Goal: Feedback & Contribution: Submit feedback/report problem

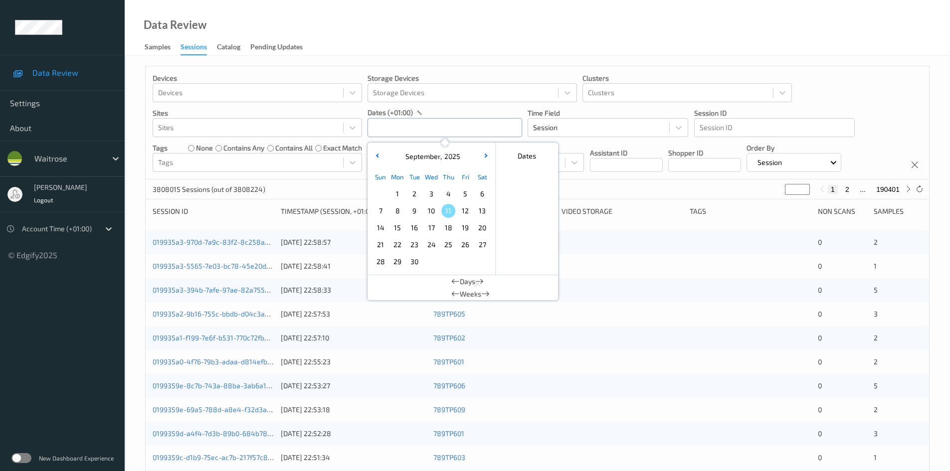
click at [430, 136] on input "text" at bounding box center [444, 127] width 155 height 19
click at [415, 208] on span "9" at bounding box center [414, 211] width 14 height 14
type input "[DATE] 00:00 -> [DATE] 23:59"
click at [441, 35] on div "Data Review Samples Sessions Catalog Pending Updates" at bounding box center [537, 28] width 825 height 56
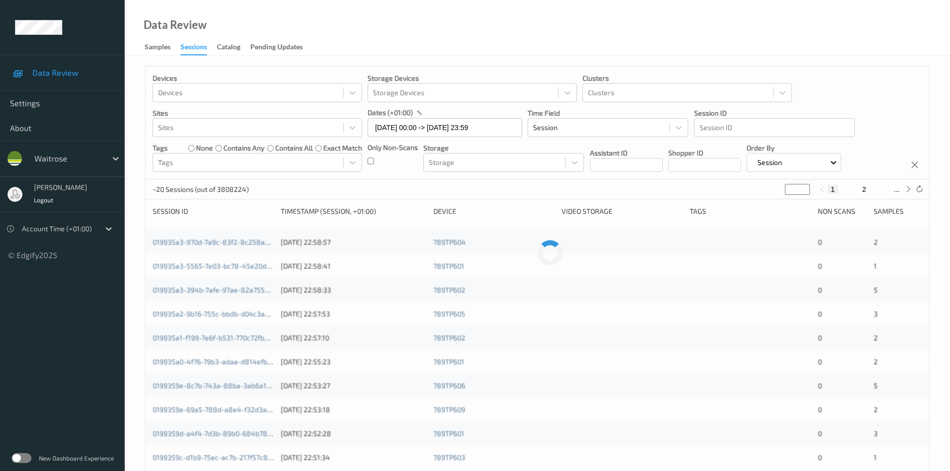
drag, startPoint x: 796, startPoint y: 189, endPoint x: 754, endPoint y: 200, distance: 42.7
click at [754, 200] on div "Devices Devices Storage Devices Storage Devices Clusters Clusters Sites Sites d…" at bounding box center [537, 398] width 784 height 664
type input "*"
type input "**"
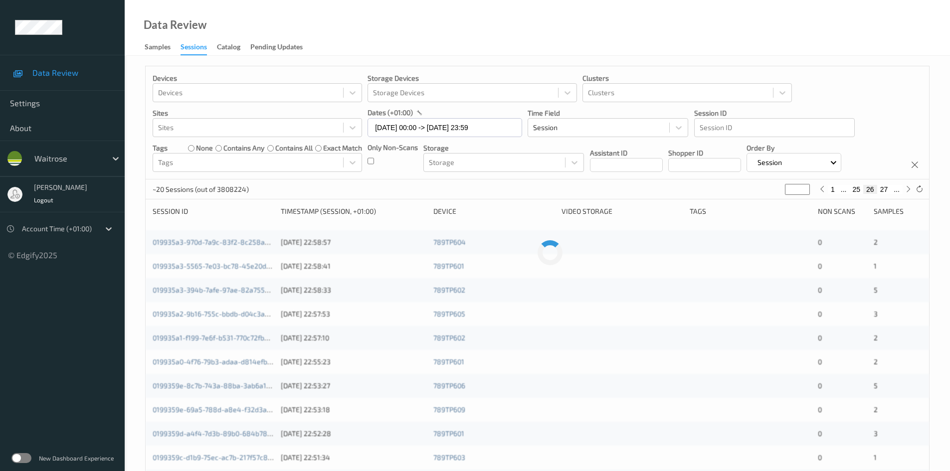
type input "**"
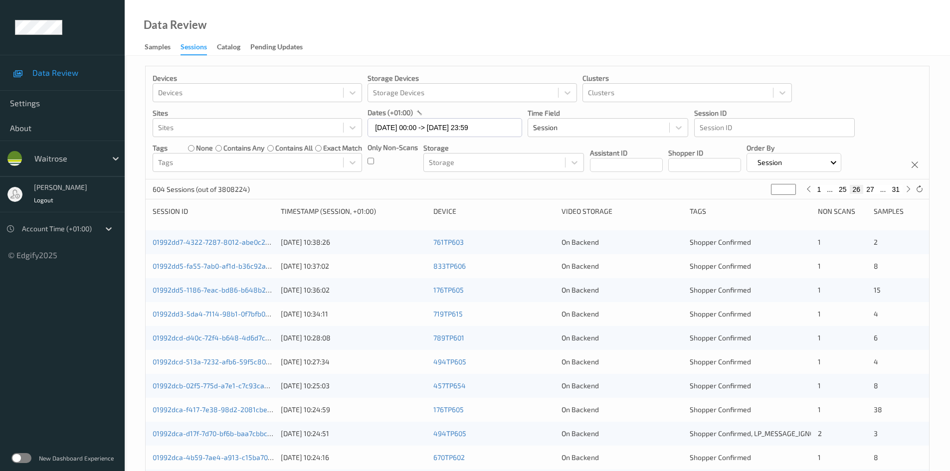
type input "**"
click at [887, 94] on div "Devices Devices Storage Devices Storage Devices Clusters Clusters Sites Sites d…" at bounding box center [537, 122] width 783 height 113
click at [193, 241] on link "01992dd7-4322-7287-8012-abe0c233acc5" at bounding box center [221, 242] width 136 height 8
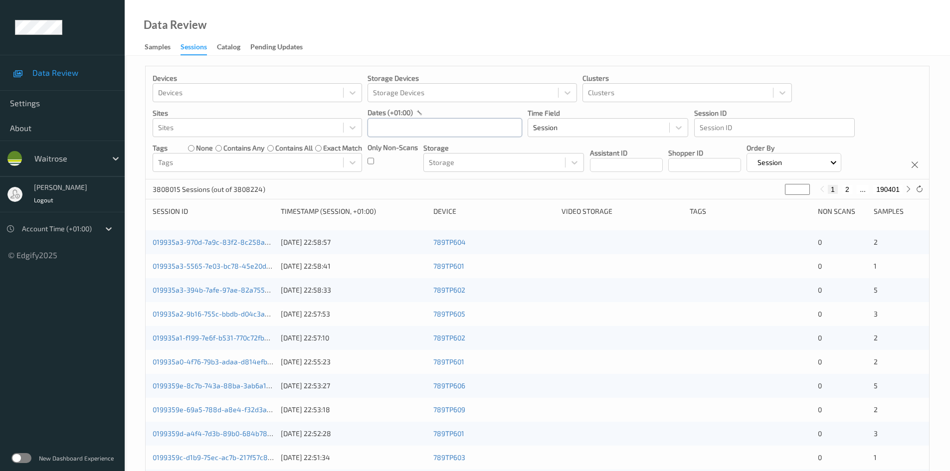
drag, startPoint x: 422, startPoint y: 126, endPoint x: 430, endPoint y: 137, distance: 13.6
click at [425, 129] on input "text" at bounding box center [444, 127] width 155 height 19
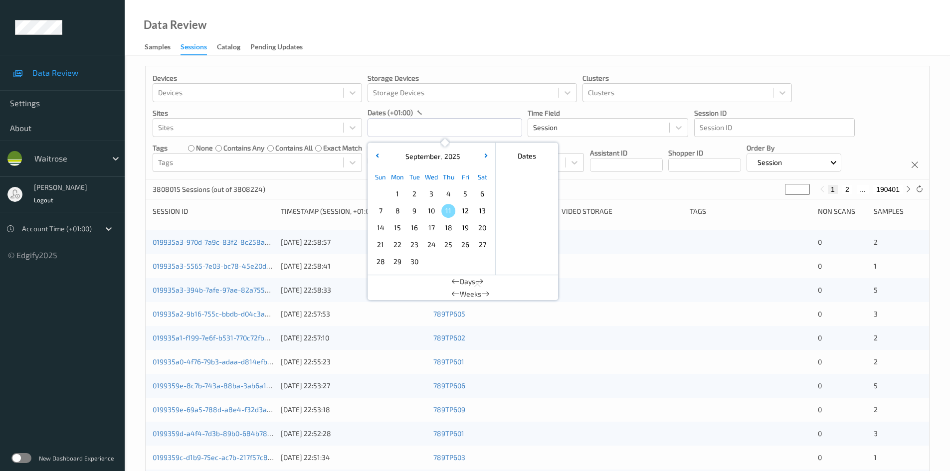
click at [413, 209] on span "9" at bounding box center [414, 211] width 14 height 14
type input "[DATE] 00:00 -> [DATE] 23:59"
click at [449, 45] on div "Data Review Samples Sessions Catalog Pending Updates" at bounding box center [537, 28] width 825 height 56
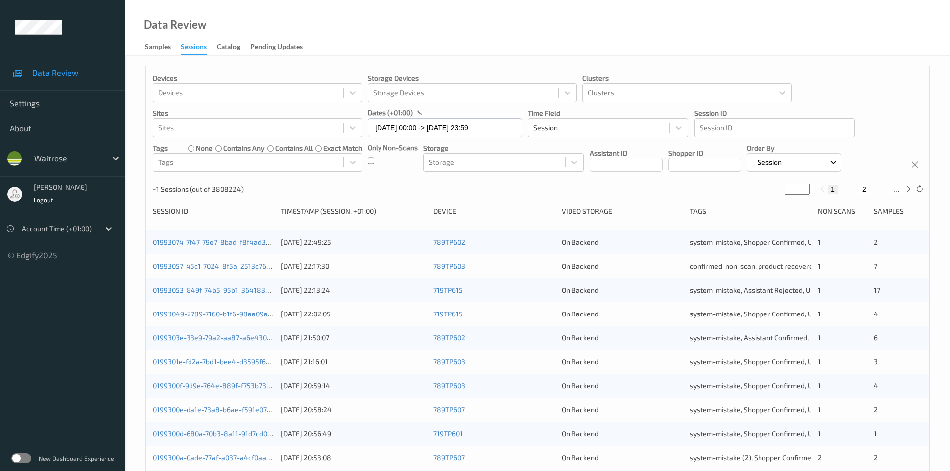
drag, startPoint x: 793, startPoint y: 191, endPoint x: 722, endPoint y: 207, distance: 73.1
click at [722, 207] on div "Devices Devices Storage Devices Storage Devices Clusters Clusters Sites Sites d…" at bounding box center [537, 398] width 784 height 664
type input "*"
type input "**"
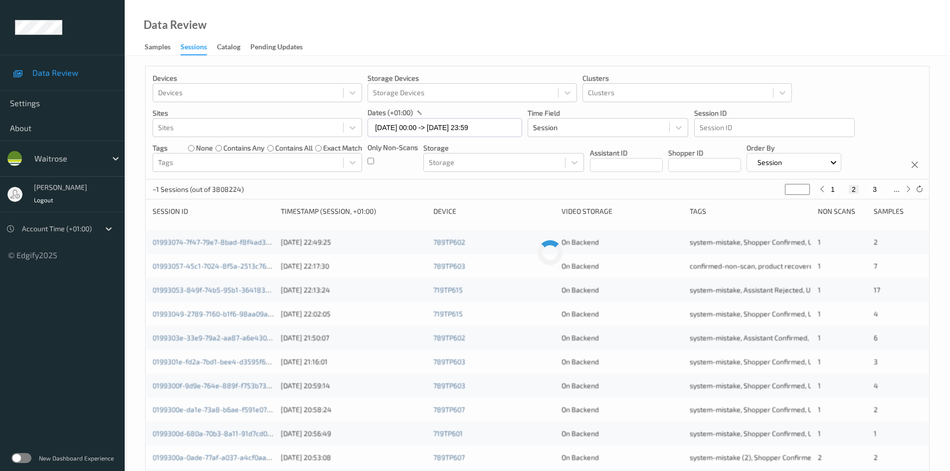
type input "**"
click at [853, 106] on div "Devices Devices Storage Devices Storage Devices Clusters Clusters Sites Sites d…" at bounding box center [537, 122] width 783 height 113
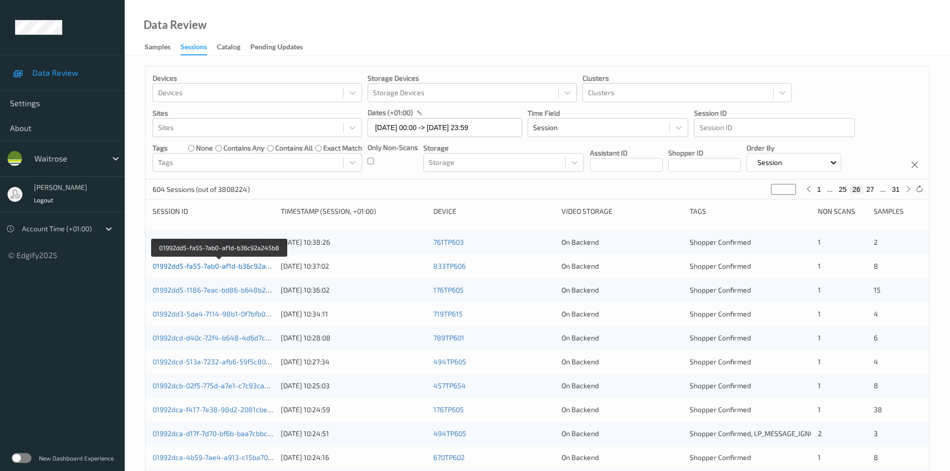
click at [193, 265] on link "01992dd5-fa55-7ab0-af1d-b36c92a245b8" at bounding box center [220, 266] width 134 height 8
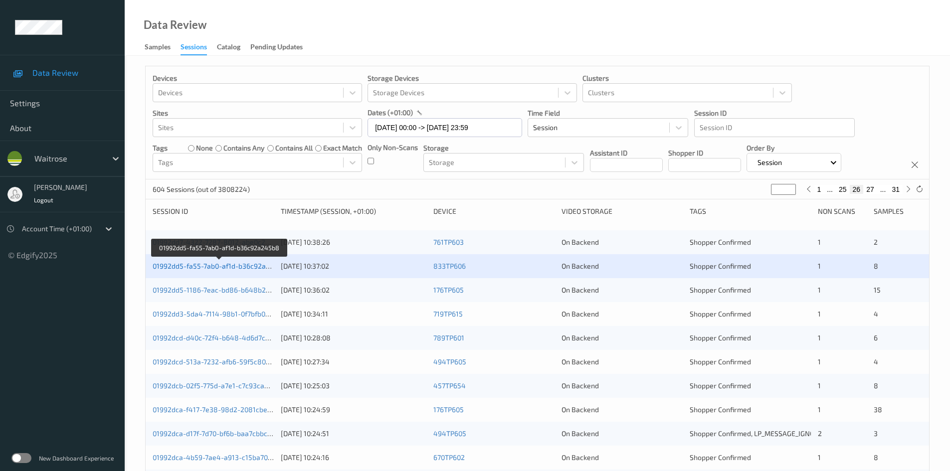
click at [186, 266] on link "01992dd5-fa55-7ab0-af1d-b36c92a245b8" at bounding box center [220, 266] width 134 height 8
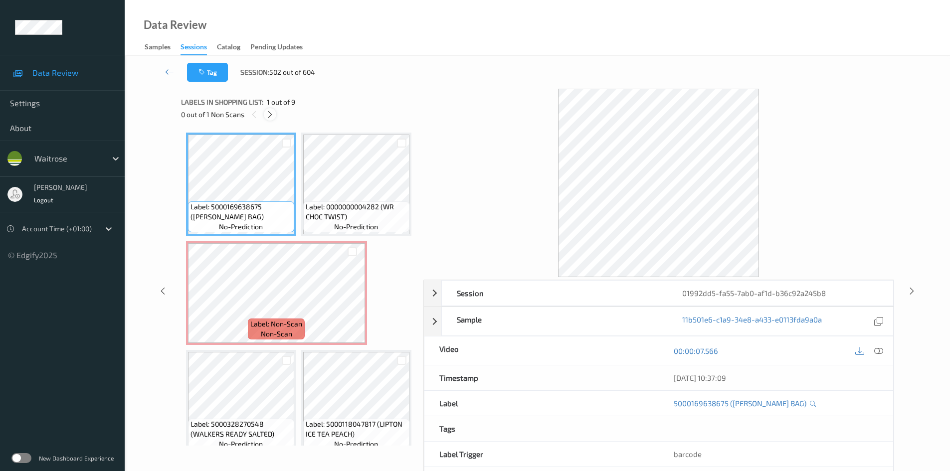
click at [272, 118] on icon at bounding box center [270, 114] width 8 height 9
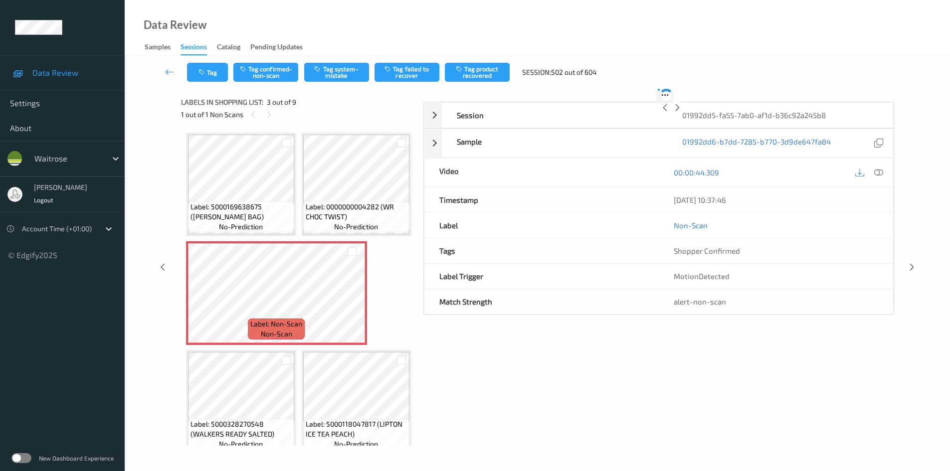
scroll to position [114, 0]
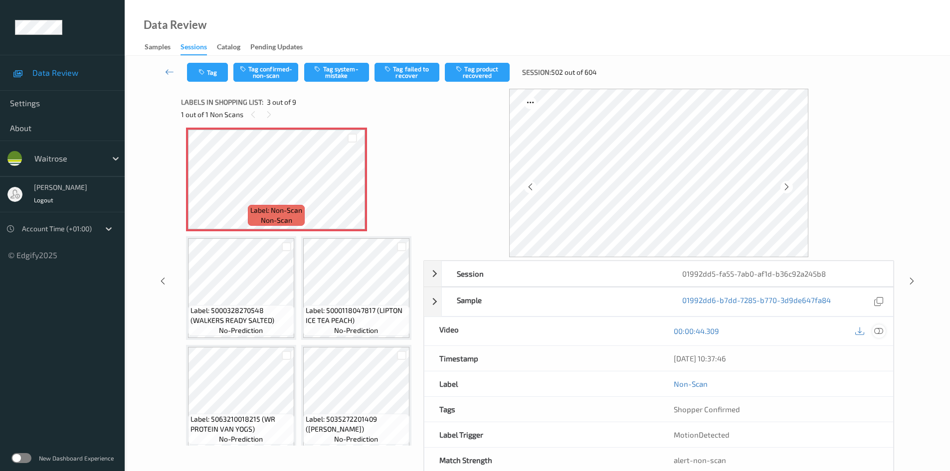
click at [880, 330] on icon at bounding box center [878, 331] width 9 height 9
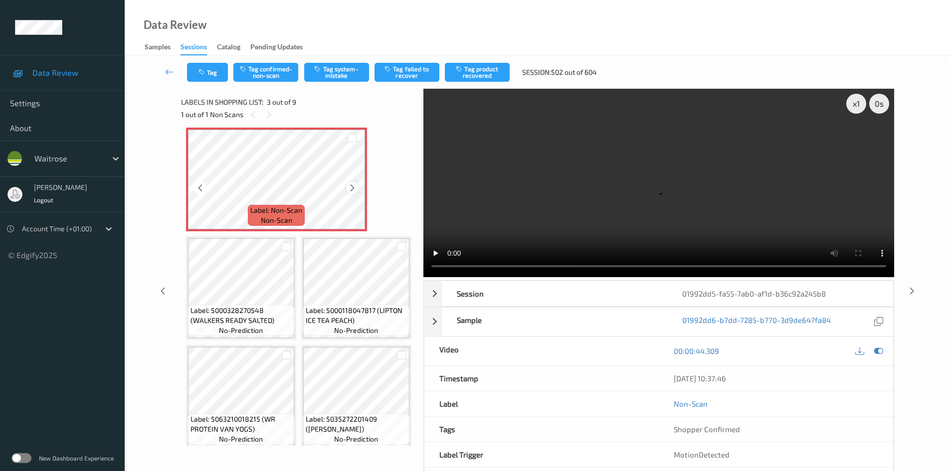
click at [354, 192] on icon at bounding box center [352, 187] width 8 height 9
click at [501, 197] on video at bounding box center [658, 183] width 471 height 188
drag, startPoint x: 842, startPoint y: 104, endPoint x: 847, endPoint y: 105, distance: 5.2
click at [841, 104] on video at bounding box center [658, 183] width 471 height 188
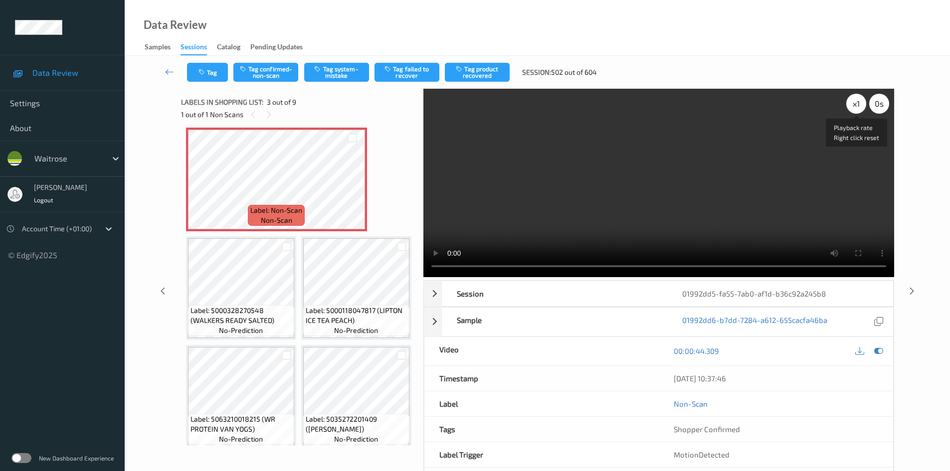
click at [854, 103] on div "x 1" at bounding box center [856, 104] width 20 height 20
click at [854, 103] on div "x 2" at bounding box center [856, 104] width 20 height 20
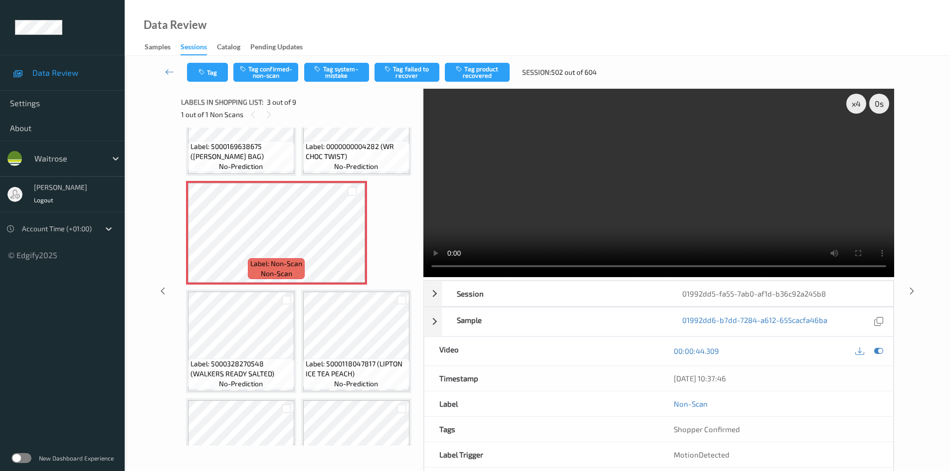
scroll to position [14, 0]
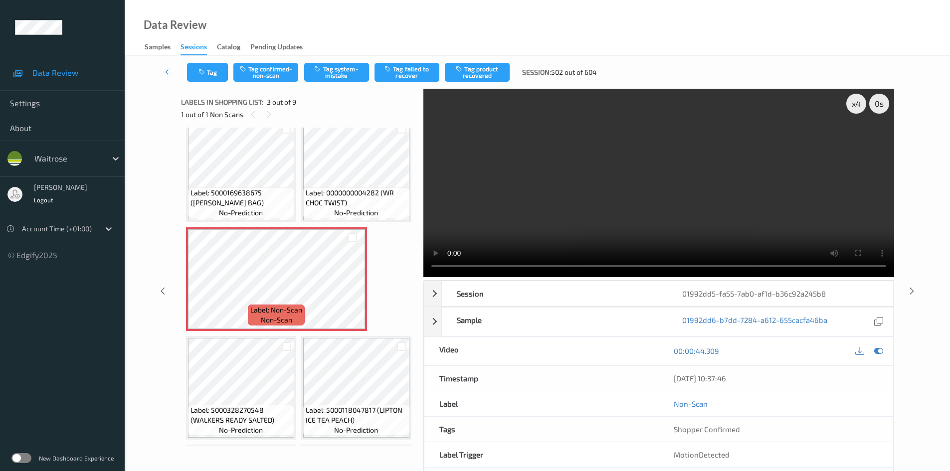
click at [679, 214] on video at bounding box center [658, 183] width 471 height 188
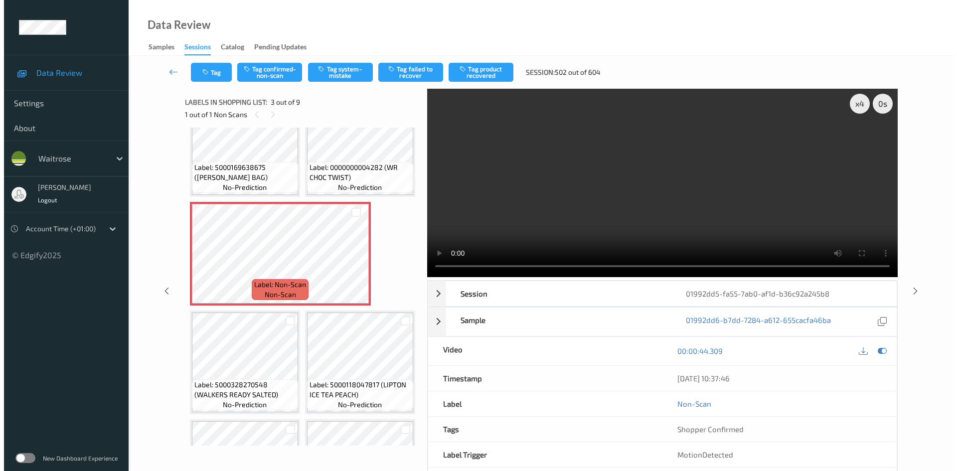
scroll to position [64, 0]
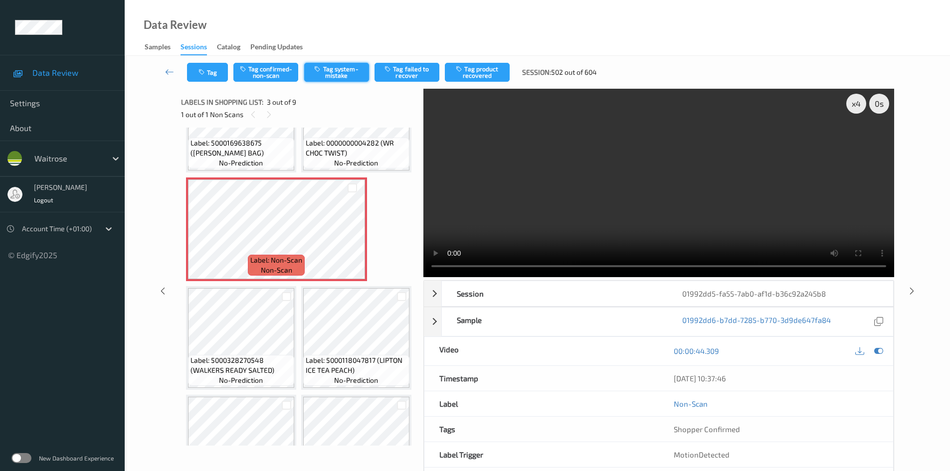
click at [350, 71] on button "Tag system-mistake" at bounding box center [336, 72] width 65 height 19
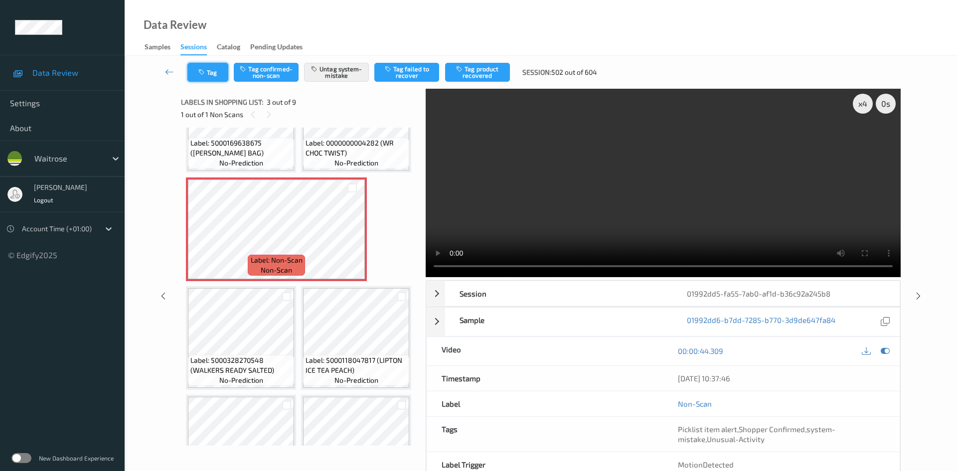
click at [225, 70] on button "Tag" at bounding box center [207, 72] width 41 height 19
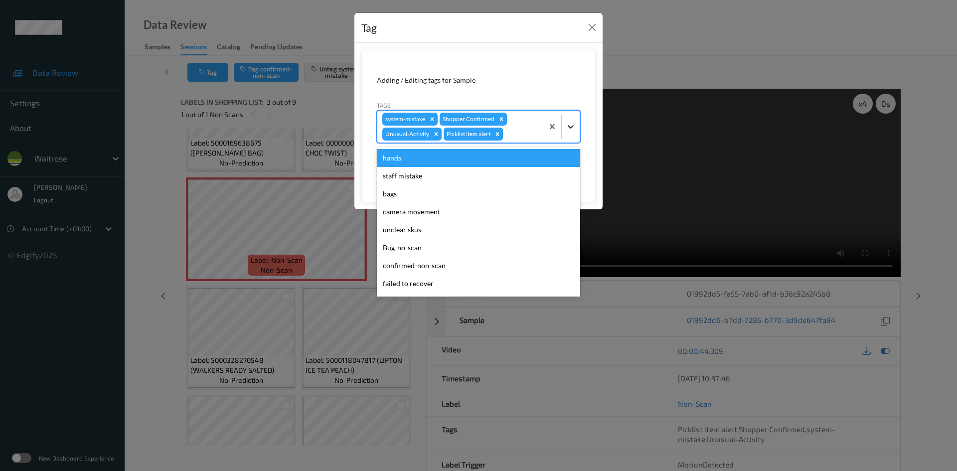
click at [564, 126] on div at bounding box center [571, 127] width 18 height 18
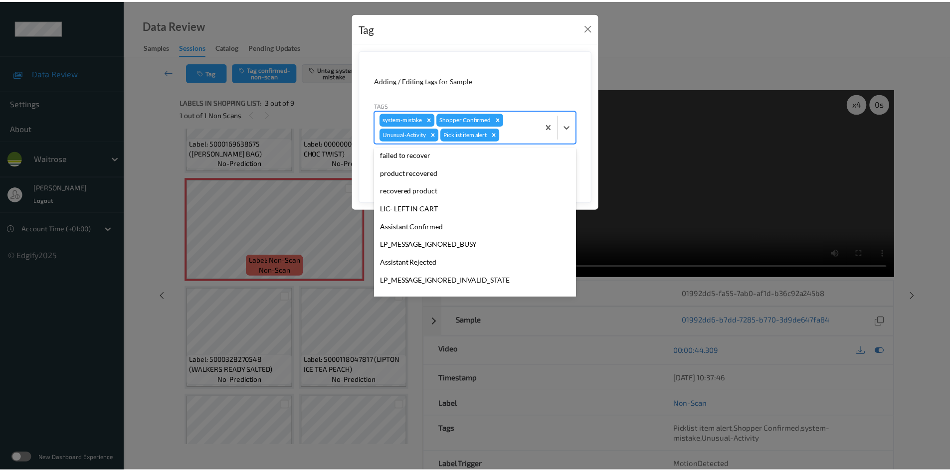
scroll to position [195, 0]
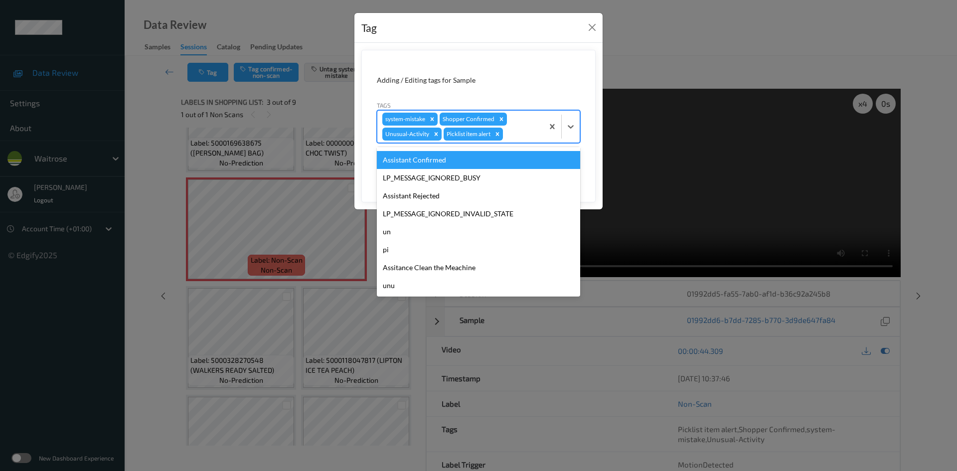
click at [661, 62] on div "Tag Adding / Editing tags for Sample Tags option Assistant Confirmed focused, 1…" at bounding box center [478, 235] width 957 height 471
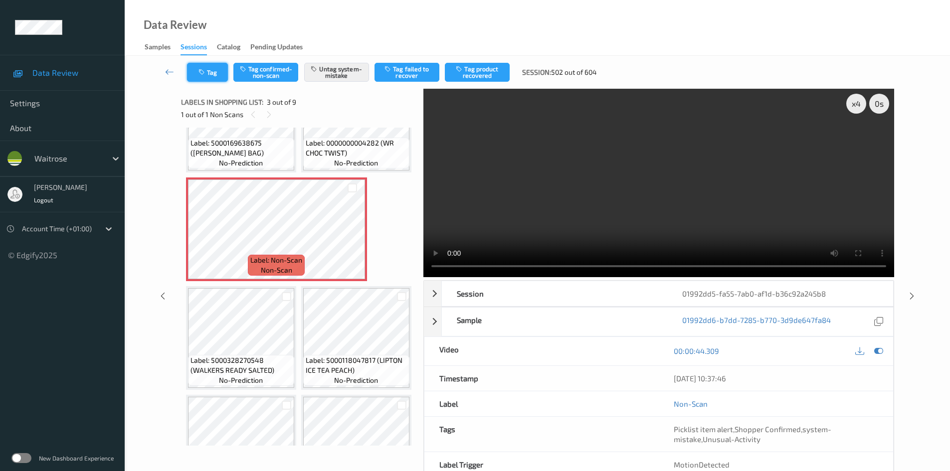
click at [213, 74] on button "Tag" at bounding box center [207, 72] width 41 height 19
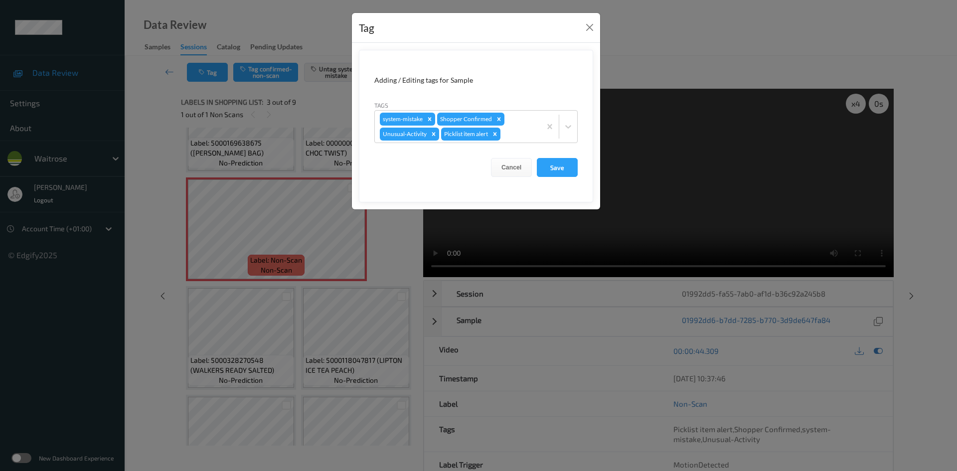
click at [656, 69] on div "Tag Adding / Editing tags for Sample Tags system-mistake Shopper Confirmed Unus…" at bounding box center [478, 235] width 957 height 471
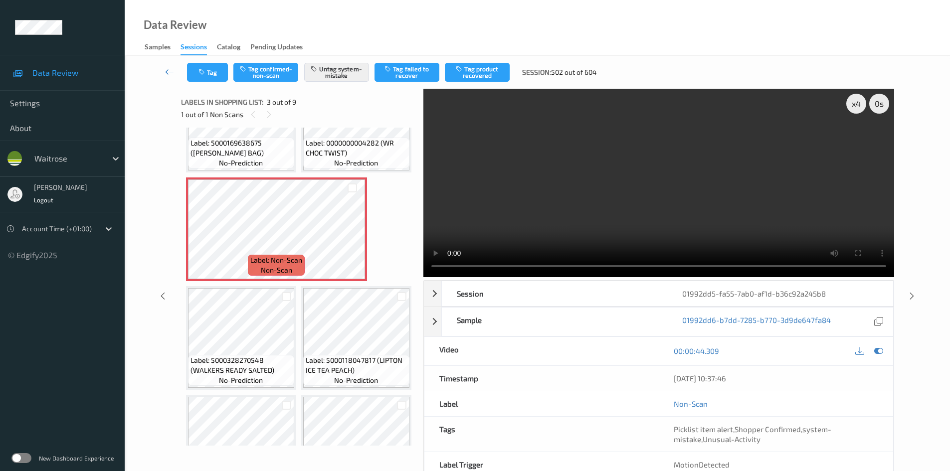
click at [168, 65] on link at bounding box center [169, 72] width 35 height 19
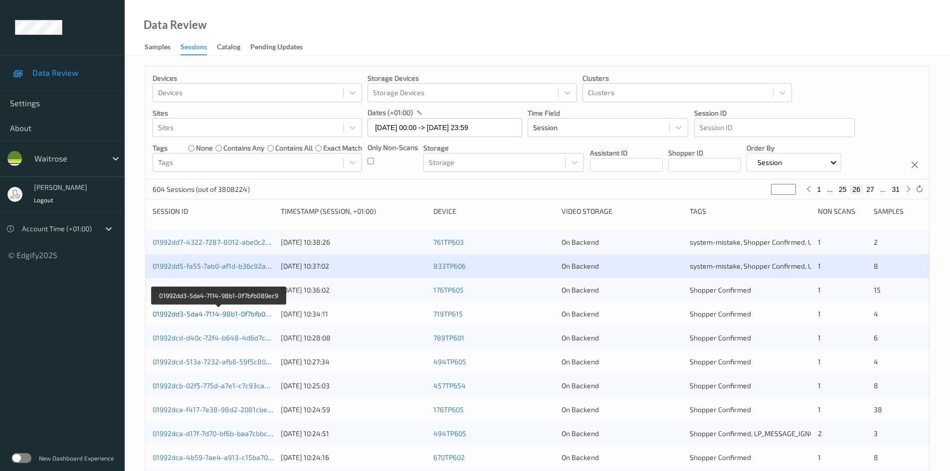
click at [196, 316] on link "01992dd3-5da4-7114-98b1-0f7bfb089ec9" at bounding box center [219, 314] width 133 height 8
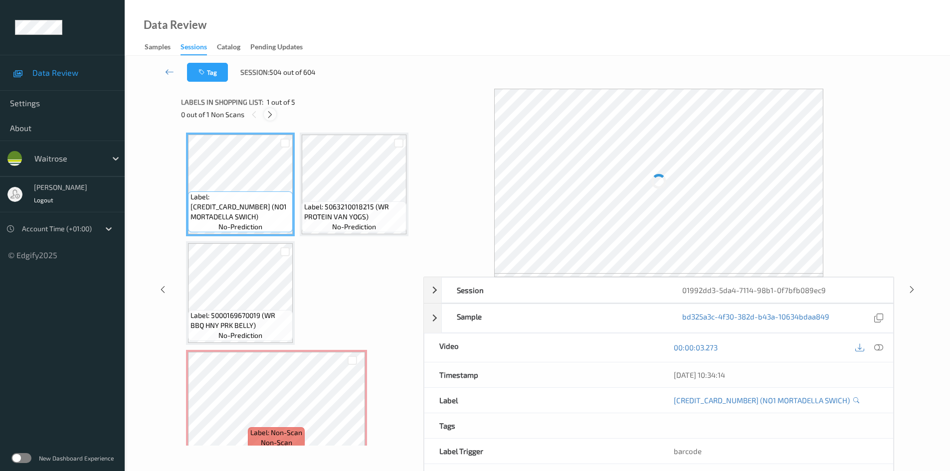
click at [269, 117] on icon at bounding box center [270, 114] width 8 height 9
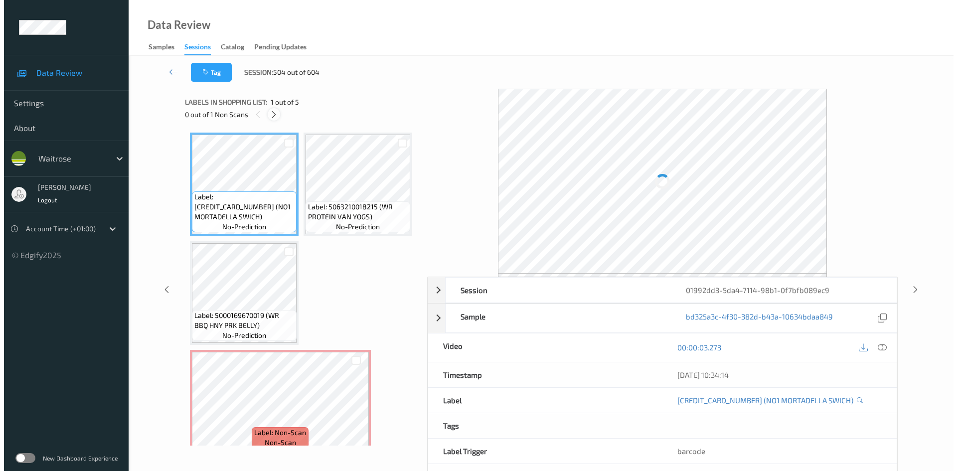
scroll to position [222, 0]
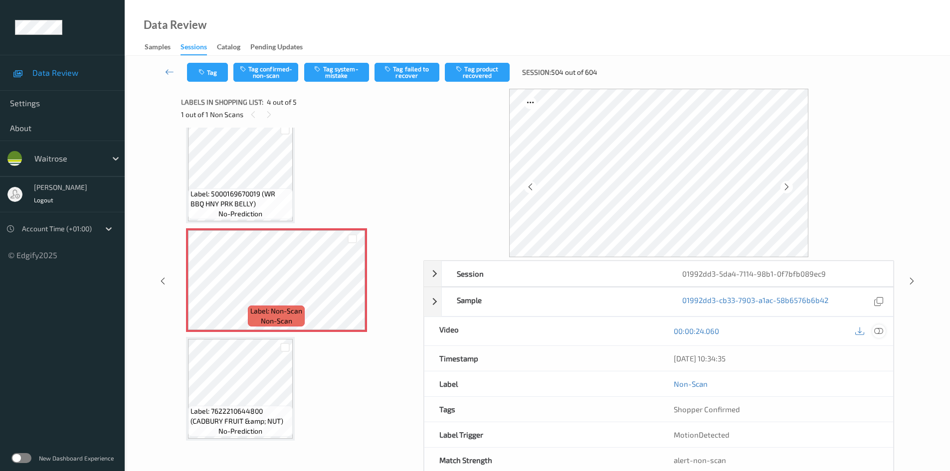
click at [877, 331] on icon at bounding box center [878, 331] width 9 height 9
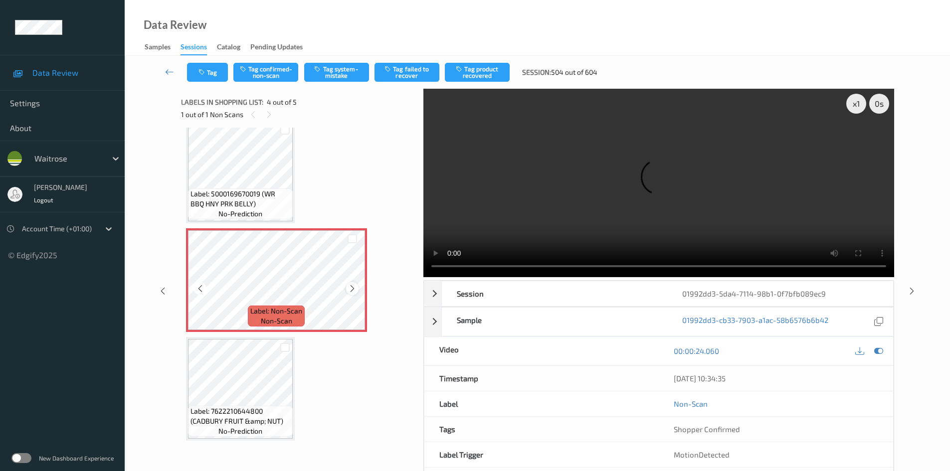
click at [353, 293] on icon at bounding box center [352, 288] width 8 height 9
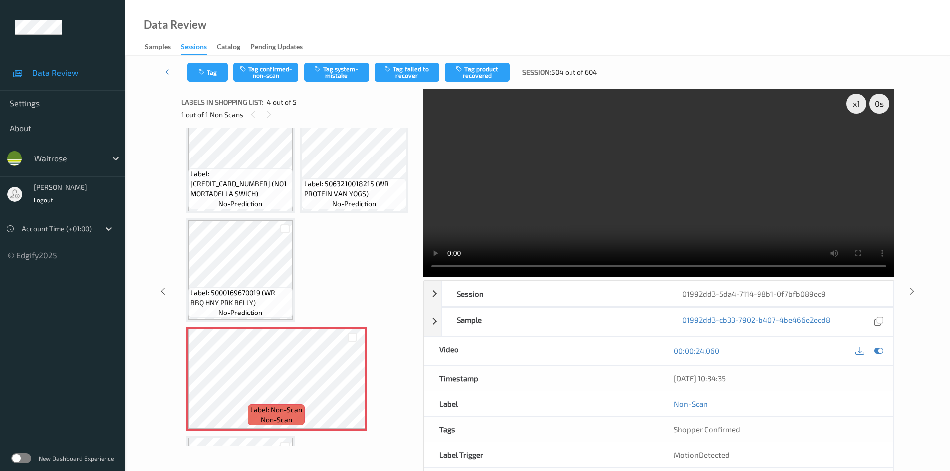
scroll to position [0, 0]
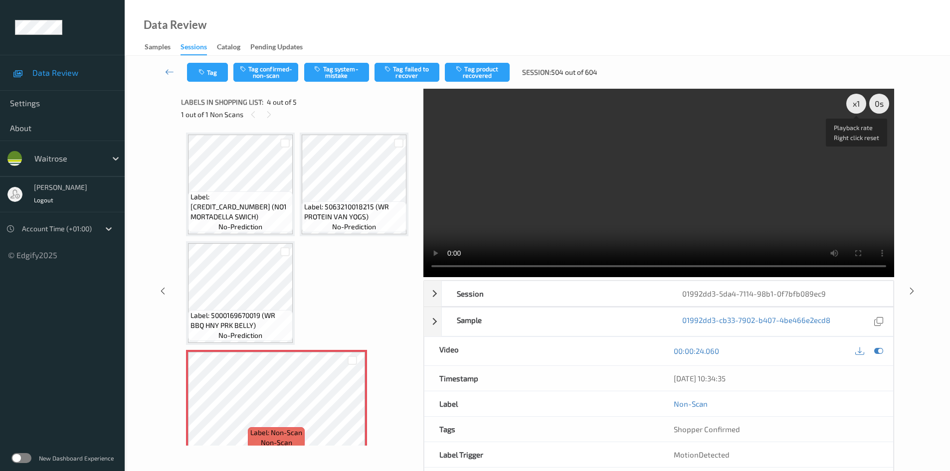
drag, startPoint x: 854, startPoint y: 105, endPoint x: 824, endPoint y: 136, distance: 43.0
click at [853, 105] on div "x 1" at bounding box center [856, 104] width 20 height 20
click at [679, 194] on video at bounding box center [658, 183] width 471 height 188
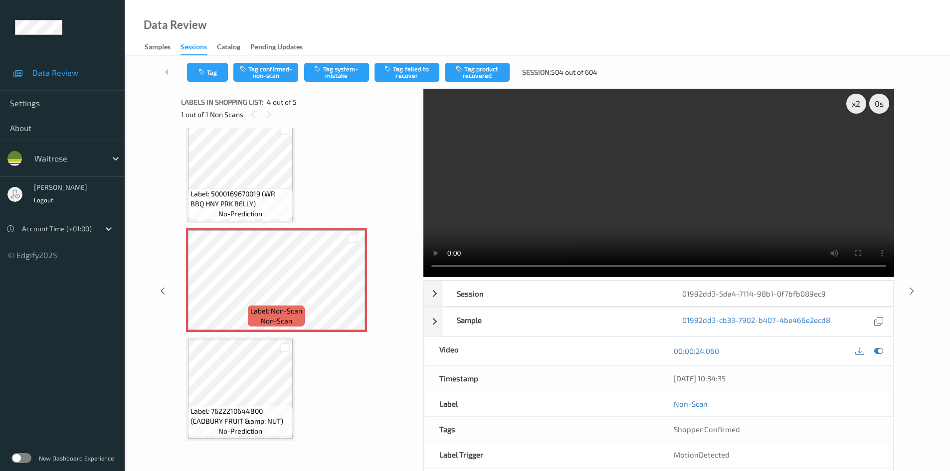
scroll to position [199, 0]
click at [558, 193] on video at bounding box center [658, 183] width 471 height 188
click at [641, 215] on video at bounding box center [658, 183] width 471 height 188
click at [660, 222] on video at bounding box center [658, 183] width 471 height 188
click at [665, 220] on video at bounding box center [658, 183] width 471 height 188
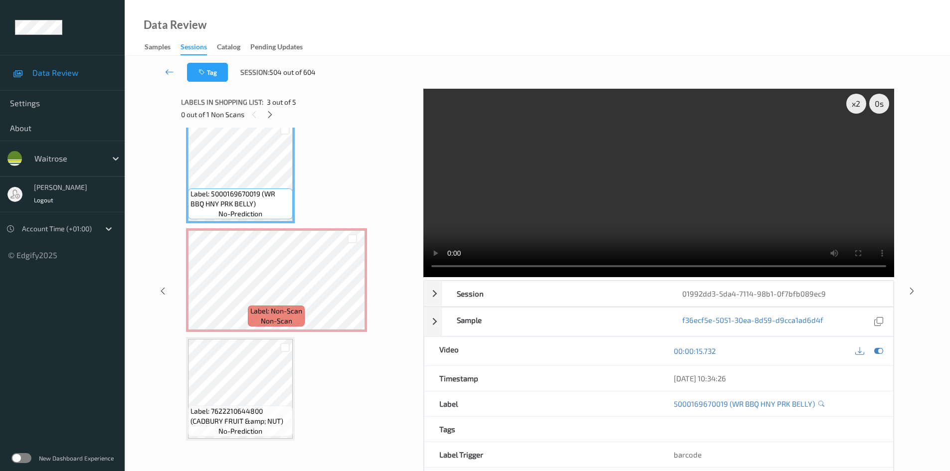
click at [571, 231] on video at bounding box center [658, 183] width 471 height 188
click at [622, 199] on video at bounding box center [658, 183] width 471 height 188
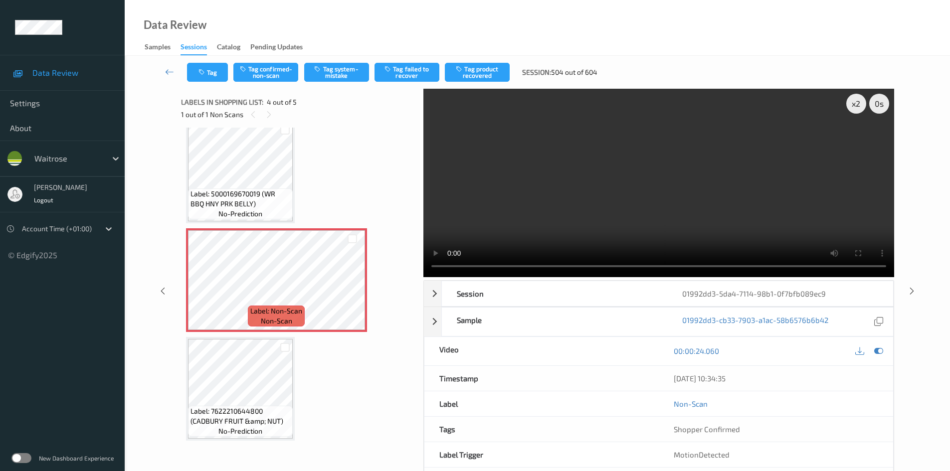
click at [624, 235] on video at bounding box center [658, 183] width 471 height 188
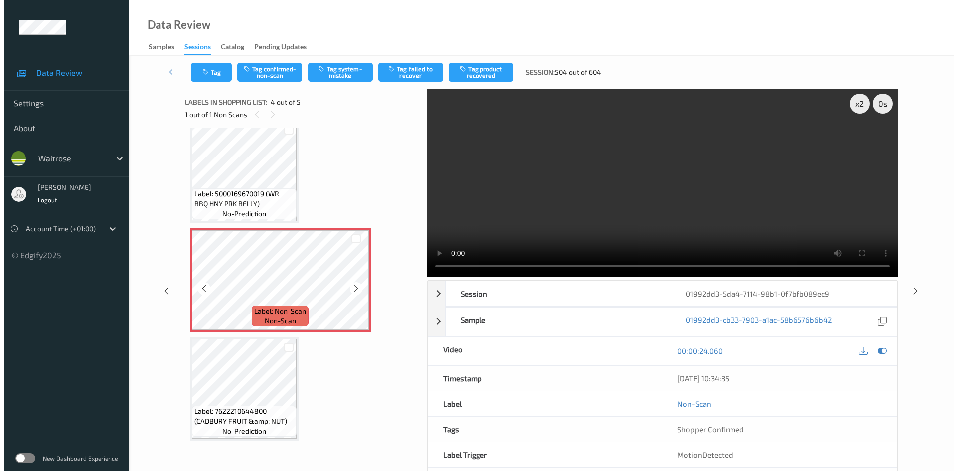
scroll to position [230, 0]
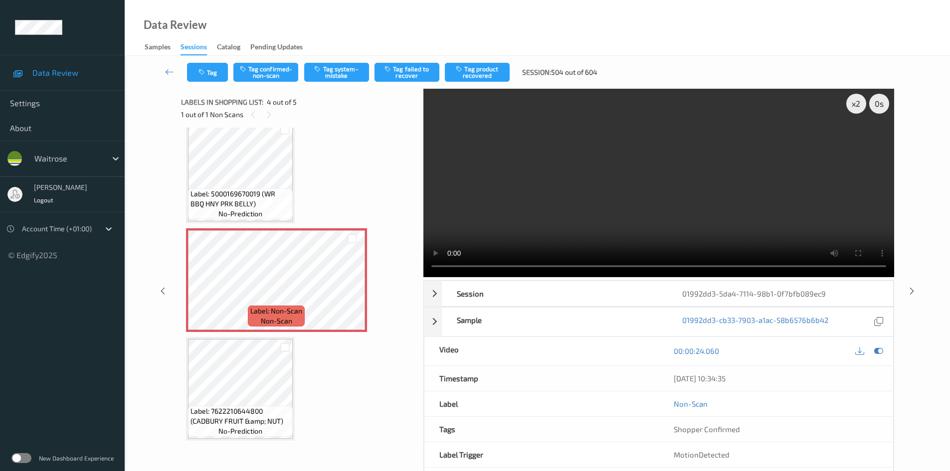
click at [677, 204] on video at bounding box center [658, 183] width 471 height 188
click at [354, 77] on button "Tag system-mistake" at bounding box center [336, 72] width 65 height 19
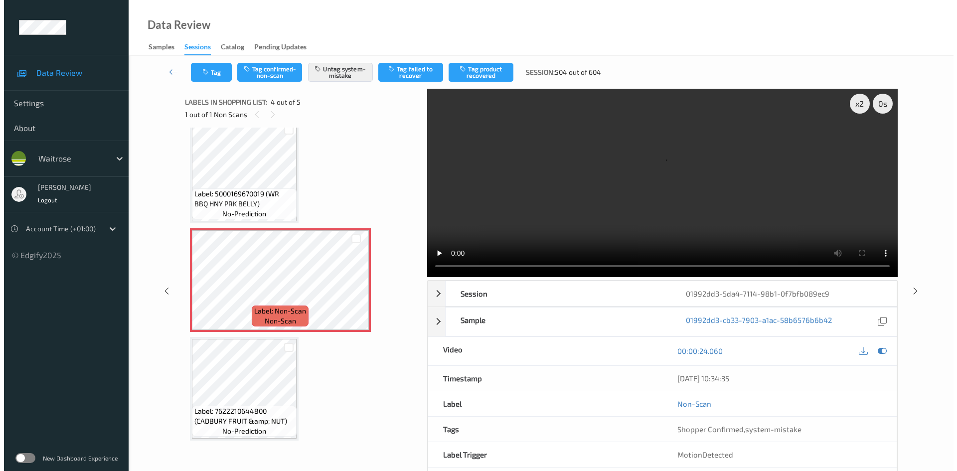
scroll to position [122, 0]
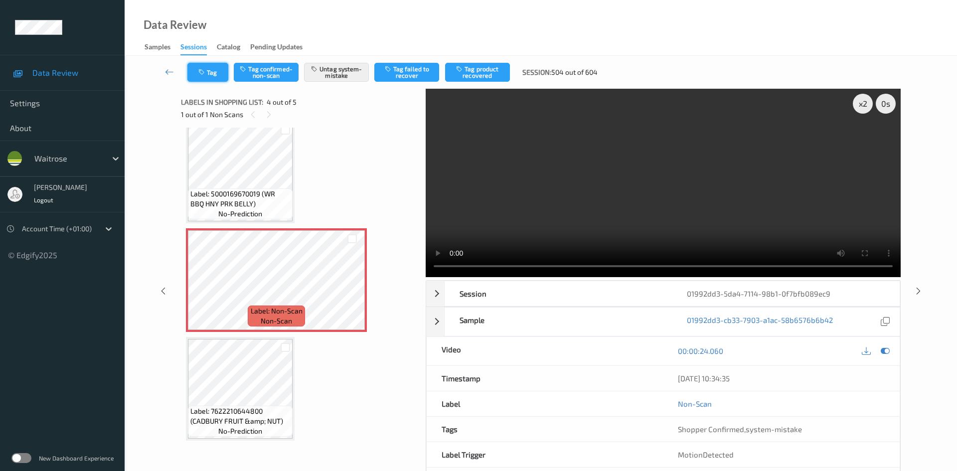
click at [213, 73] on button "Tag" at bounding box center [207, 72] width 41 height 19
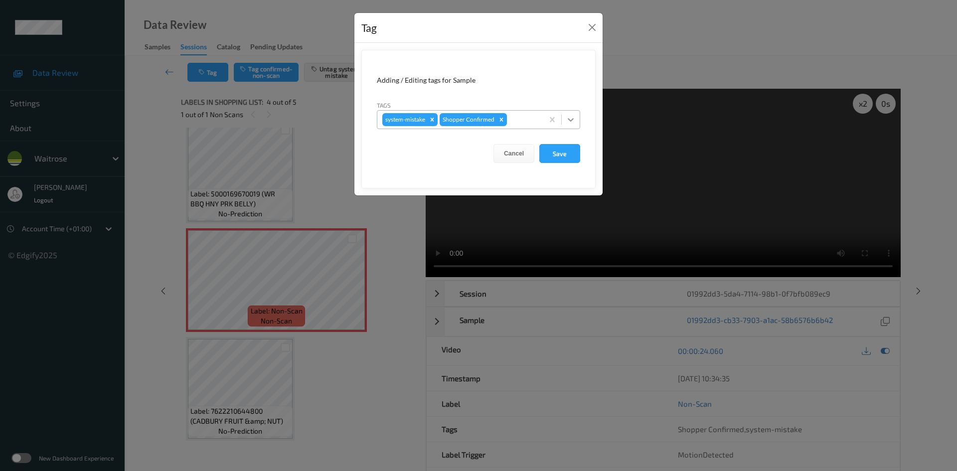
click at [570, 121] on icon at bounding box center [571, 119] width 6 height 3
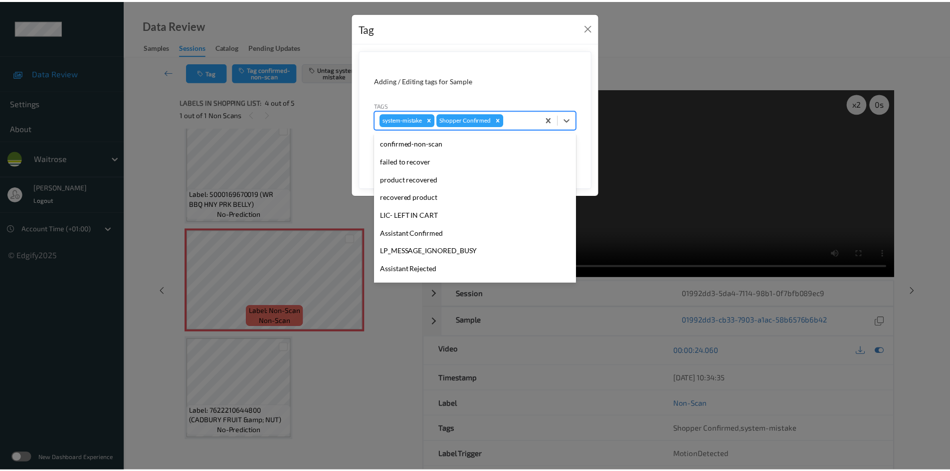
scroll to position [231, 0]
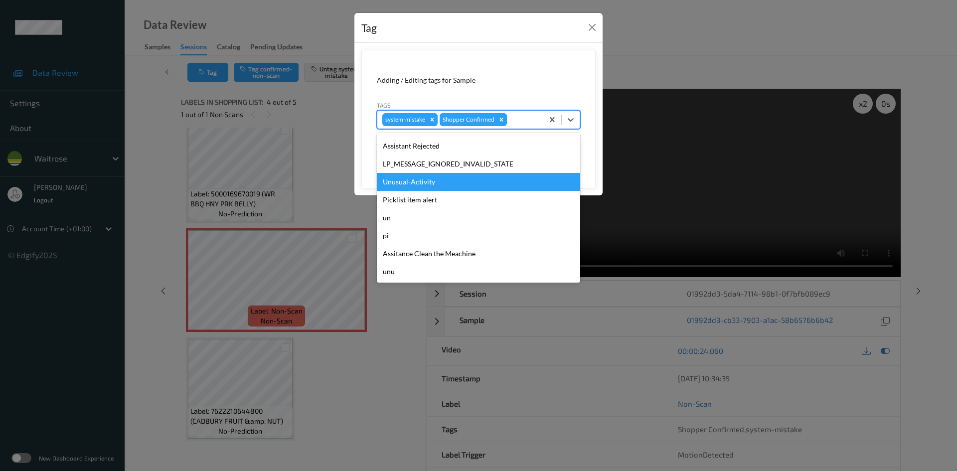
click at [409, 186] on div "Unusual-Activity" at bounding box center [478, 182] width 203 height 18
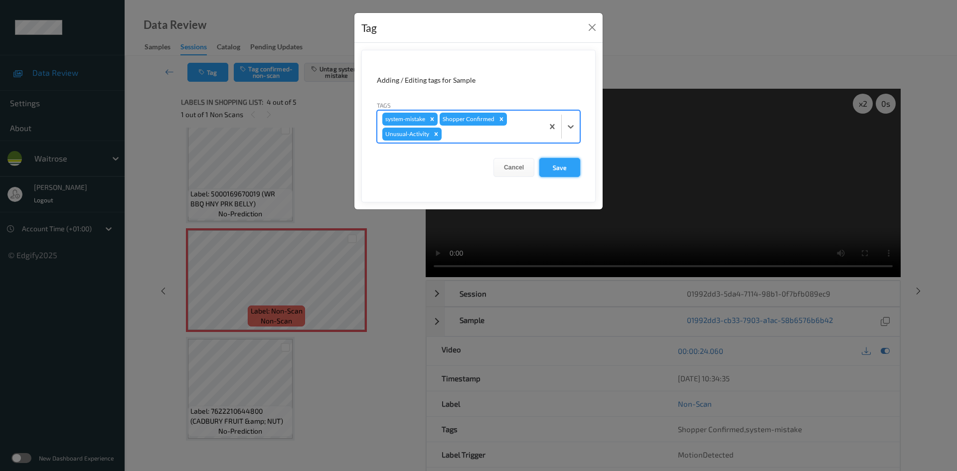
click at [568, 171] on button "Save" at bounding box center [559, 167] width 41 height 19
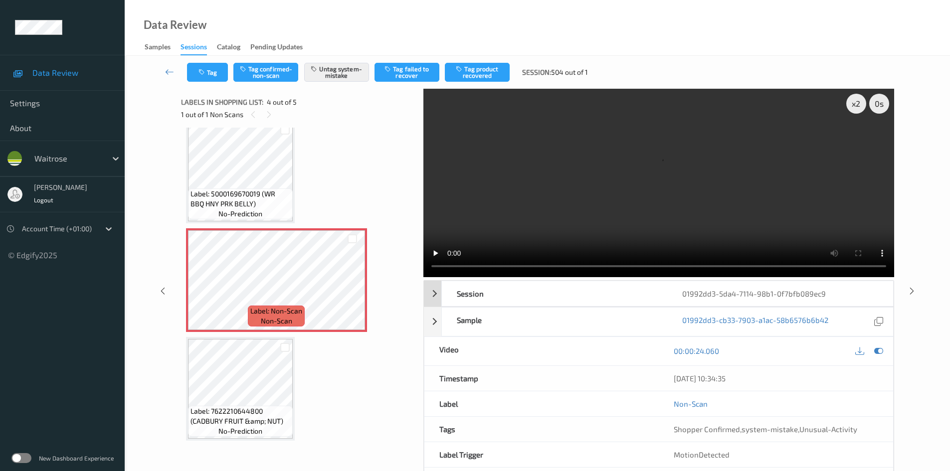
scroll to position [122, 0]
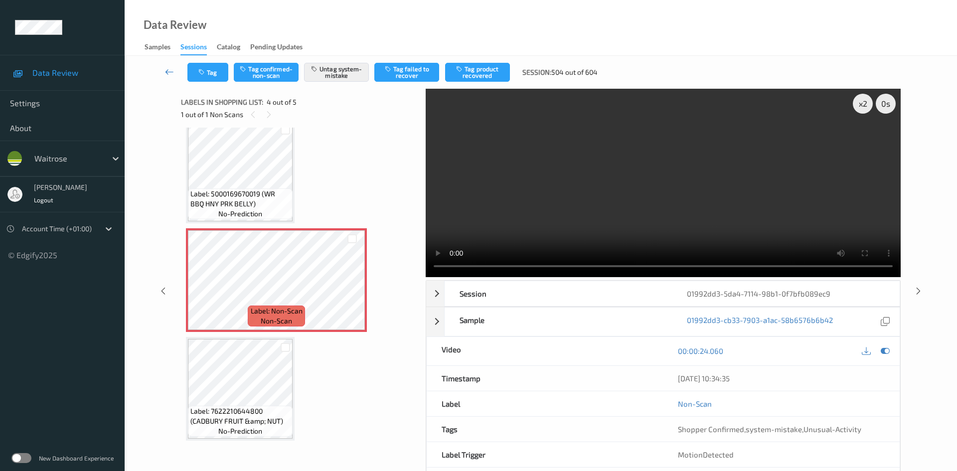
click at [168, 67] on icon at bounding box center [169, 72] width 9 height 10
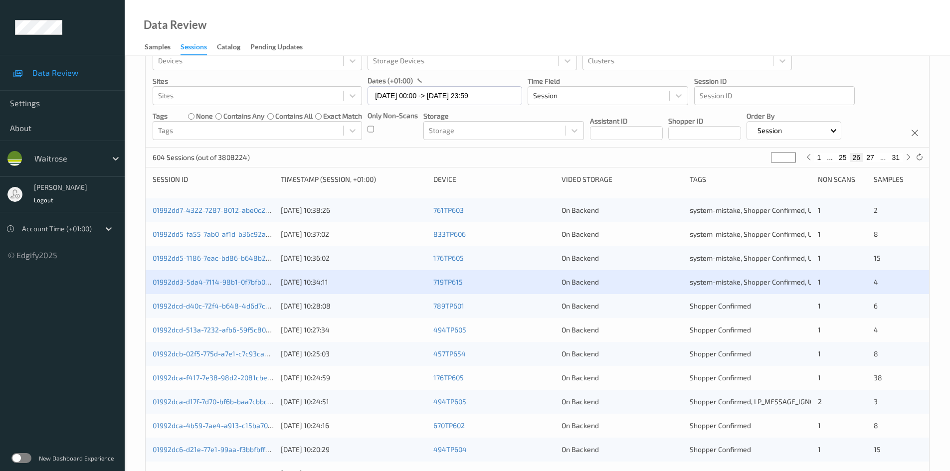
scroll to position [50, 0]
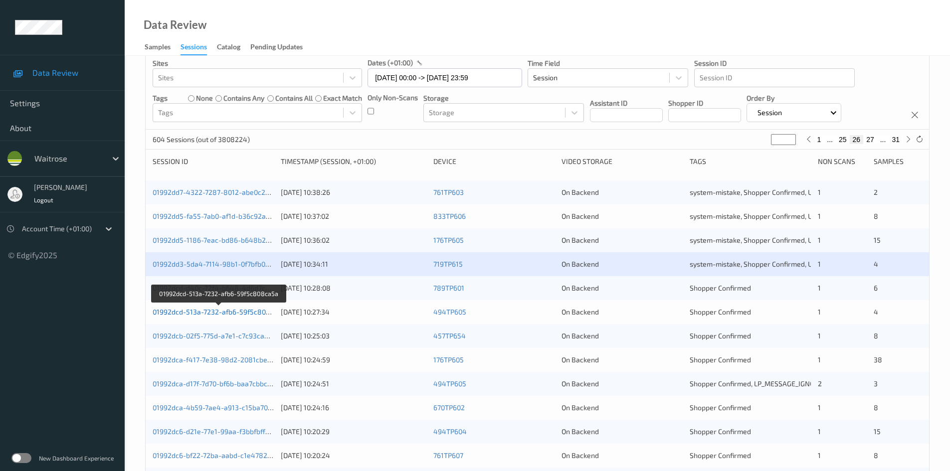
click at [189, 312] on link "01992dcd-513a-7232-afb6-59f5c808ca5a" at bounding box center [219, 312] width 133 height 8
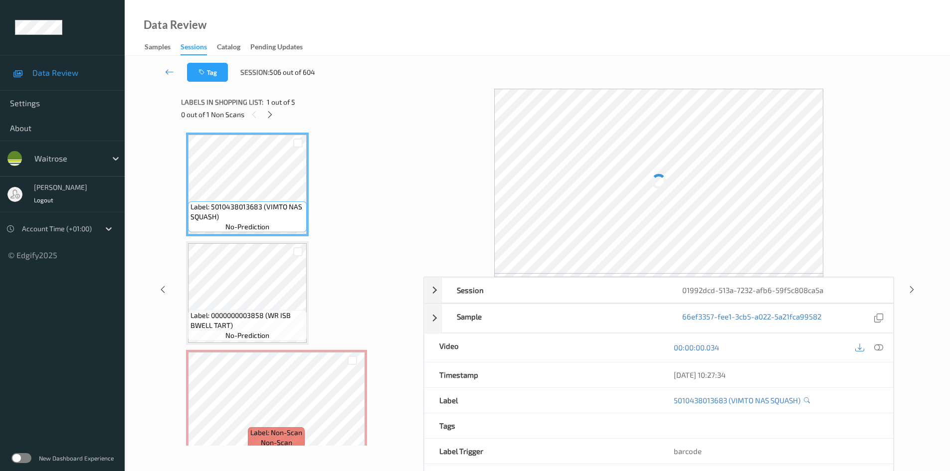
click at [271, 121] on div "0 out of 1 Non Scans" at bounding box center [298, 114] width 235 height 12
click at [270, 118] on icon at bounding box center [270, 114] width 8 height 9
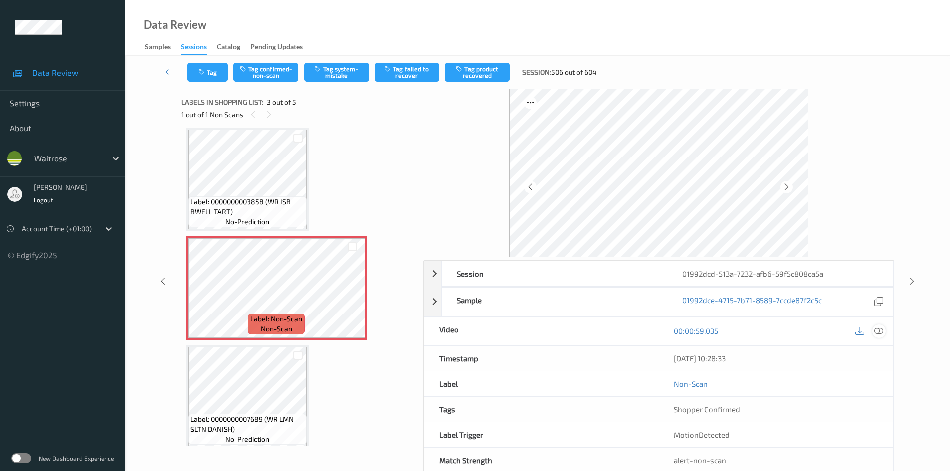
click at [879, 329] on icon at bounding box center [878, 331] width 9 height 9
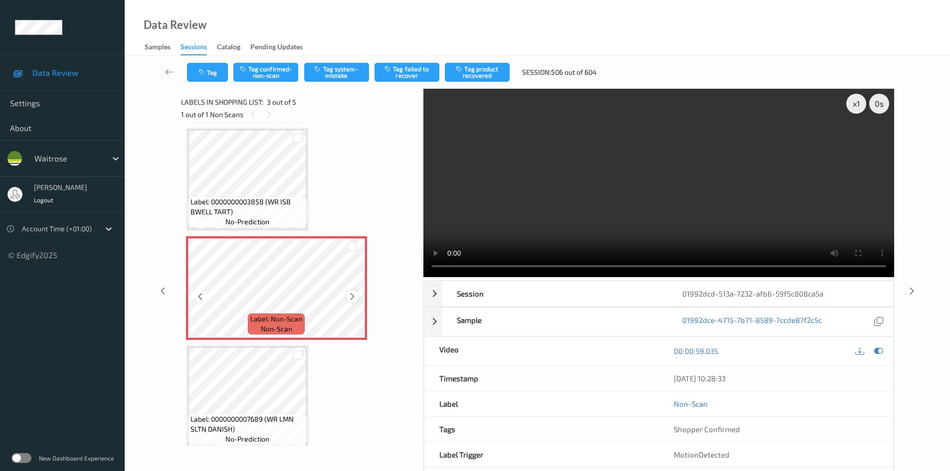
click at [348, 296] on icon at bounding box center [352, 296] width 8 height 9
click at [854, 101] on div "x 1" at bounding box center [856, 104] width 20 height 20
click at [853, 100] on div "x 2" at bounding box center [856, 104] width 20 height 20
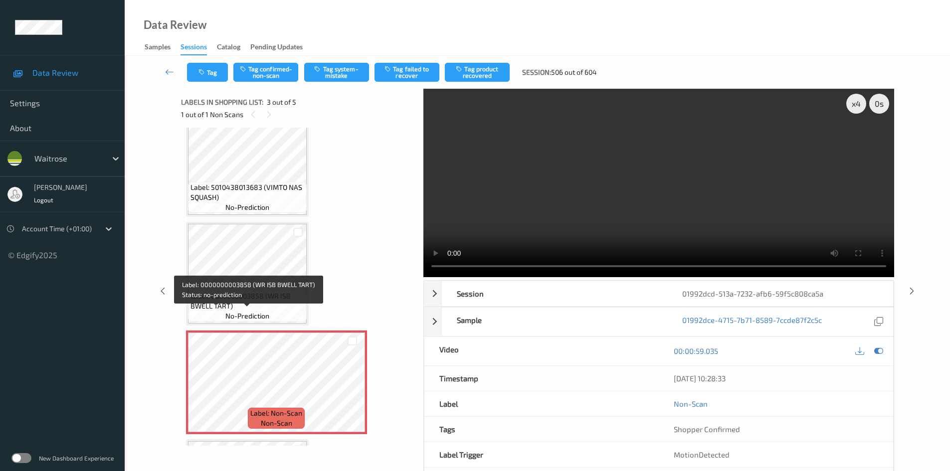
scroll to position [0, 0]
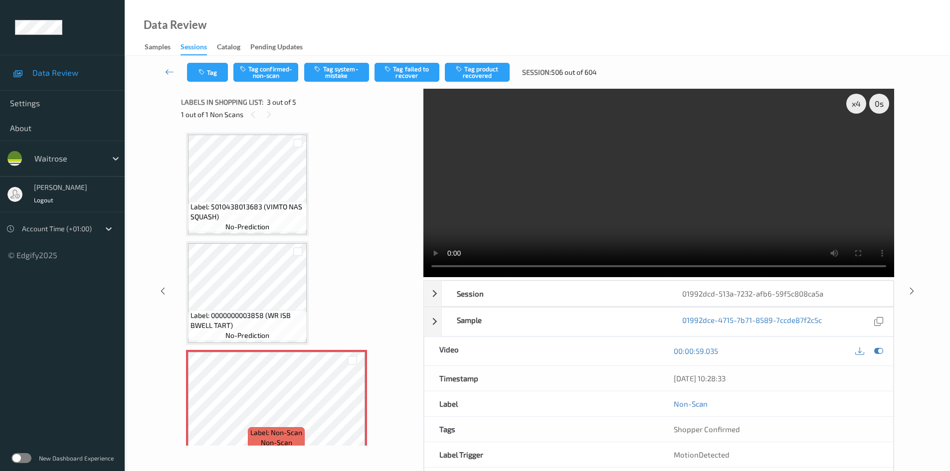
click at [689, 168] on video at bounding box center [658, 183] width 471 height 188
click at [530, 208] on video at bounding box center [658, 183] width 471 height 188
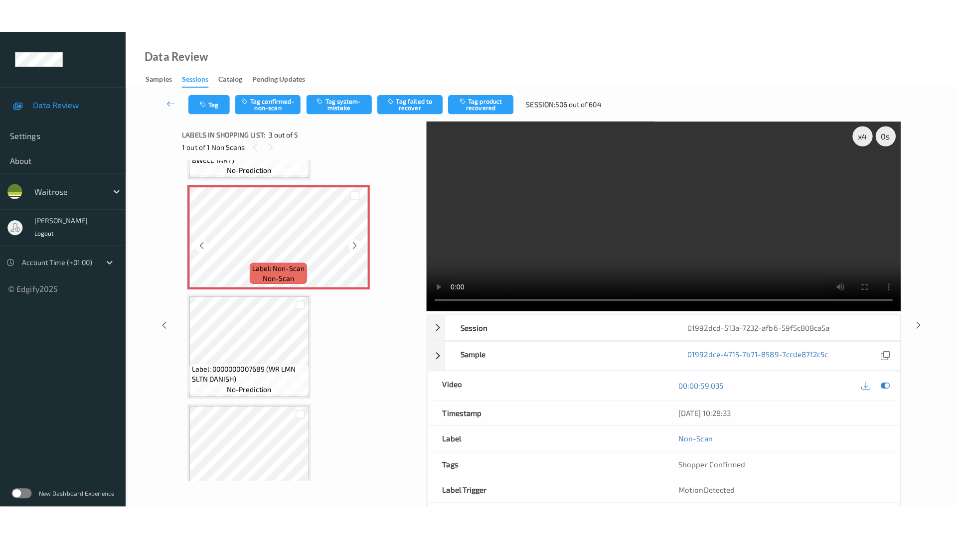
scroll to position [230, 0]
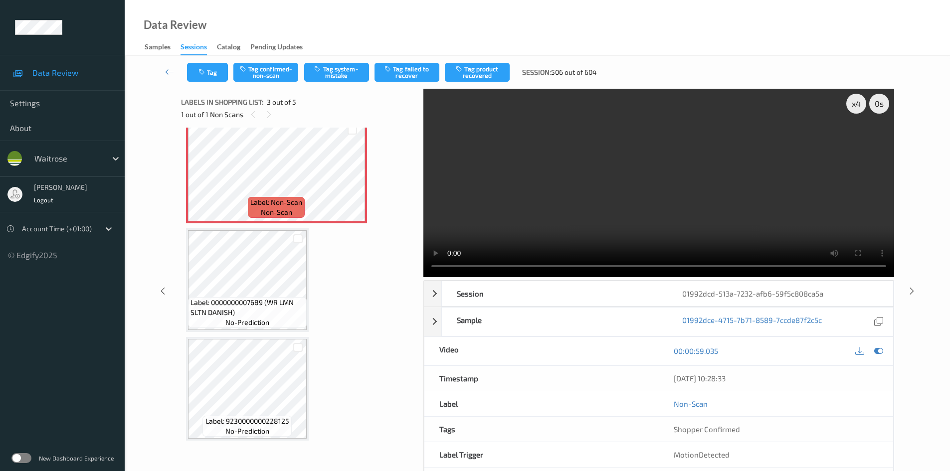
click at [574, 192] on video at bounding box center [658, 183] width 471 height 188
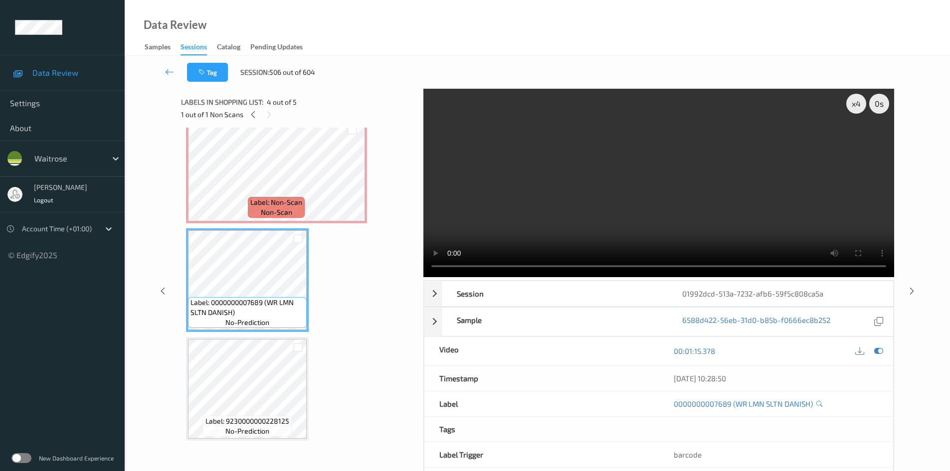
click at [559, 212] on video at bounding box center [658, 183] width 471 height 188
click at [613, 196] on video at bounding box center [658, 183] width 471 height 188
click at [595, 200] on video at bounding box center [658, 183] width 471 height 188
click at [608, 227] on video at bounding box center [658, 183] width 471 height 188
click at [611, 232] on video at bounding box center [658, 183] width 471 height 188
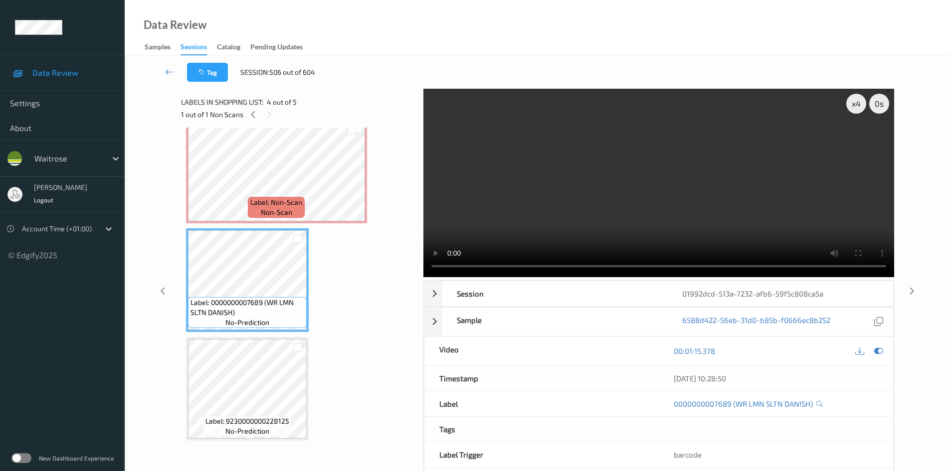
click at [639, 220] on video at bounding box center [658, 183] width 471 height 188
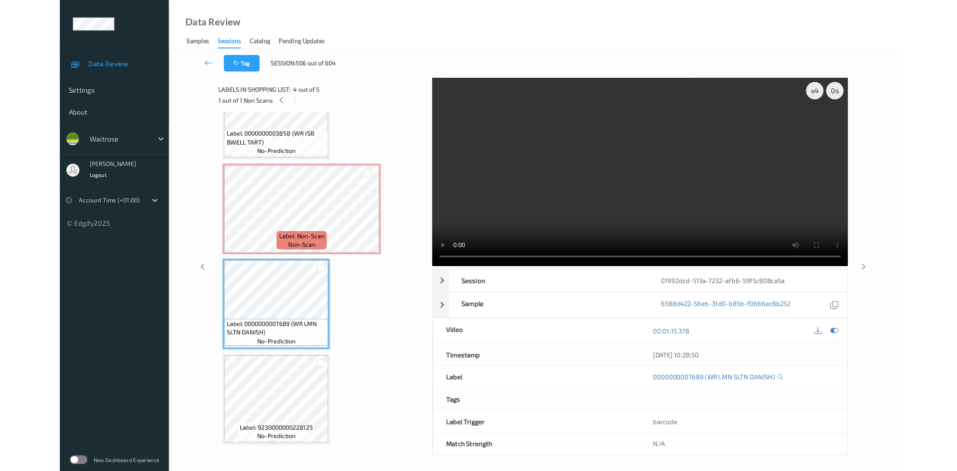
scroll to position [163, 0]
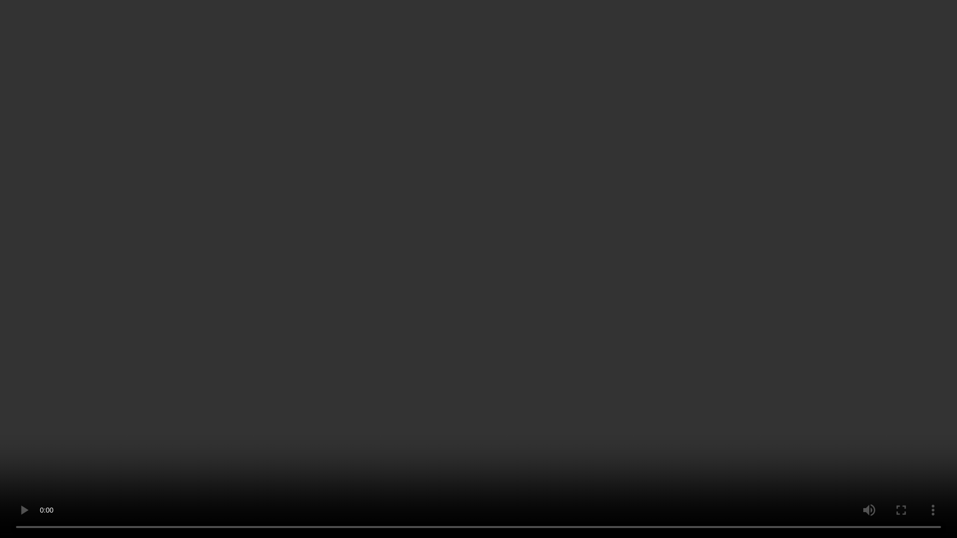
click at [247, 465] on video at bounding box center [478, 269] width 957 height 538
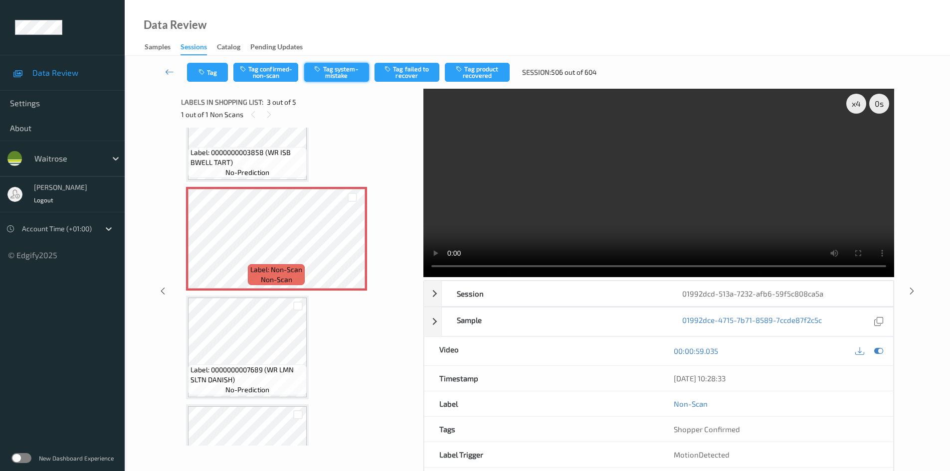
click at [350, 70] on button "Tag system-mistake" at bounding box center [336, 72] width 65 height 19
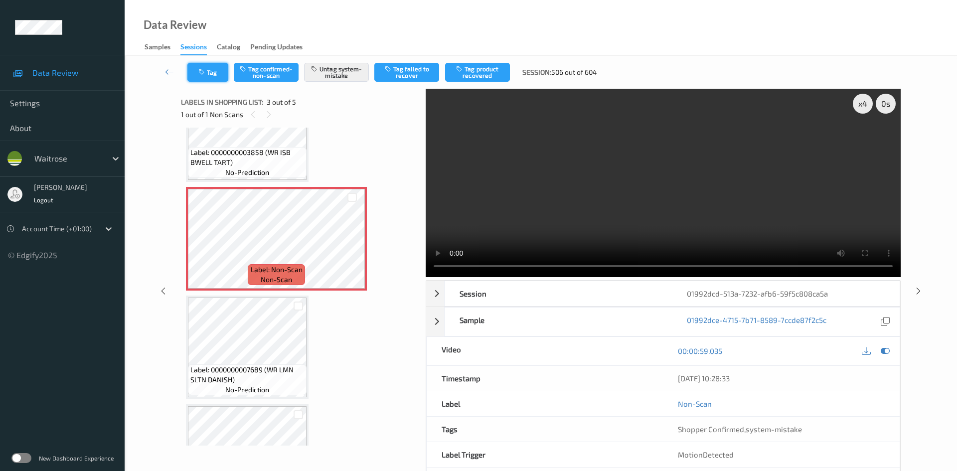
click at [219, 70] on button "Tag" at bounding box center [207, 72] width 41 height 19
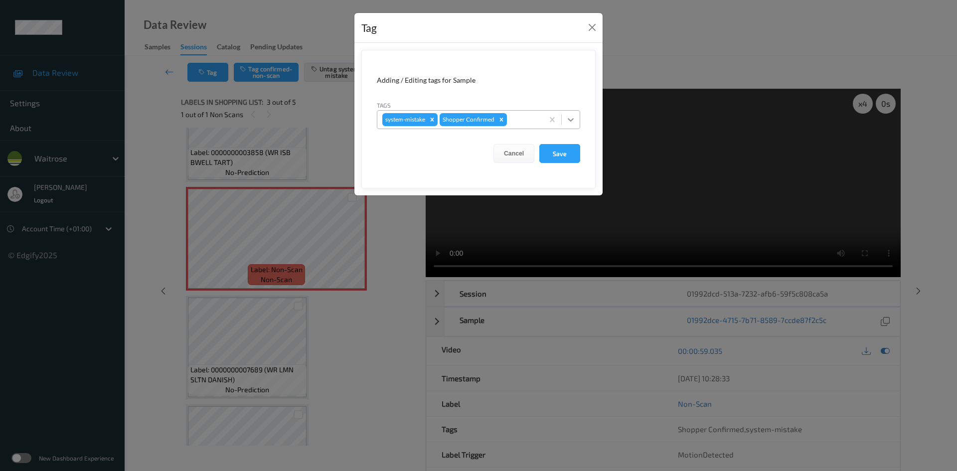
click at [567, 118] on icon at bounding box center [571, 120] width 10 height 10
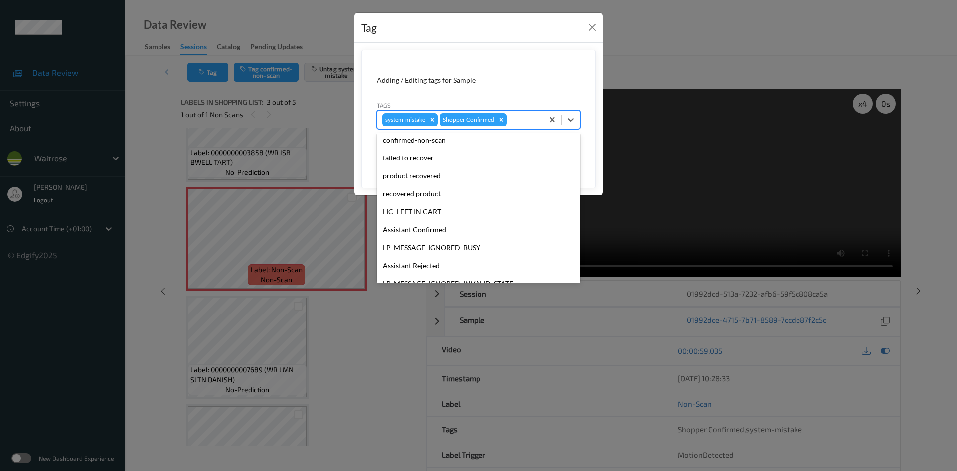
scroll to position [231, 0]
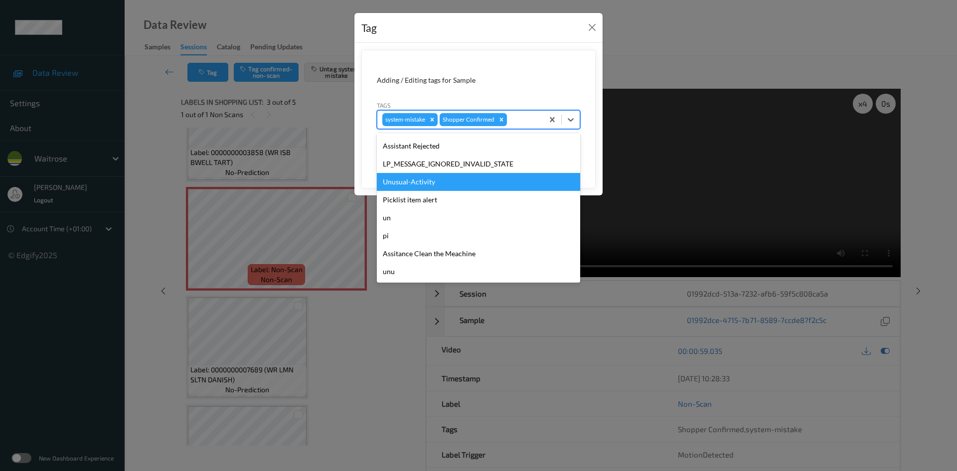
drag, startPoint x: 448, startPoint y: 176, endPoint x: 479, endPoint y: 171, distance: 31.4
click at [449, 176] on div "Unusual-Activity" at bounding box center [478, 182] width 203 height 18
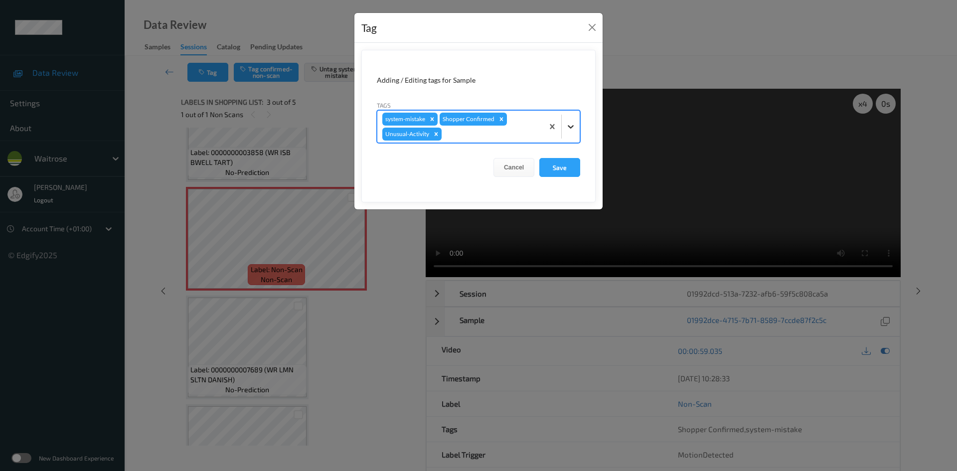
click at [564, 133] on div at bounding box center [571, 127] width 18 height 18
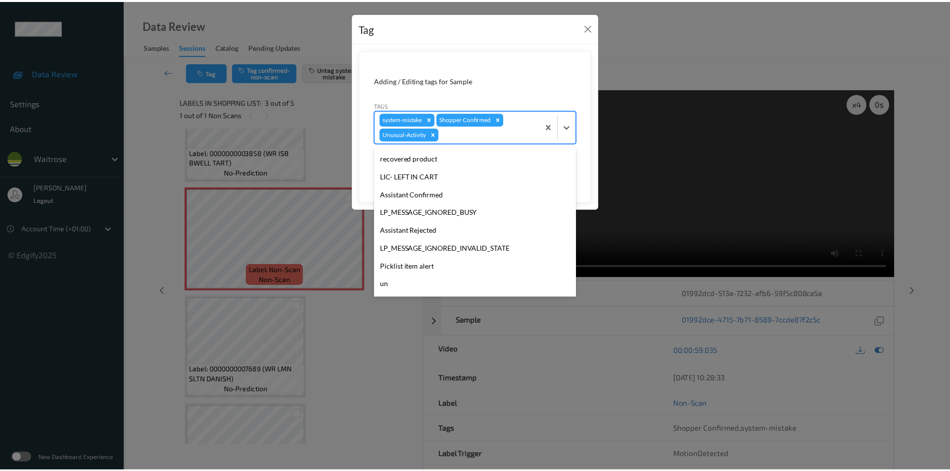
scroll to position [213, 0]
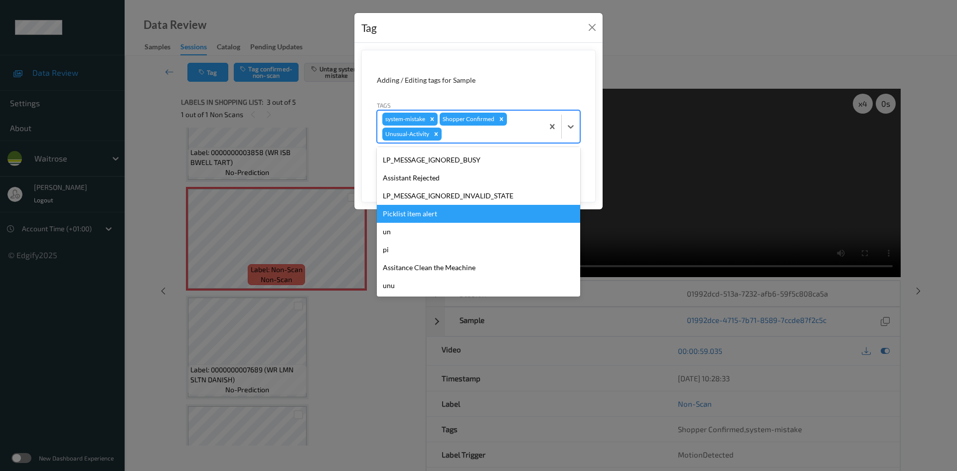
drag, startPoint x: 411, startPoint y: 217, endPoint x: 497, endPoint y: 201, distance: 87.1
click at [415, 217] on div "Picklist item alert" at bounding box center [478, 214] width 203 height 18
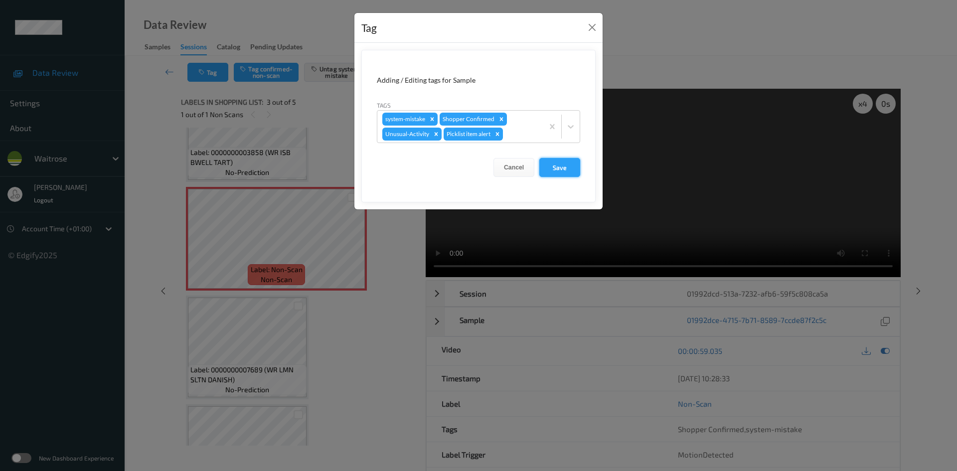
click at [559, 167] on button "Save" at bounding box center [559, 167] width 41 height 19
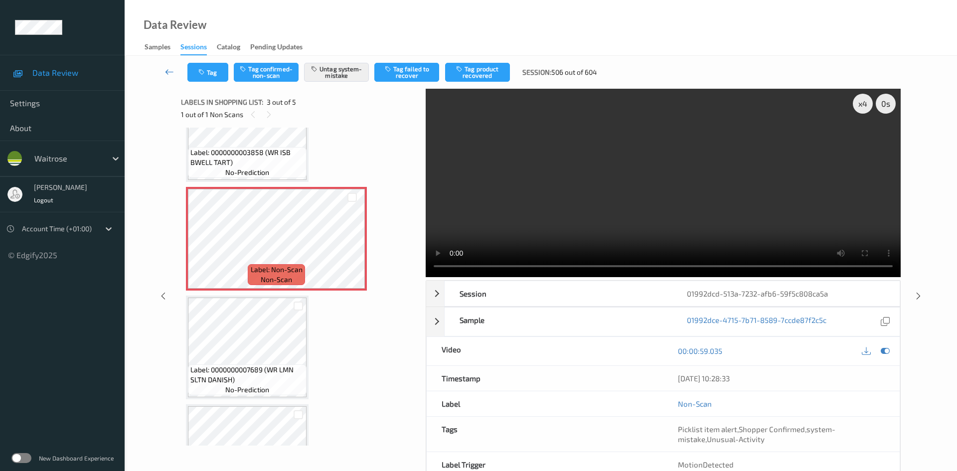
click at [169, 66] on link at bounding box center [169, 72] width 35 height 19
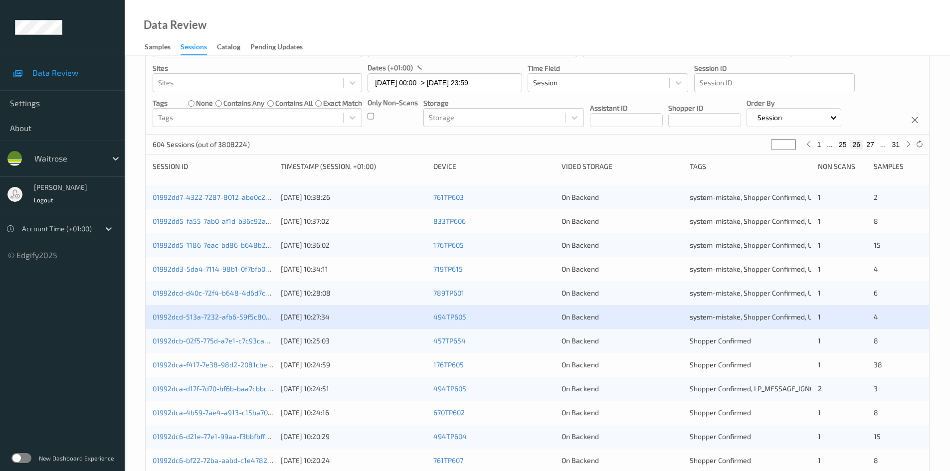
scroll to position [100, 0]
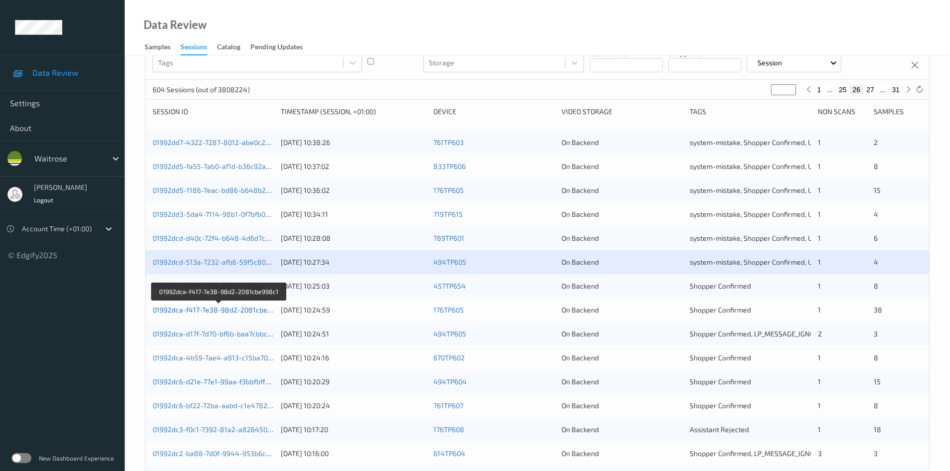
click at [195, 310] on link "01992dca-f417-7e38-98d2-2081cbe998c1" at bounding box center [220, 310] width 134 height 8
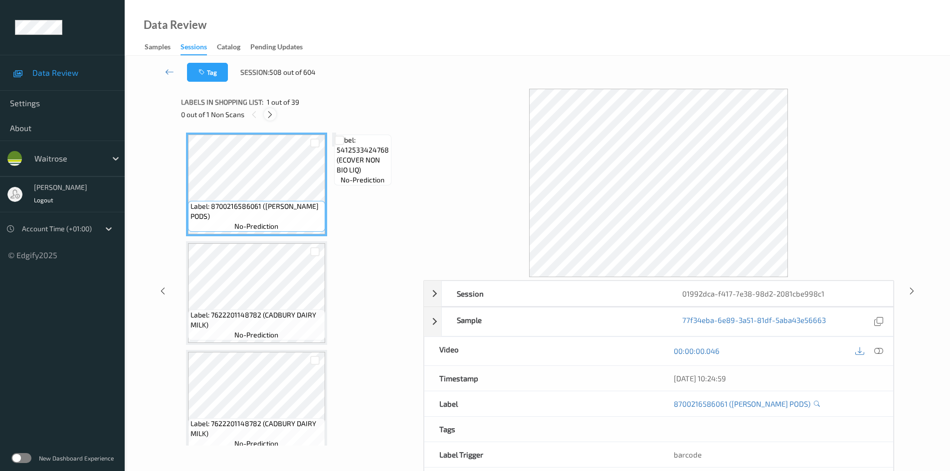
click at [271, 112] on icon at bounding box center [270, 114] width 8 height 9
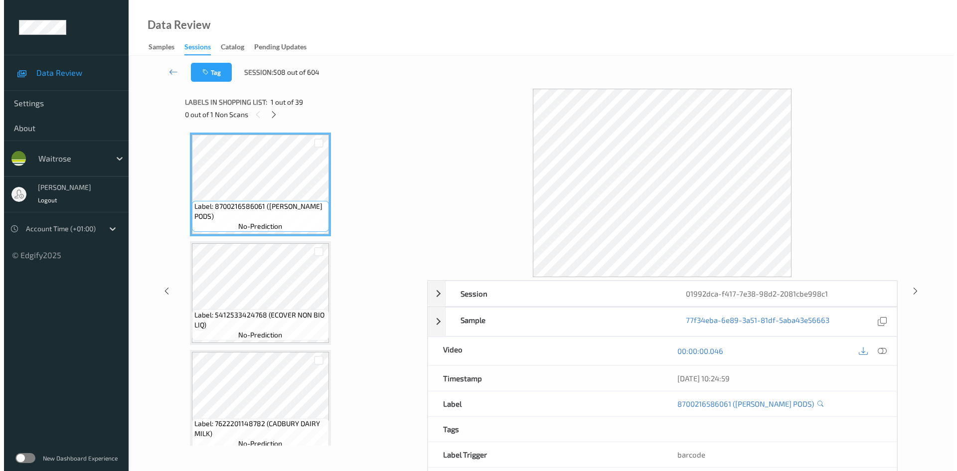
scroll to position [1744, 0]
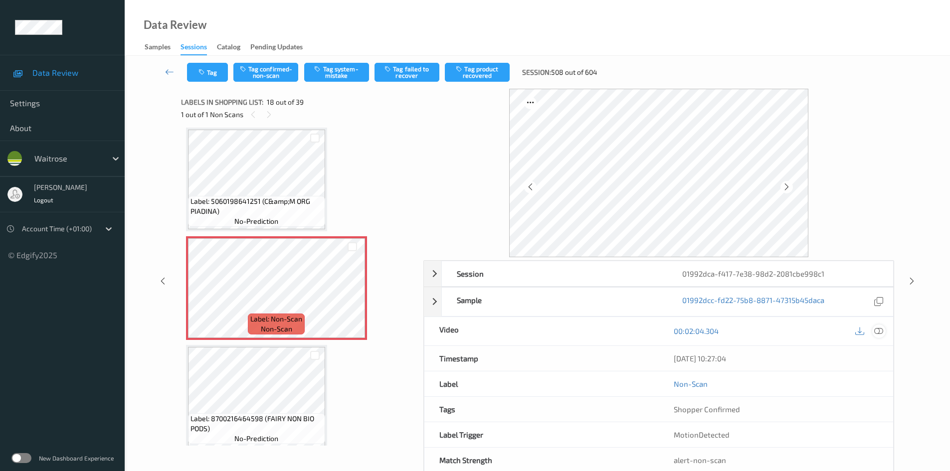
click at [879, 331] on icon at bounding box center [878, 331] width 9 height 9
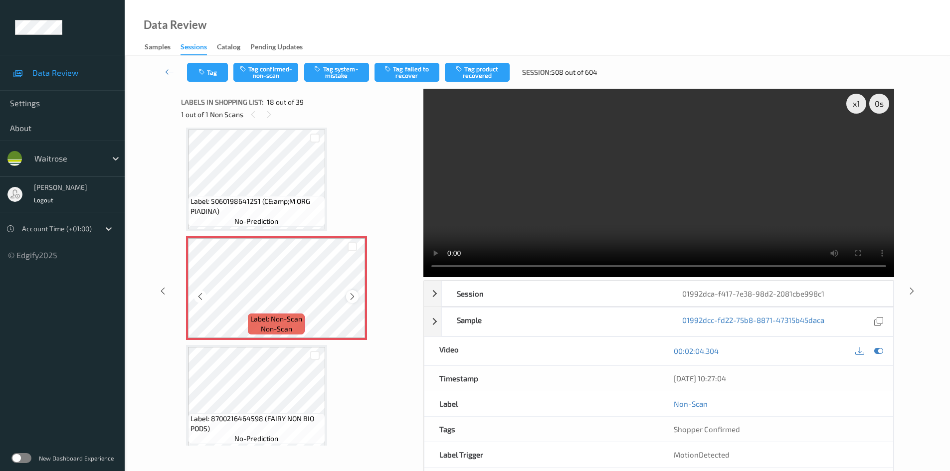
click at [352, 297] on icon at bounding box center [352, 296] width 8 height 9
click at [597, 200] on video at bounding box center [658, 183] width 471 height 188
click at [860, 106] on div "x 1" at bounding box center [856, 104] width 20 height 20
click at [860, 106] on div "x 2" at bounding box center [856, 104] width 20 height 20
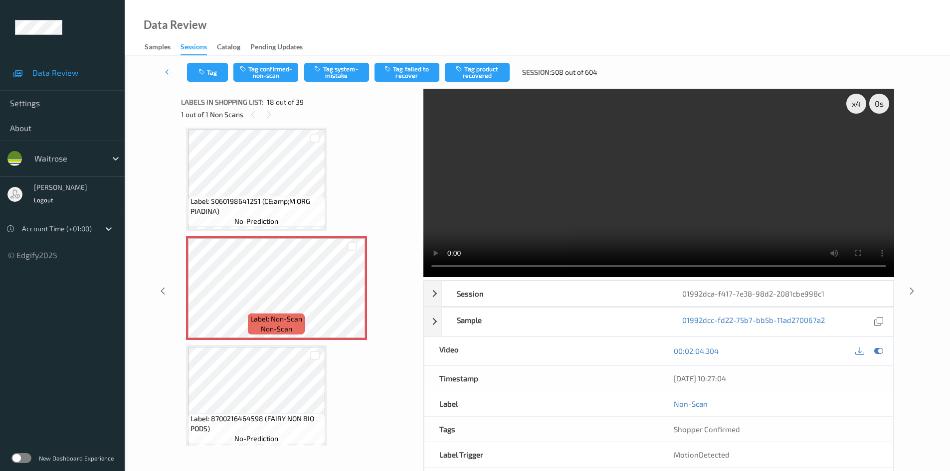
click at [677, 168] on video at bounding box center [658, 183] width 471 height 188
click at [331, 68] on button "Tag system-mistake" at bounding box center [336, 72] width 65 height 19
click at [345, 74] on button "Tag system-mistake" at bounding box center [336, 72] width 65 height 19
click at [349, 72] on button "Tag system-mistake" at bounding box center [336, 72] width 65 height 19
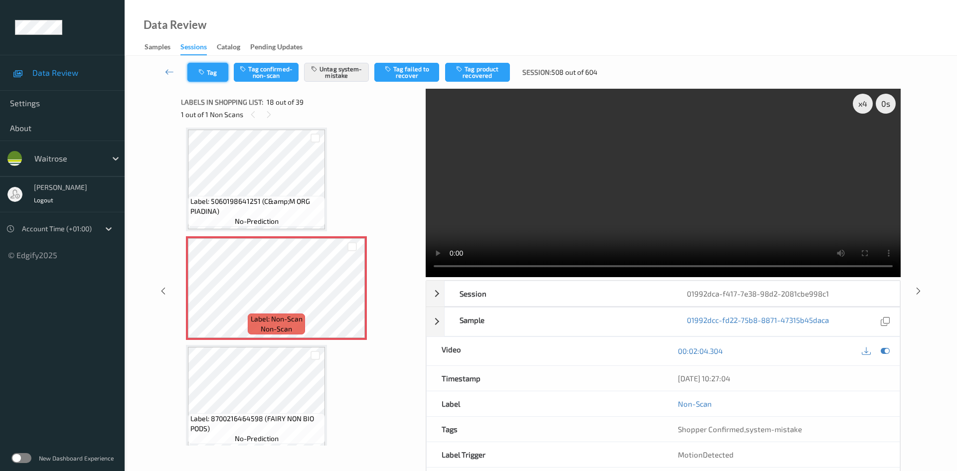
click at [205, 68] on button "Tag" at bounding box center [207, 72] width 41 height 19
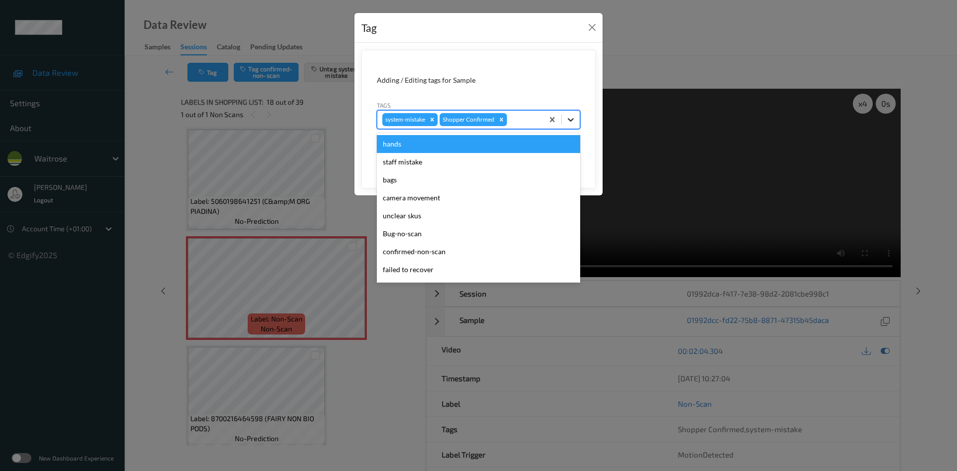
click at [569, 118] on icon at bounding box center [571, 120] width 10 height 10
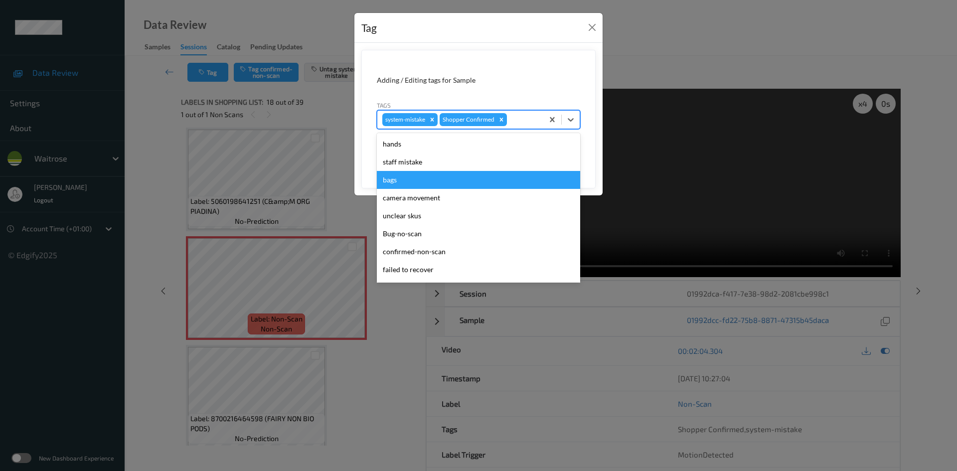
click at [428, 180] on div "bags" at bounding box center [478, 180] width 203 height 18
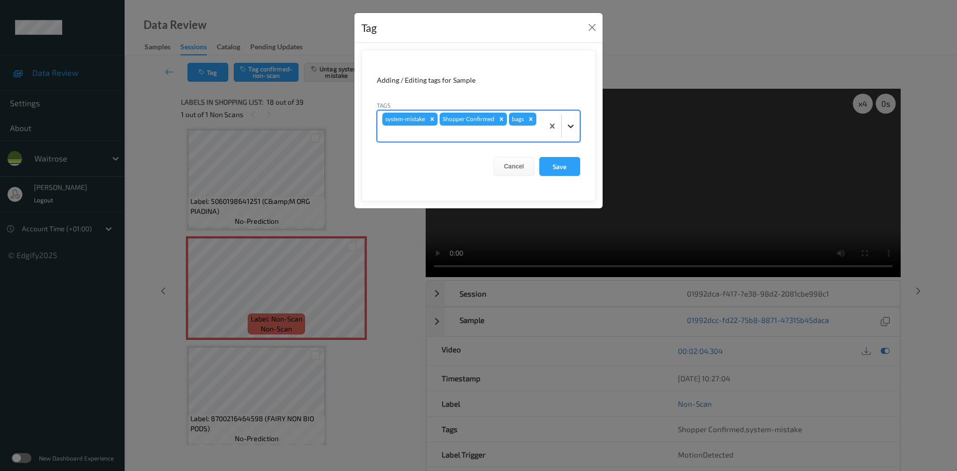
click at [573, 130] on icon at bounding box center [571, 126] width 10 height 10
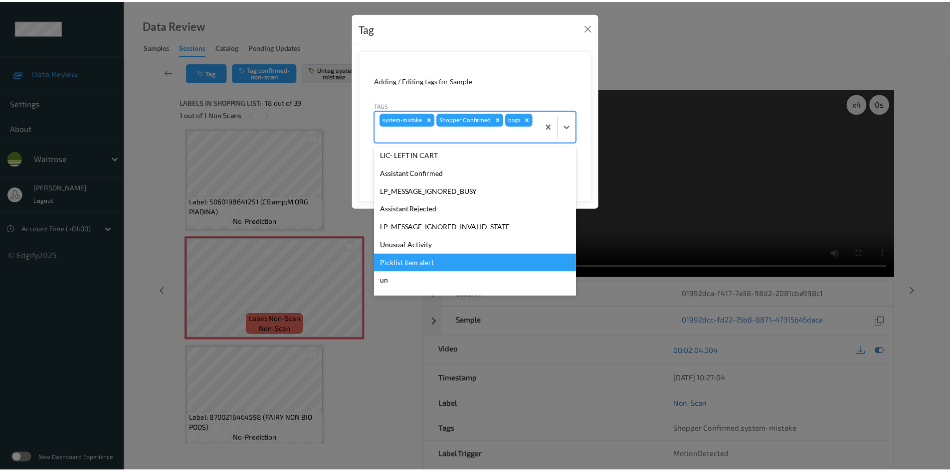
scroll to position [199, 0]
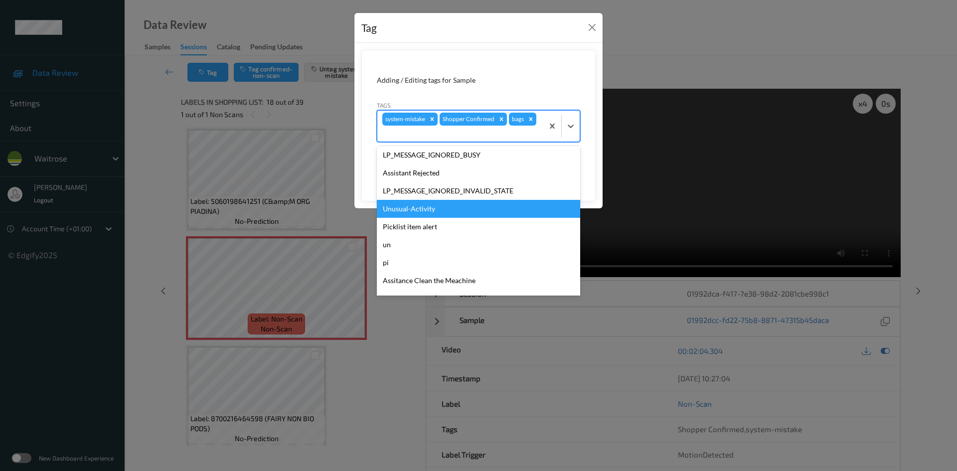
drag, startPoint x: 406, startPoint y: 214, endPoint x: 433, endPoint y: 205, distance: 28.7
click at [408, 213] on div "Unusual-Activity" at bounding box center [478, 209] width 203 height 18
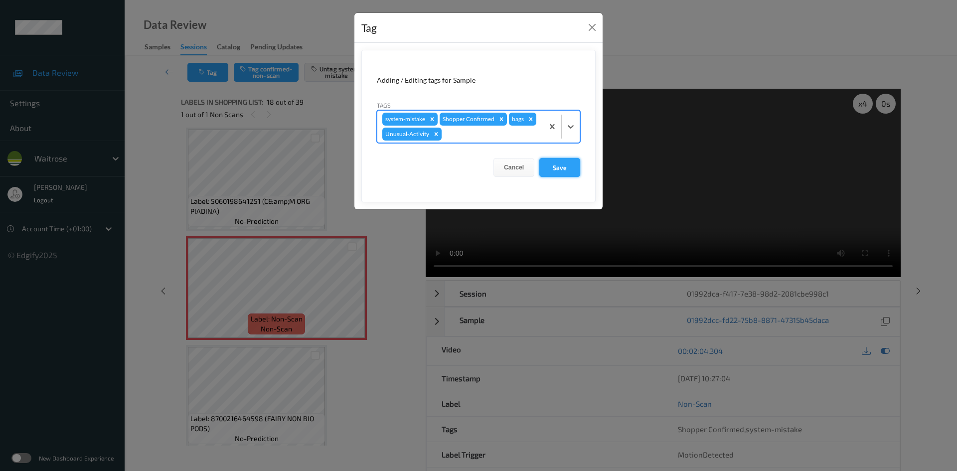
click at [568, 171] on button "Save" at bounding box center [559, 167] width 41 height 19
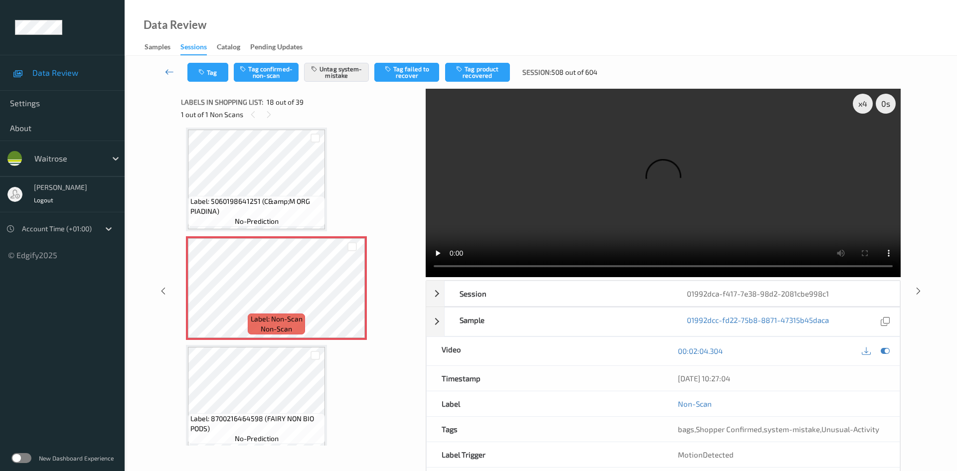
click at [167, 66] on link at bounding box center [169, 72] width 35 height 19
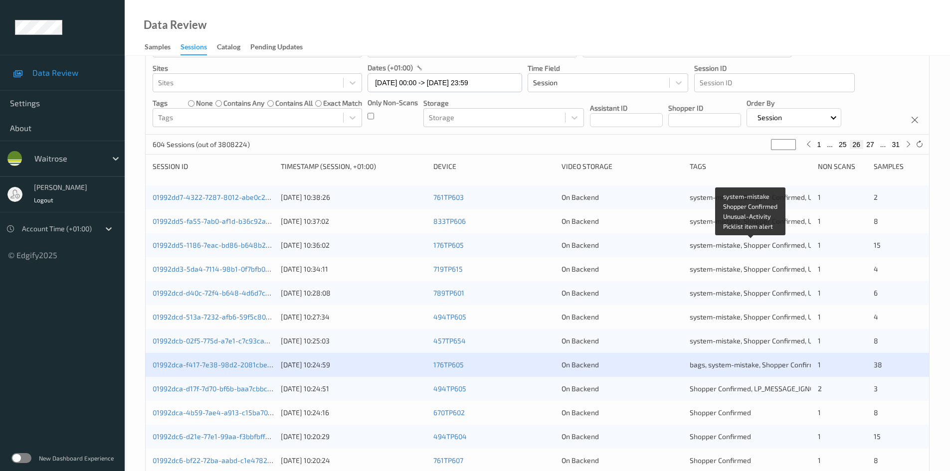
scroll to position [150, 0]
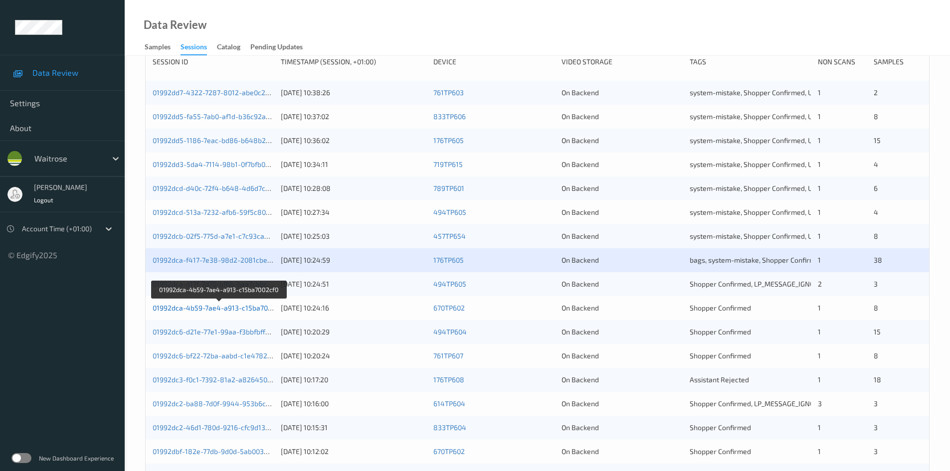
click at [203, 308] on link "01992dca-4b59-7ae4-a913-c15ba7002cf0" at bounding box center [219, 308] width 133 height 8
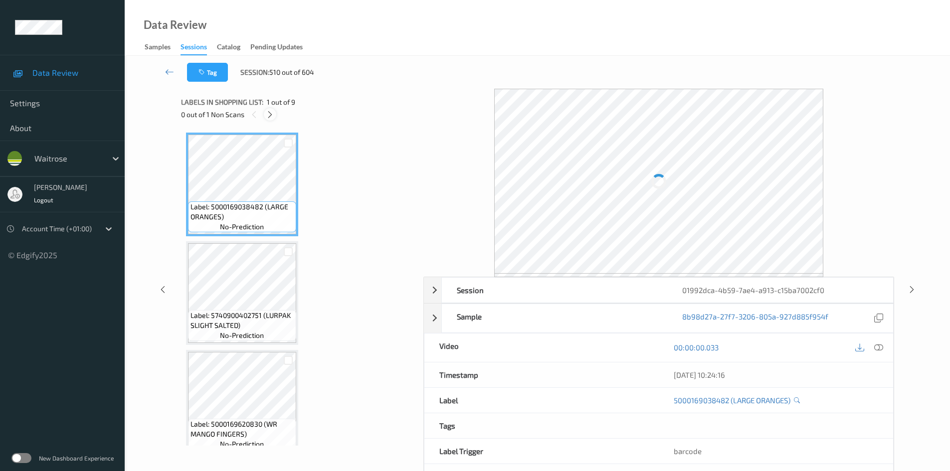
click at [272, 115] on icon at bounding box center [270, 114] width 8 height 9
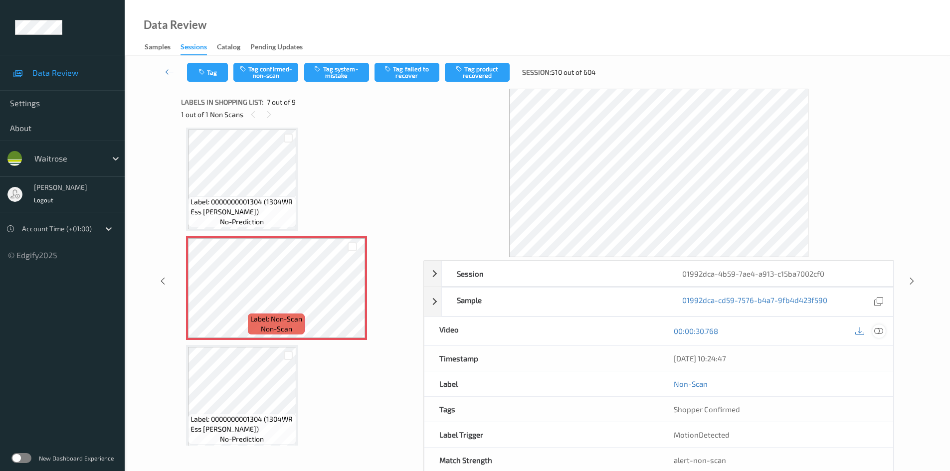
click at [879, 330] on icon at bounding box center [878, 331] width 9 height 9
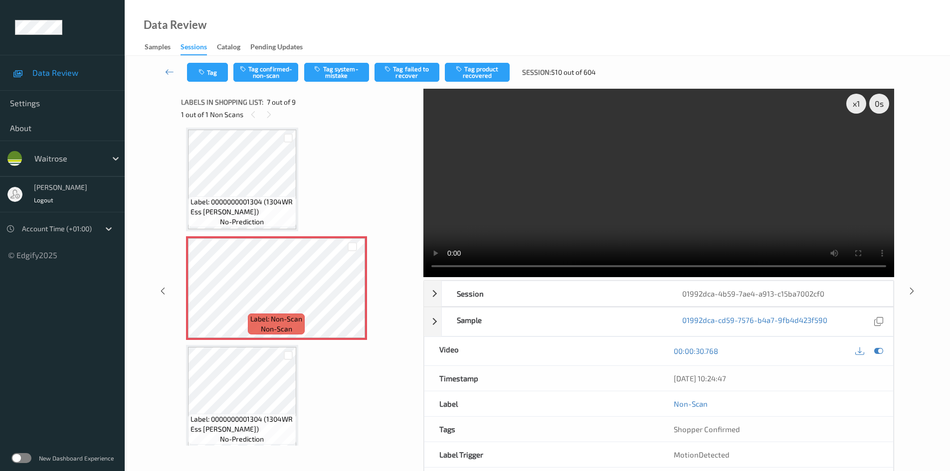
click at [582, 208] on video at bounding box center [658, 183] width 471 height 188
click at [859, 106] on div "x 1" at bounding box center [856, 104] width 20 height 20
click at [652, 200] on video at bounding box center [658, 183] width 471 height 188
click at [646, 223] on video at bounding box center [658, 183] width 471 height 188
click at [851, 104] on div "x 2" at bounding box center [856, 104] width 20 height 20
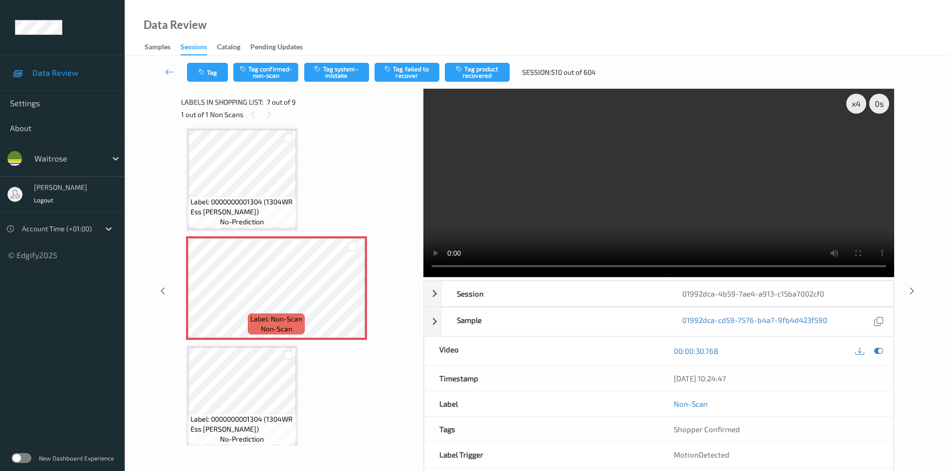
click at [560, 217] on video at bounding box center [658, 183] width 471 height 188
click at [331, 68] on button "Tag system-mistake" at bounding box center [336, 72] width 65 height 19
click at [337, 71] on button "Tag system-mistake" at bounding box center [336, 72] width 65 height 19
click at [208, 68] on button "Tag" at bounding box center [207, 72] width 41 height 19
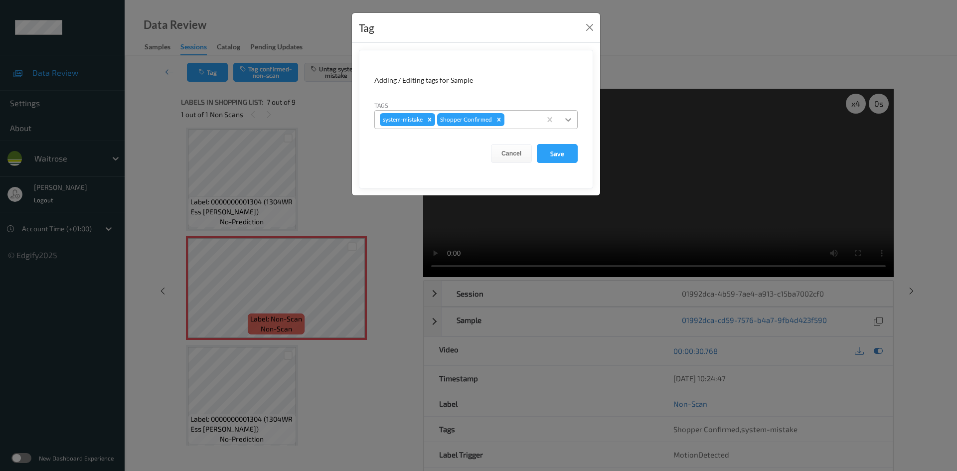
click at [566, 118] on icon at bounding box center [568, 120] width 10 height 10
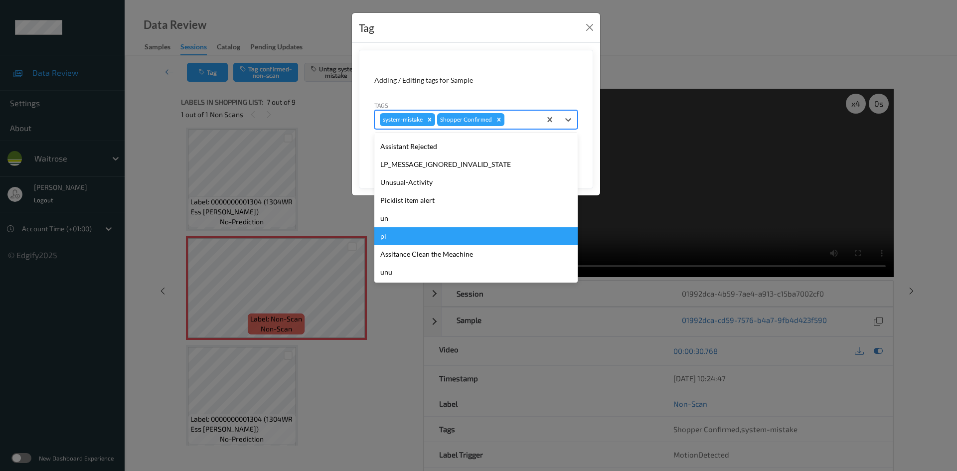
scroll to position [231, 0]
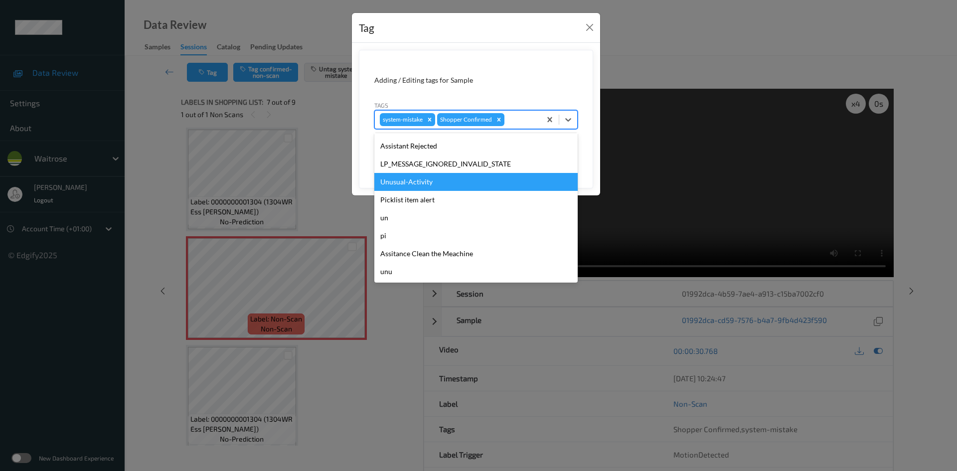
click at [461, 185] on div "Unusual-Activity" at bounding box center [475, 182] width 203 height 18
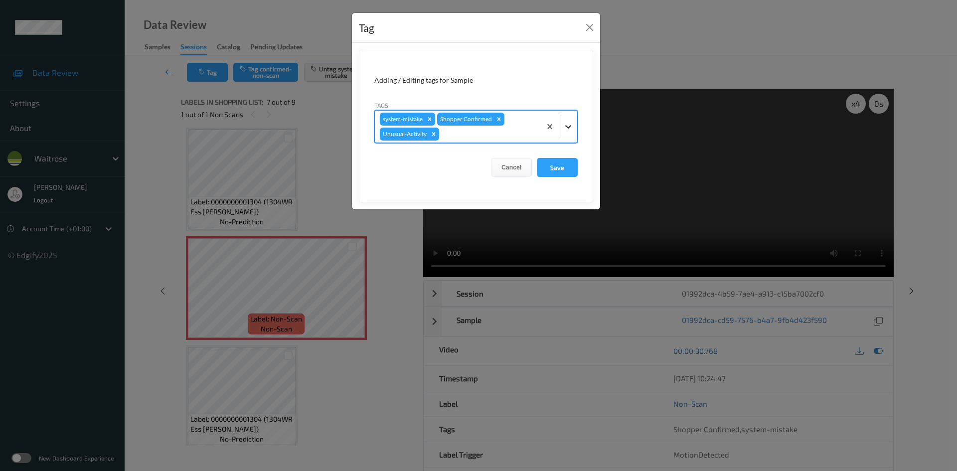
click at [569, 133] on div at bounding box center [568, 127] width 18 height 18
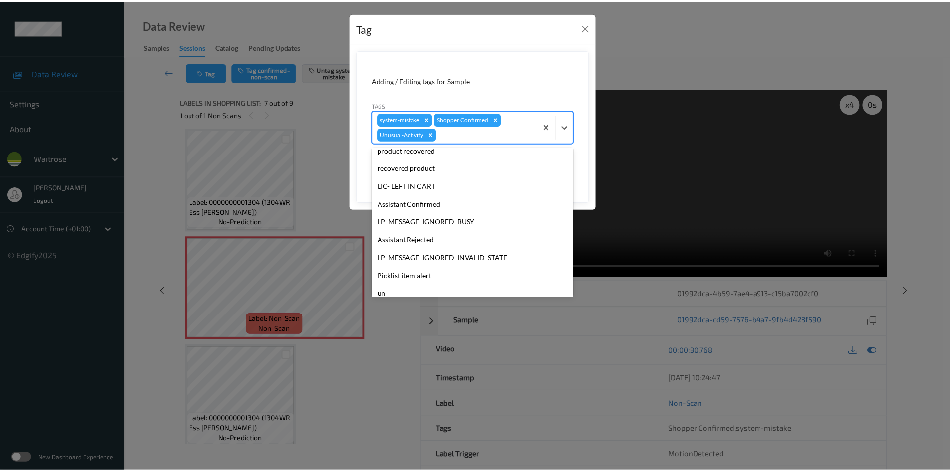
scroll to position [199, 0]
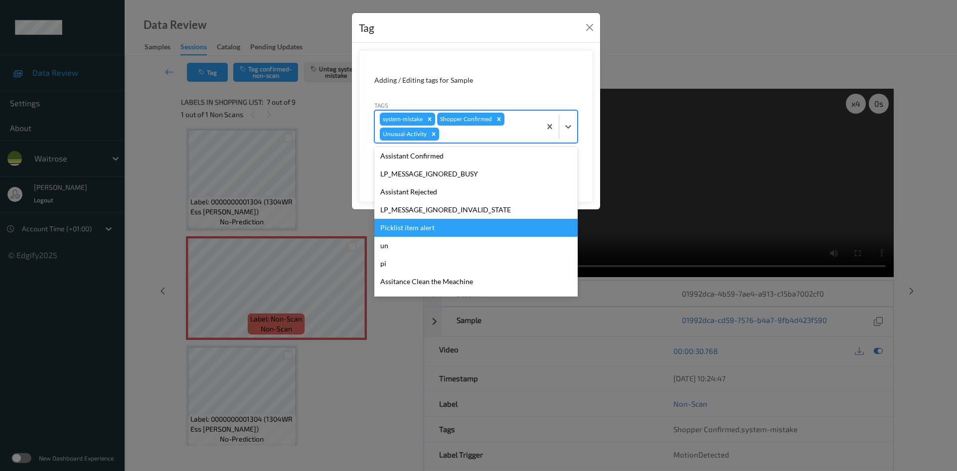
click at [391, 234] on div "Picklist item alert" at bounding box center [475, 228] width 203 height 18
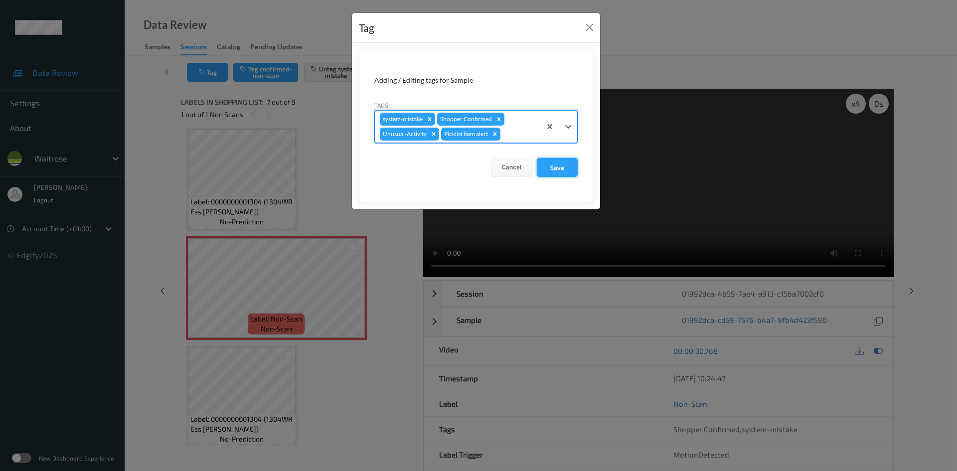
click at [557, 171] on button "Save" at bounding box center [557, 167] width 41 height 19
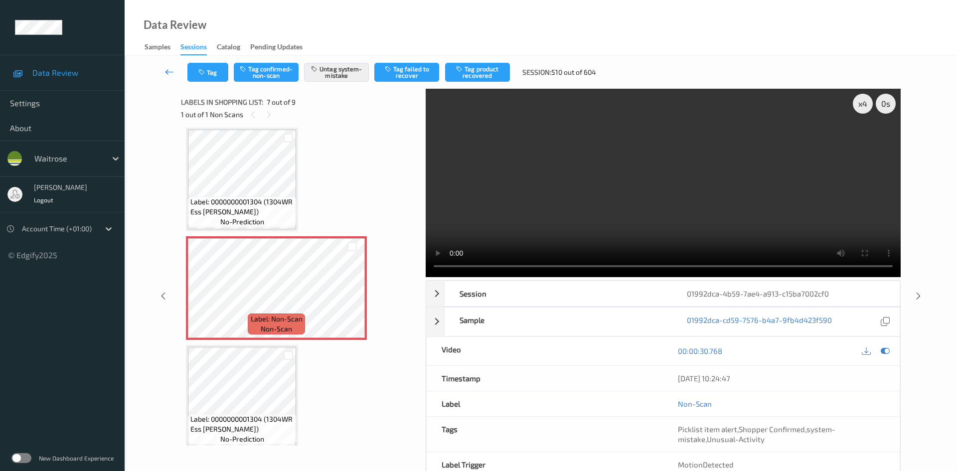
click at [170, 65] on link at bounding box center [169, 72] width 35 height 19
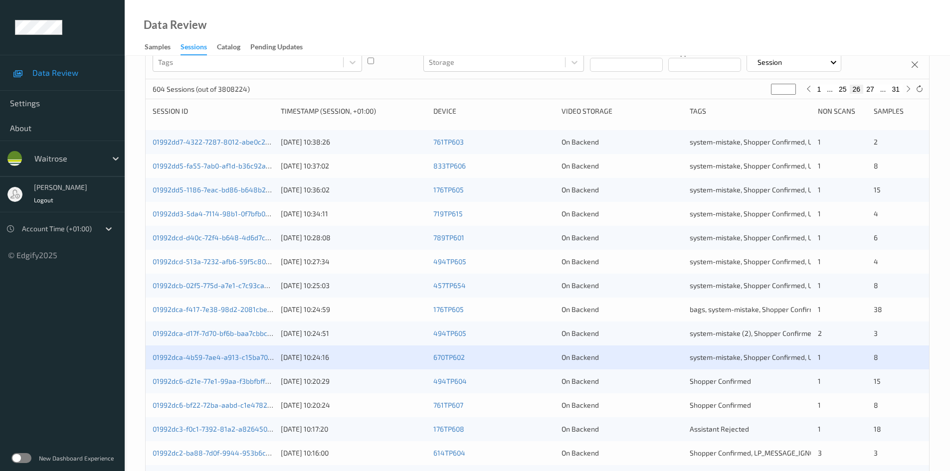
scroll to position [279, 0]
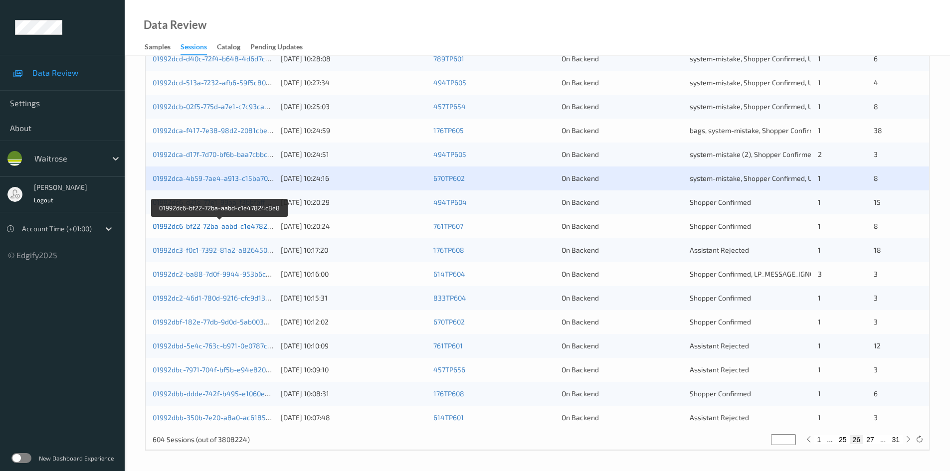
click at [196, 227] on link "01992dc6-bf22-72ba-aabd-c1e47824c8e8" at bounding box center [221, 226] width 136 height 8
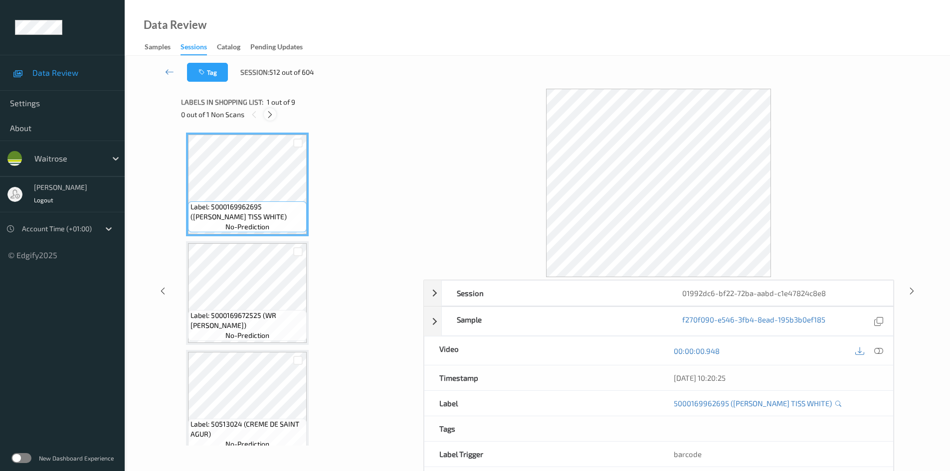
click at [275, 115] on div at bounding box center [270, 114] width 12 height 12
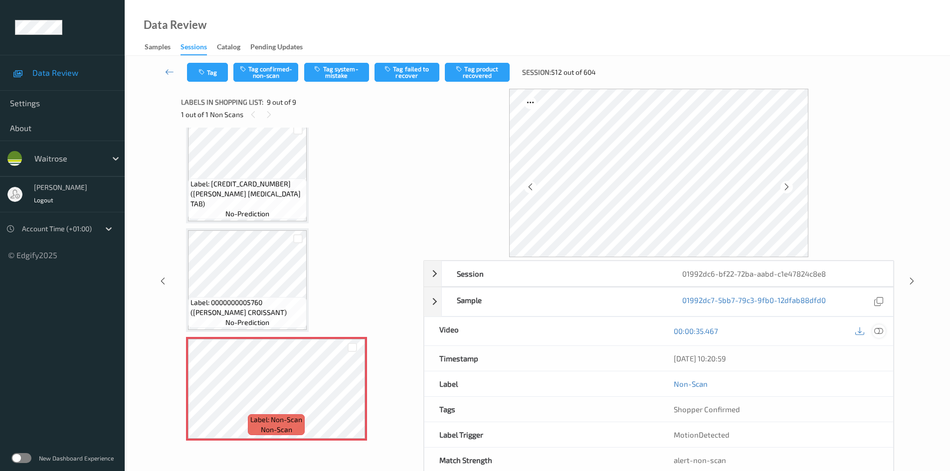
click at [879, 330] on icon at bounding box center [878, 331] width 9 height 9
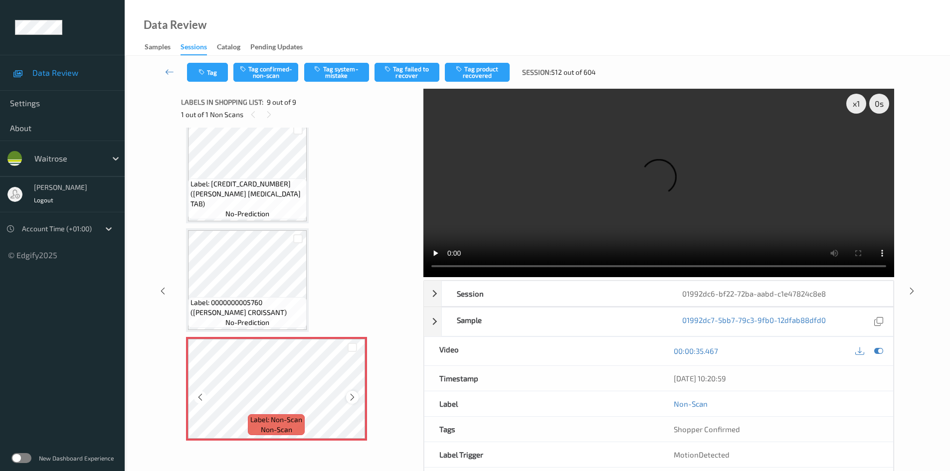
click at [350, 398] on icon at bounding box center [352, 397] width 8 height 9
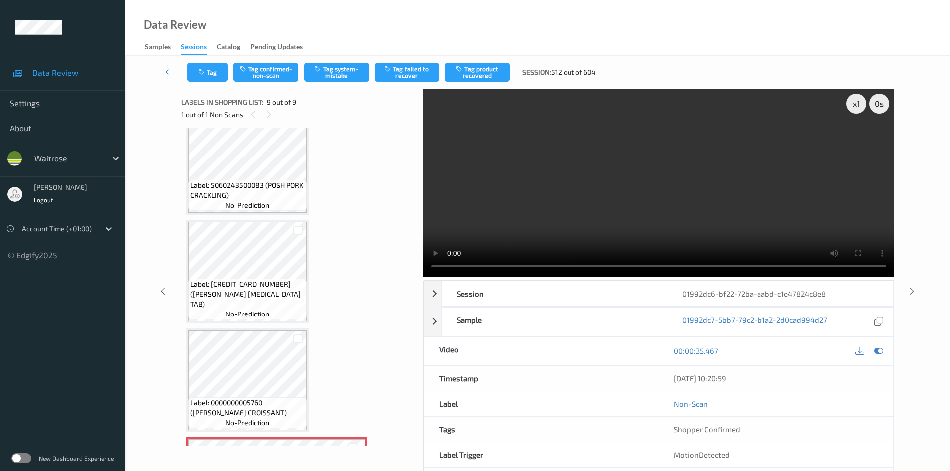
scroll to position [565, 0]
click at [849, 105] on div "x 1" at bounding box center [856, 104] width 20 height 20
click at [853, 104] on div "x 2" at bounding box center [856, 104] width 20 height 20
click at [607, 175] on video at bounding box center [658, 183] width 471 height 188
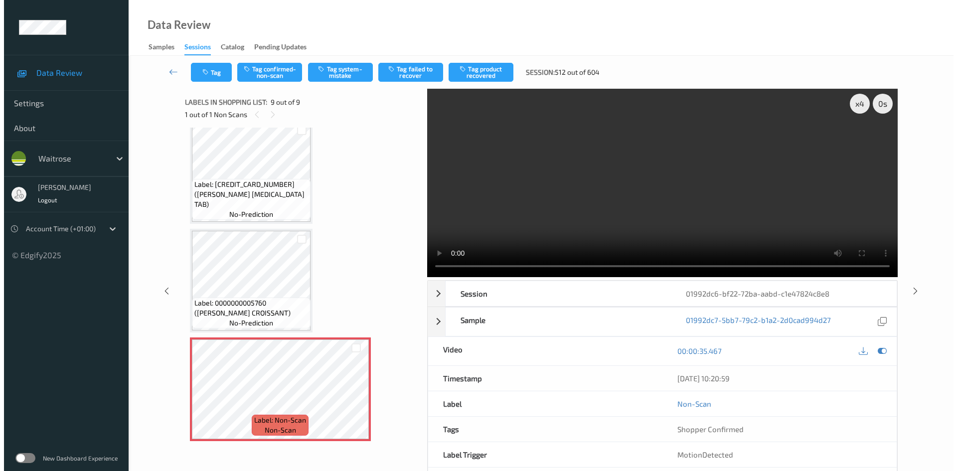
scroll to position [665, 0]
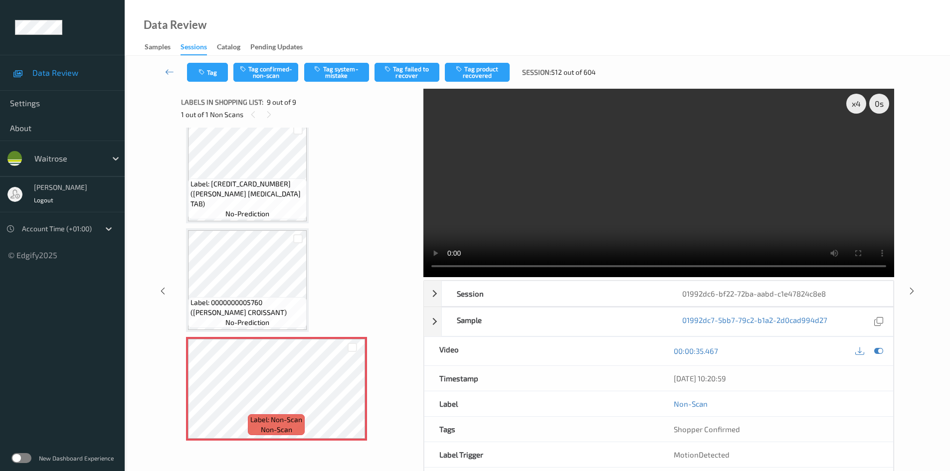
click at [541, 237] on video at bounding box center [658, 183] width 471 height 188
click at [569, 198] on video at bounding box center [658, 183] width 471 height 188
click at [350, 63] on button "Tag system-mistake" at bounding box center [336, 72] width 65 height 19
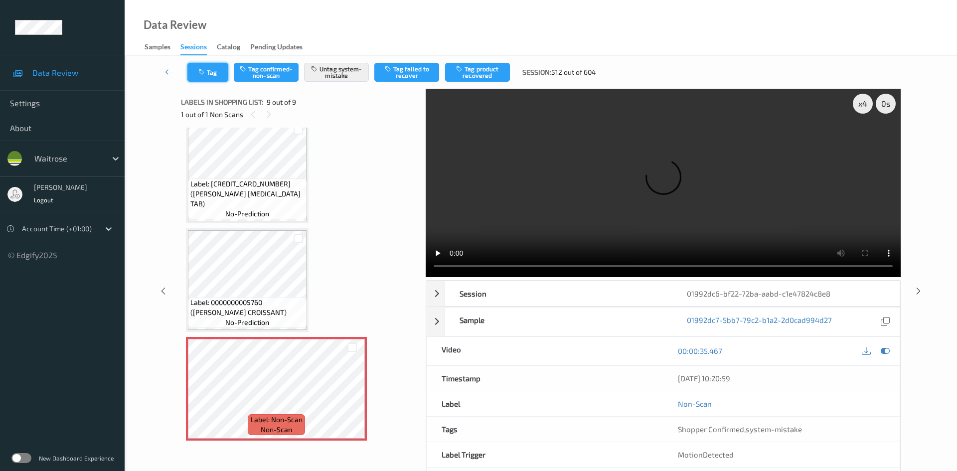
click at [215, 69] on button "Tag" at bounding box center [207, 72] width 41 height 19
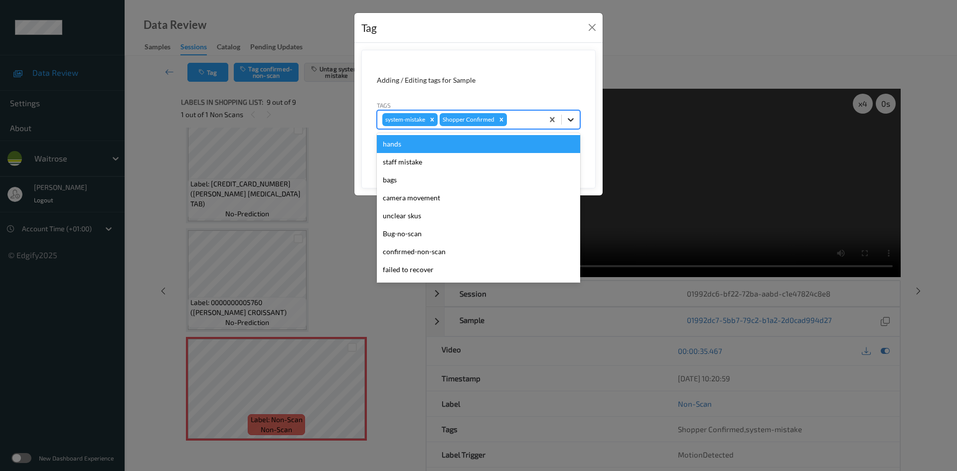
click at [577, 123] on div at bounding box center [571, 120] width 18 height 18
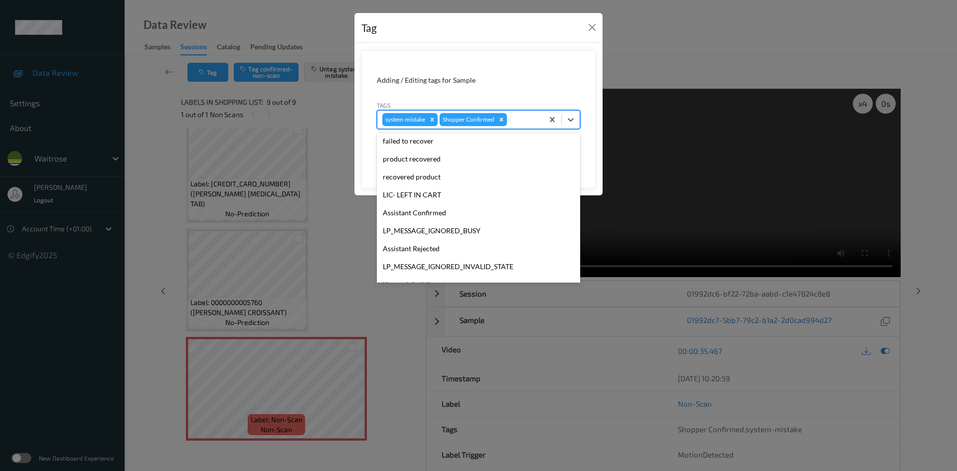
scroll to position [231, 0]
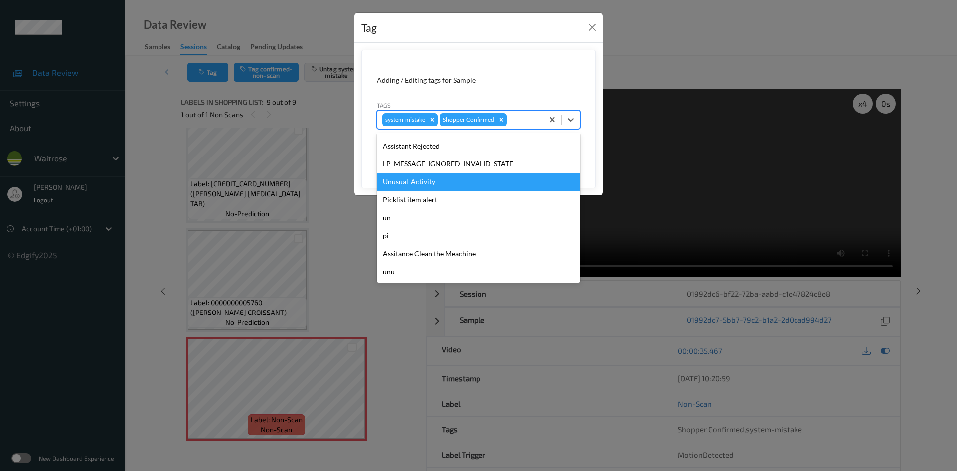
click at [424, 182] on div "Unusual-Activity" at bounding box center [478, 182] width 203 height 18
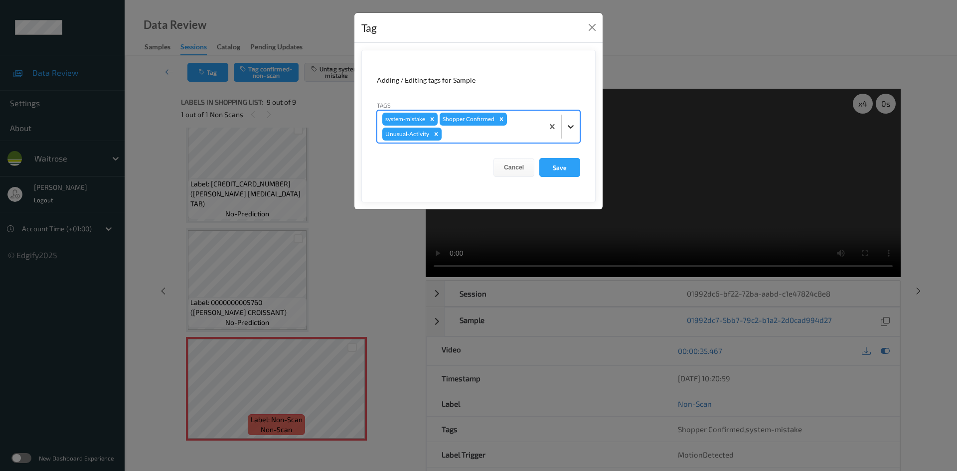
click at [571, 131] on icon at bounding box center [571, 127] width 10 height 10
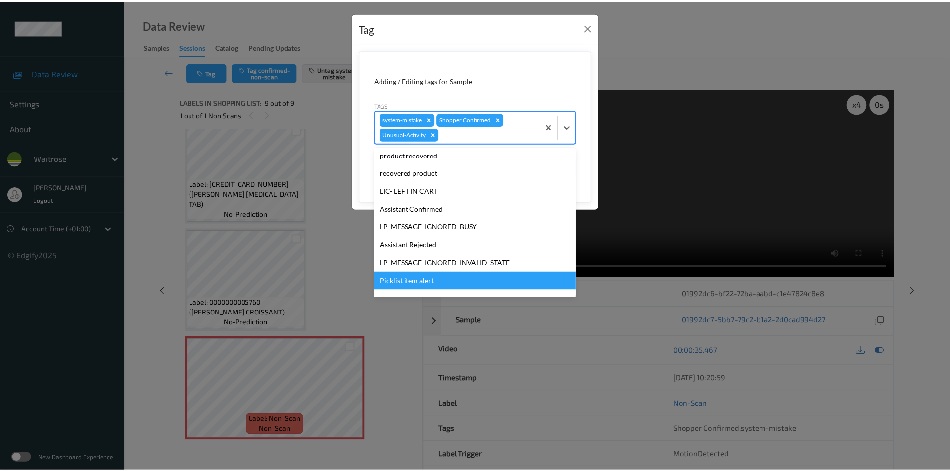
scroll to position [213, 0]
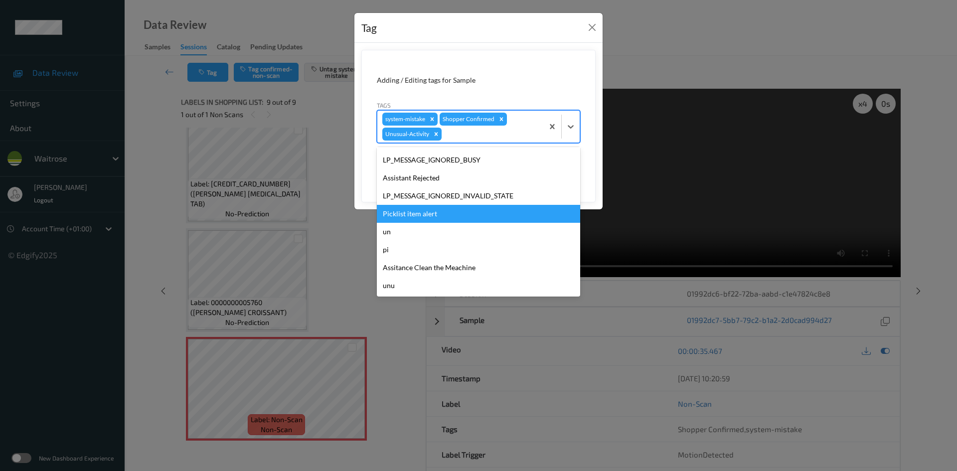
click at [415, 217] on div "Picklist item alert" at bounding box center [478, 214] width 203 height 18
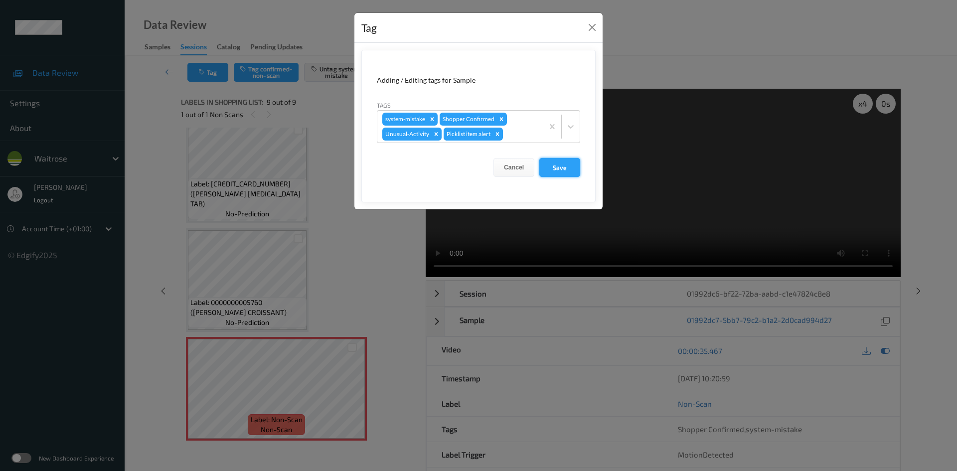
click at [567, 172] on button "Save" at bounding box center [559, 167] width 41 height 19
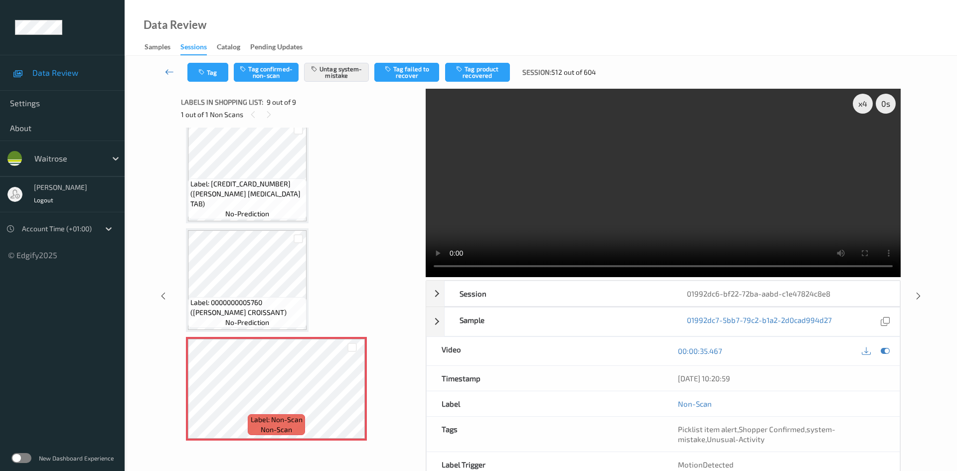
click at [166, 67] on icon at bounding box center [169, 72] width 9 height 10
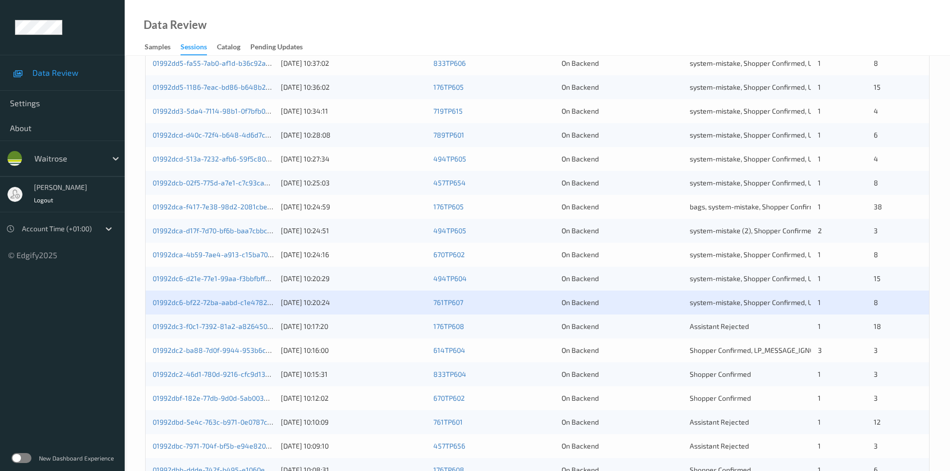
scroll to position [279, 0]
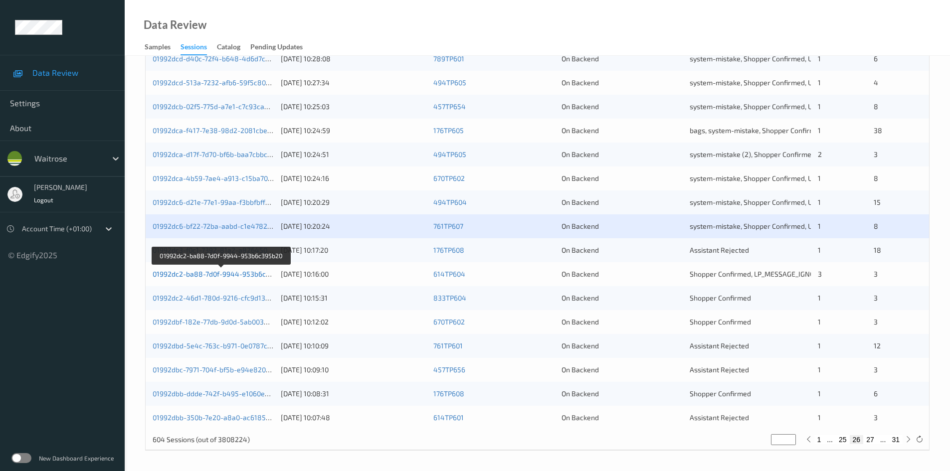
click at [191, 275] on link "01992dc2-ba88-7d0f-9944-953b6c395b20" at bounding box center [221, 274] width 137 height 8
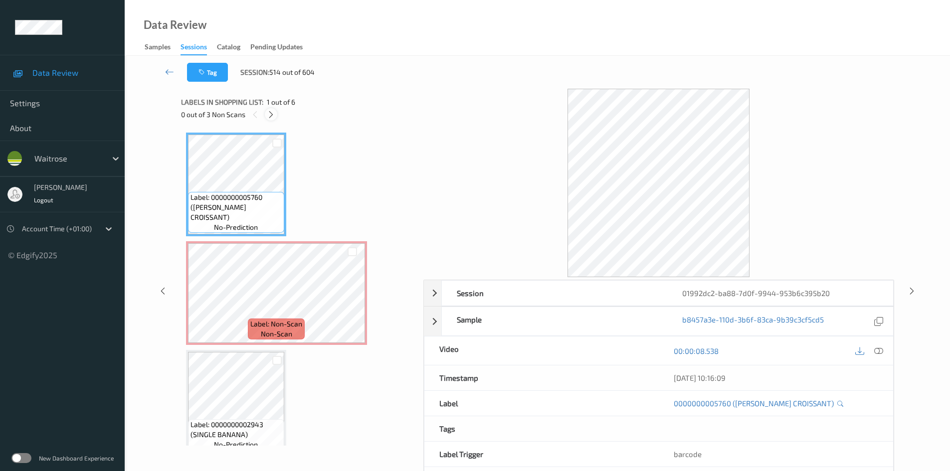
click at [272, 113] on icon at bounding box center [271, 114] width 8 height 9
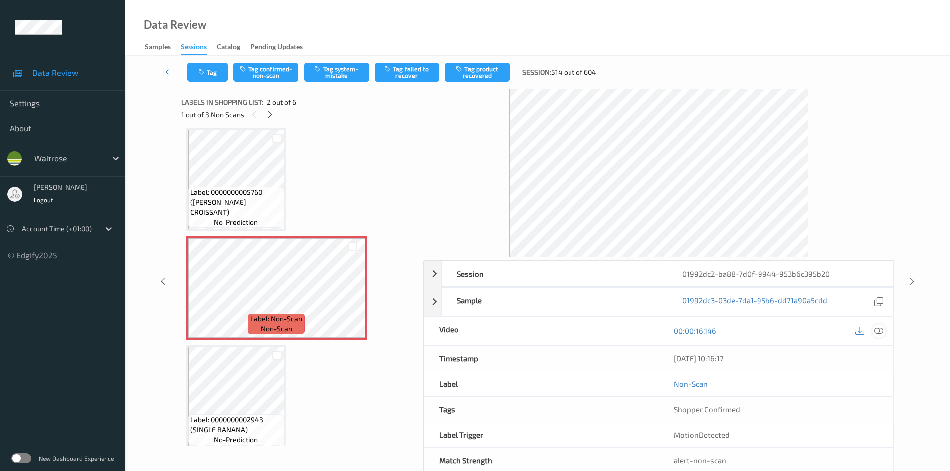
click at [880, 328] on icon at bounding box center [878, 331] width 9 height 9
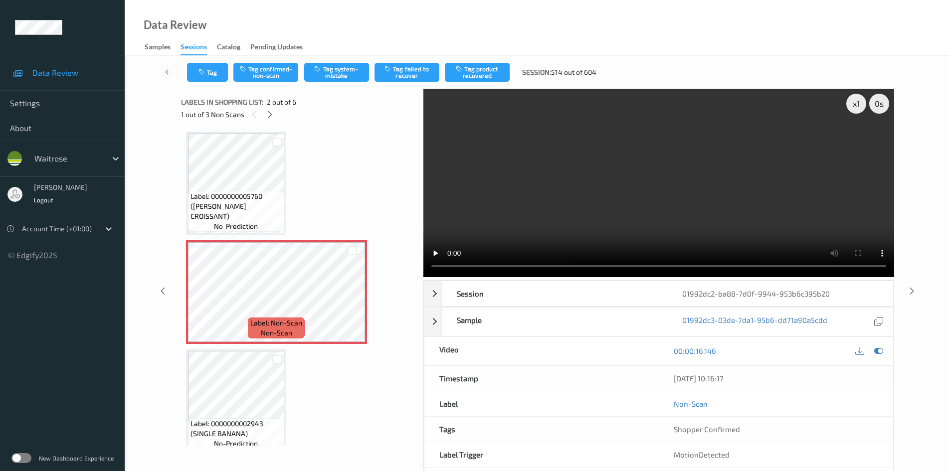
scroll to position [0, 0]
click at [861, 101] on div "x 1" at bounding box center [856, 104] width 20 height 20
click at [861, 101] on div "x 2" at bounding box center [856, 104] width 20 height 20
click at [638, 230] on video at bounding box center [658, 183] width 471 height 188
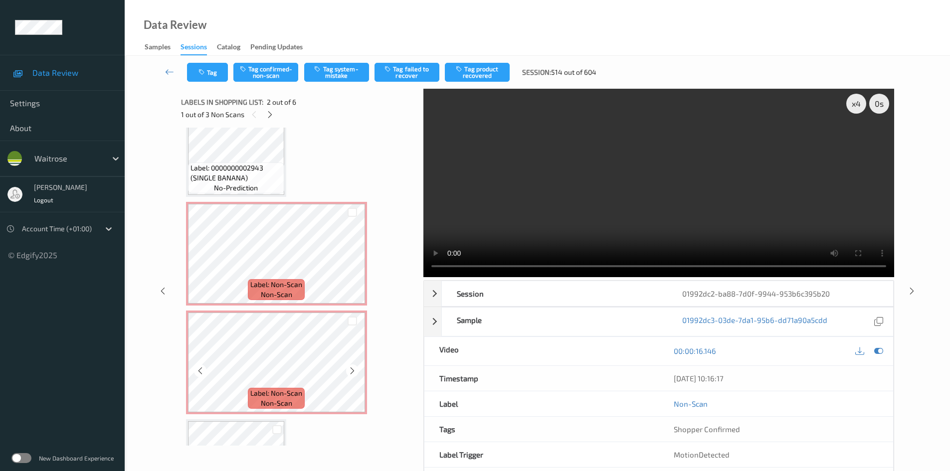
scroll to position [199, 0]
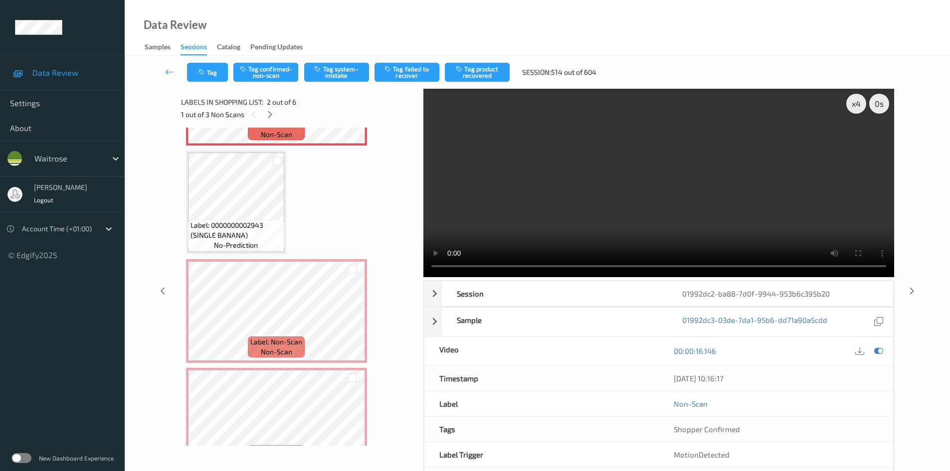
click at [613, 223] on video at bounding box center [658, 183] width 471 height 188
click at [492, 176] on video at bounding box center [658, 183] width 471 height 188
click at [563, 207] on video at bounding box center [658, 183] width 471 height 188
click at [565, 224] on video at bounding box center [658, 183] width 471 height 188
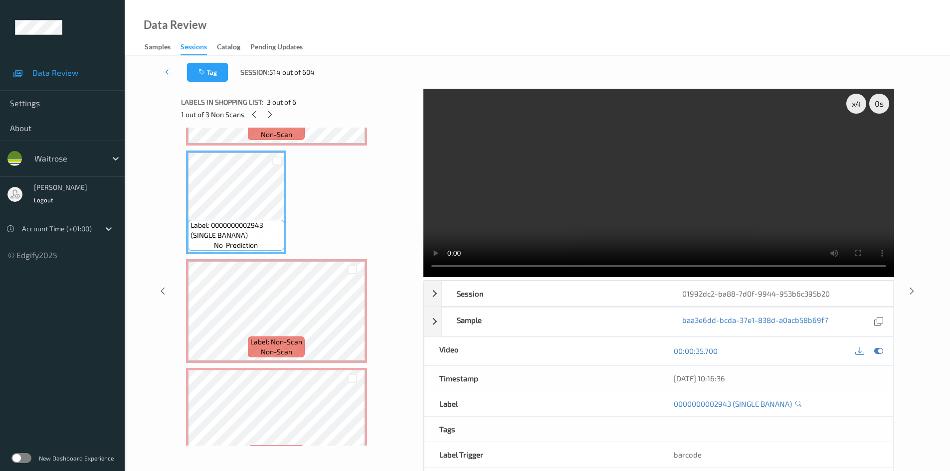
click at [584, 214] on video at bounding box center [658, 183] width 471 height 188
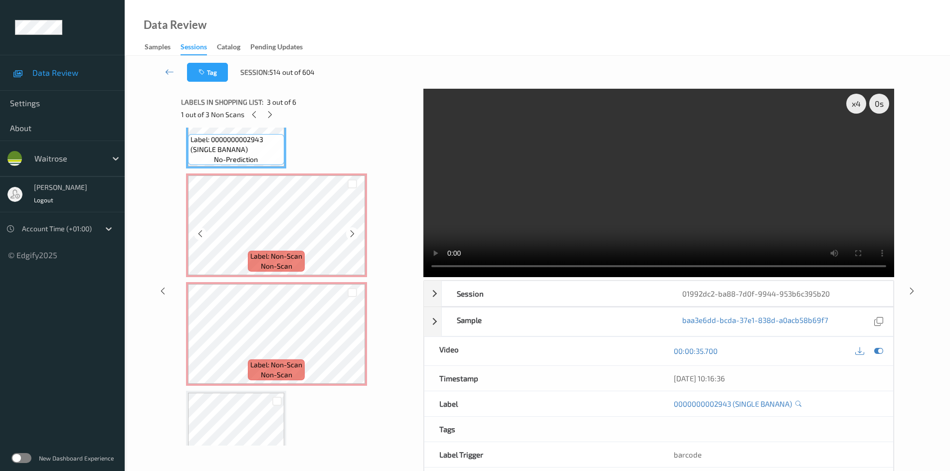
scroll to position [299, 0]
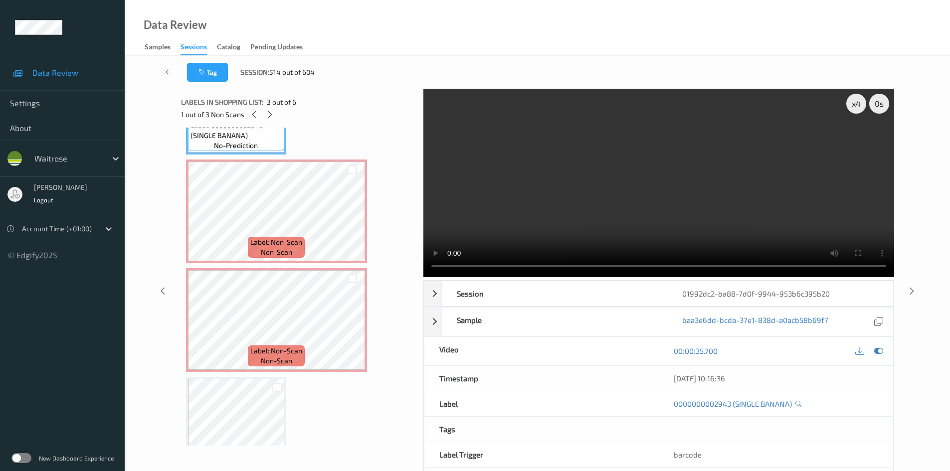
click at [582, 176] on video at bounding box center [658, 183] width 471 height 188
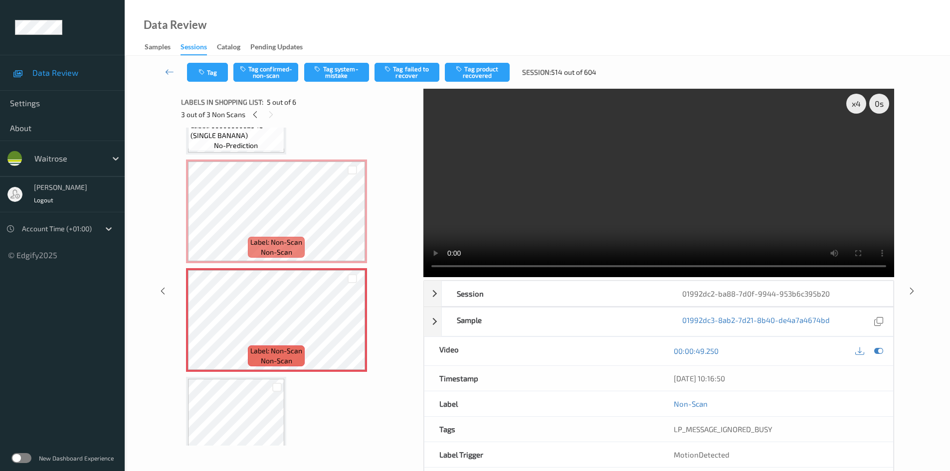
click at [582, 212] on video at bounding box center [658, 183] width 471 height 188
click at [585, 212] on video at bounding box center [658, 183] width 471 height 188
click at [574, 214] on video at bounding box center [658, 183] width 471 height 188
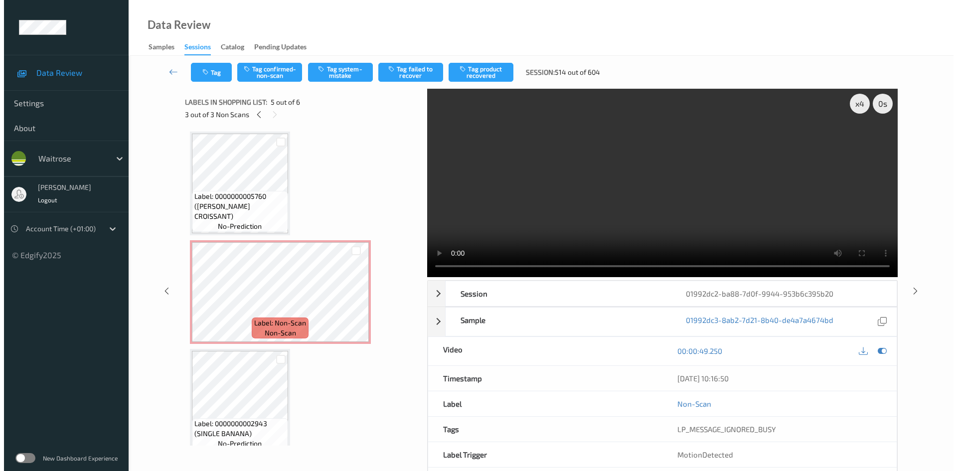
scroll to position [0, 0]
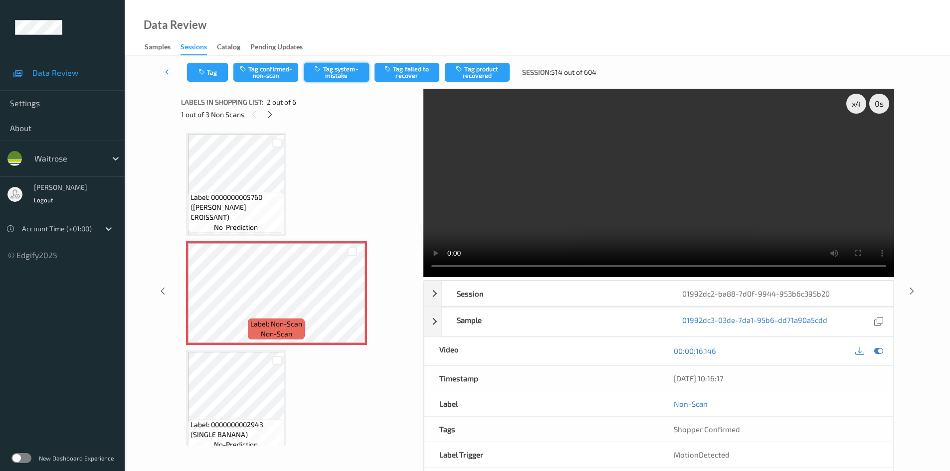
click at [339, 68] on button "Tag system-mistake" at bounding box center [336, 72] width 65 height 19
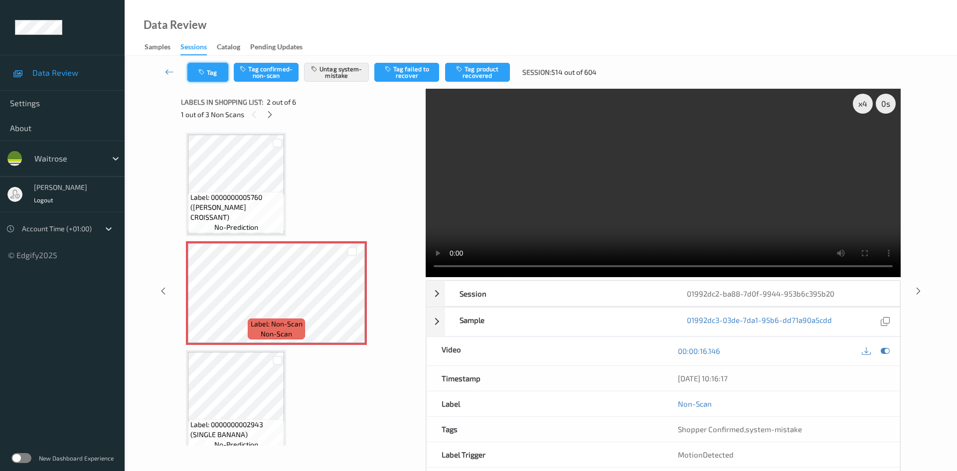
click at [201, 69] on icon "button" at bounding box center [202, 72] width 8 height 7
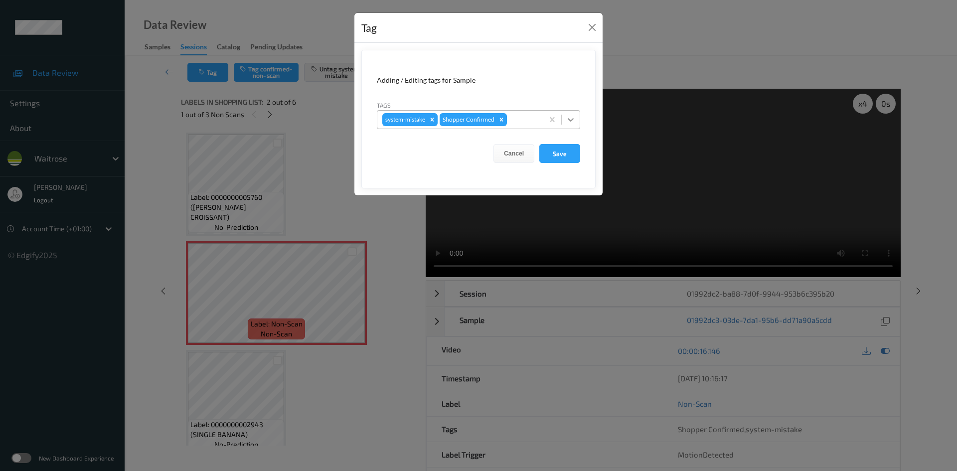
click at [576, 123] on div at bounding box center [571, 120] width 18 height 18
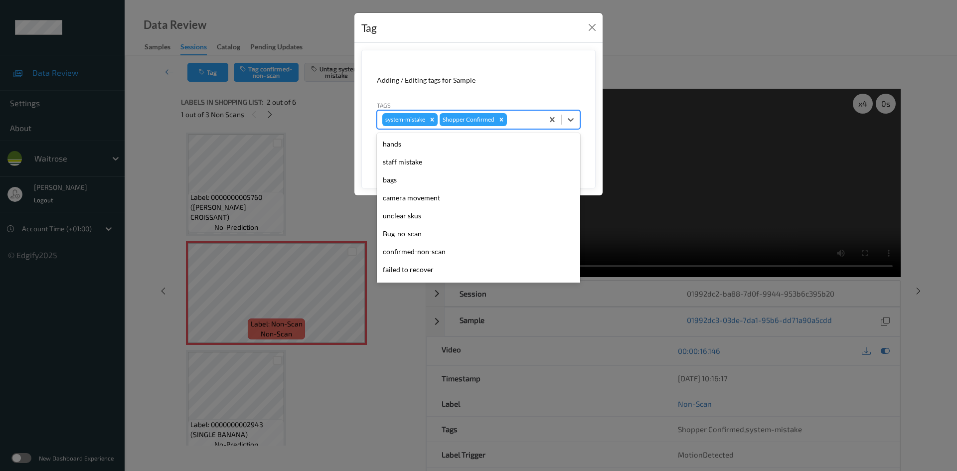
scroll to position [231, 0]
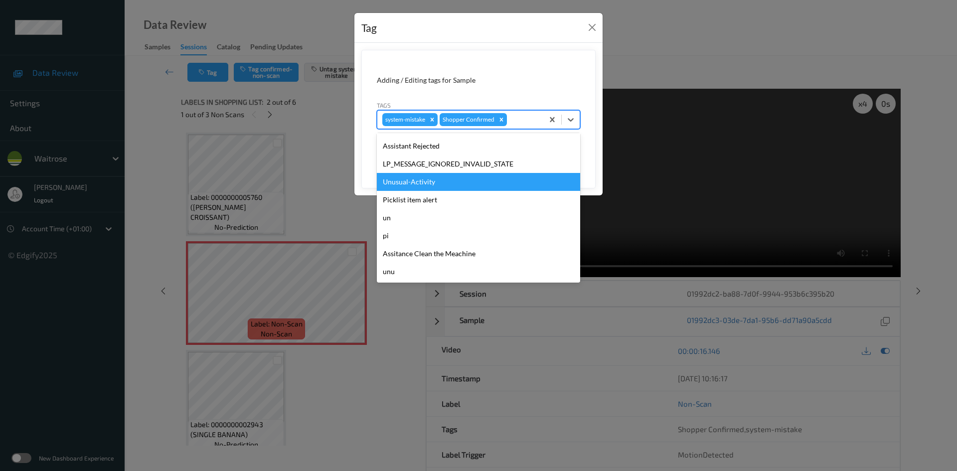
click at [429, 182] on div "Unusual-Activity" at bounding box center [478, 182] width 203 height 18
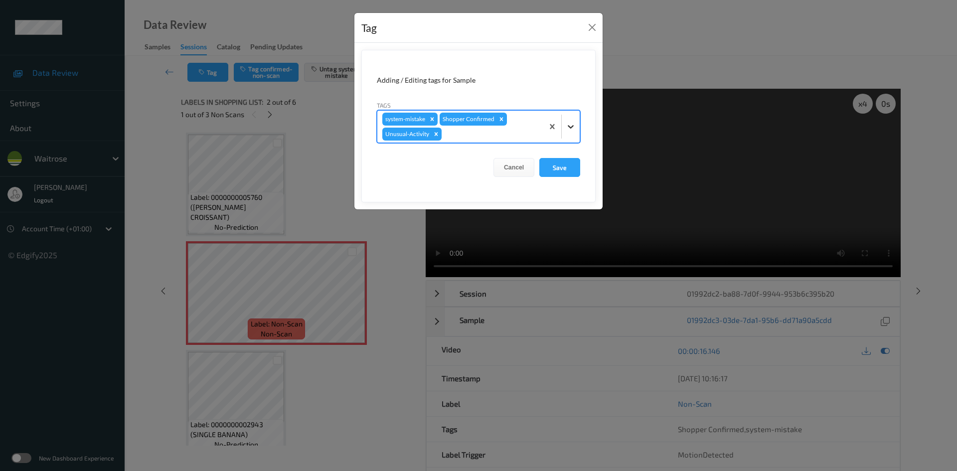
click at [572, 129] on icon at bounding box center [571, 127] width 10 height 10
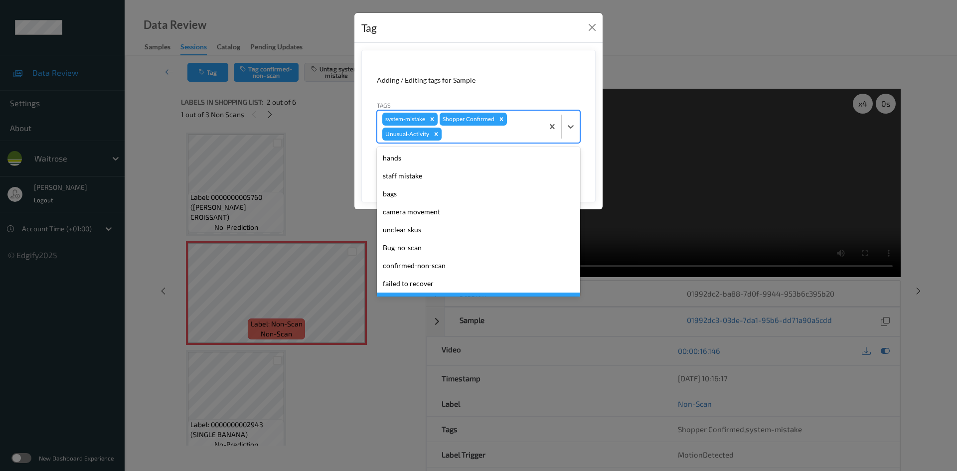
scroll to position [213, 0]
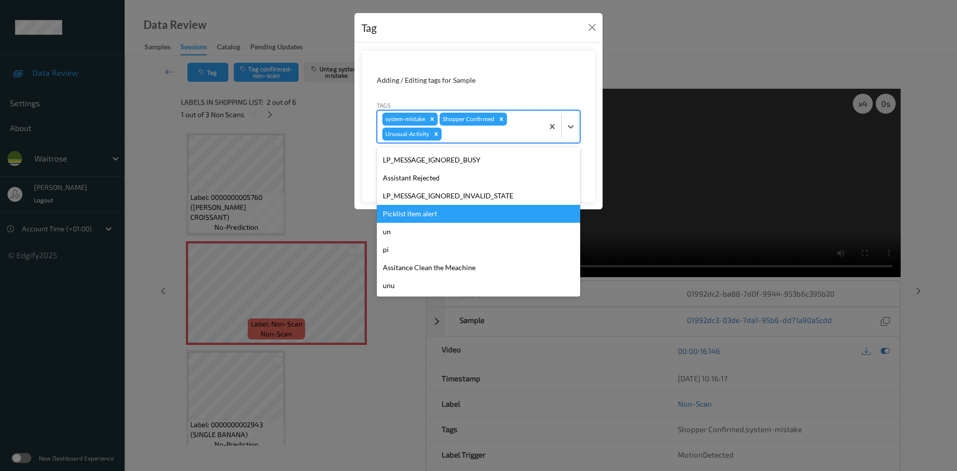
click at [405, 213] on div "Picklist item alert" at bounding box center [478, 214] width 203 height 18
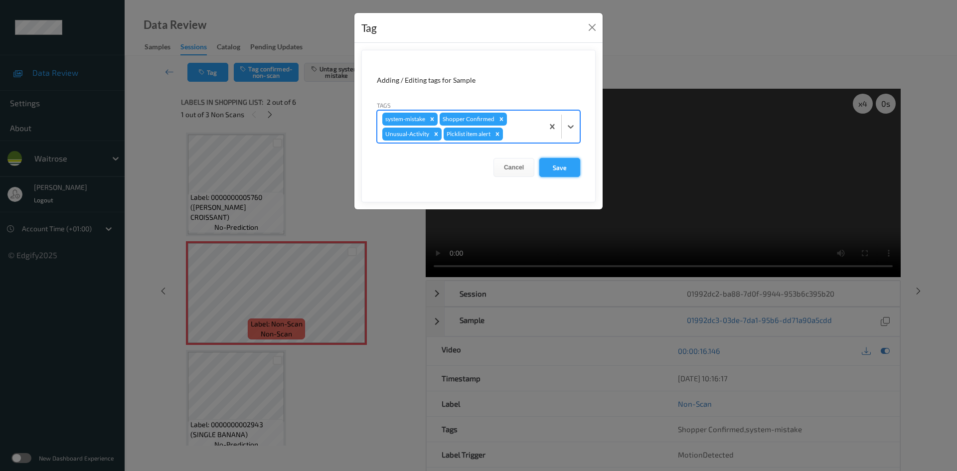
click at [557, 172] on button "Save" at bounding box center [559, 167] width 41 height 19
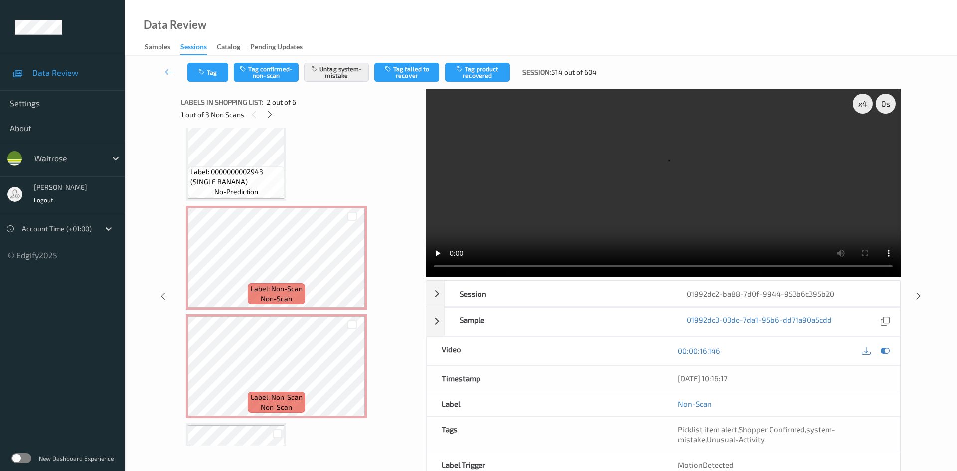
scroll to position [299, 0]
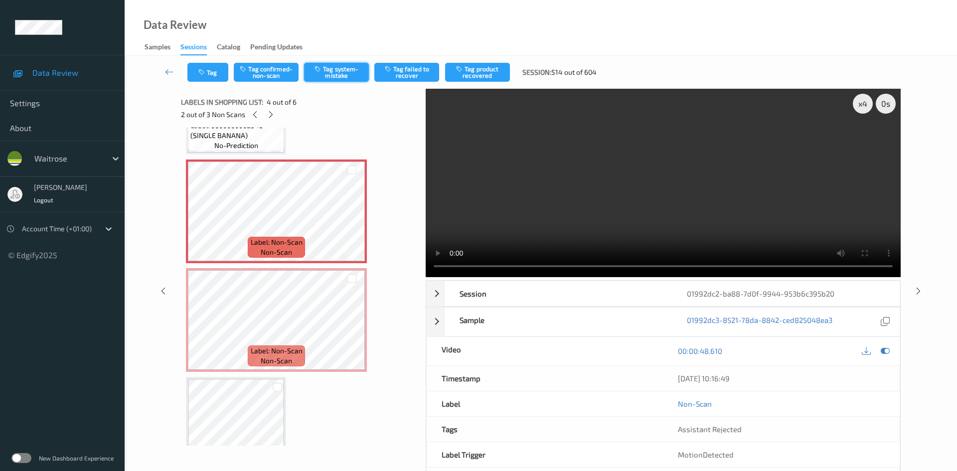
click at [348, 66] on button "Tag system-mistake" at bounding box center [336, 72] width 65 height 19
click at [215, 71] on button "Tag" at bounding box center [207, 72] width 41 height 19
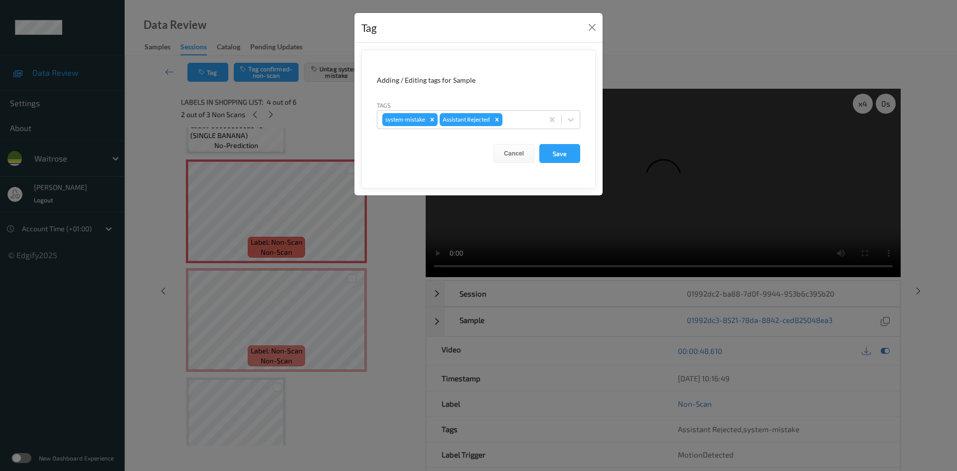
click at [581, 121] on form "Adding / Editing tags for Sample Tags system-mistake Assistant Rejected Cancel …" at bounding box center [478, 119] width 234 height 139
click at [575, 124] on icon at bounding box center [571, 120] width 10 height 10
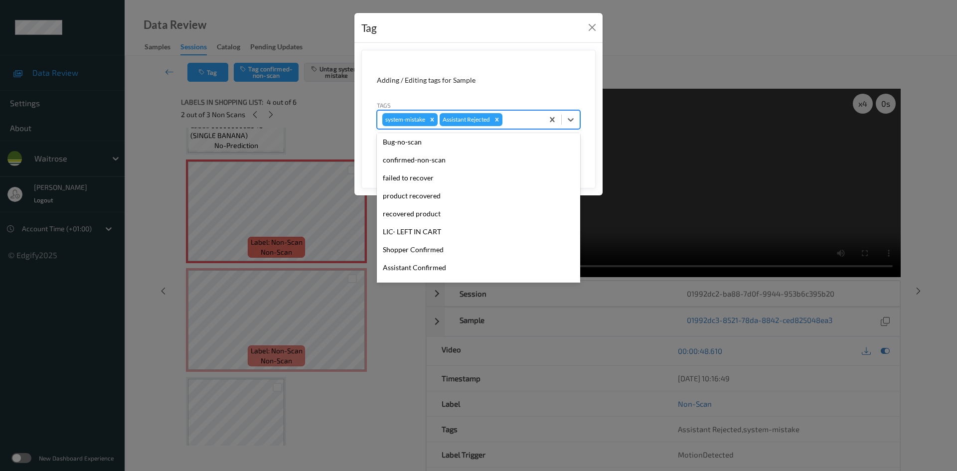
scroll to position [231, 0]
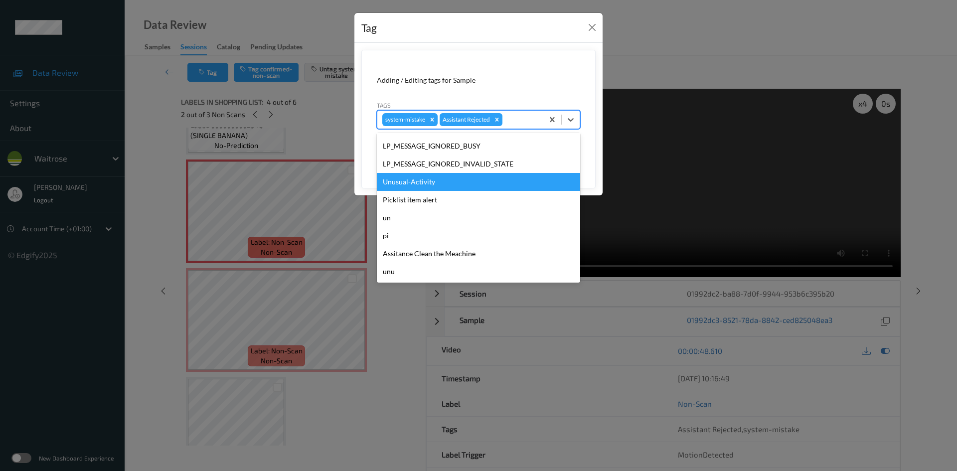
click at [396, 177] on div "Unusual-Activity" at bounding box center [478, 182] width 203 height 18
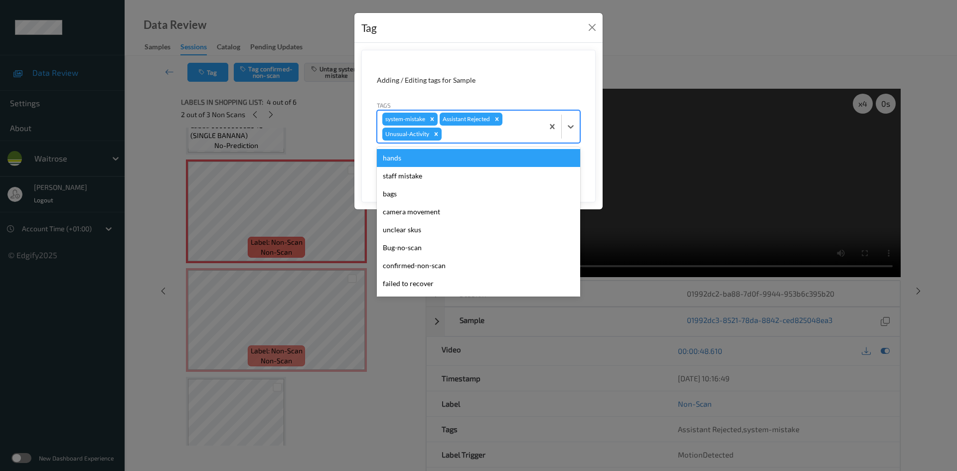
drag, startPoint x: 574, startPoint y: 131, endPoint x: 559, endPoint y: 154, distance: 27.0
click at [574, 132] on div at bounding box center [571, 127] width 18 height 18
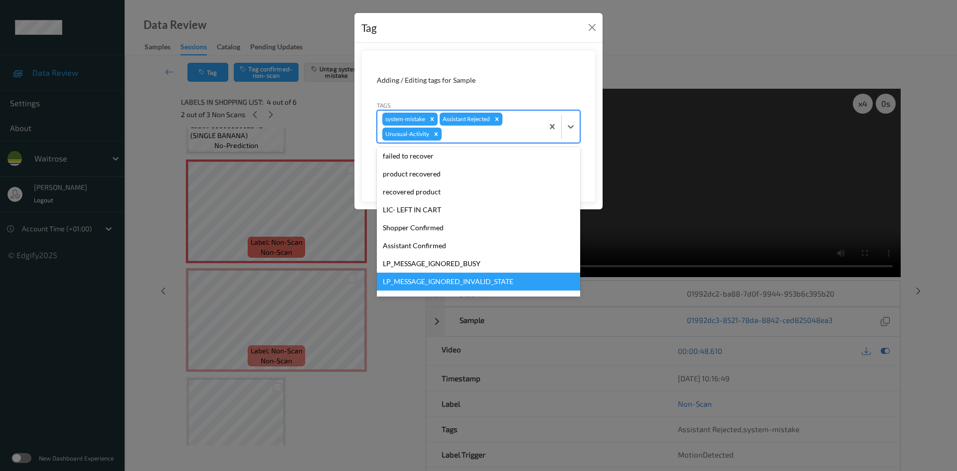
scroll to position [213, 0]
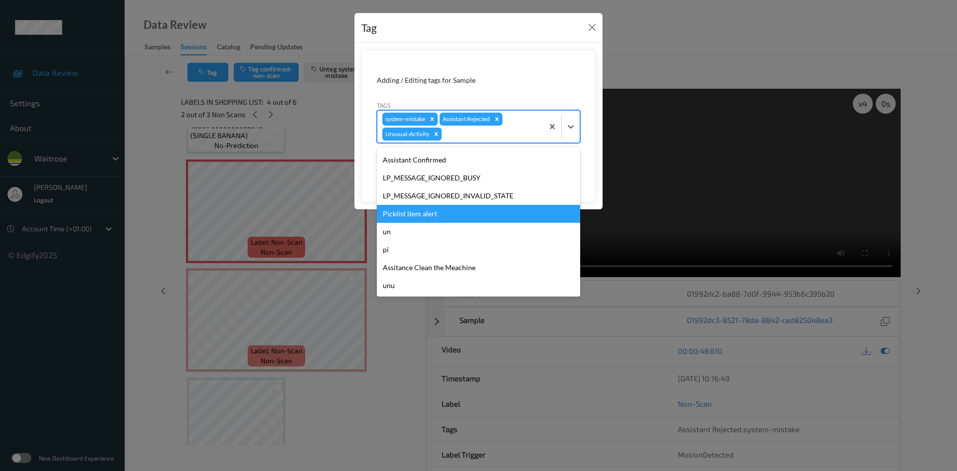
click at [395, 219] on div "Picklist item alert" at bounding box center [478, 214] width 203 height 18
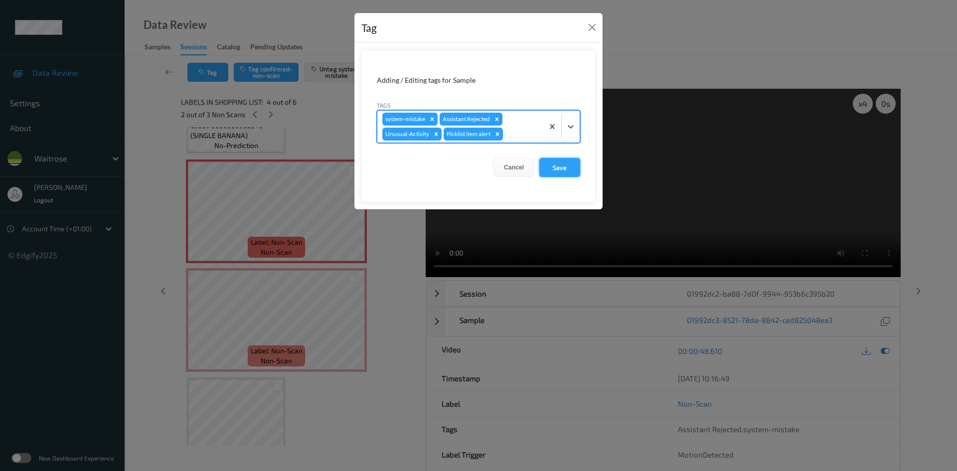
click at [559, 175] on button "Save" at bounding box center [559, 167] width 41 height 19
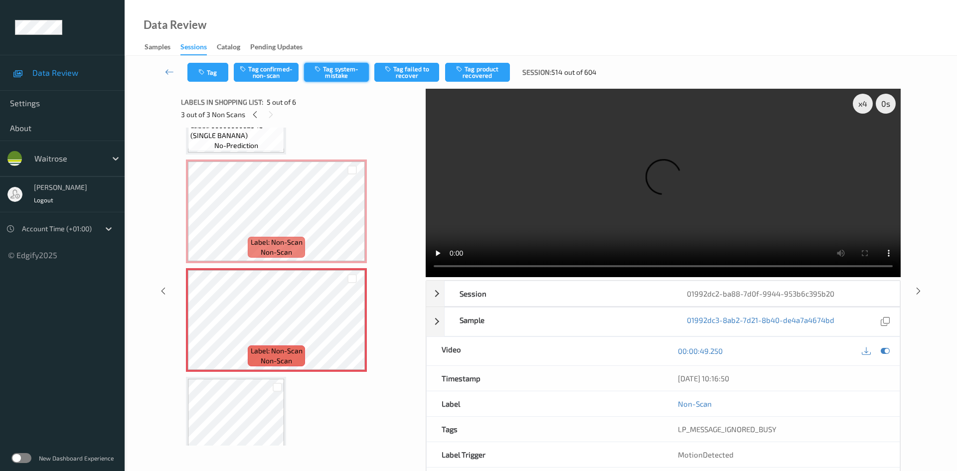
click at [344, 74] on button "Tag system-mistake" at bounding box center [336, 72] width 65 height 19
click at [214, 74] on button "Tag" at bounding box center [207, 72] width 41 height 19
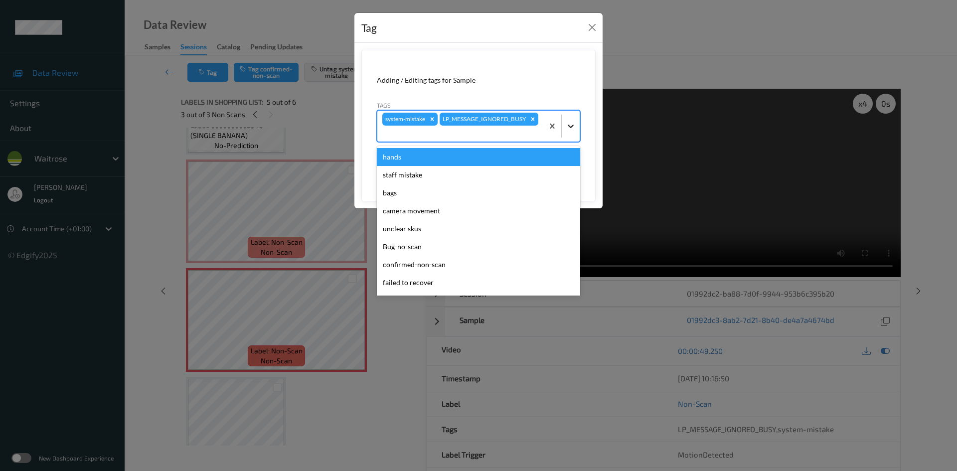
click at [567, 131] on icon at bounding box center [571, 126] width 10 height 10
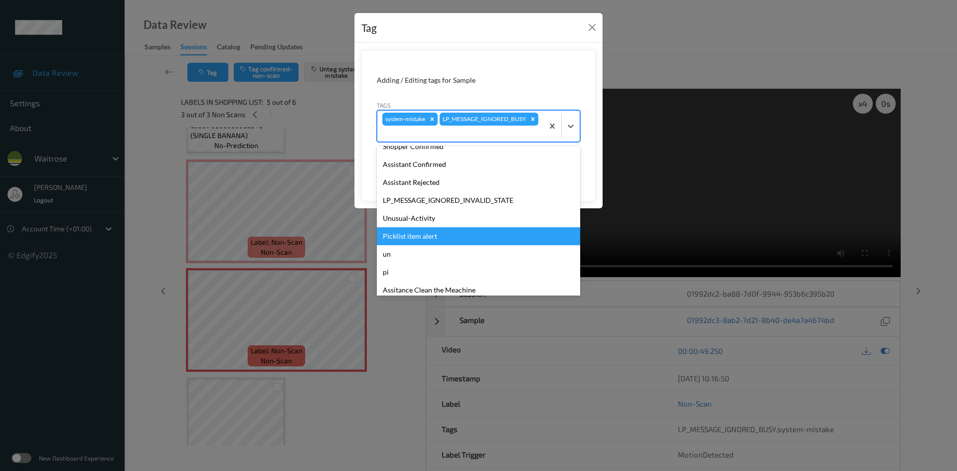
scroll to position [231, 0]
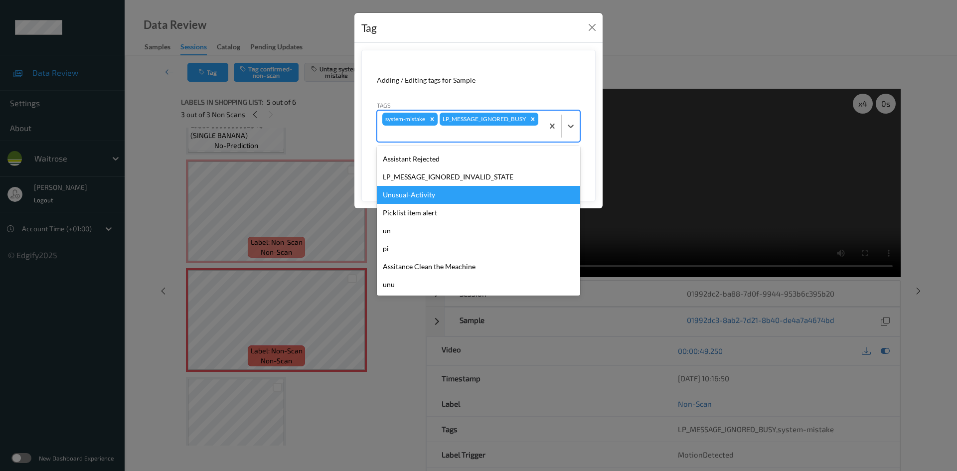
click at [398, 195] on div "Unusual-Activity" at bounding box center [478, 195] width 203 height 18
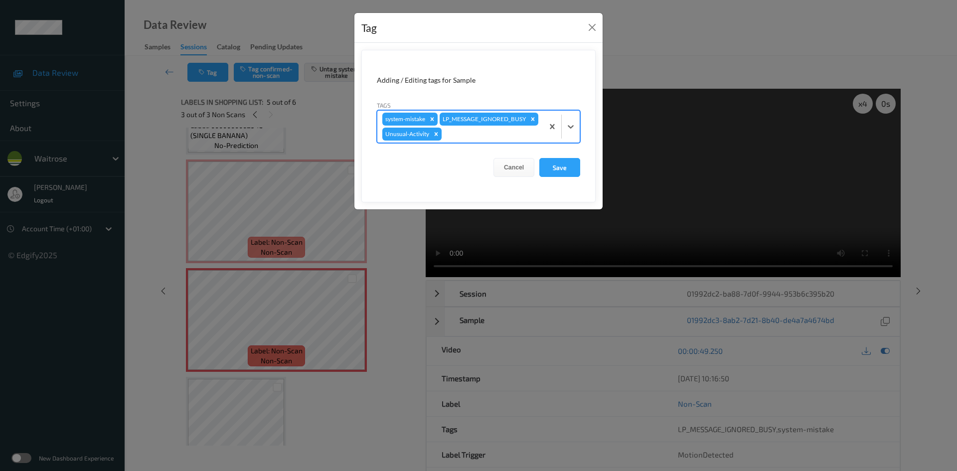
click at [575, 143] on div at bounding box center [561, 127] width 36 height 32
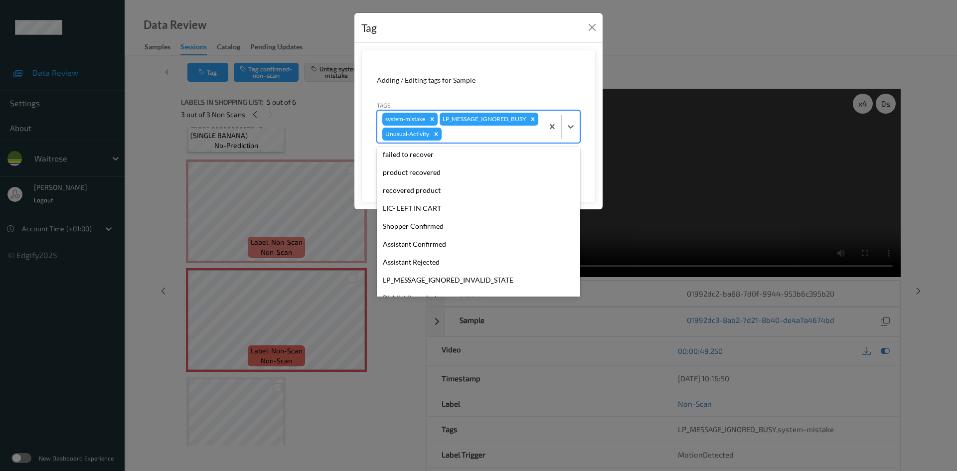
scroll to position [213, 0]
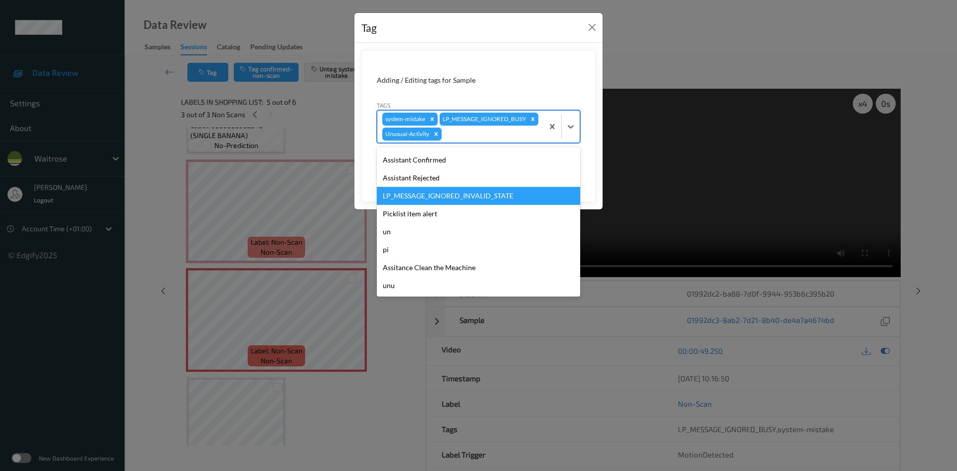
click at [397, 205] on div "LP_MESSAGE_IGNORED_INVALID_STATE" at bounding box center [478, 196] width 203 height 18
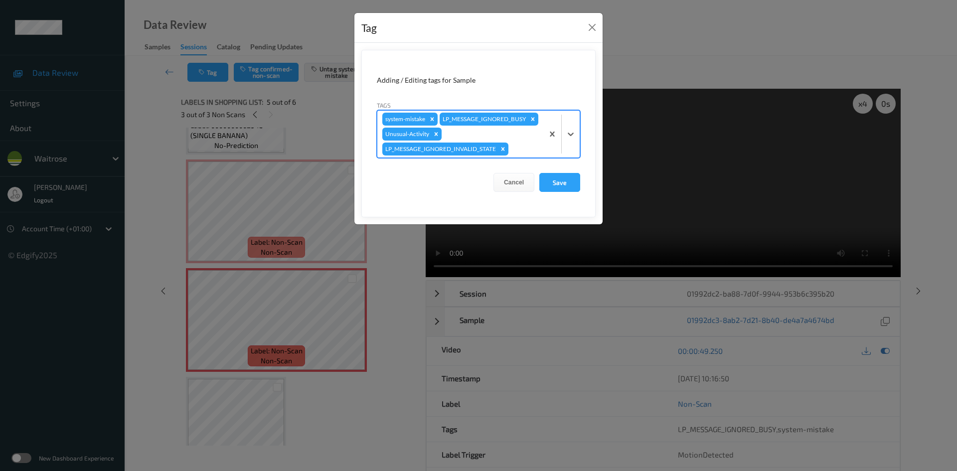
scroll to position [12, 0]
click at [502, 151] on icon "Remove LP_MESSAGE_IGNORED_INVALID_STATE" at bounding box center [503, 148] width 3 height 3
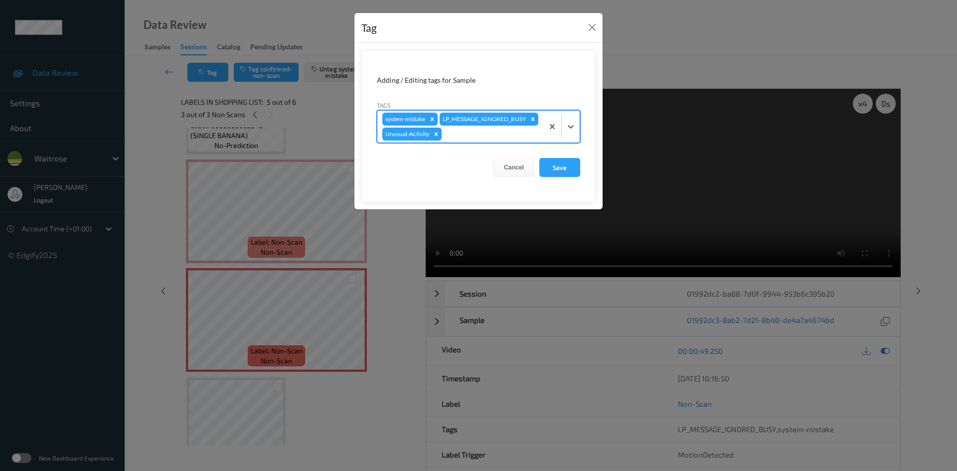
scroll to position [0, 0]
click at [569, 132] on icon at bounding box center [571, 127] width 10 height 10
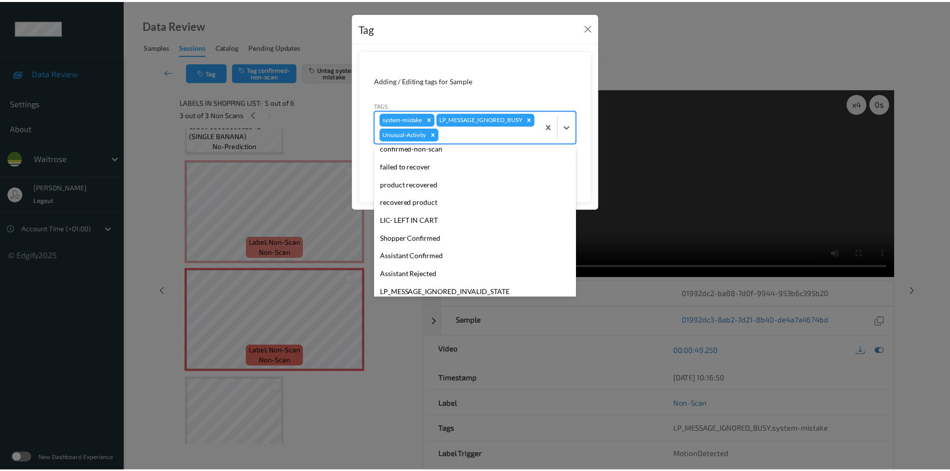
scroll to position [213, 0]
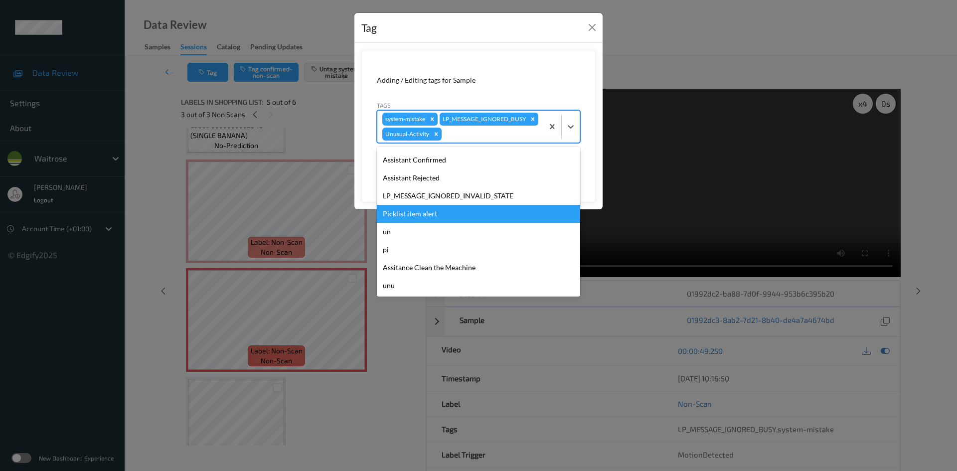
click at [404, 223] on div "Picklist item alert" at bounding box center [478, 214] width 203 height 18
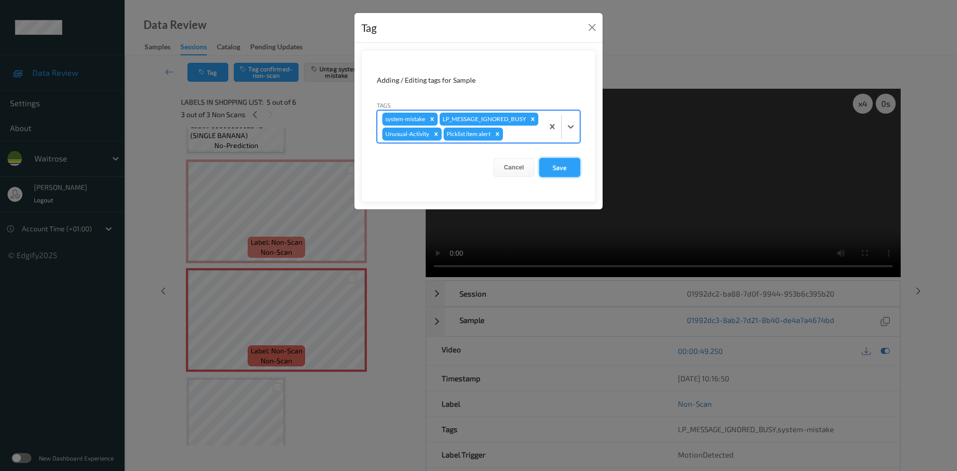
drag, startPoint x: 564, startPoint y: 183, endPoint x: 572, endPoint y: 179, distance: 8.5
click at [565, 177] on button "Save" at bounding box center [559, 167] width 41 height 19
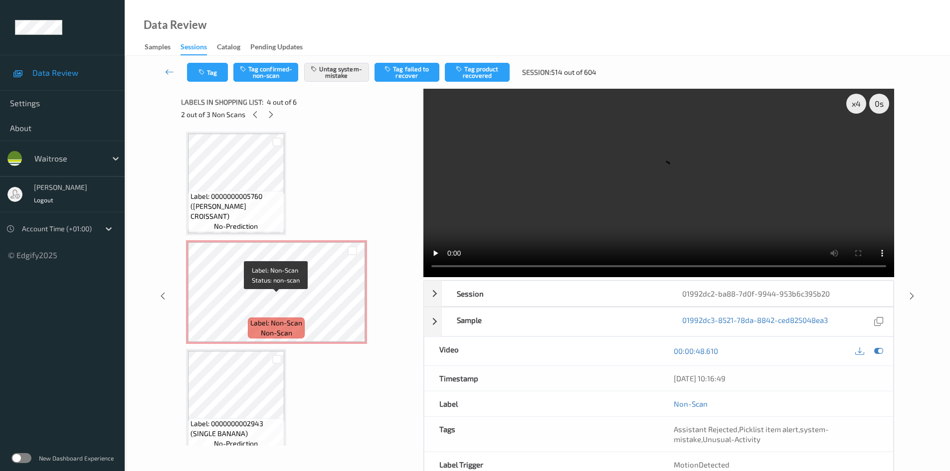
scroll to position [0, 0]
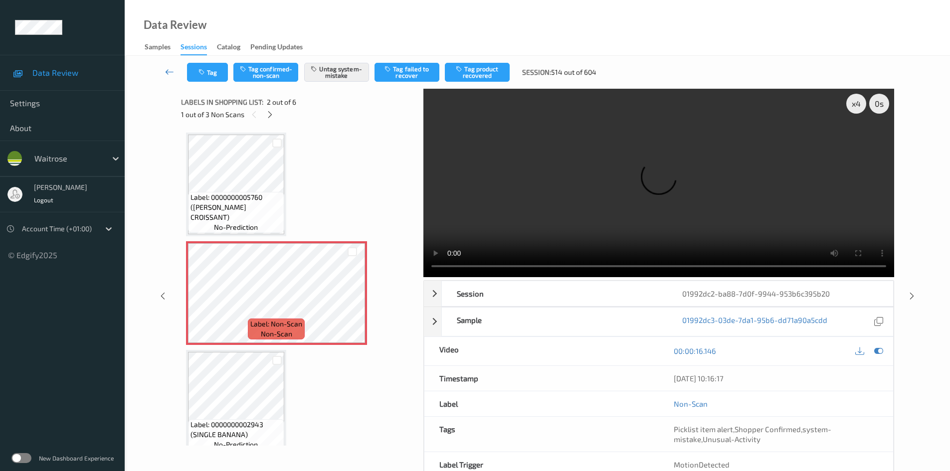
click at [167, 66] on link at bounding box center [169, 72] width 35 height 19
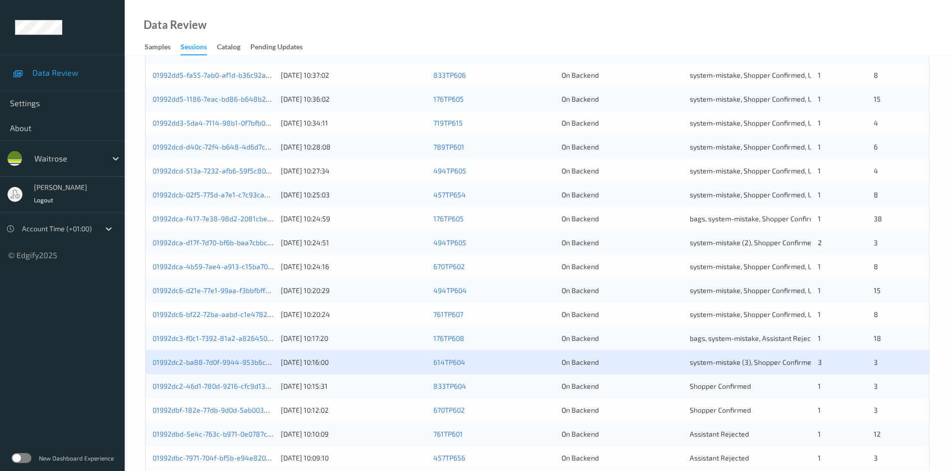
scroll to position [279, 0]
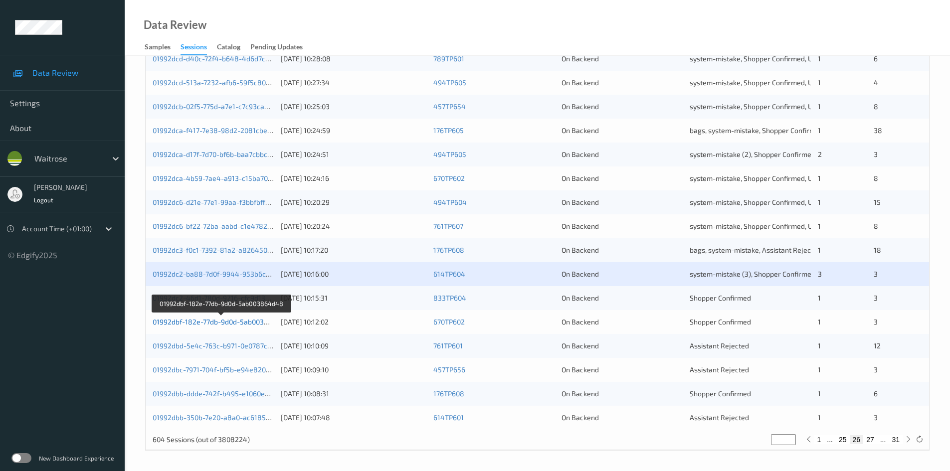
click at [190, 322] on link "01992dbf-182e-77db-9d0d-5ab003864d48" at bounding box center [221, 322] width 137 height 8
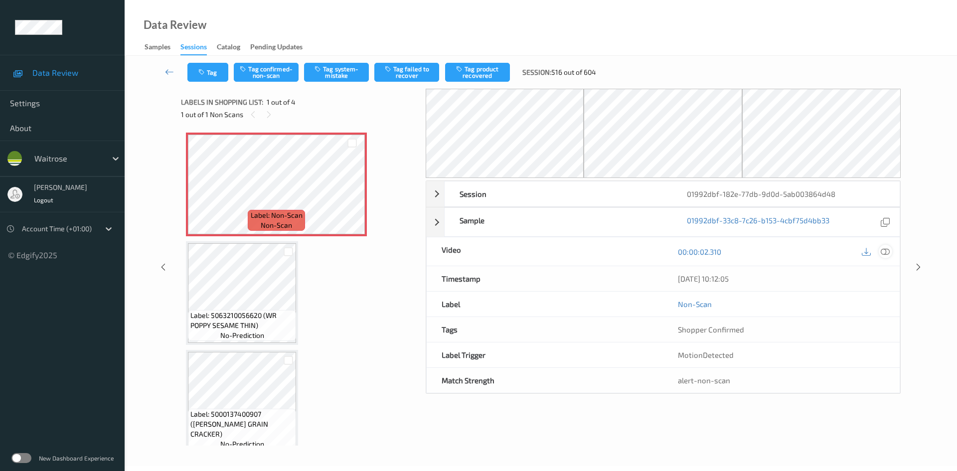
click at [885, 251] on icon at bounding box center [885, 251] width 9 height 9
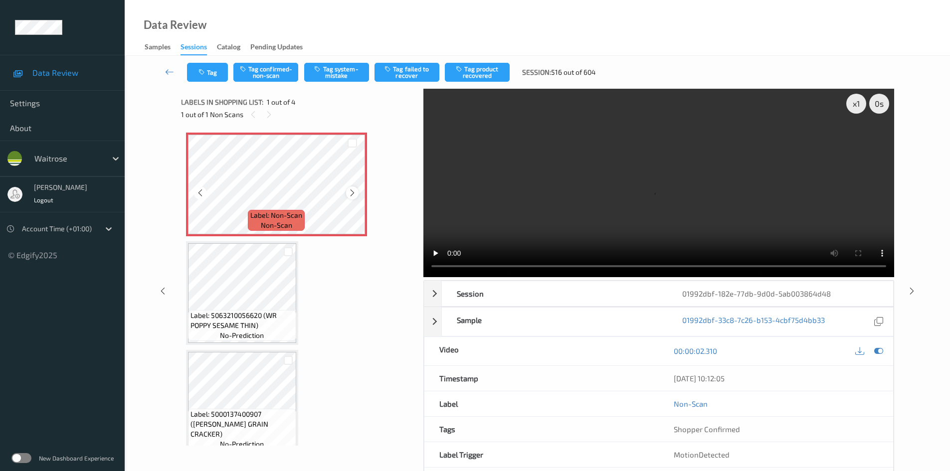
click at [353, 193] on icon at bounding box center [352, 192] width 8 height 9
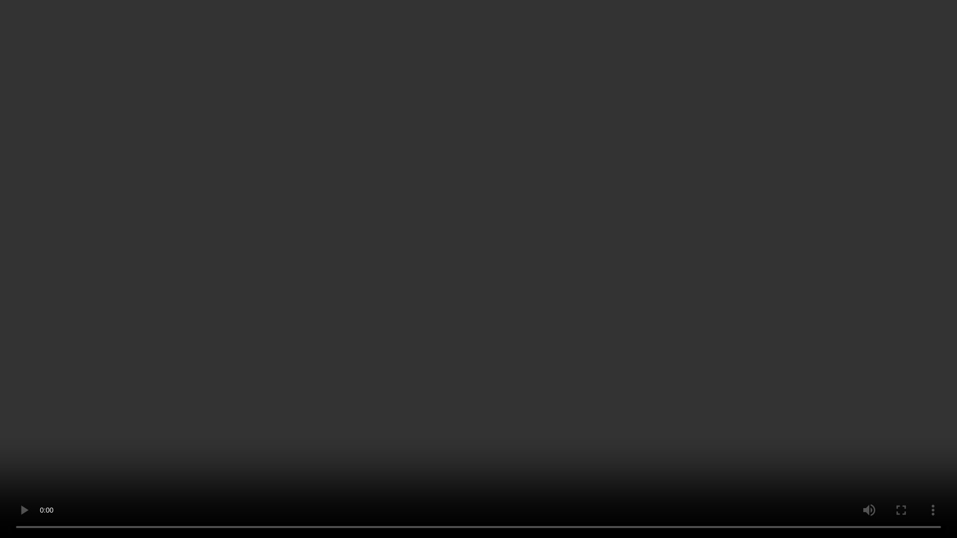
click at [681, 299] on video at bounding box center [478, 269] width 957 height 538
click at [715, 371] on video at bounding box center [478, 269] width 957 height 538
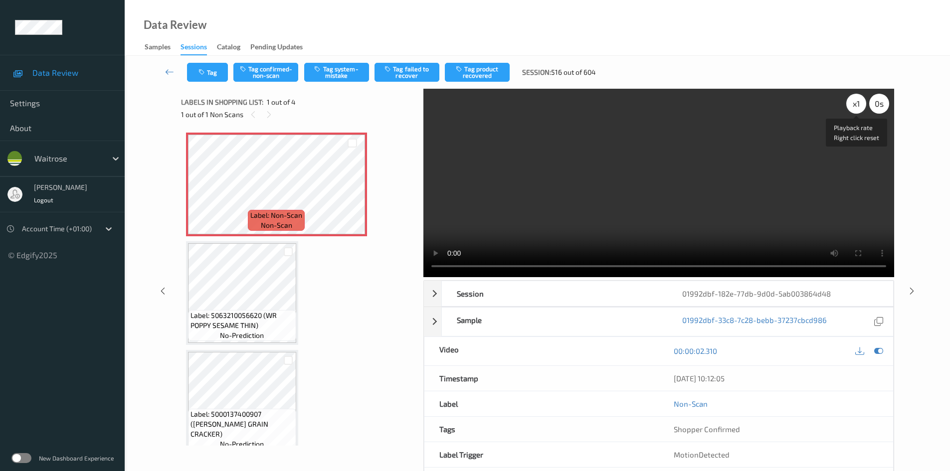
click at [856, 97] on div "x 1" at bounding box center [856, 104] width 20 height 20
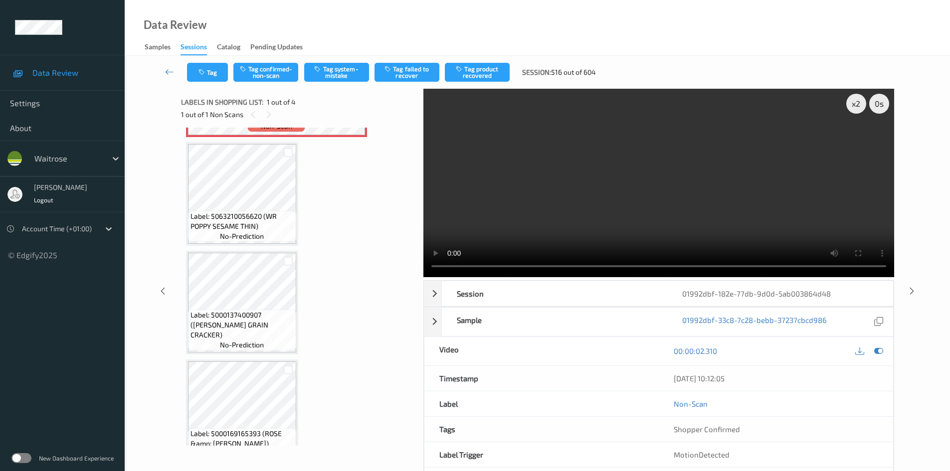
scroll to position [100, 0]
click at [643, 193] on video at bounding box center [658, 183] width 471 height 188
drag, startPoint x: 659, startPoint y: 220, endPoint x: 604, endPoint y: 222, distance: 54.9
click at [659, 220] on video at bounding box center [658, 183] width 471 height 188
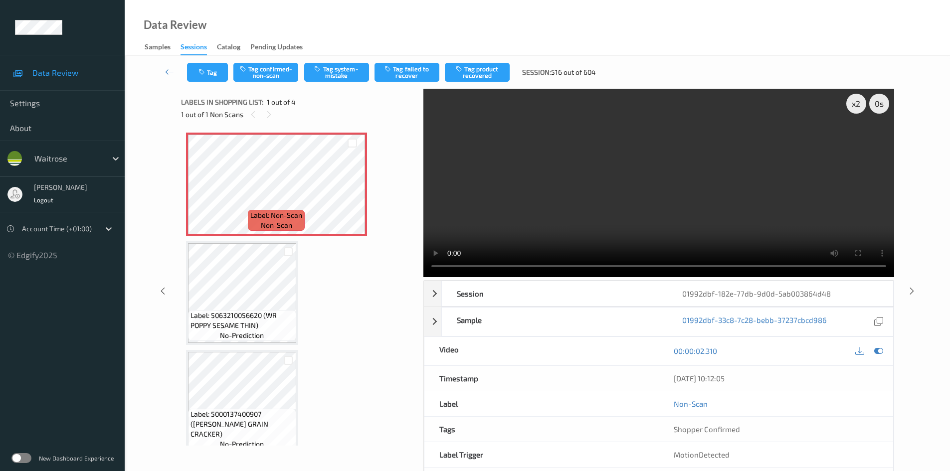
click at [582, 213] on video at bounding box center [658, 183] width 471 height 188
click at [635, 217] on video at bounding box center [658, 183] width 471 height 188
click at [733, 221] on video at bounding box center [658, 183] width 471 height 188
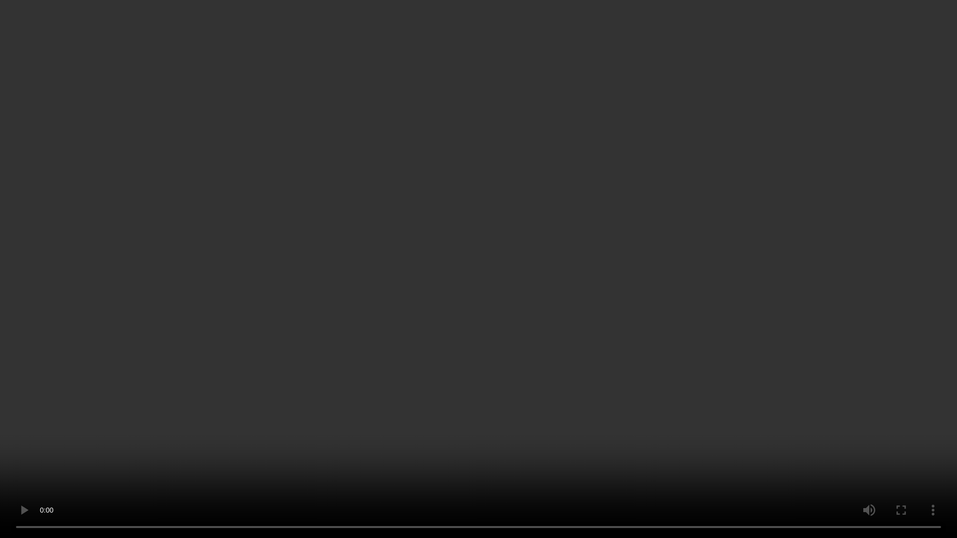
click at [414, 359] on video at bounding box center [478, 269] width 957 height 538
click at [566, 407] on video at bounding box center [478, 269] width 957 height 538
click at [560, 418] on video at bounding box center [478, 269] width 957 height 538
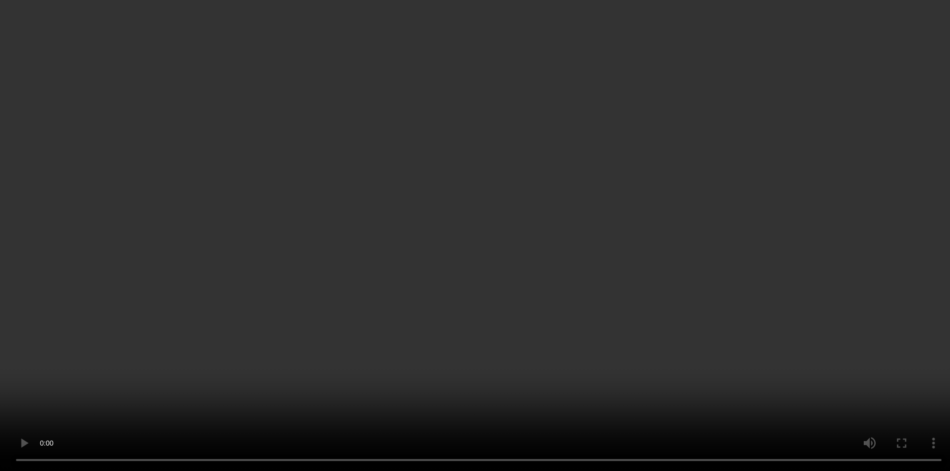
scroll to position [122, 0]
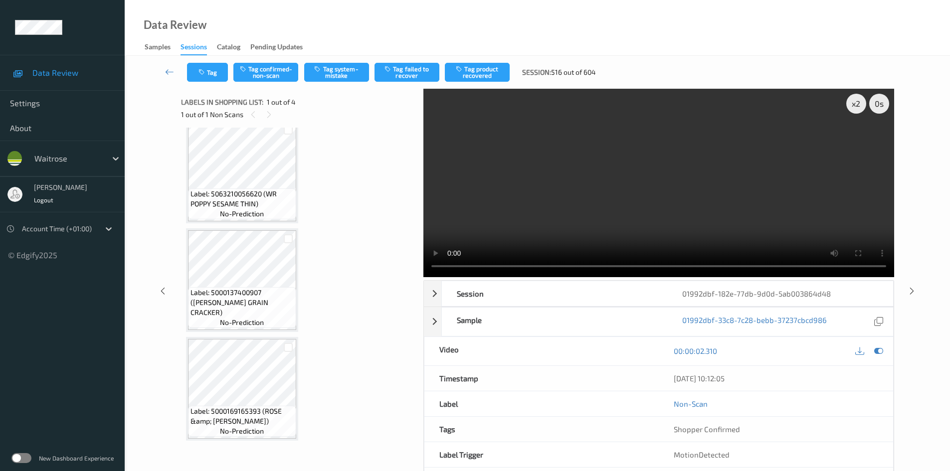
click at [614, 210] on video at bounding box center [658, 183] width 471 height 188
click at [853, 108] on div "x 2" at bounding box center [856, 104] width 20 height 20
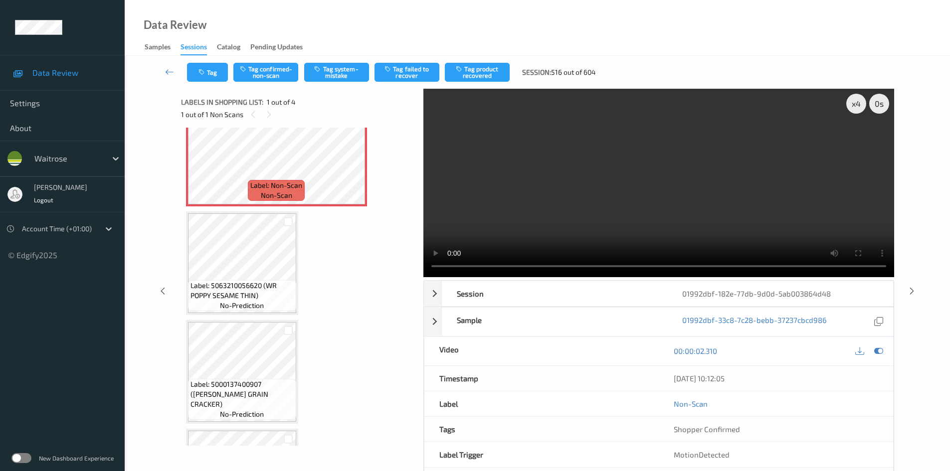
scroll to position [22, 0]
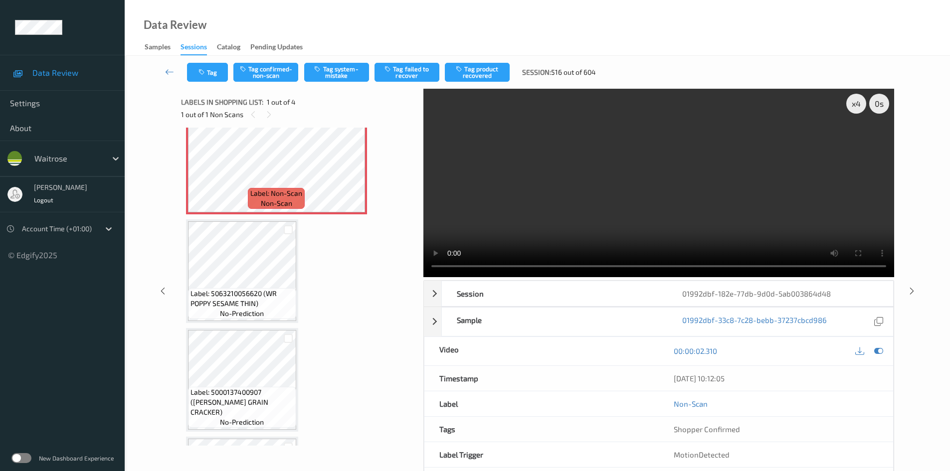
click at [590, 195] on video at bounding box center [658, 183] width 471 height 188
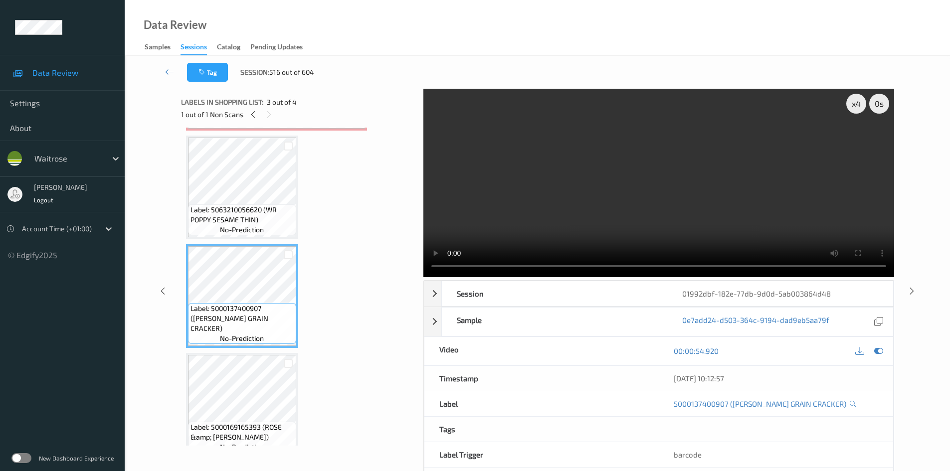
scroll to position [122, 0]
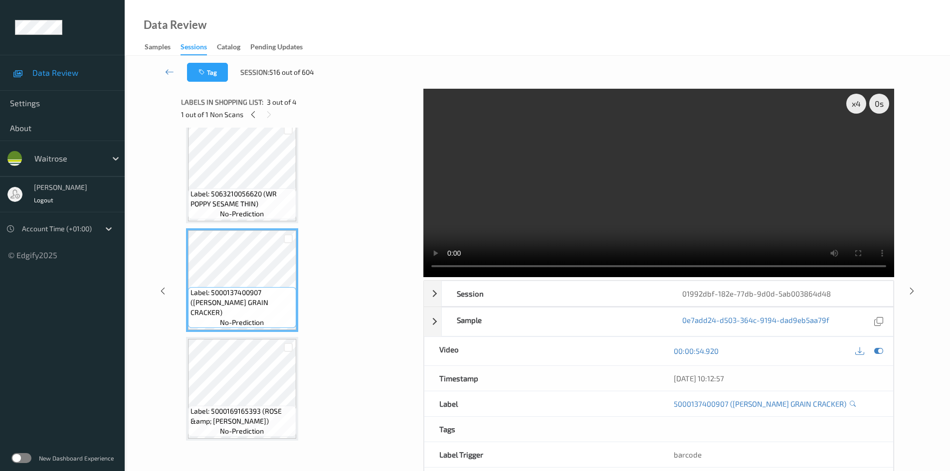
click at [628, 178] on video at bounding box center [658, 183] width 471 height 188
click at [671, 198] on video at bounding box center [658, 183] width 471 height 188
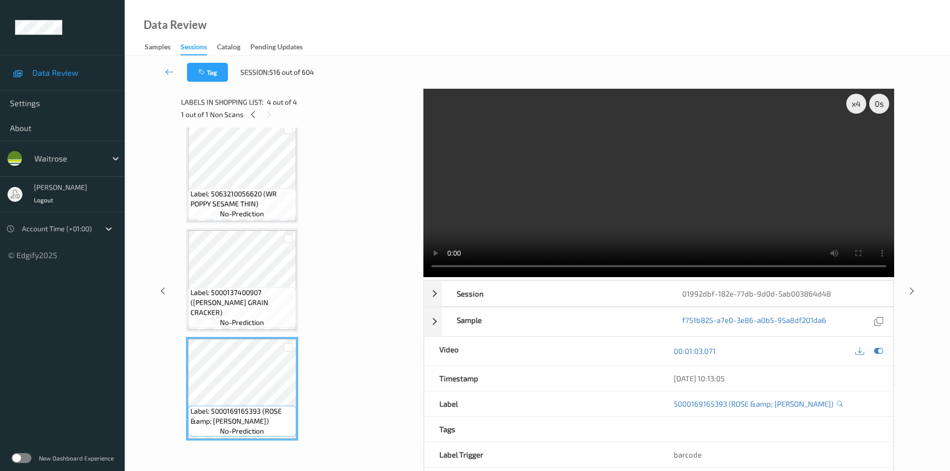
scroll to position [0, 0]
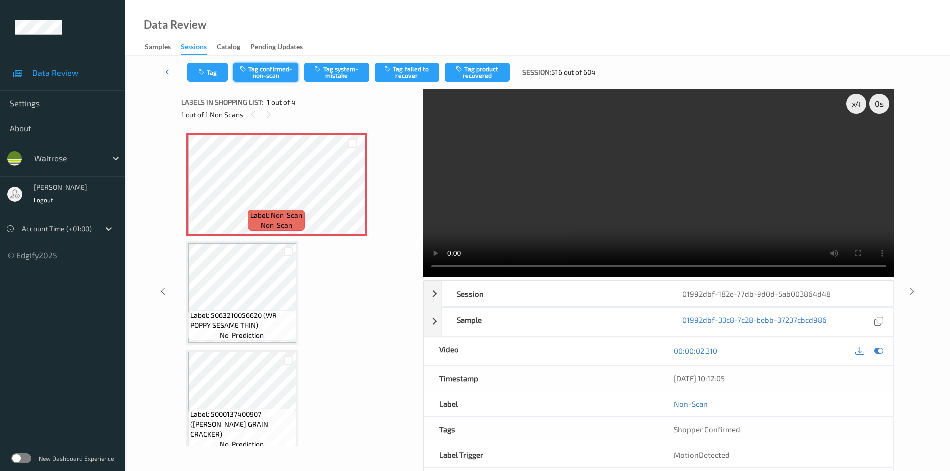
click at [264, 66] on button "Tag confirmed-non-scan" at bounding box center [265, 72] width 65 height 19
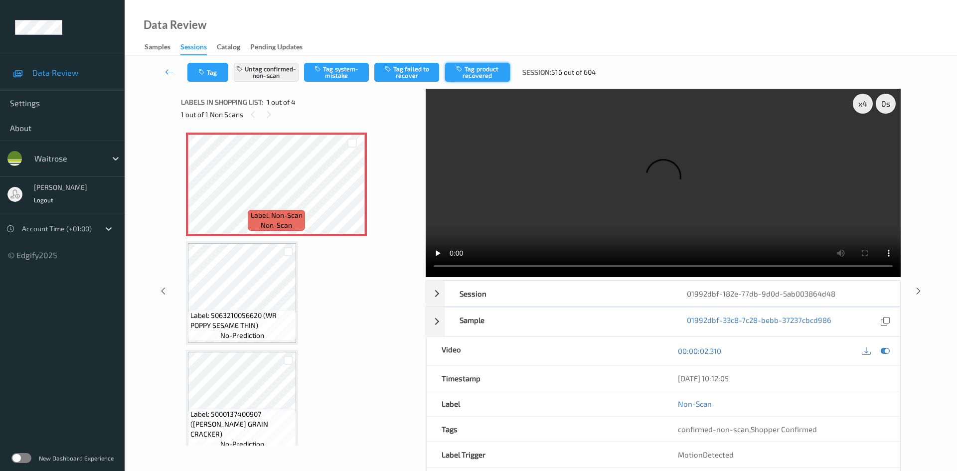
click at [490, 72] on button "Tag product recovered" at bounding box center [477, 72] width 65 height 19
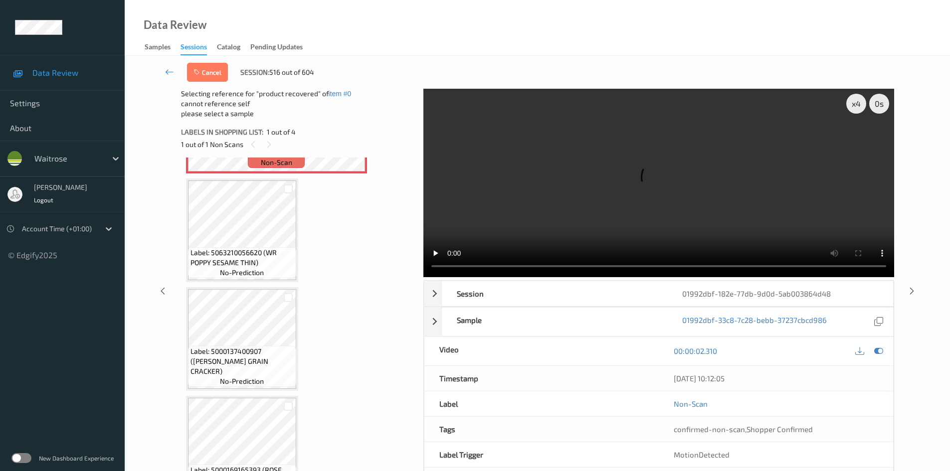
scroll to position [100, 0]
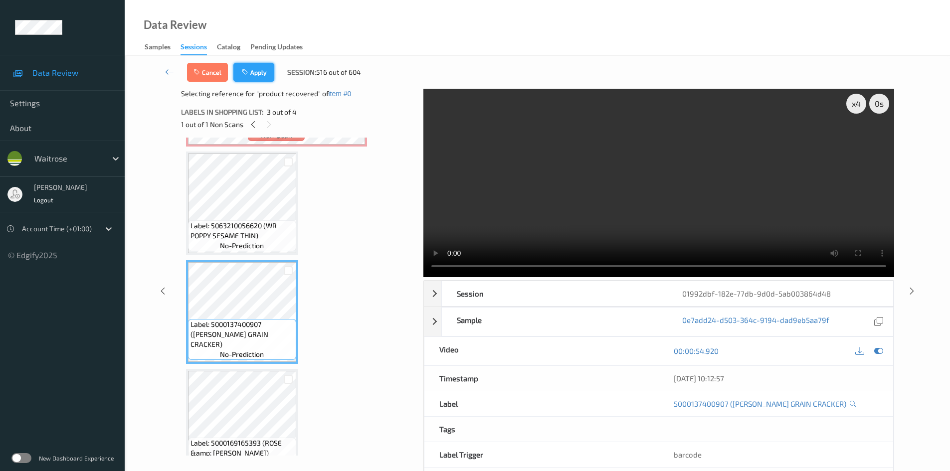
click at [267, 70] on button "Apply" at bounding box center [253, 72] width 41 height 19
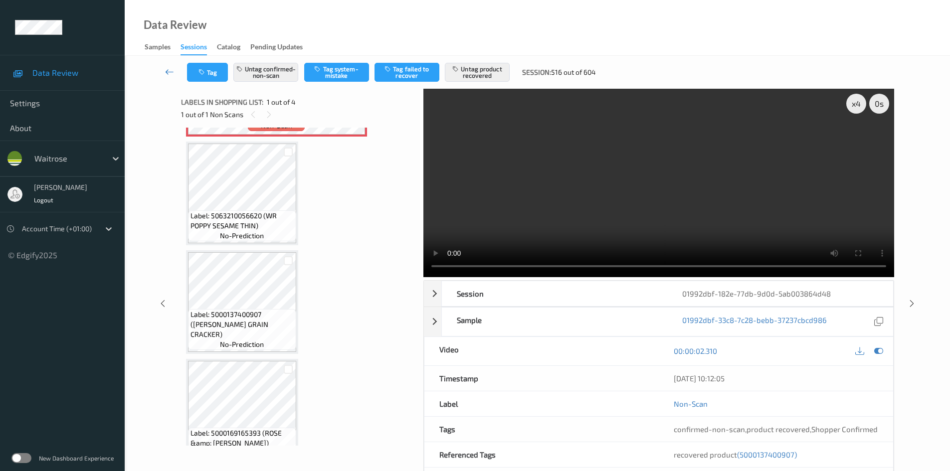
click at [168, 65] on link at bounding box center [169, 72] width 35 height 19
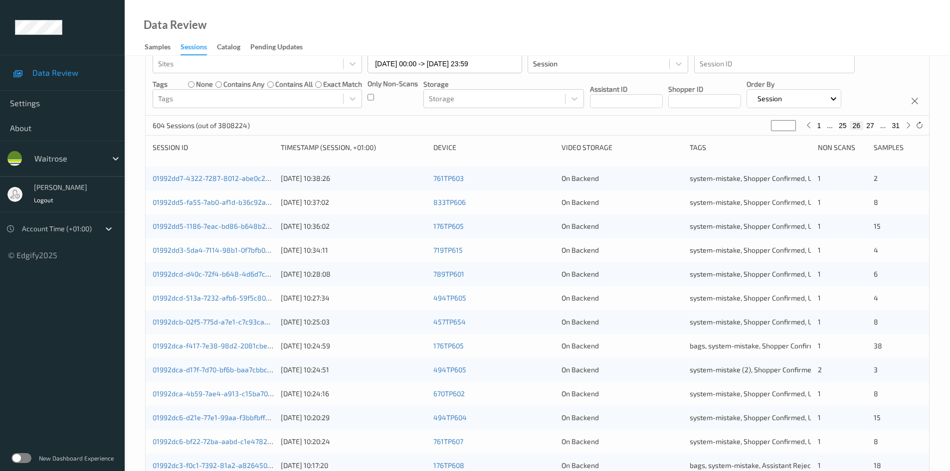
scroll to position [279, 0]
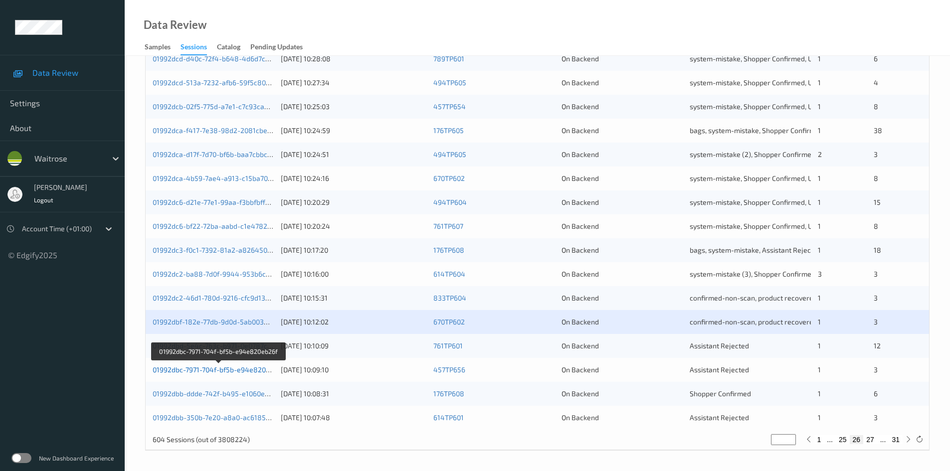
click at [193, 371] on link "01992dbc-7971-704f-bf5b-e94e820eb26f" at bounding box center [219, 369] width 132 height 8
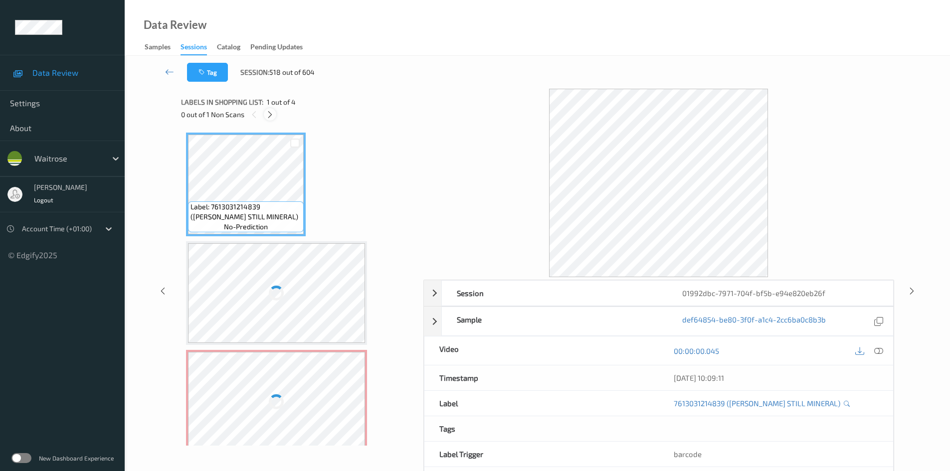
click at [269, 115] on icon at bounding box center [270, 114] width 8 height 9
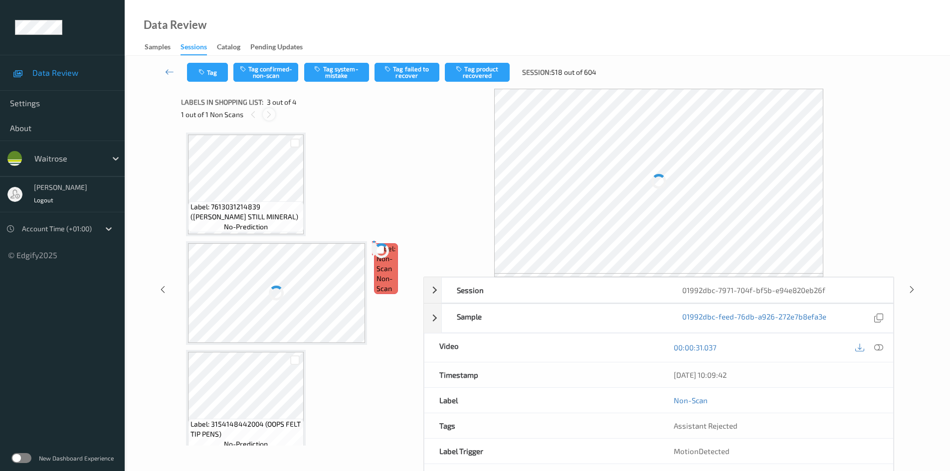
scroll to position [114, 0]
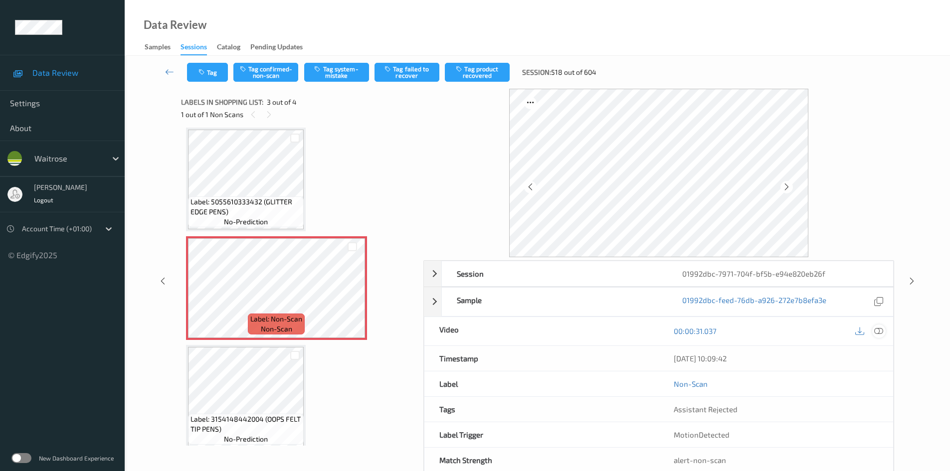
click at [879, 326] on div at bounding box center [878, 331] width 13 height 13
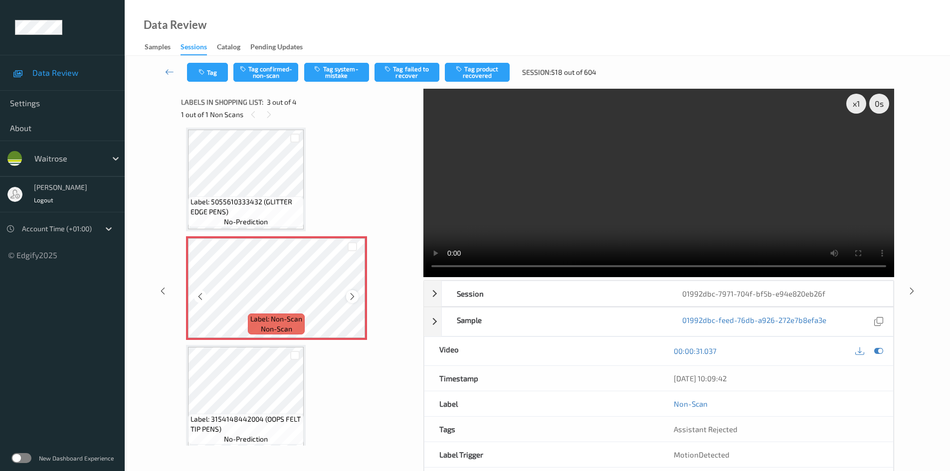
click at [352, 296] on icon at bounding box center [352, 296] width 8 height 9
click at [352, 297] on icon at bounding box center [352, 296] width 8 height 9
click at [858, 100] on div "x 1" at bounding box center [856, 104] width 20 height 20
click at [858, 101] on div "x 2" at bounding box center [856, 104] width 20 height 20
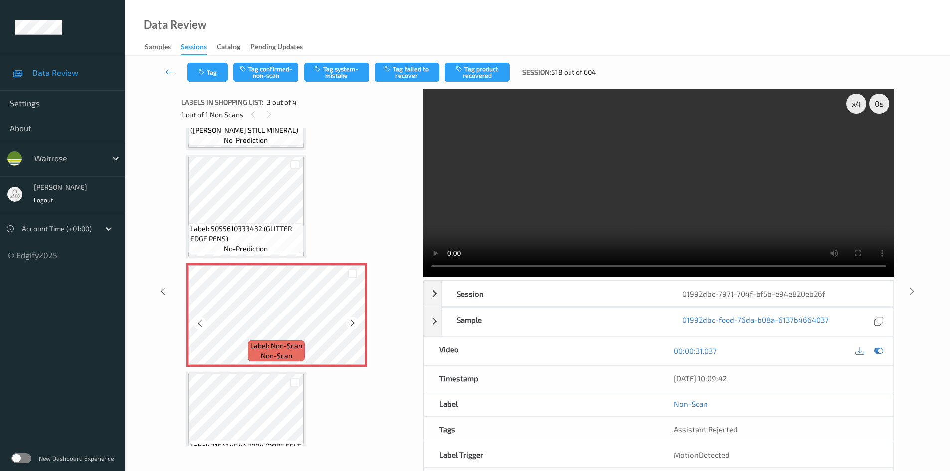
scroll to position [100, 0]
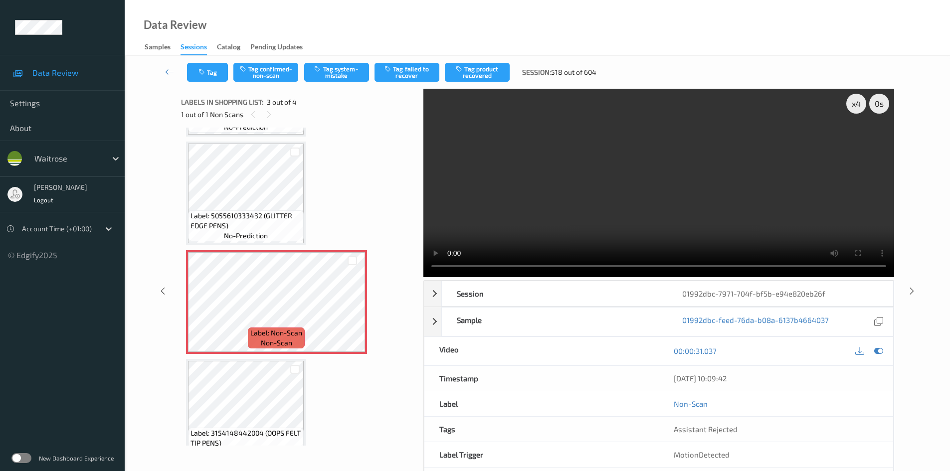
click at [564, 180] on video at bounding box center [658, 183] width 471 height 188
click at [580, 229] on video at bounding box center [658, 183] width 471 height 188
click at [610, 226] on video at bounding box center [658, 183] width 471 height 188
click at [608, 219] on video at bounding box center [658, 183] width 471 height 188
click at [607, 221] on video at bounding box center [658, 183] width 471 height 188
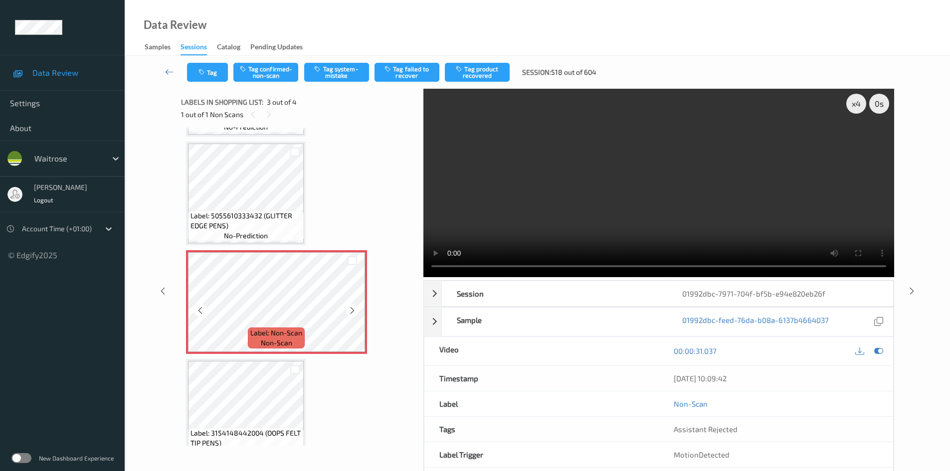
scroll to position [122, 0]
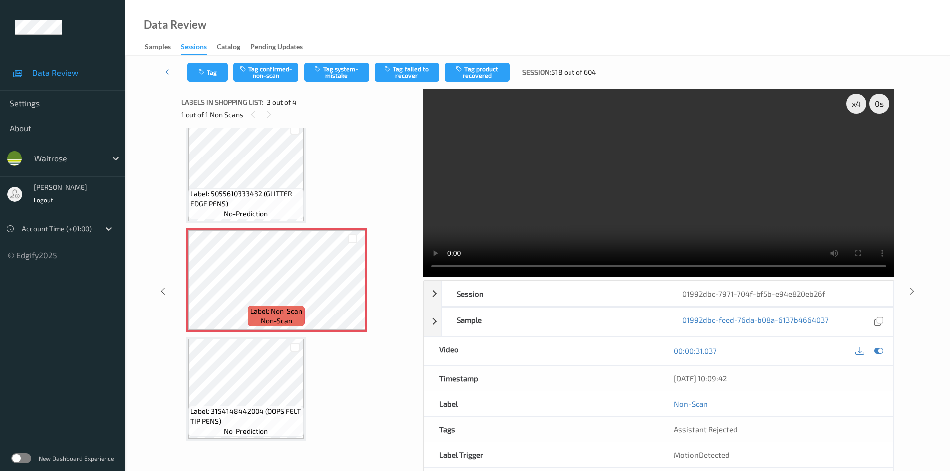
click at [568, 232] on video at bounding box center [658, 183] width 471 height 188
click at [570, 232] on video at bounding box center [658, 183] width 471 height 188
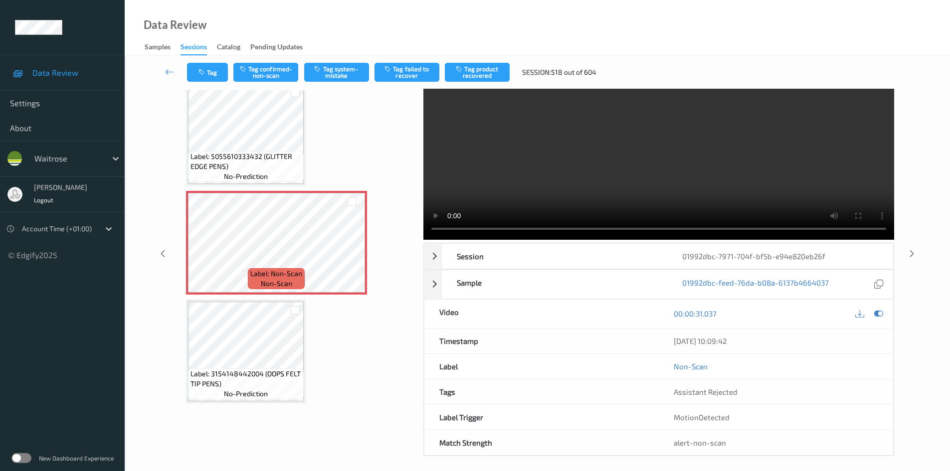
scroll to position [0, 0]
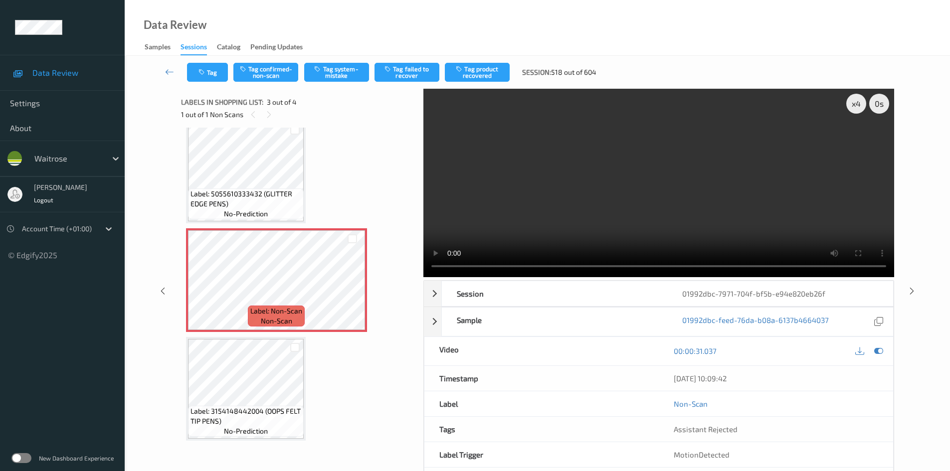
click at [527, 214] on video at bounding box center [658, 183] width 471 height 188
click at [550, 211] on video at bounding box center [658, 183] width 471 height 188
click at [570, 204] on video at bounding box center [658, 183] width 471 height 188
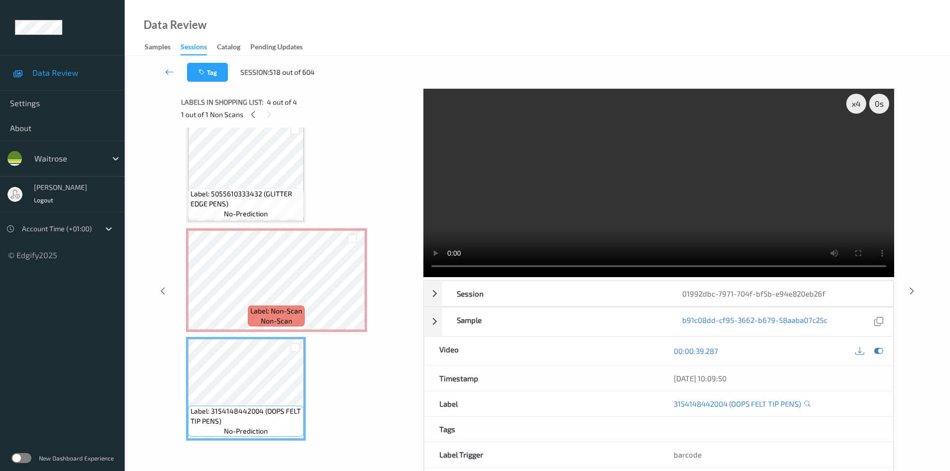
click at [834, 218] on video at bounding box center [658, 183] width 471 height 188
click at [739, 173] on video at bounding box center [658, 183] width 471 height 188
click at [850, 104] on div "x 4" at bounding box center [856, 104] width 20 height 20
click at [850, 104] on div "x 1" at bounding box center [856, 104] width 20 height 20
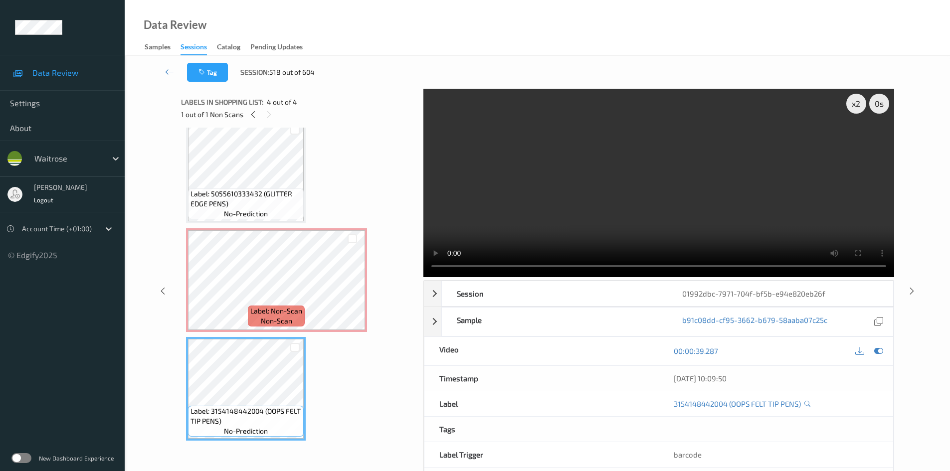
click at [775, 184] on video at bounding box center [658, 183] width 471 height 188
click at [622, 238] on video at bounding box center [658, 183] width 471 height 188
click at [667, 239] on video at bounding box center [658, 183] width 471 height 188
click at [666, 237] on video at bounding box center [658, 183] width 471 height 188
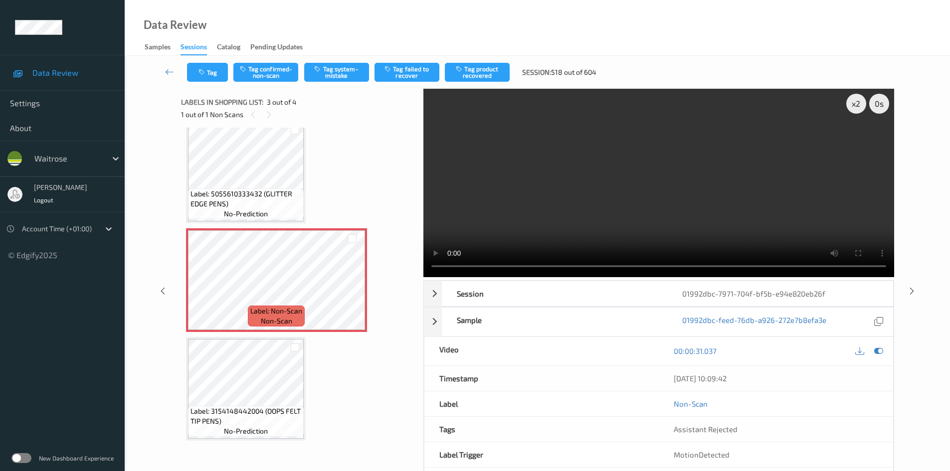
click at [584, 202] on video at bounding box center [658, 183] width 471 height 188
click at [642, 229] on video at bounding box center [658, 183] width 471 height 188
click at [661, 219] on video at bounding box center [658, 183] width 471 height 188
click at [573, 202] on video at bounding box center [658, 183] width 471 height 188
click at [316, 75] on button "Tag system-mistake" at bounding box center [336, 72] width 65 height 19
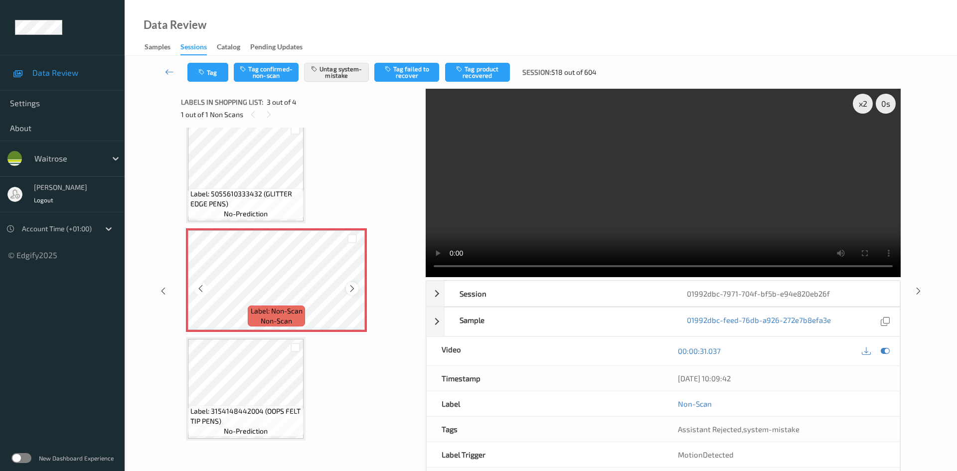
click at [352, 288] on icon at bounding box center [352, 288] width 8 height 9
click at [214, 68] on button "Tag" at bounding box center [207, 72] width 41 height 19
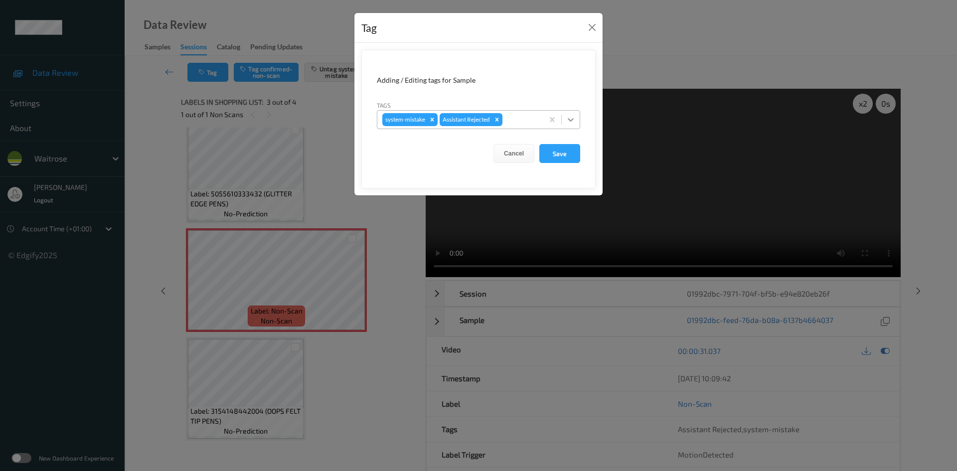
click at [570, 122] on icon at bounding box center [571, 120] width 10 height 10
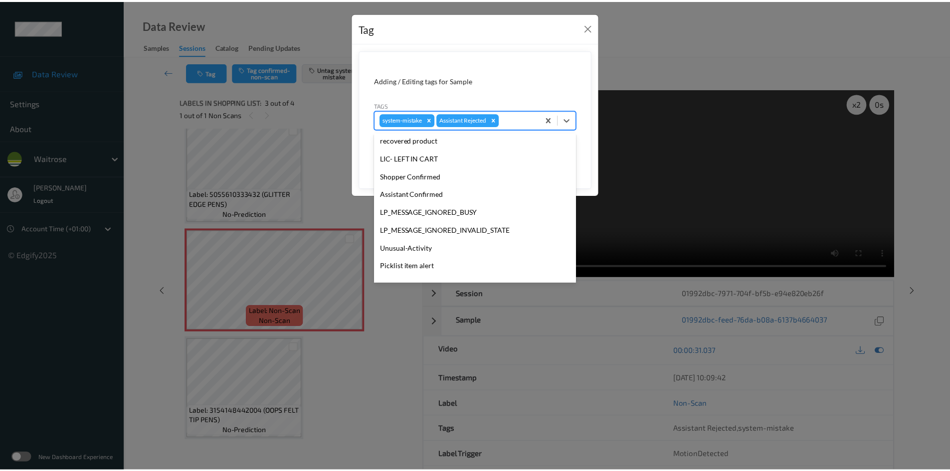
scroll to position [231, 0]
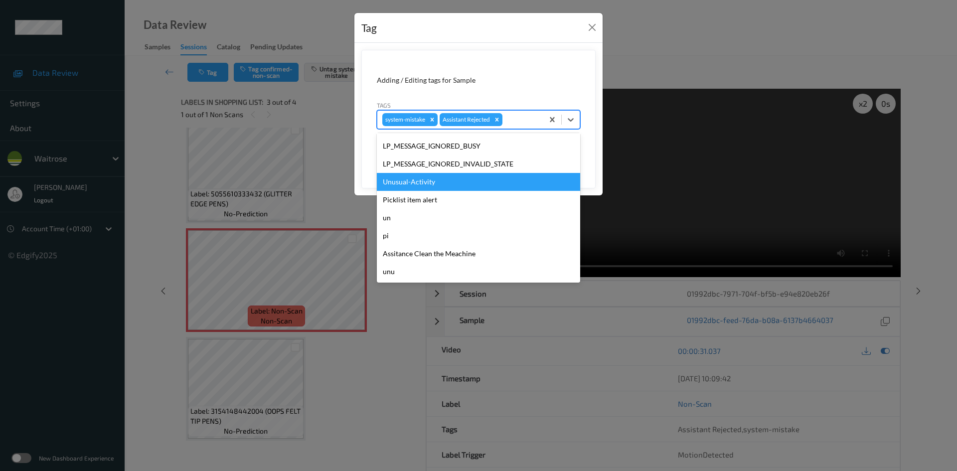
click at [409, 178] on div "Unusual-Activity" at bounding box center [478, 182] width 203 height 18
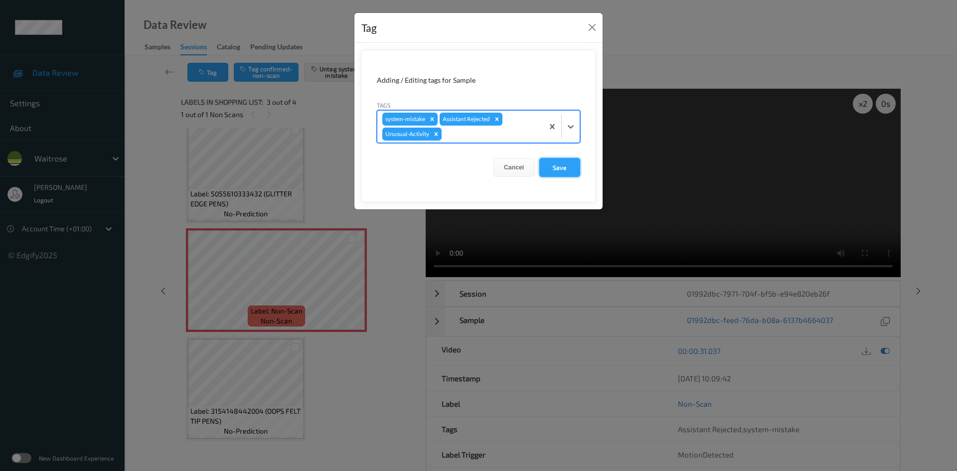
click at [557, 164] on button "Save" at bounding box center [559, 167] width 41 height 19
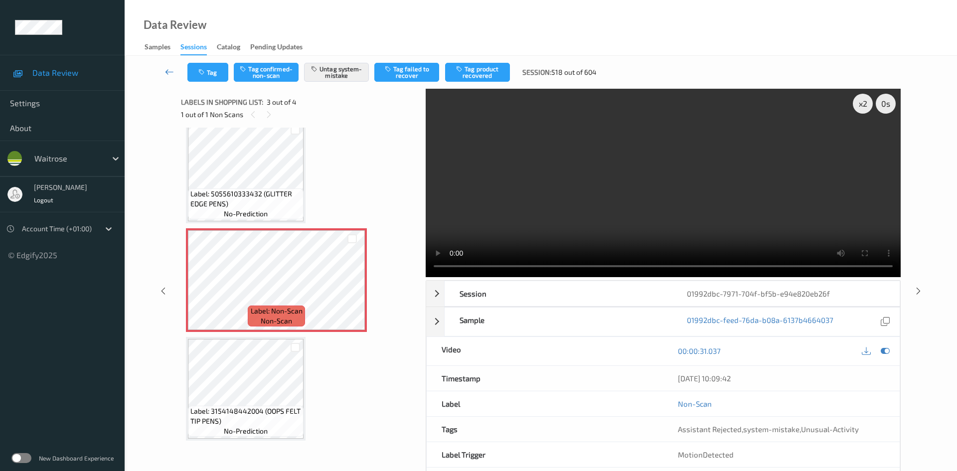
click at [162, 67] on link at bounding box center [169, 72] width 35 height 19
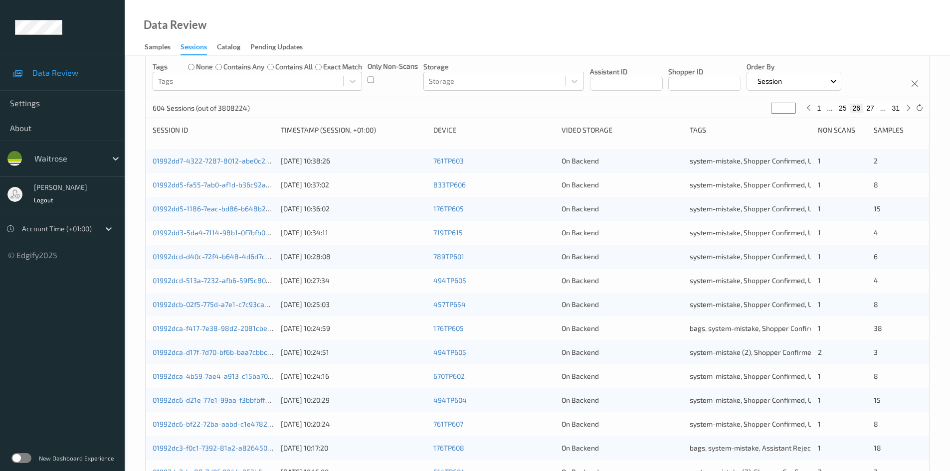
scroll to position [279, 0]
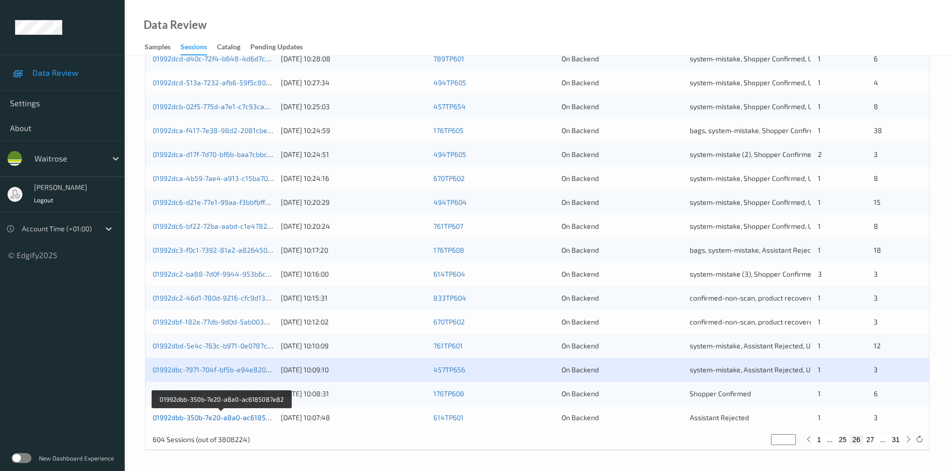
click at [205, 419] on link "01992dbb-350b-7e20-a8a0-ac6185087e82" at bounding box center [222, 417] width 138 height 8
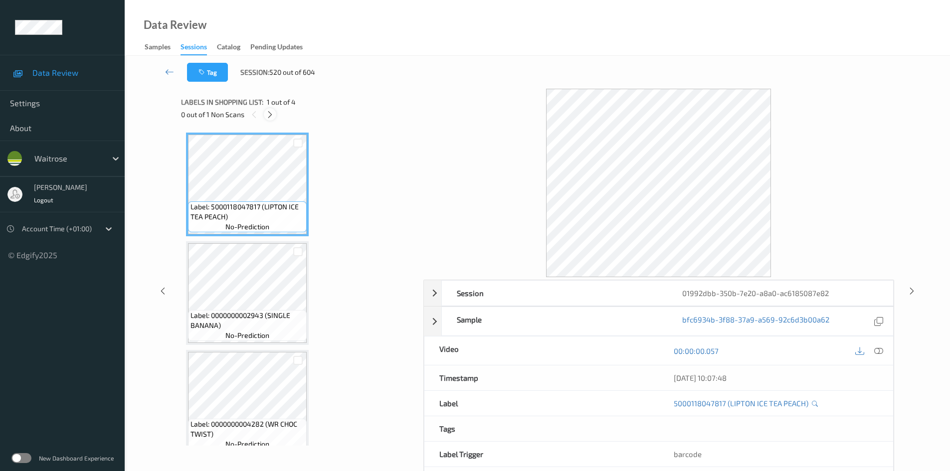
click at [273, 112] on icon at bounding box center [270, 114] width 8 height 9
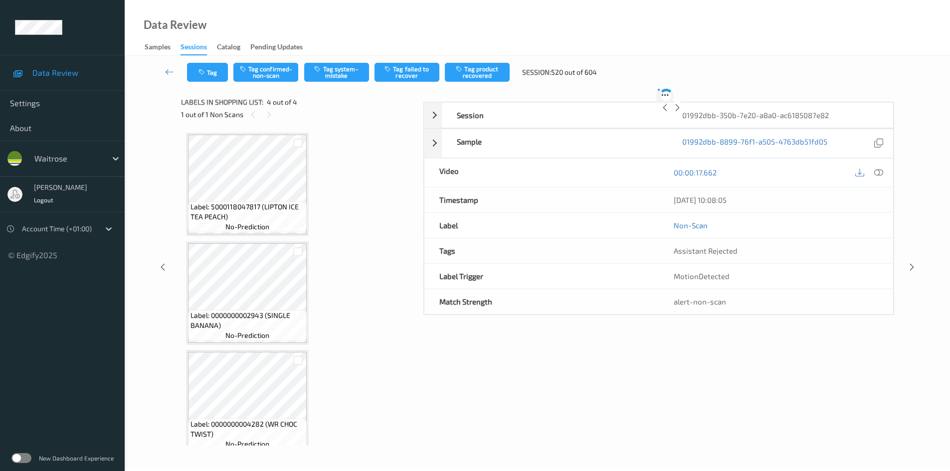
scroll to position [122, 0]
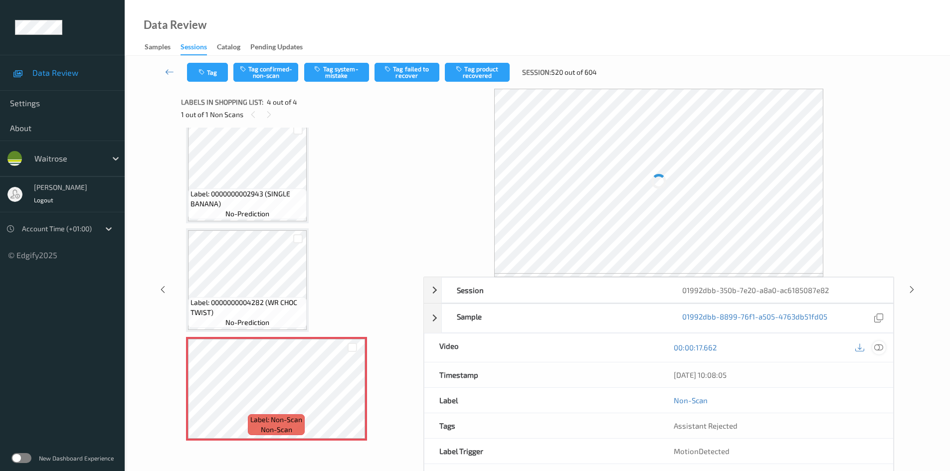
click at [880, 345] on icon at bounding box center [878, 347] width 9 height 9
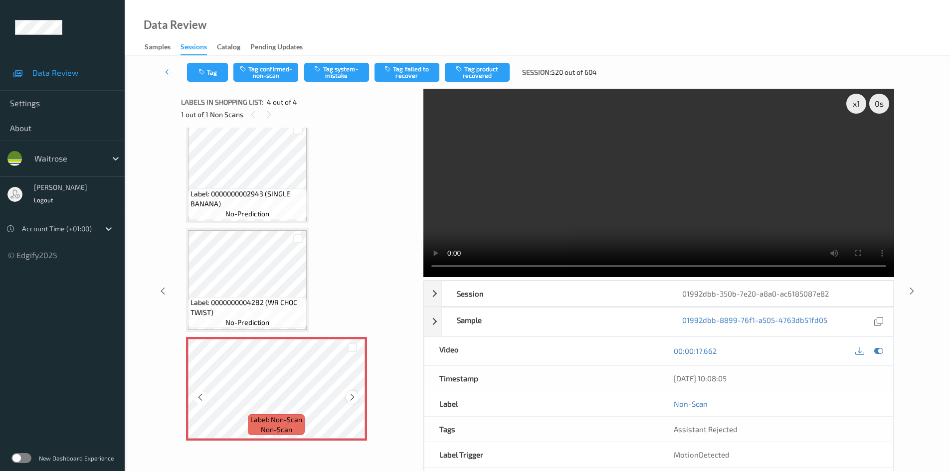
click at [354, 395] on icon at bounding box center [352, 397] width 8 height 9
click at [355, 395] on icon at bounding box center [352, 397] width 8 height 9
click at [859, 106] on div "x 1" at bounding box center [856, 104] width 20 height 20
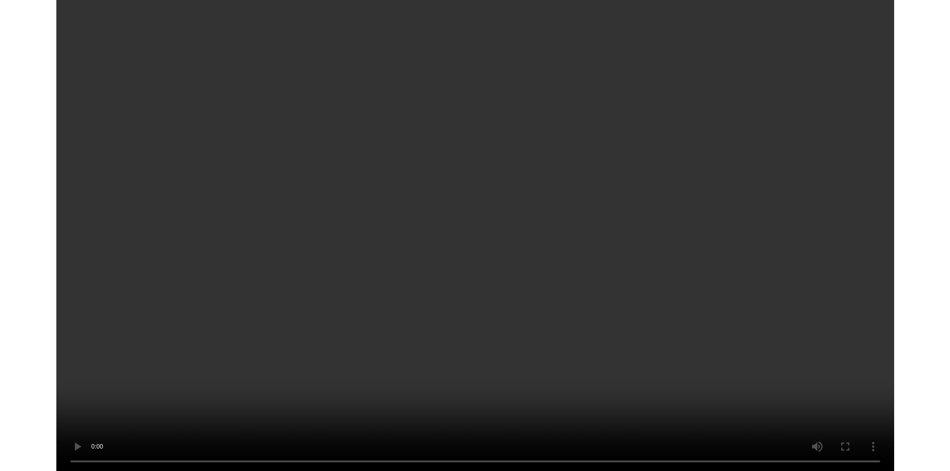
scroll to position [54, 0]
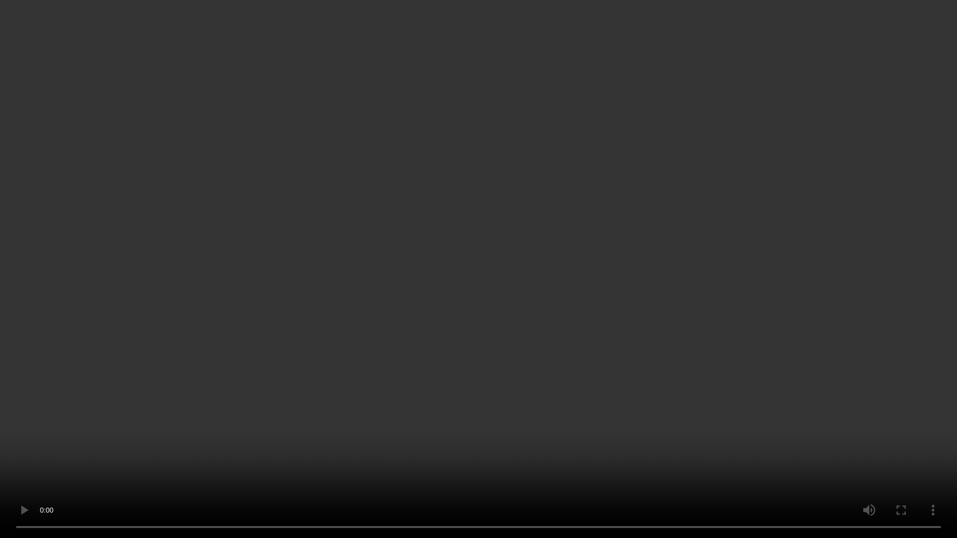
click at [684, 348] on video at bounding box center [478, 269] width 957 height 538
click at [729, 429] on video at bounding box center [478, 269] width 957 height 538
click at [840, 405] on video at bounding box center [478, 269] width 957 height 538
click at [757, 432] on video at bounding box center [478, 269] width 957 height 538
click at [696, 460] on video at bounding box center [478, 269] width 957 height 538
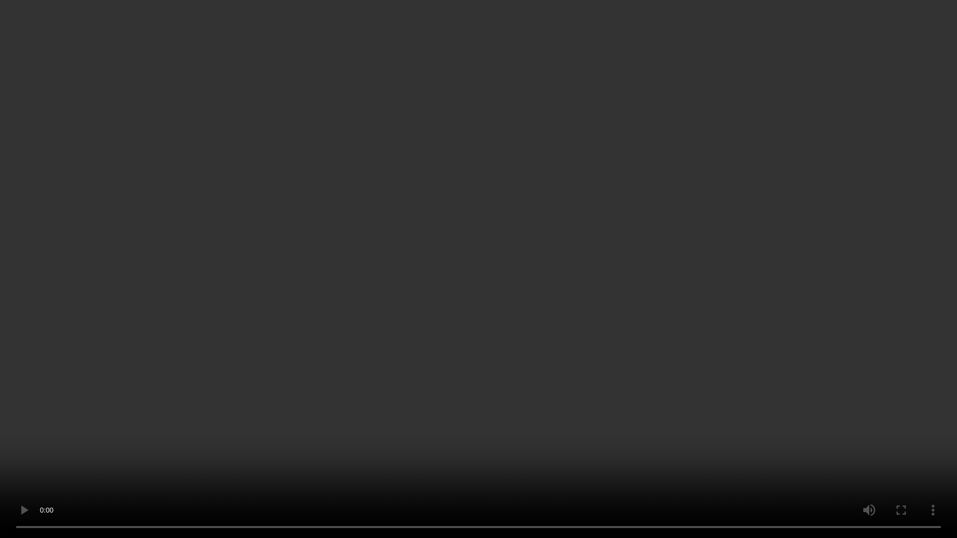
click at [763, 433] on video at bounding box center [478, 269] width 957 height 538
click at [655, 448] on video at bounding box center [478, 269] width 957 height 538
click at [585, 391] on video at bounding box center [478, 269] width 957 height 538
click at [744, 357] on video at bounding box center [478, 269] width 957 height 538
click at [672, 424] on video at bounding box center [478, 269] width 957 height 538
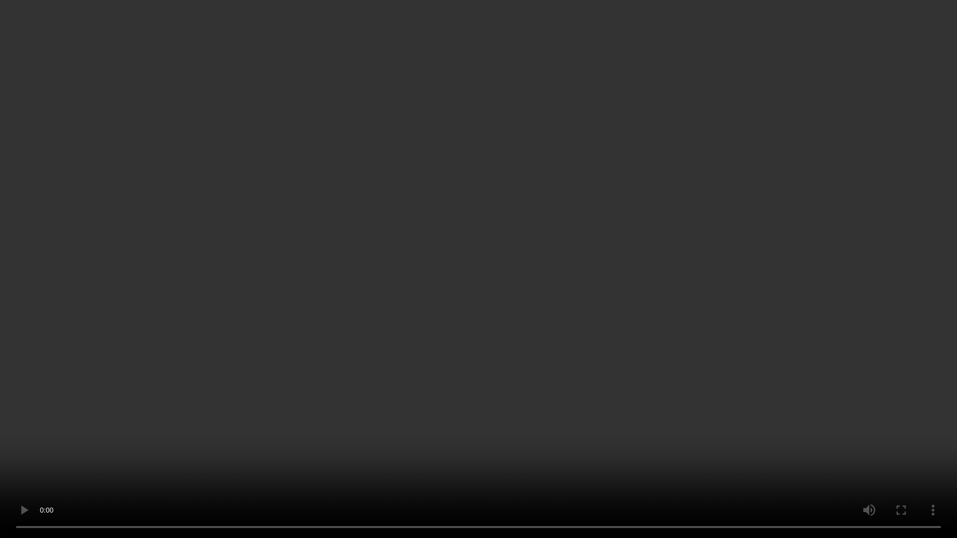
click at [702, 379] on video at bounding box center [478, 269] width 957 height 538
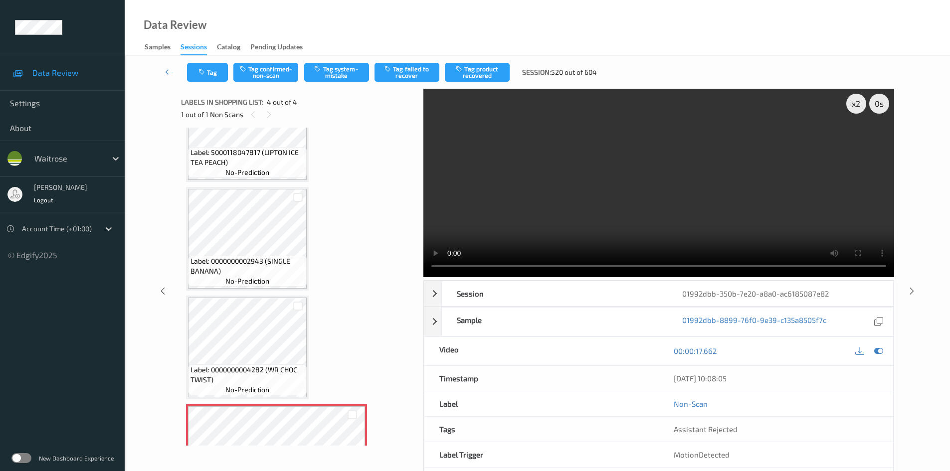
click at [606, 199] on video at bounding box center [658, 183] width 471 height 188
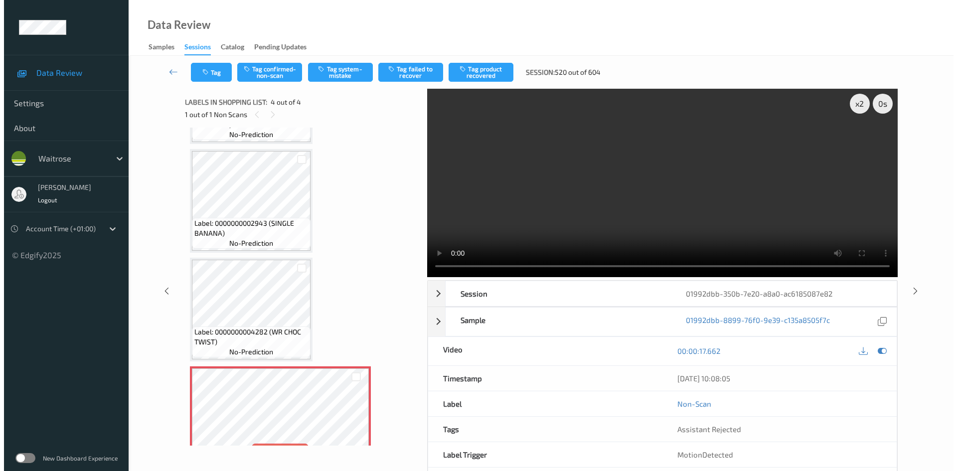
scroll to position [122, 0]
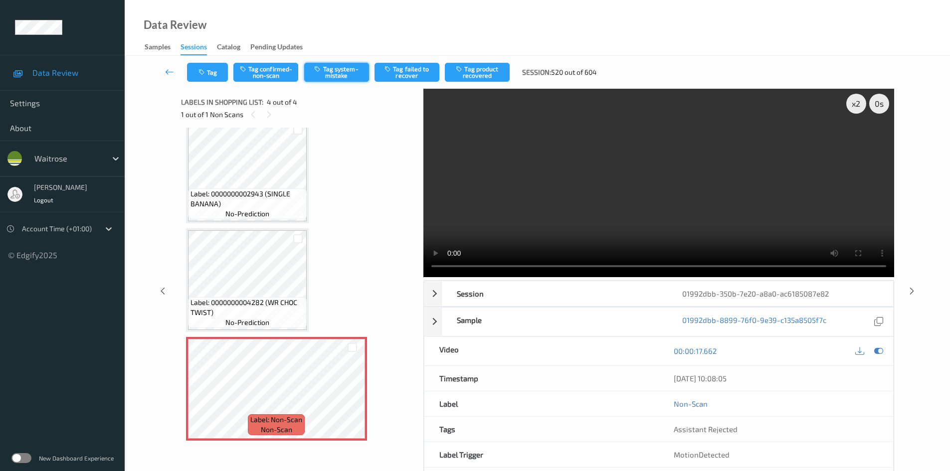
click at [335, 73] on button "Tag system-mistake" at bounding box center [336, 72] width 65 height 19
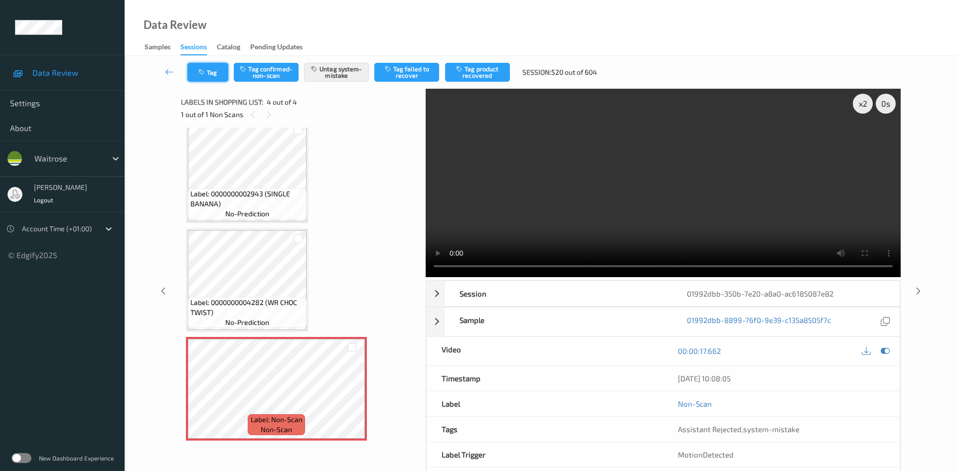
click at [219, 76] on button "Tag" at bounding box center [207, 72] width 41 height 19
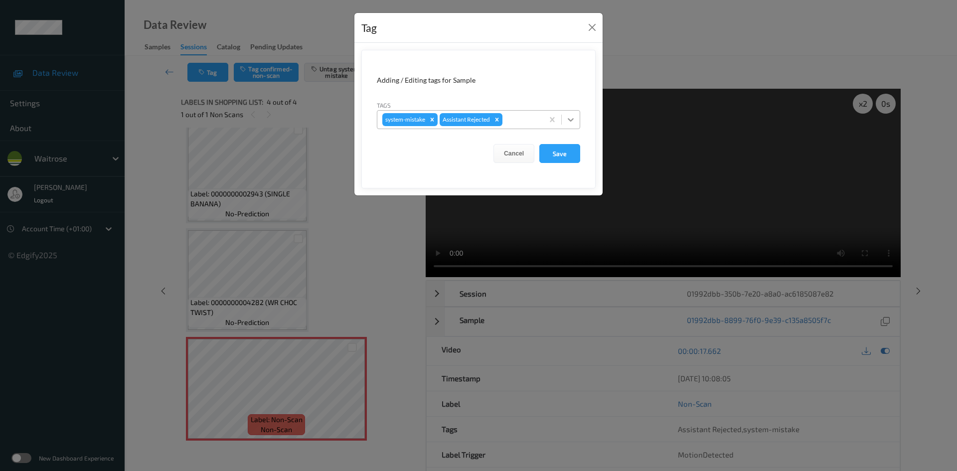
click at [573, 122] on icon at bounding box center [571, 120] width 10 height 10
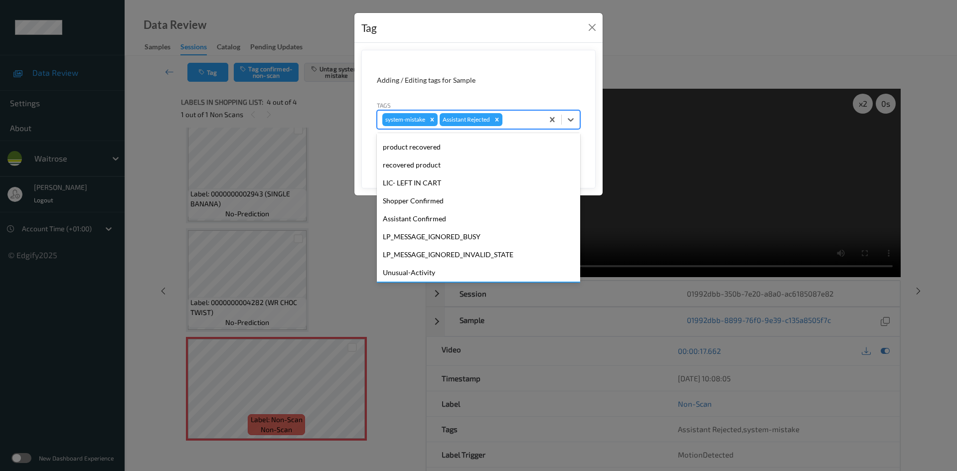
scroll to position [231, 0]
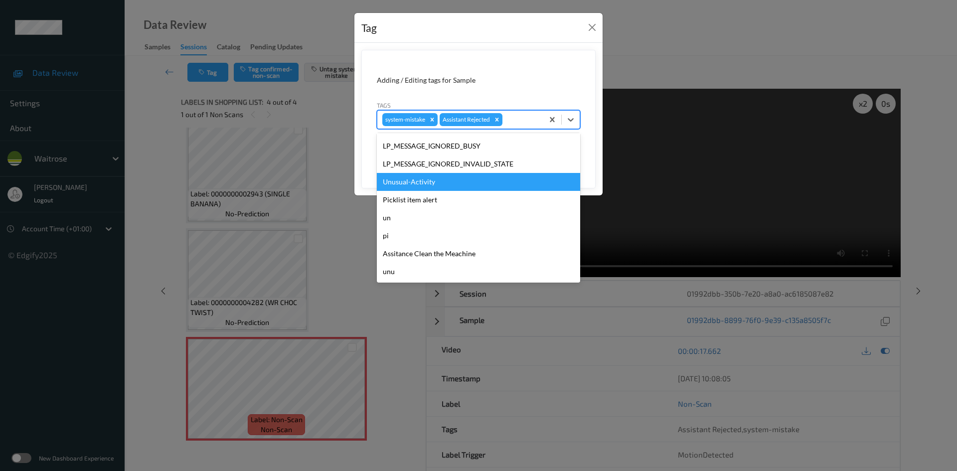
click at [437, 178] on div "Unusual-Activity" at bounding box center [478, 182] width 203 height 18
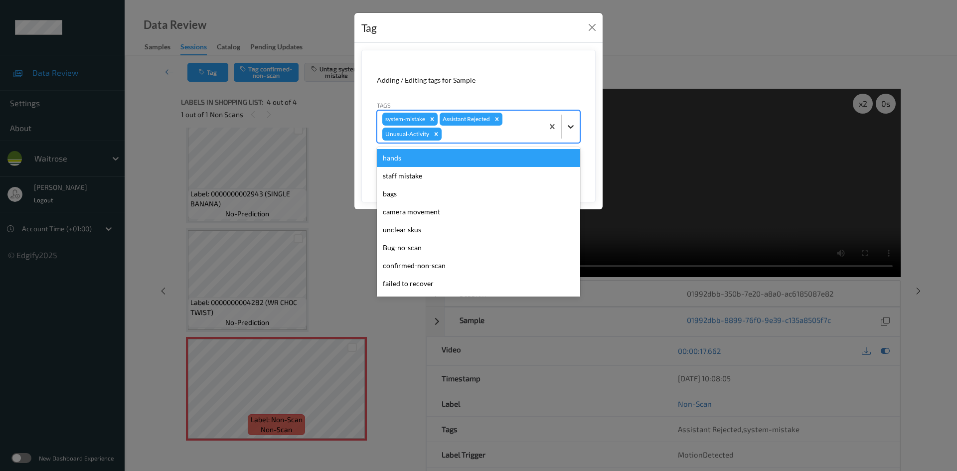
click at [571, 128] on icon at bounding box center [571, 126] width 6 height 3
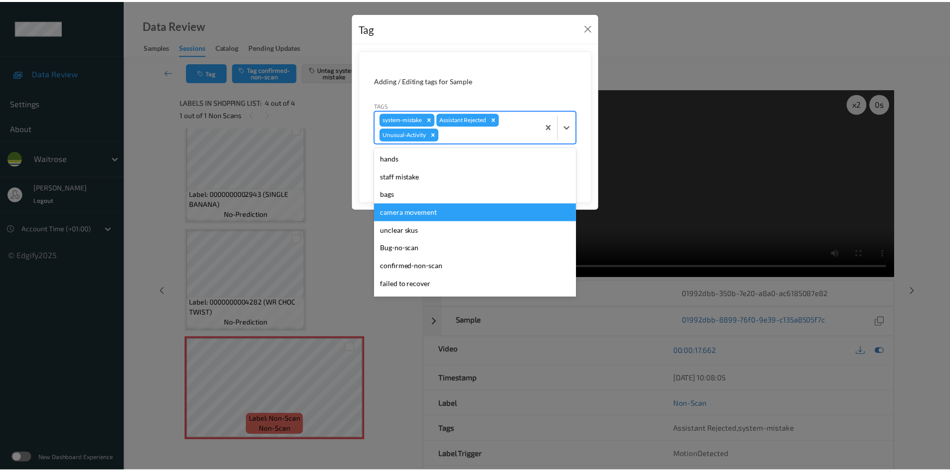
scroll to position [213, 0]
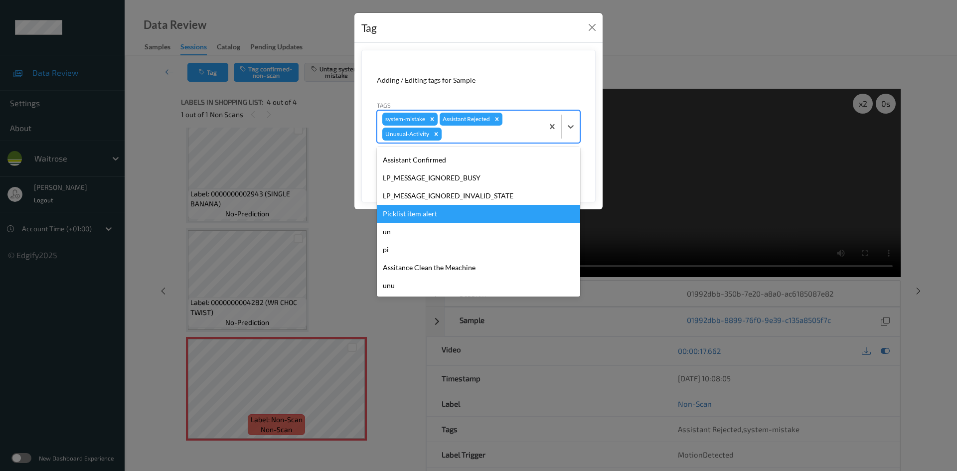
click at [422, 215] on div "Picklist item alert" at bounding box center [478, 214] width 203 height 18
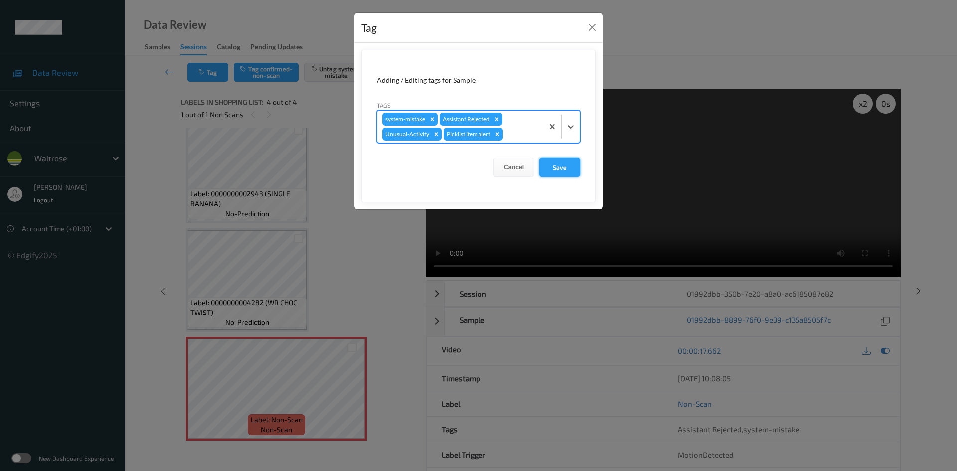
click at [555, 168] on button "Save" at bounding box center [559, 167] width 41 height 19
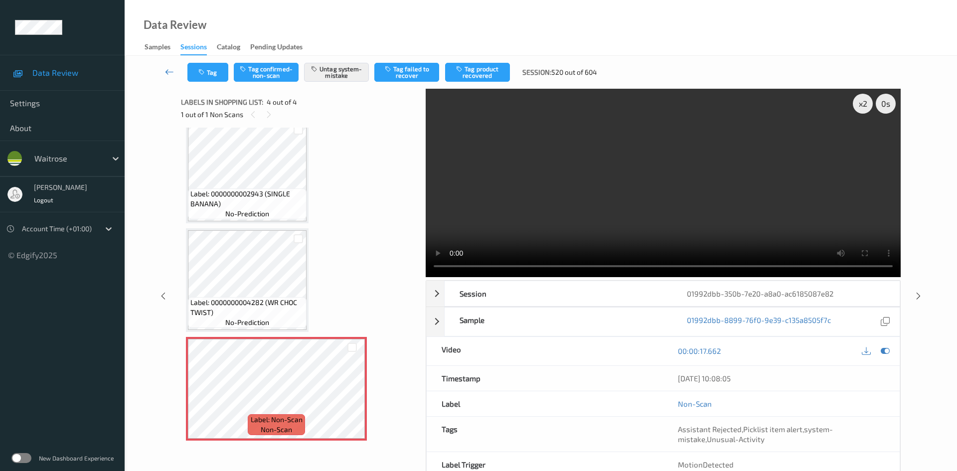
click at [169, 63] on link at bounding box center [169, 72] width 35 height 19
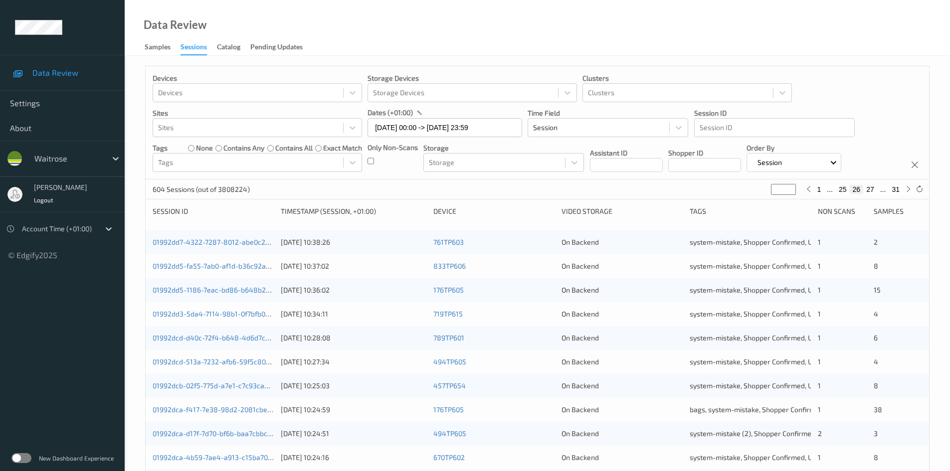
drag, startPoint x: 784, startPoint y: 190, endPoint x: 708, endPoint y: 196, distance: 76.0
click at [708, 196] on div "604 Sessions (out of 3808224) ** 1 ... 25 26 27 ... 31" at bounding box center [537, 189] width 783 height 20
type input "*"
type input "**"
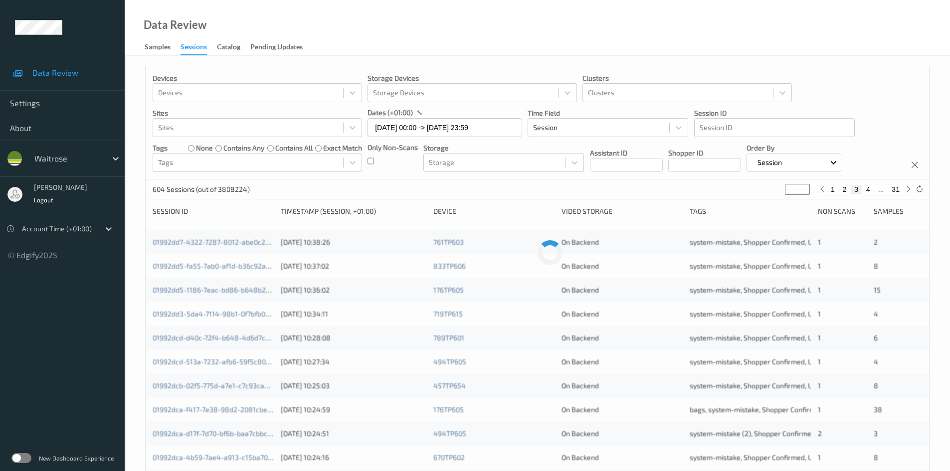
type input "**"
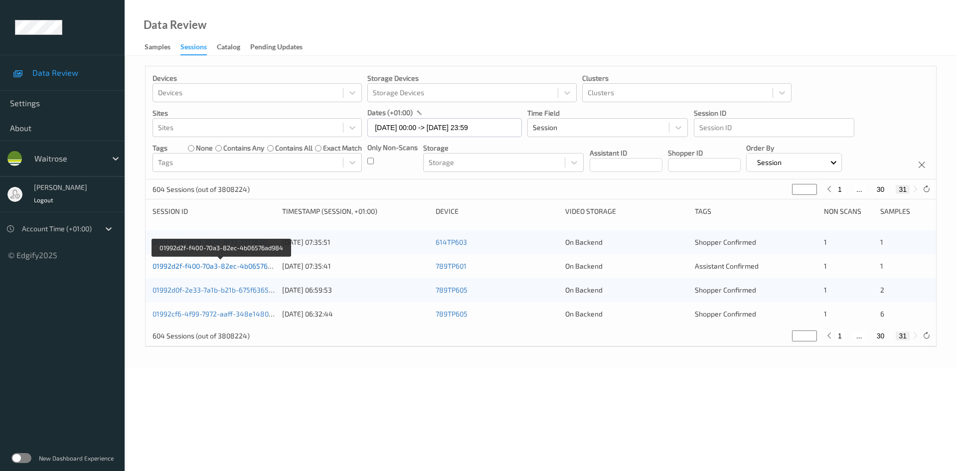
type input "**"
click at [207, 266] on link "01992d2f-f400-70a3-82ec-4b06576ad984" at bounding box center [221, 266] width 136 height 8
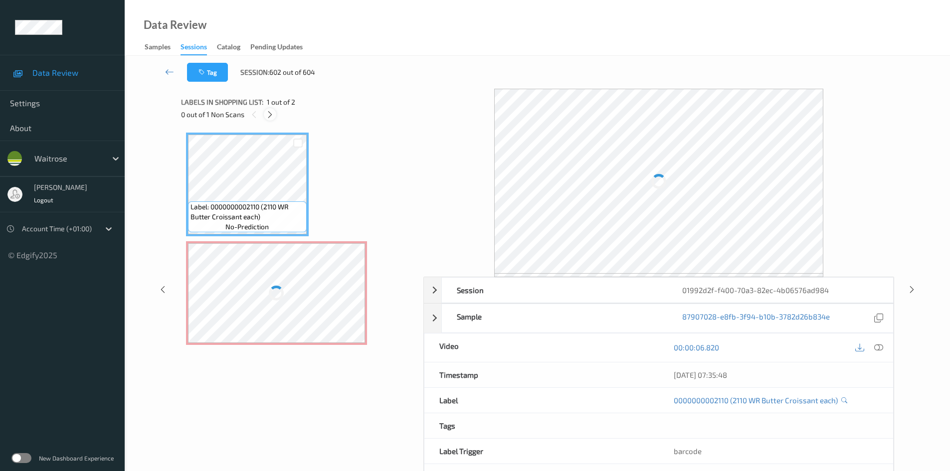
click at [268, 112] on icon at bounding box center [270, 114] width 8 height 9
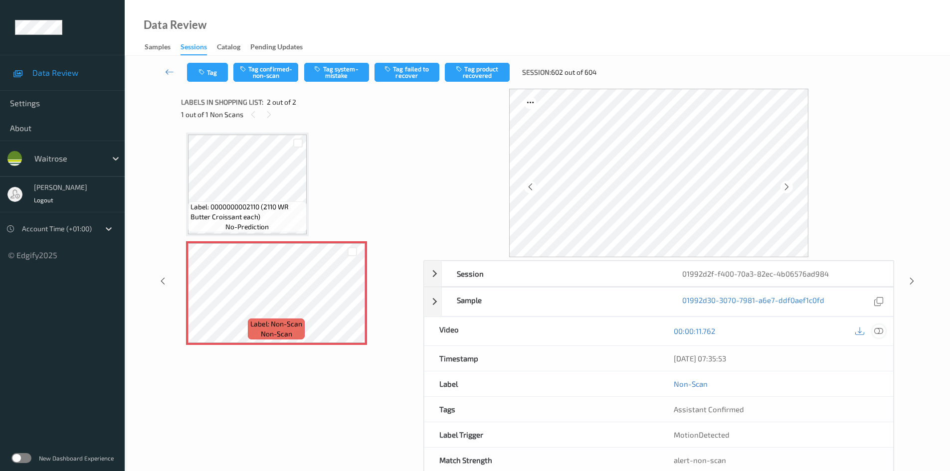
click at [880, 331] on icon at bounding box center [878, 331] width 9 height 9
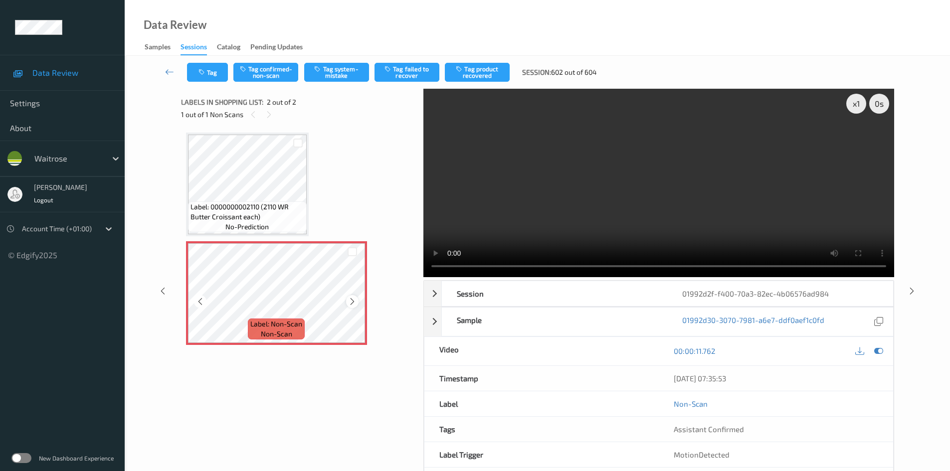
click at [351, 299] on icon at bounding box center [352, 301] width 8 height 9
click at [699, 228] on video at bounding box center [658, 183] width 471 height 188
click at [858, 105] on div "x 1" at bounding box center [856, 104] width 20 height 20
click at [858, 105] on div "x 2" at bounding box center [856, 104] width 20 height 20
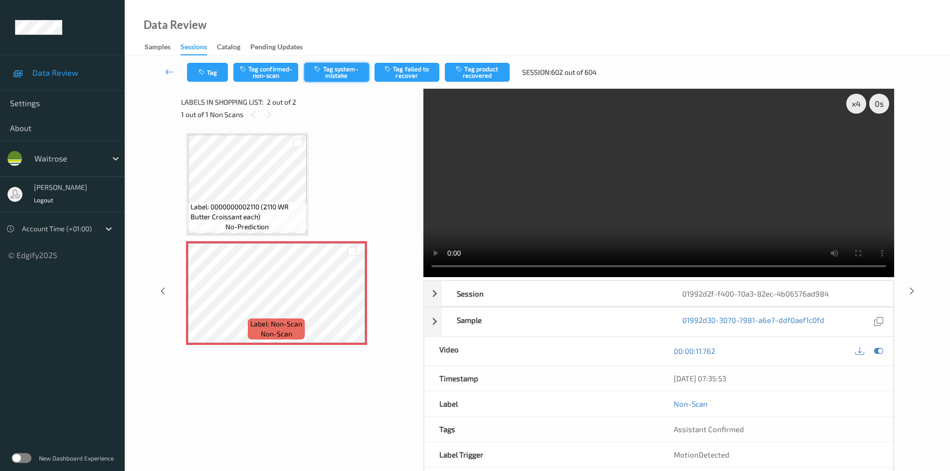
click at [342, 73] on button "Tag system-mistake" at bounding box center [336, 72] width 65 height 19
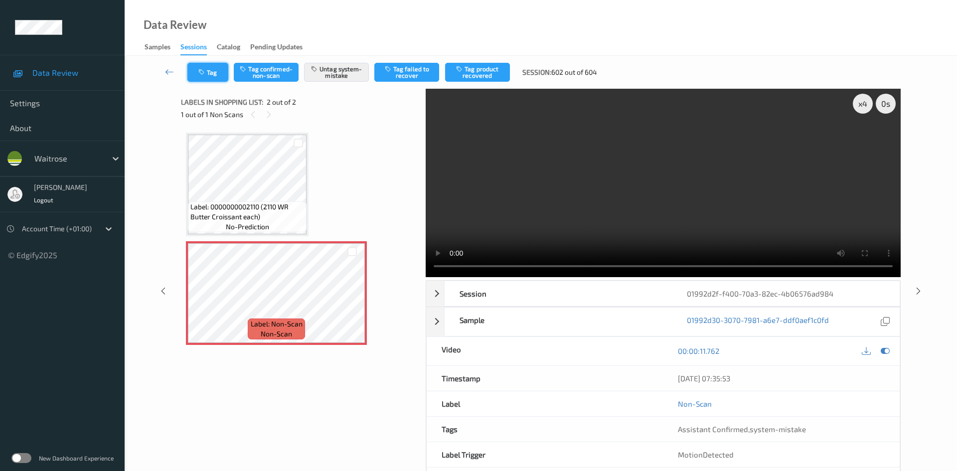
click at [221, 76] on button "Tag" at bounding box center [207, 72] width 41 height 19
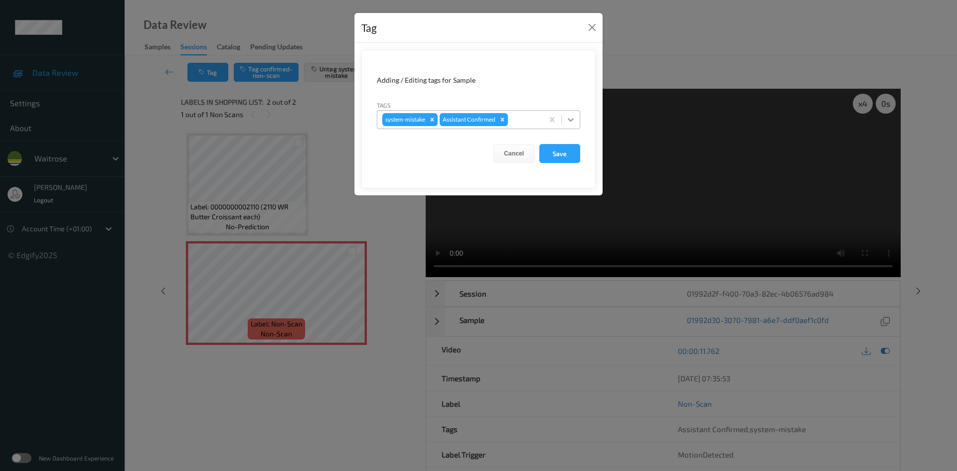
click at [573, 121] on icon at bounding box center [571, 120] width 10 height 10
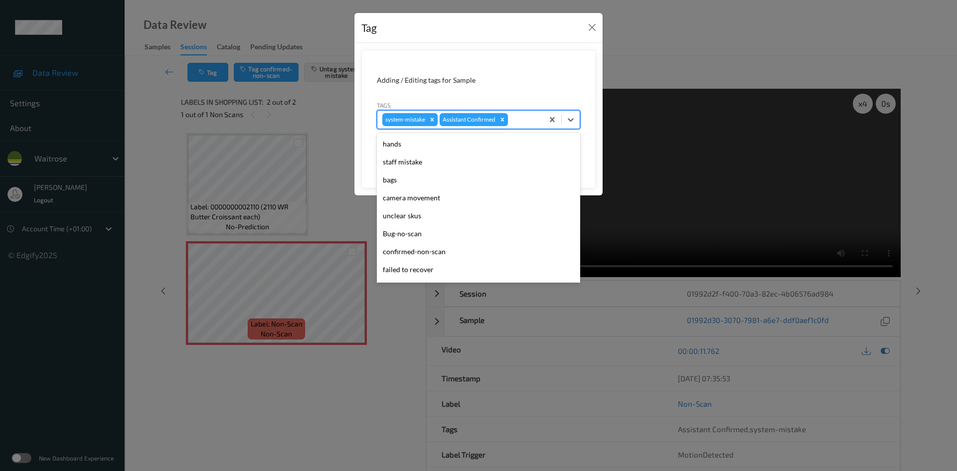
scroll to position [231, 0]
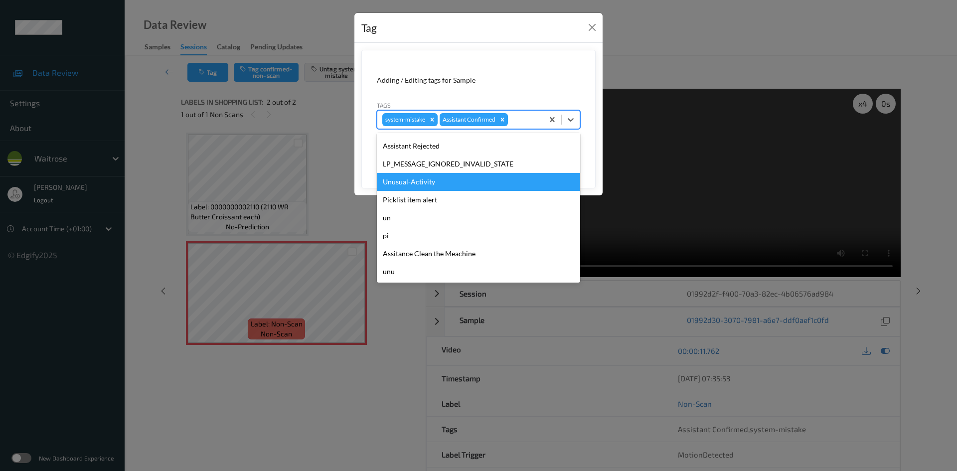
click at [445, 178] on div "Unusual-Activity" at bounding box center [478, 182] width 203 height 18
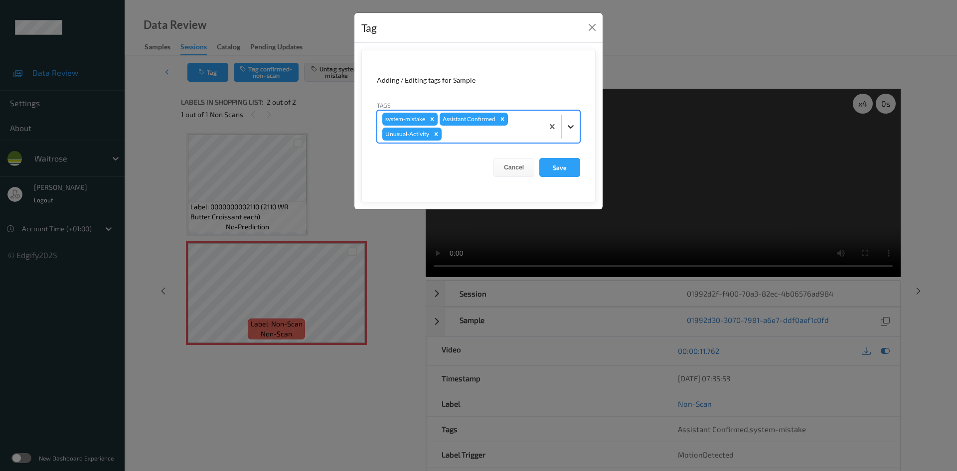
click at [565, 133] on div at bounding box center [571, 127] width 18 height 18
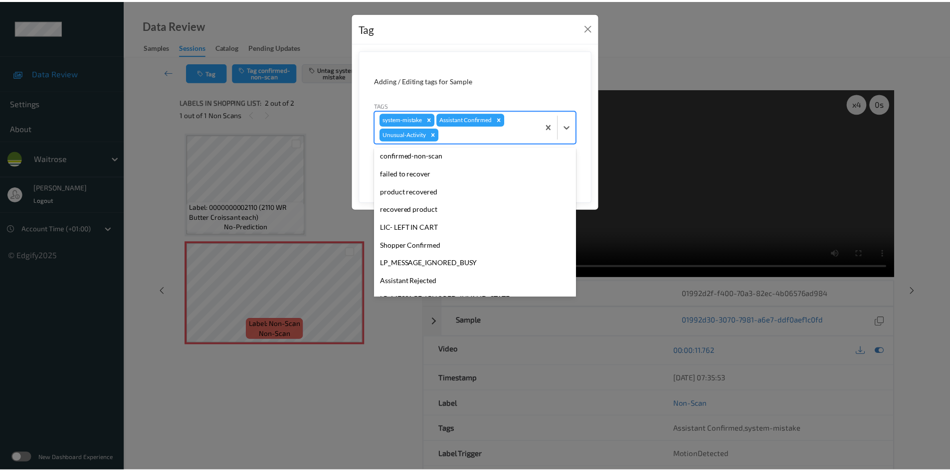
scroll to position [213, 0]
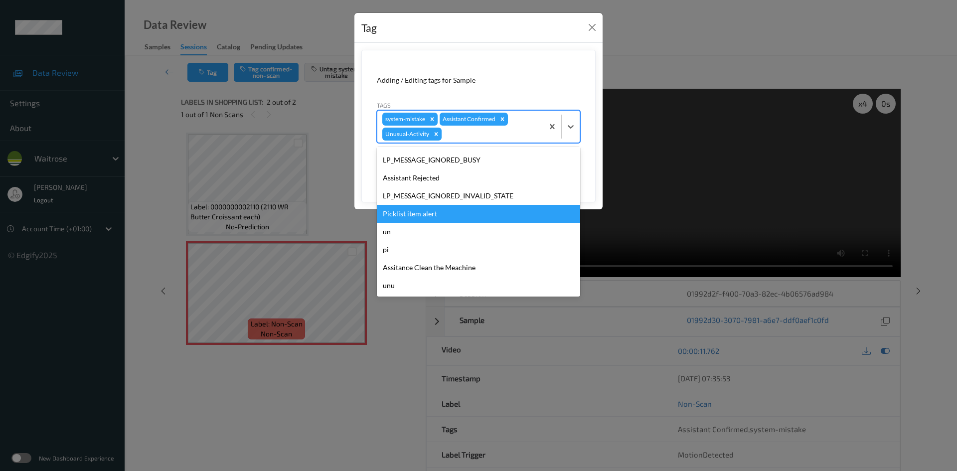
click at [438, 219] on div "Picklist item alert" at bounding box center [478, 214] width 203 height 18
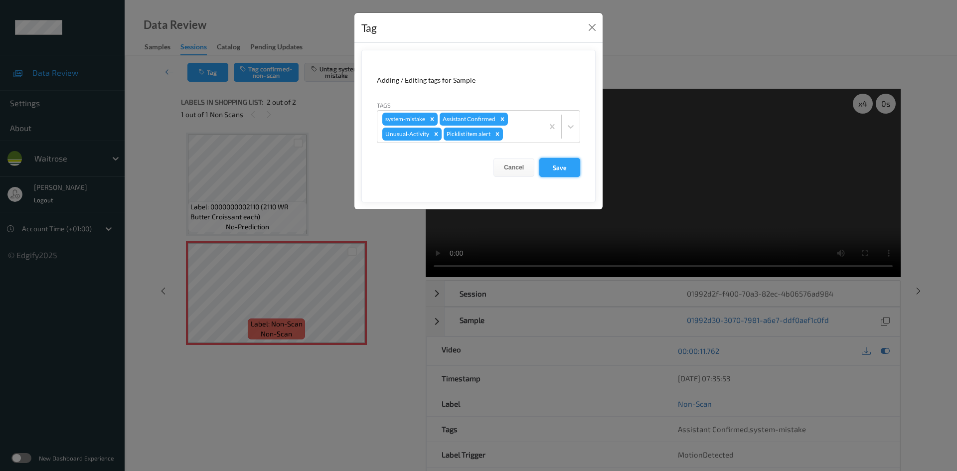
click at [554, 172] on button "Save" at bounding box center [559, 167] width 41 height 19
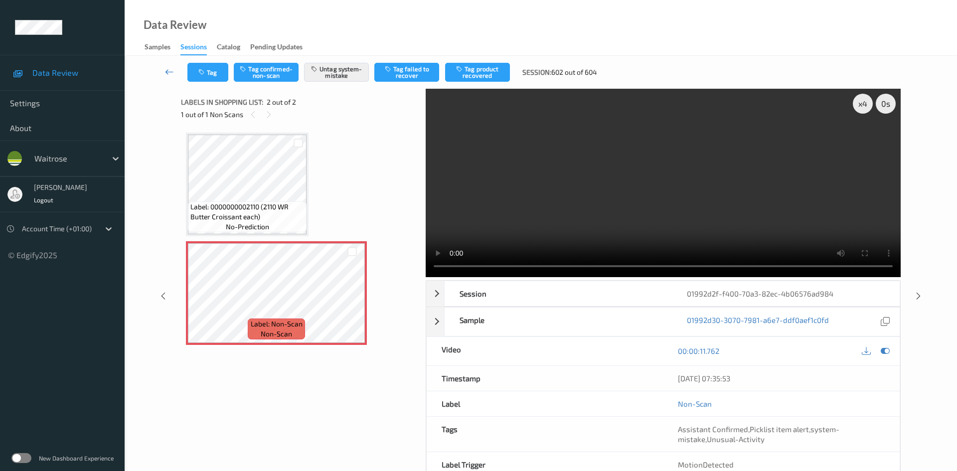
click at [168, 65] on link at bounding box center [169, 72] width 35 height 19
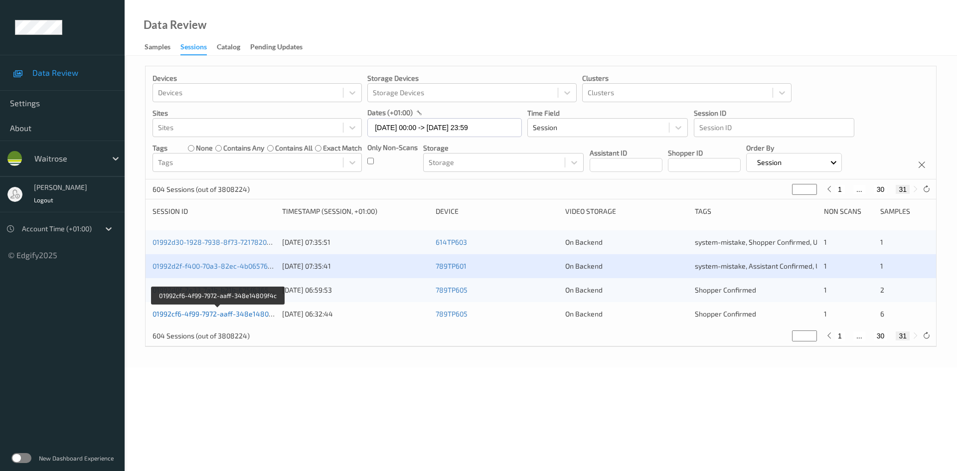
click at [205, 313] on link "01992cf6-4f99-7972-aaff-348e14809f4c" at bounding box center [218, 314] width 131 height 8
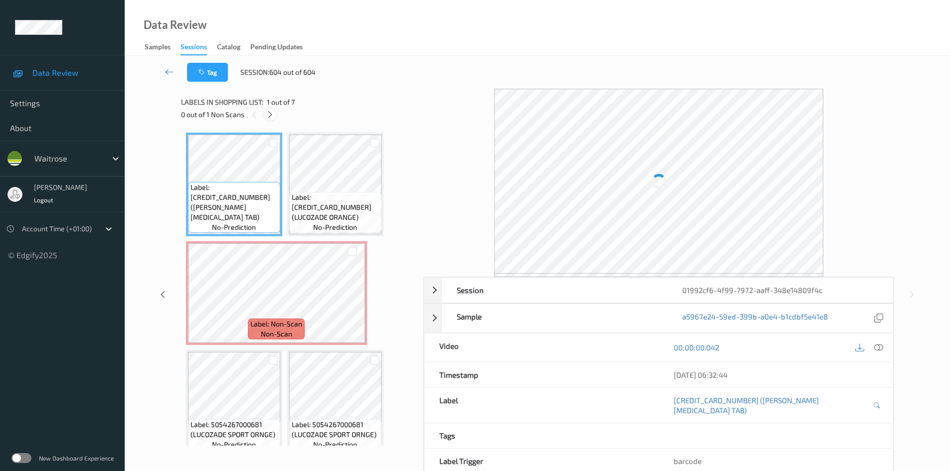
click at [274, 118] on icon at bounding box center [270, 114] width 8 height 9
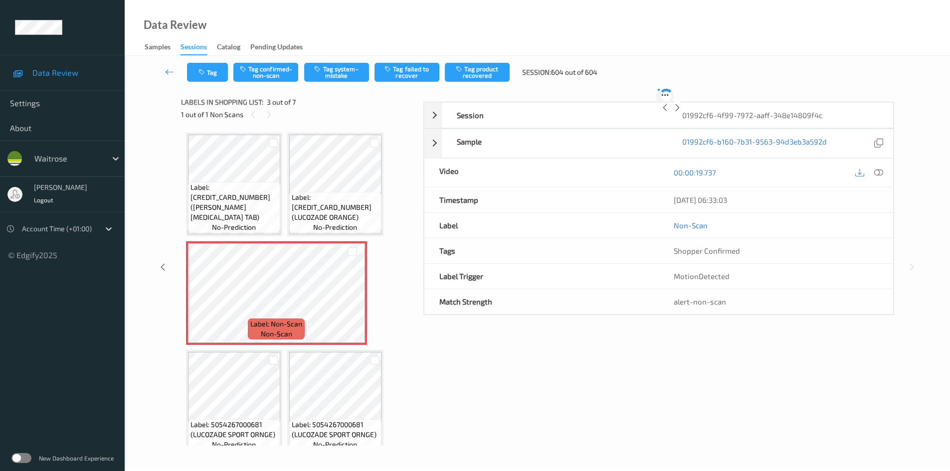
scroll to position [5, 0]
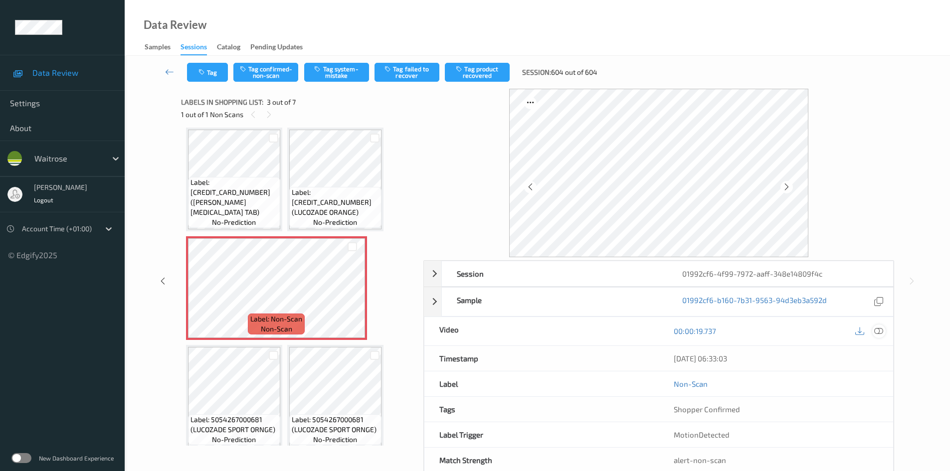
click at [881, 329] on icon at bounding box center [878, 331] width 9 height 9
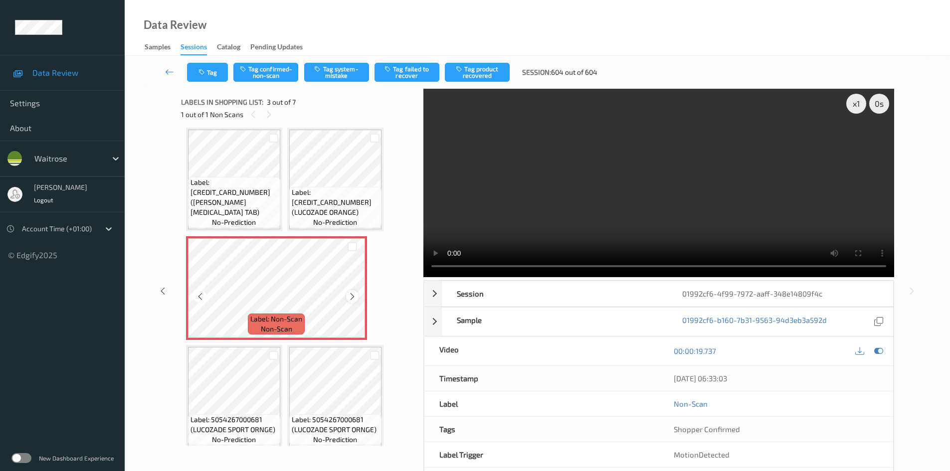
click at [354, 295] on icon at bounding box center [352, 296] width 8 height 9
click at [357, 296] on div at bounding box center [352, 296] width 12 height 12
click at [355, 296] on icon at bounding box center [352, 296] width 8 height 9
click at [860, 103] on div "x 1" at bounding box center [856, 104] width 20 height 20
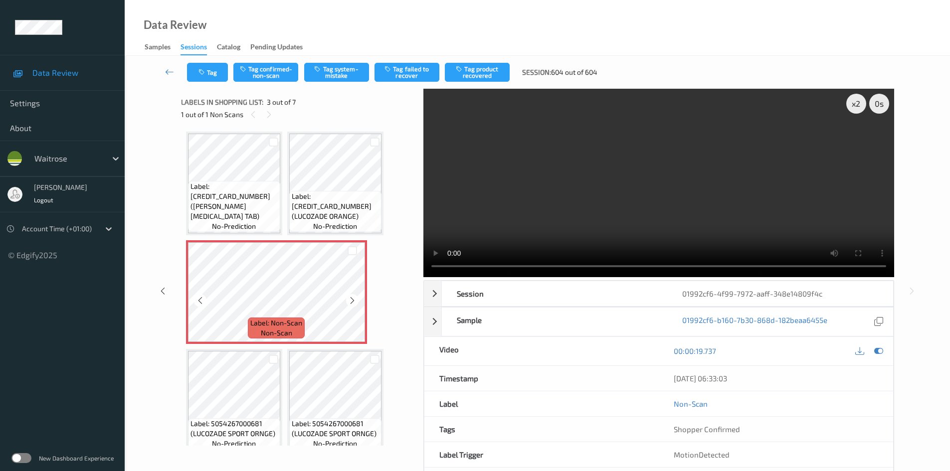
scroll to position [0, 0]
click at [552, 192] on video at bounding box center [658, 183] width 471 height 188
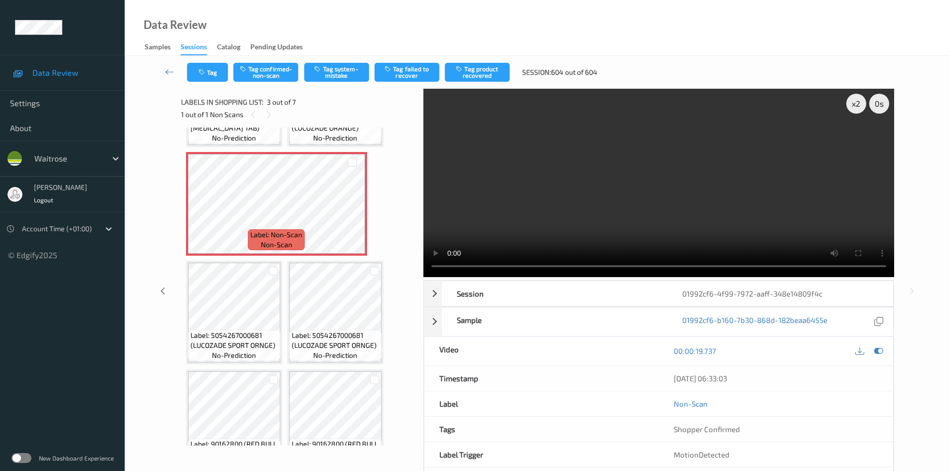
scroll to position [100, 0]
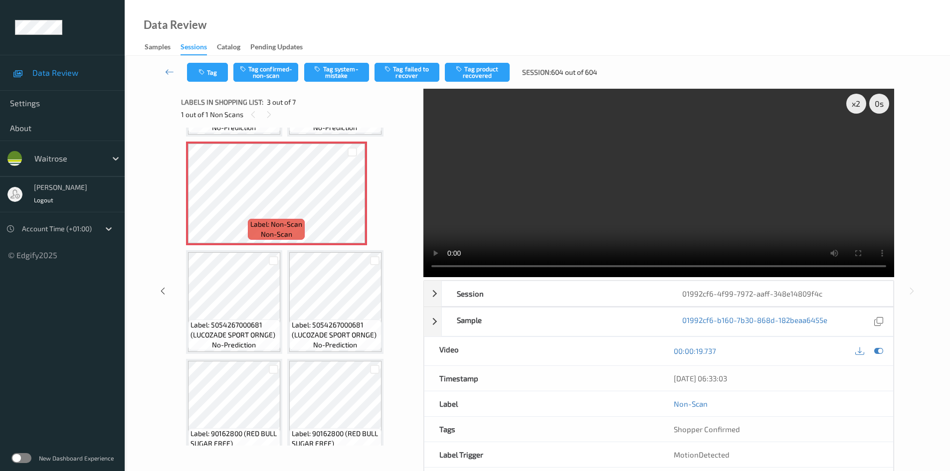
click at [610, 208] on video at bounding box center [658, 183] width 471 height 188
click at [560, 175] on video at bounding box center [658, 183] width 471 height 188
click at [531, 234] on video at bounding box center [658, 183] width 471 height 188
click at [675, 206] on video at bounding box center [658, 183] width 471 height 188
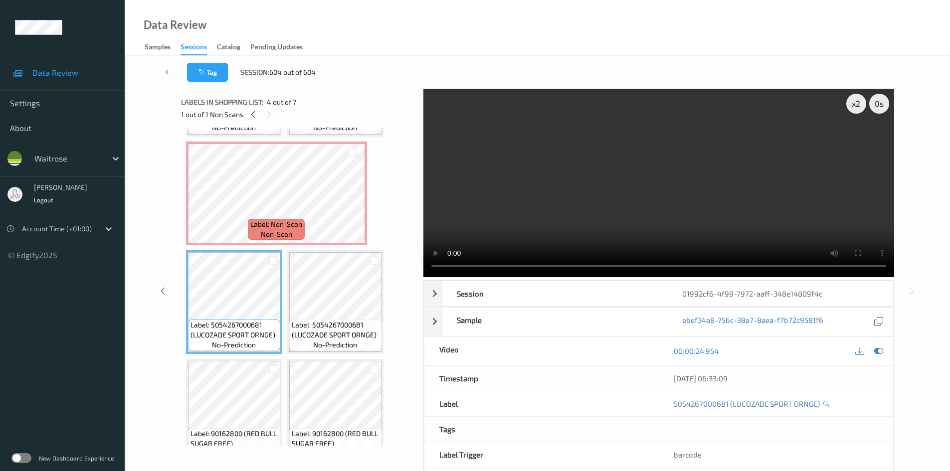
click at [509, 224] on video at bounding box center [658, 183] width 471 height 188
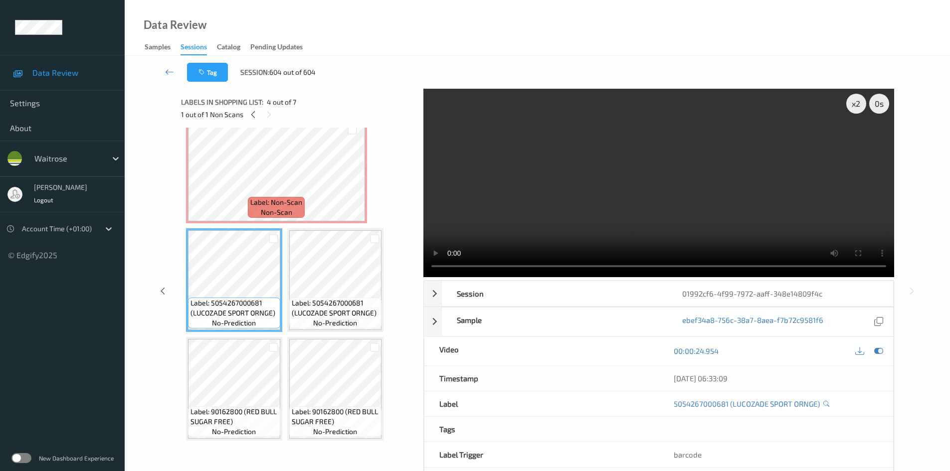
drag, startPoint x: 643, startPoint y: 152, endPoint x: 625, endPoint y: 161, distance: 19.8
click at [643, 152] on video at bounding box center [658, 183] width 471 height 188
click at [586, 183] on video at bounding box center [658, 183] width 471 height 188
click at [582, 195] on video at bounding box center [658, 183] width 471 height 188
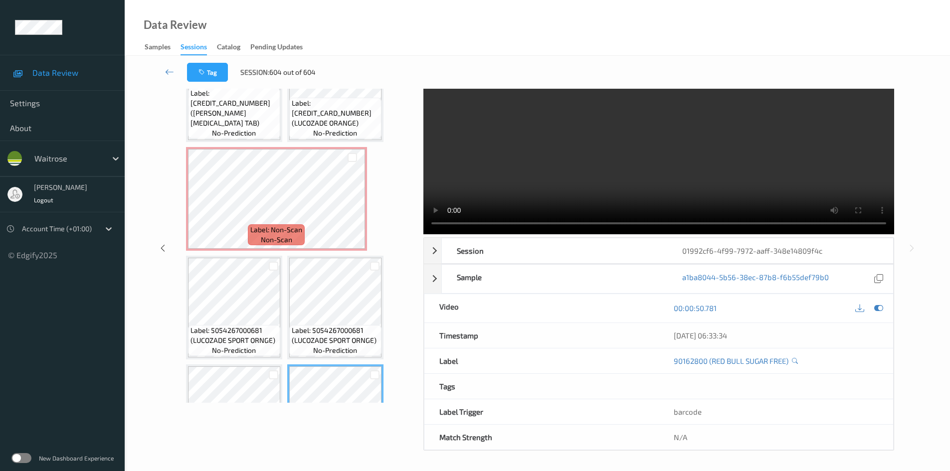
scroll to position [0, 0]
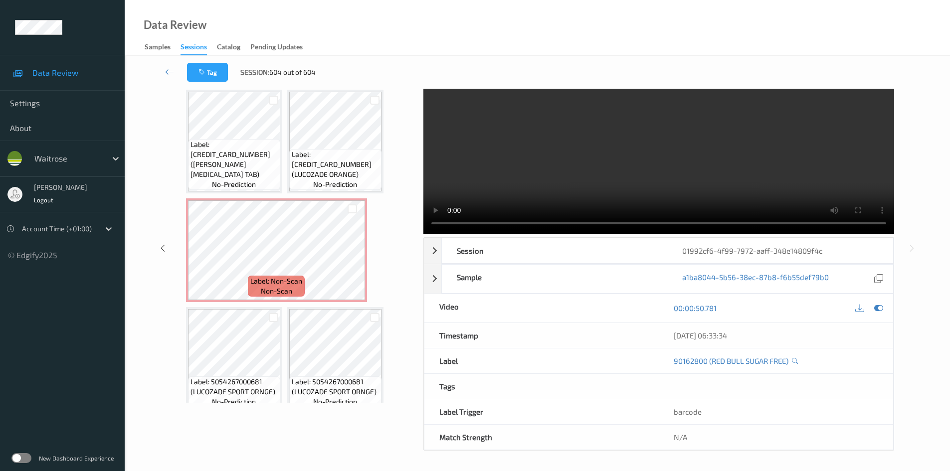
click at [264, 182] on div "Label: 5000169433294 (WR ESS IBUPROFEN TAB) no-prediction" at bounding box center [234, 164] width 92 height 51
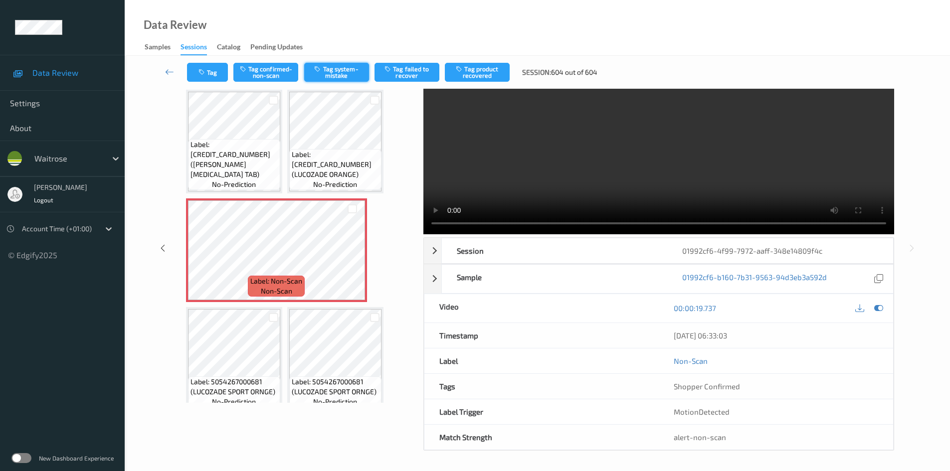
click at [346, 74] on button "Tag system-mistake" at bounding box center [336, 72] width 65 height 19
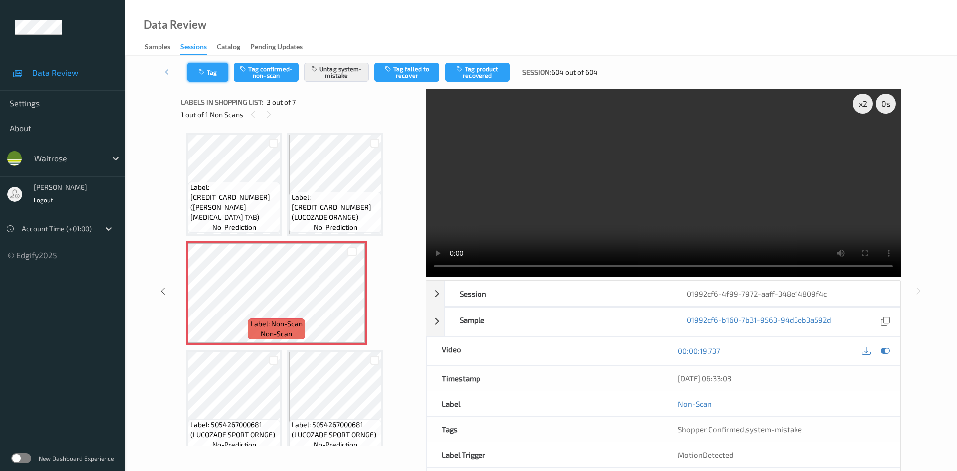
click at [210, 75] on button "Tag" at bounding box center [207, 72] width 41 height 19
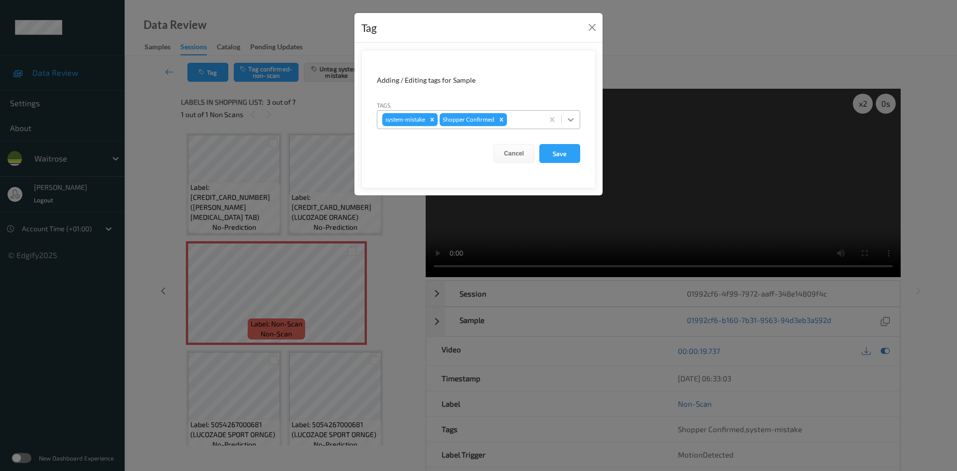
click at [575, 123] on icon at bounding box center [571, 120] width 10 height 10
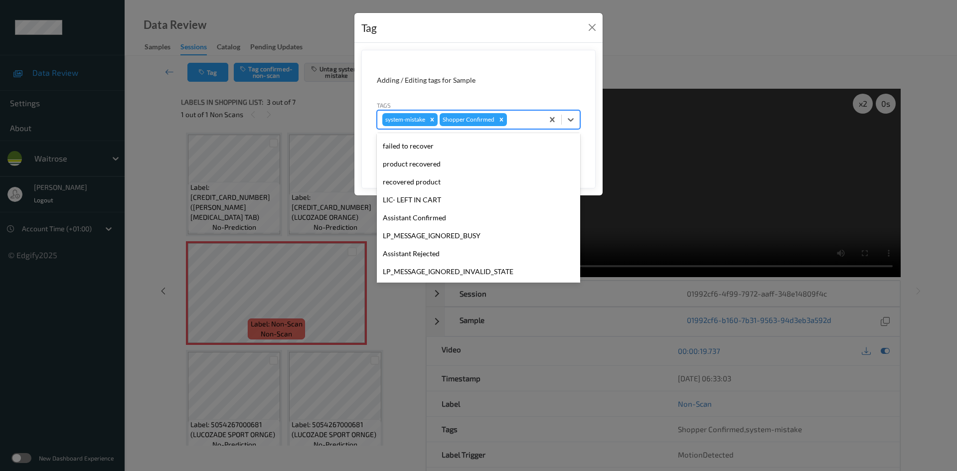
scroll to position [199, 0]
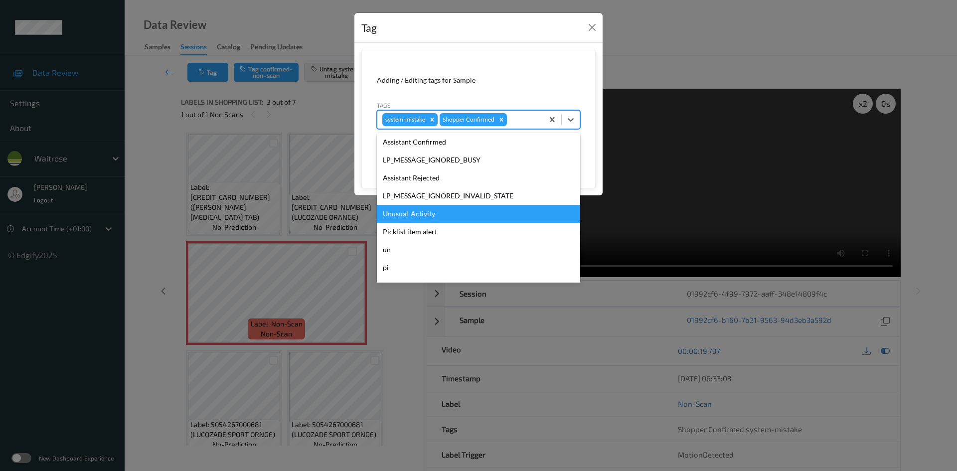
click at [401, 213] on div "Unusual-Activity" at bounding box center [478, 214] width 203 height 18
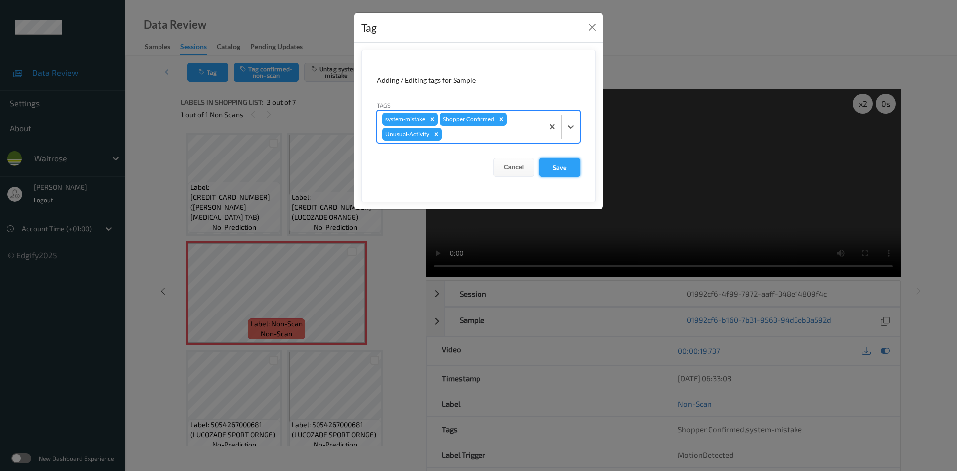
click at [568, 167] on button "Save" at bounding box center [559, 167] width 41 height 19
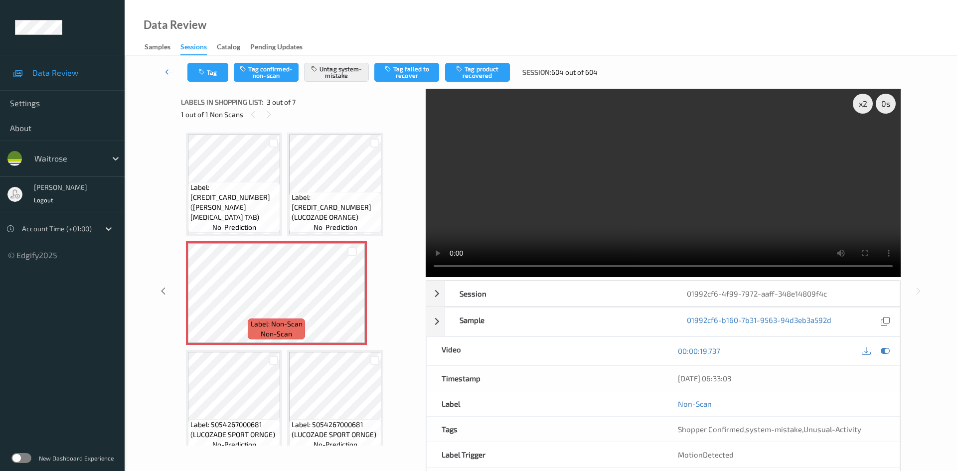
click at [167, 64] on link at bounding box center [169, 72] width 35 height 19
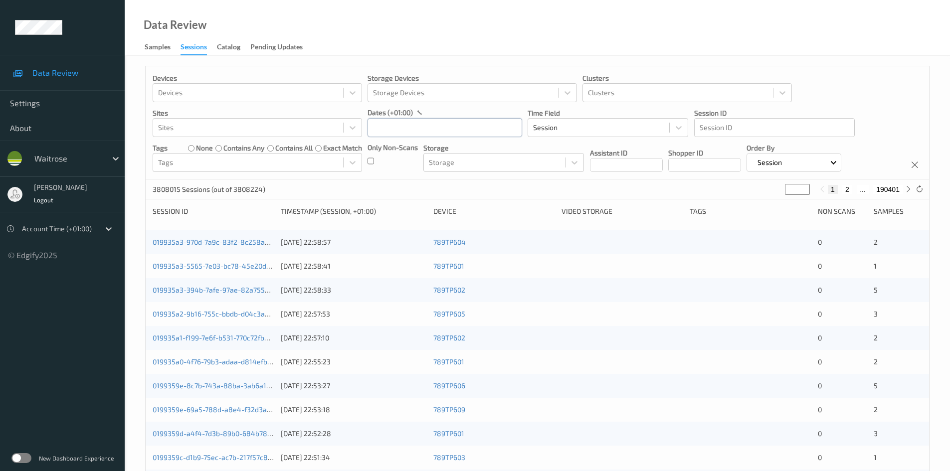
drag, startPoint x: 435, startPoint y: 124, endPoint x: 436, endPoint y: 132, distance: 8.0
click at [435, 124] on input "text" at bounding box center [444, 127] width 155 height 19
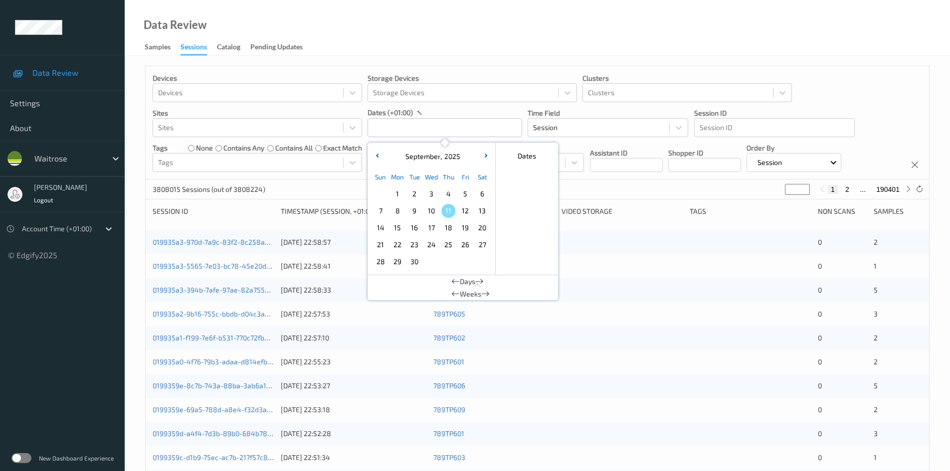
click at [412, 215] on span "9" at bounding box center [414, 211] width 14 height 14
type input "[DATE] 00:00 -> [DATE] 23:59"
click at [428, 42] on div "Data Review Samples Sessions Catalog Pending Updates" at bounding box center [537, 28] width 825 height 56
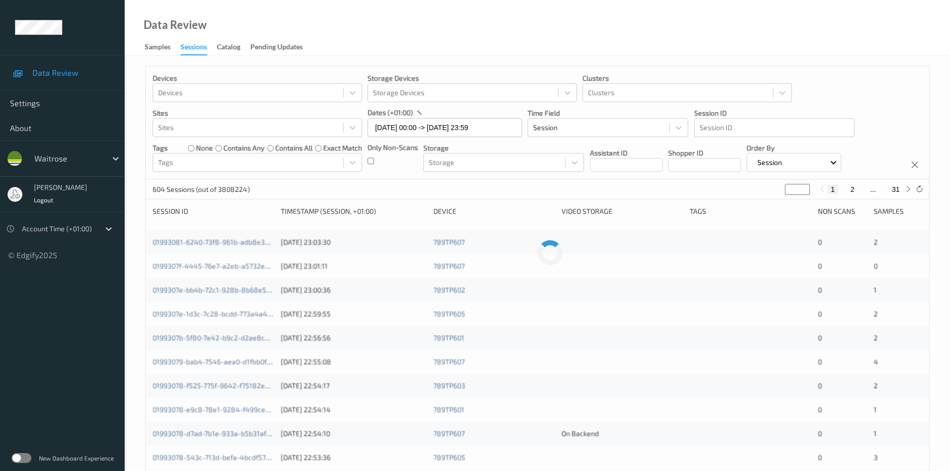
drag, startPoint x: 793, startPoint y: 188, endPoint x: 755, endPoint y: 196, distance: 38.8
click at [747, 201] on div "Devices Devices Storage Devices Storage Devices Clusters Clusters Sites Sites d…" at bounding box center [537, 398] width 784 height 664
type input "*"
type input "**"
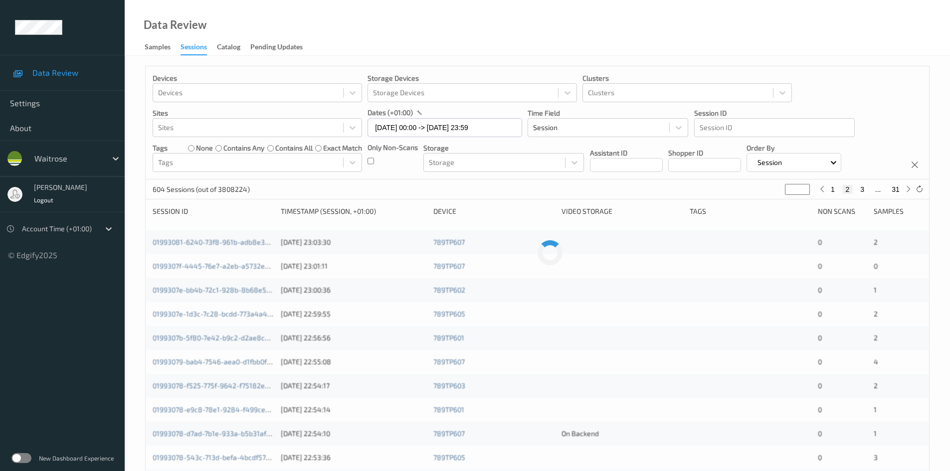
type input "**"
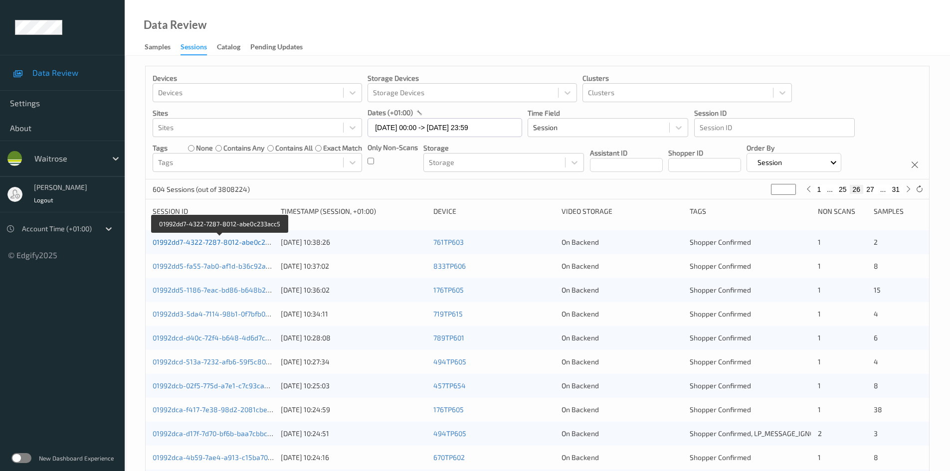
type input "**"
click at [196, 243] on link "01992dd7-4322-7287-8012-abe0c233acc5" at bounding box center [221, 242] width 136 height 8
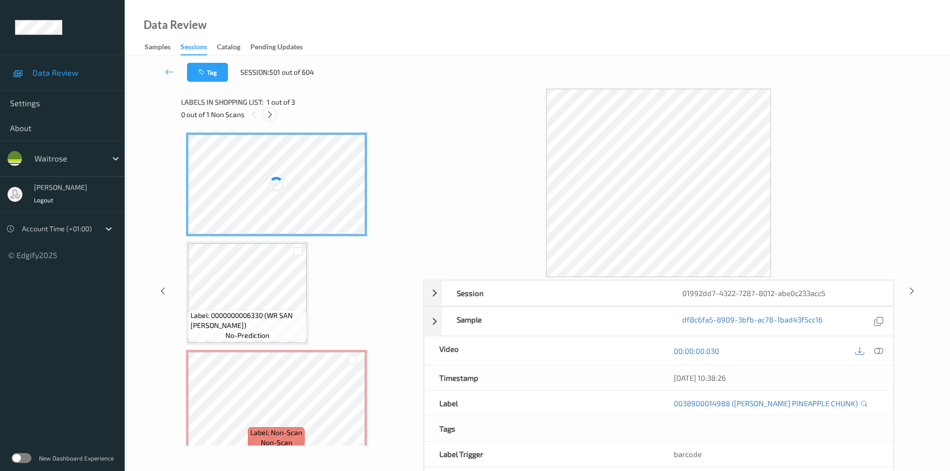
click at [272, 117] on icon at bounding box center [270, 114] width 8 height 9
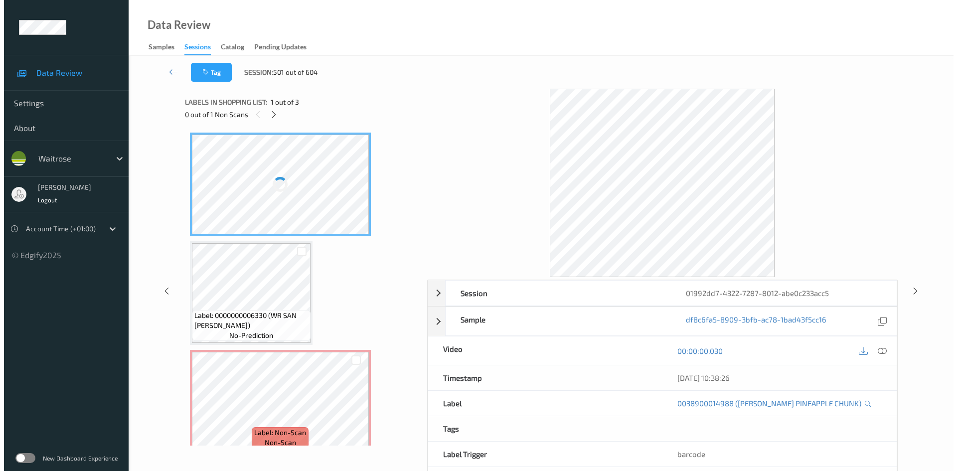
scroll to position [13, 0]
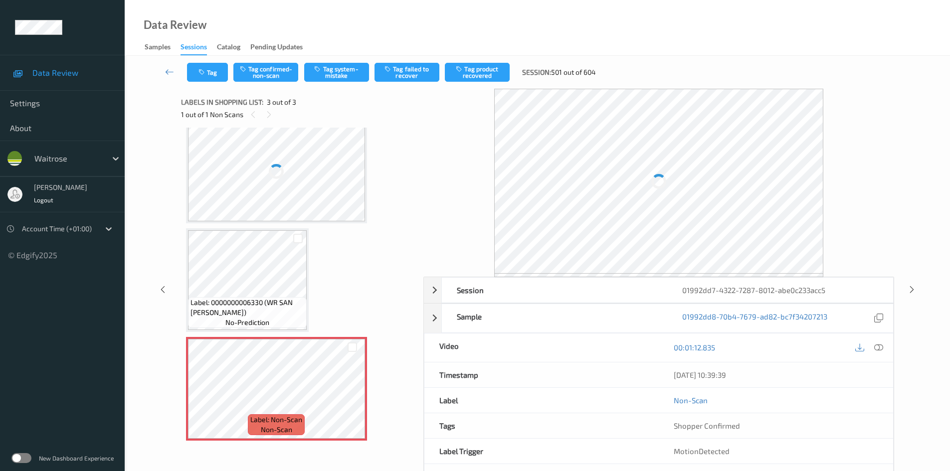
click at [878, 345] on icon at bounding box center [878, 347] width 9 height 9
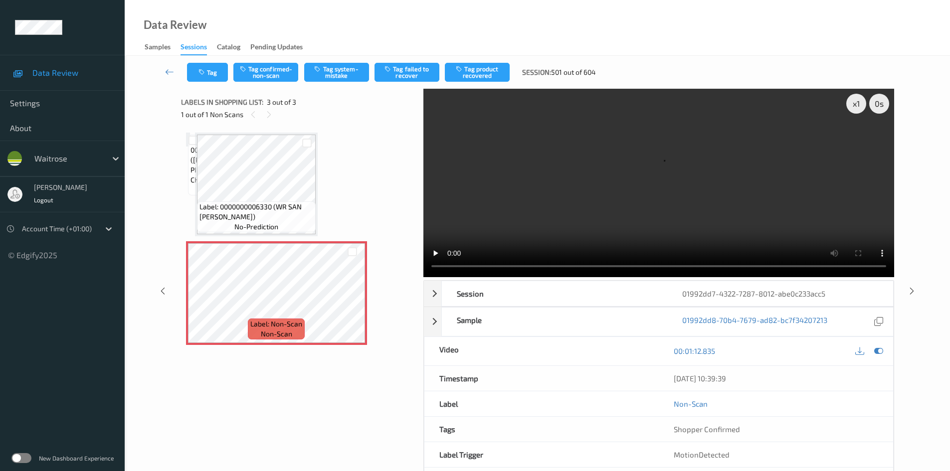
scroll to position [4, 0]
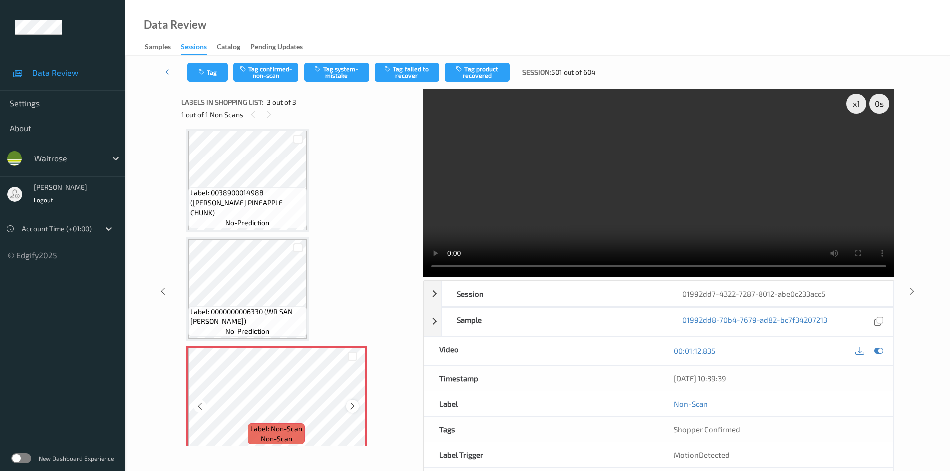
click at [348, 406] on icon at bounding box center [352, 406] width 8 height 9
click at [861, 104] on div "x 1" at bounding box center [856, 104] width 20 height 20
click at [858, 106] on div "x 2" at bounding box center [856, 104] width 20 height 20
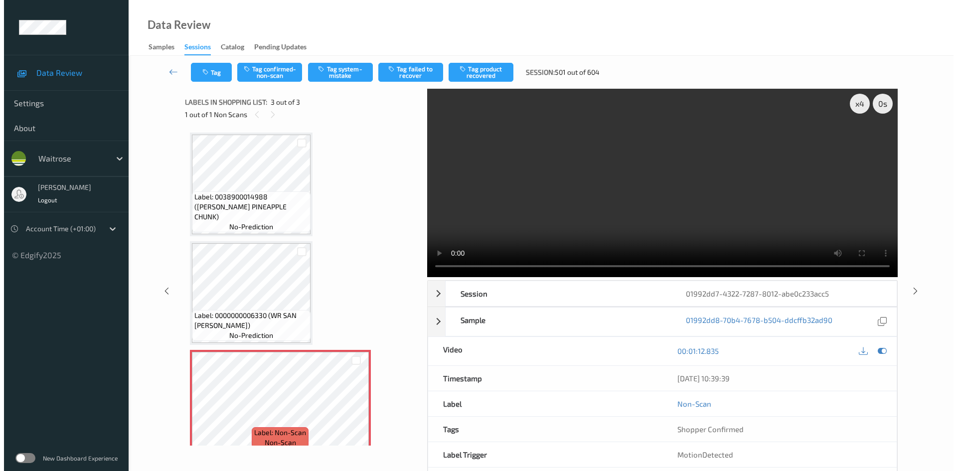
scroll to position [0, 0]
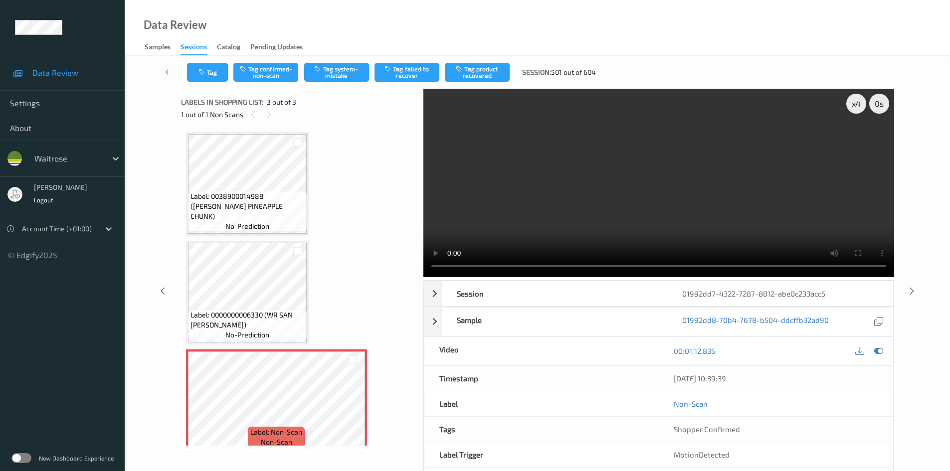
click at [668, 211] on video at bounding box center [658, 183] width 471 height 188
click at [673, 196] on video at bounding box center [658, 183] width 471 height 188
click at [612, 186] on video at bounding box center [658, 183] width 471 height 188
click at [342, 77] on button "Tag system-mistake" at bounding box center [336, 72] width 65 height 19
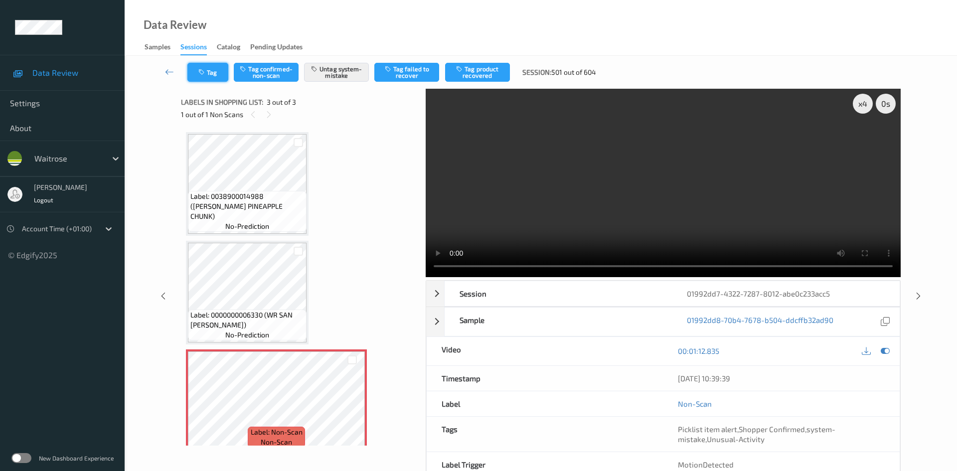
click at [206, 72] on icon "button" at bounding box center [202, 72] width 8 height 7
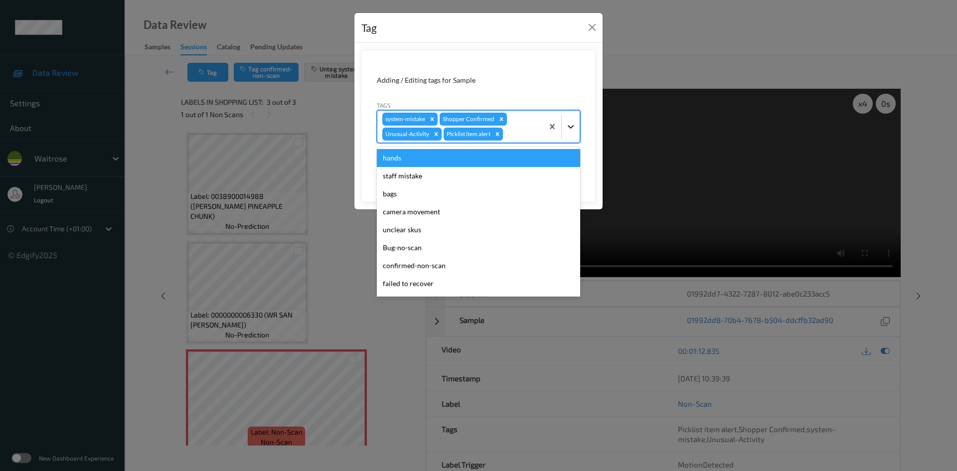
click at [573, 126] on icon at bounding box center [571, 126] width 6 height 3
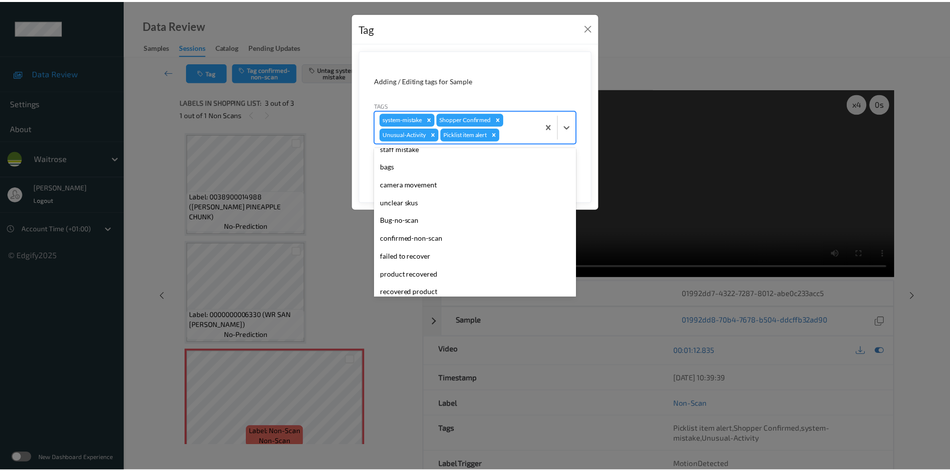
scroll to position [0, 0]
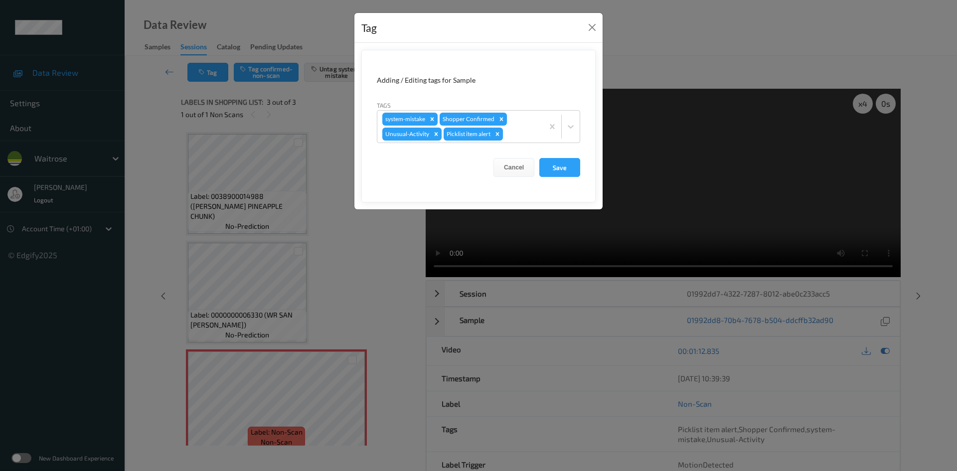
click at [613, 26] on div "Tag Adding / Editing tags for Sample Tags system-mistake Shopper Confirmed Unus…" at bounding box center [478, 235] width 957 height 471
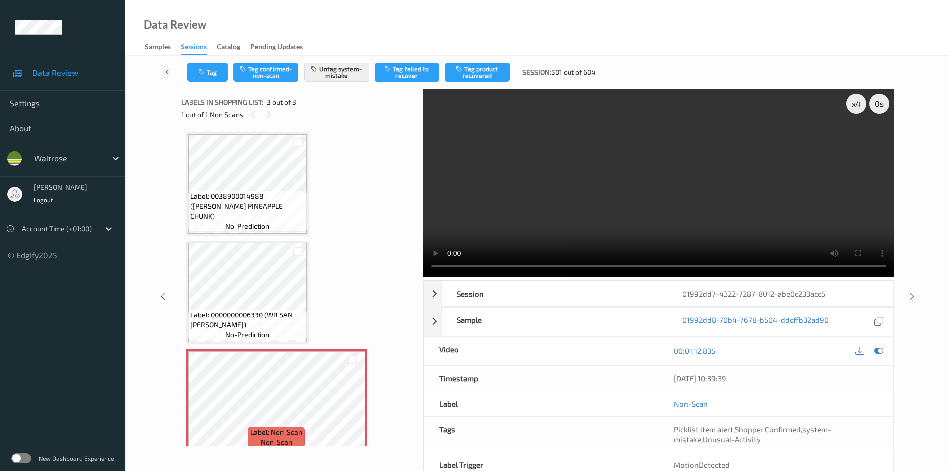
click at [167, 65] on link at bounding box center [169, 72] width 35 height 19
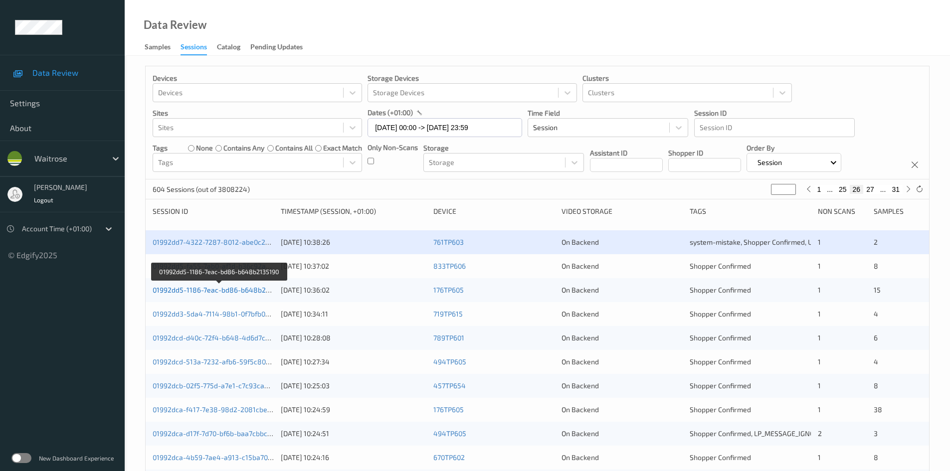
click at [189, 289] on link "01992dd5-1186-7eac-bd86-b648b2135190" at bounding box center [220, 290] width 135 height 8
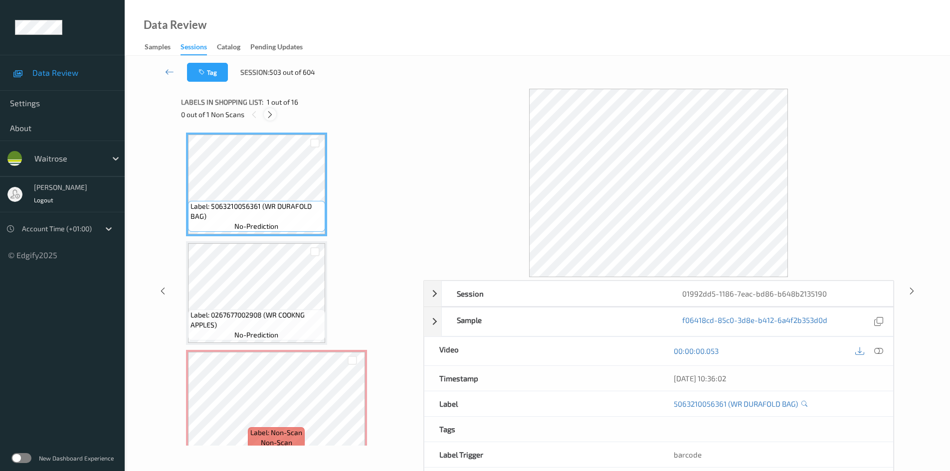
drag, startPoint x: 266, startPoint y: 114, endPoint x: 344, endPoint y: 146, distance: 84.3
click at [266, 114] on icon at bounding box center [270, 114] width 8 height 9
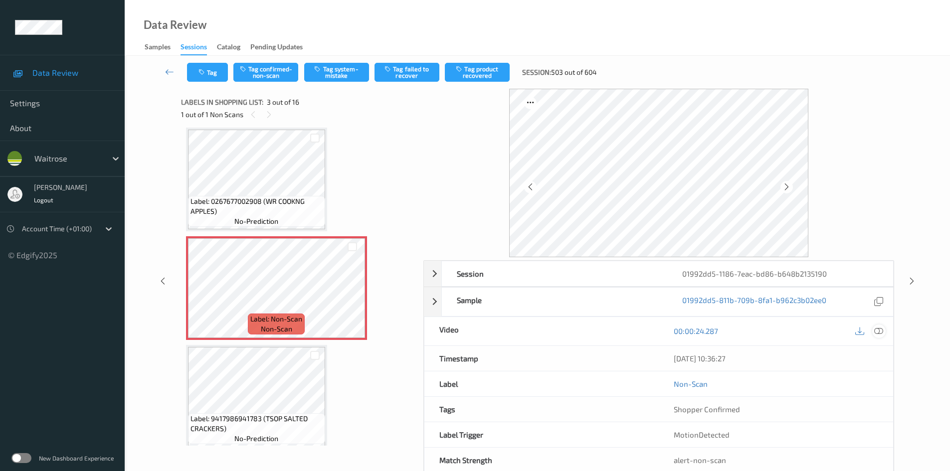
click at [882, 328] on icon at bounding box center [878, 331] width 9 height 9
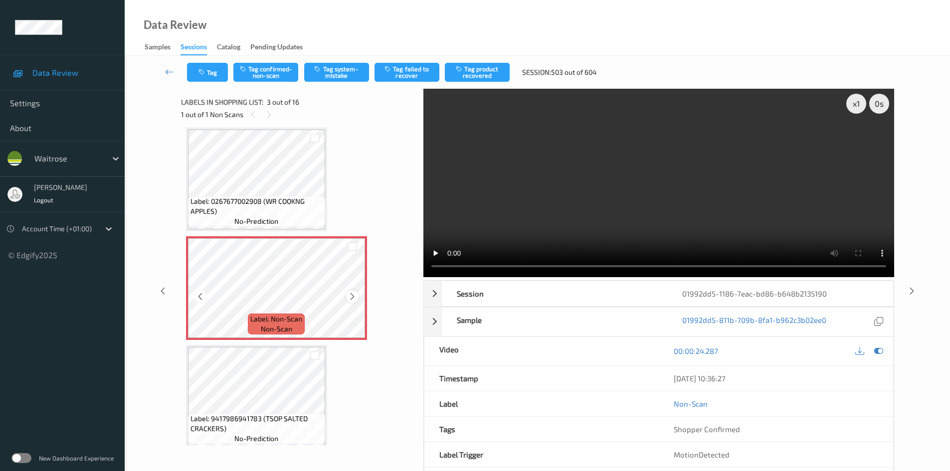
click at [352, 293] on icon at bounding box center [352, 296] width 8 height 9
click at [354, 293] on icon at bounding box center [352, 296] width 8 height 9
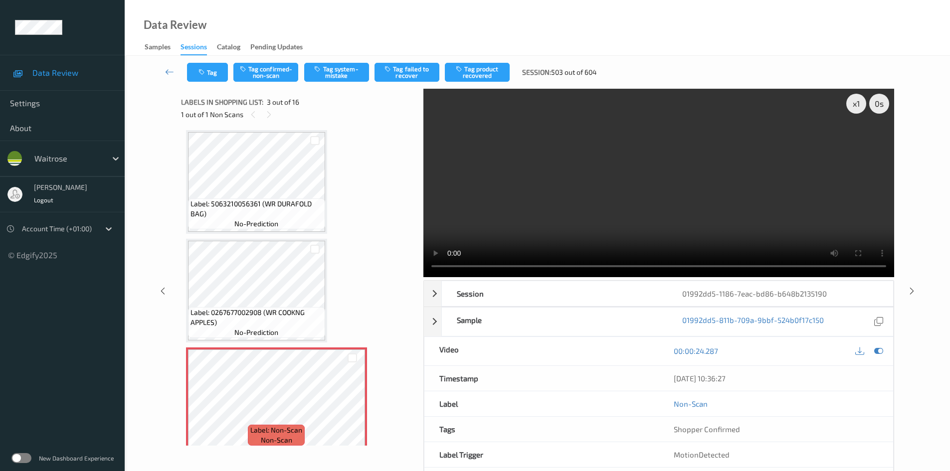
scroll to position [0, 0]
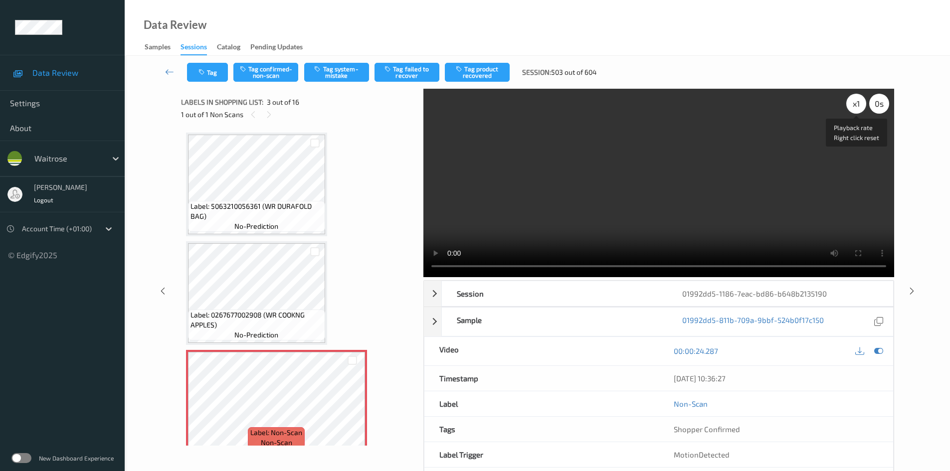
click at [859, 100] on div "x 1" at bounding box center [856, 104] width 20 height 20
click at [852, 98] on div "x 2" at bounding box center [856, 104] width 20 height 20
click at [770, 187] on video at bounding box center [658, 183] width 471 height 188
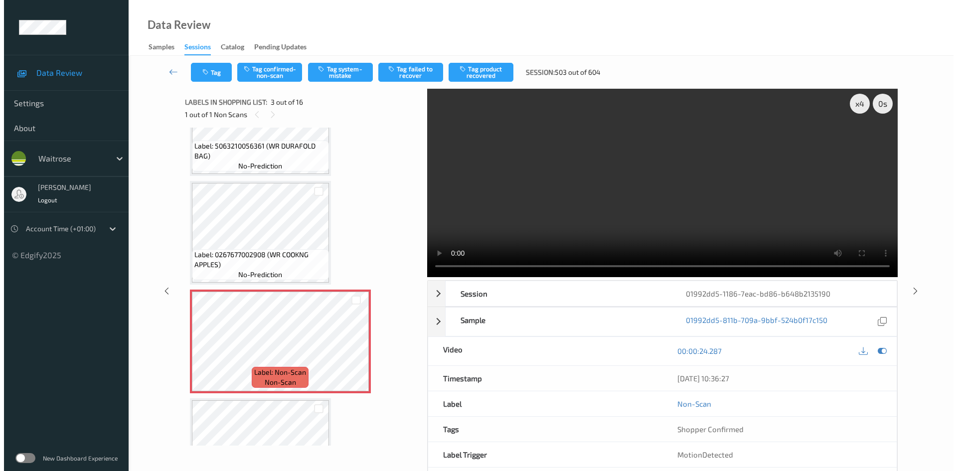
scroll to position [50, 0]
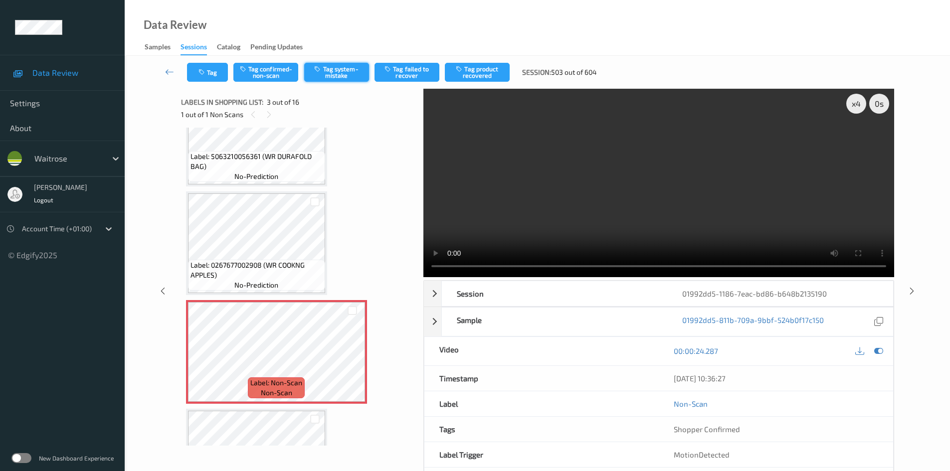
click at [338, 77] on button "Tag system-mistake" at bounding box center [336, 72] width 65 height 19
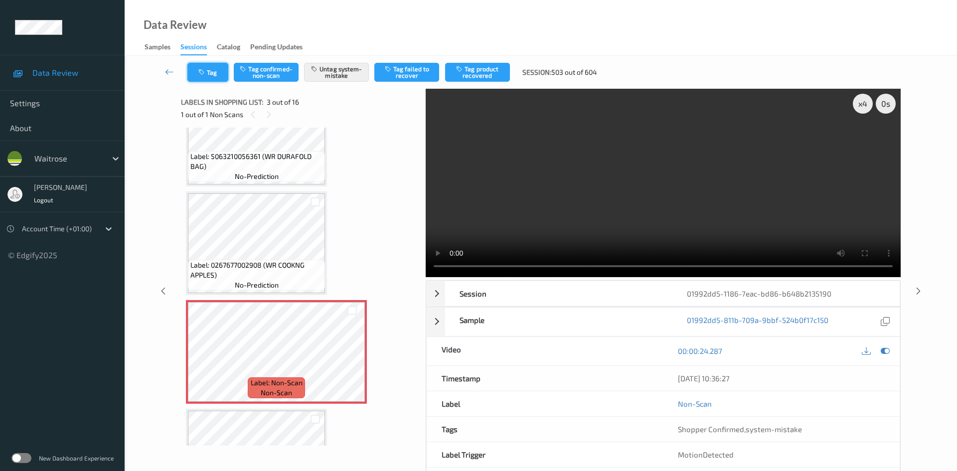
click at [209, 67] on button "Tag" at bounding box center [207, 72] width 41 height 19
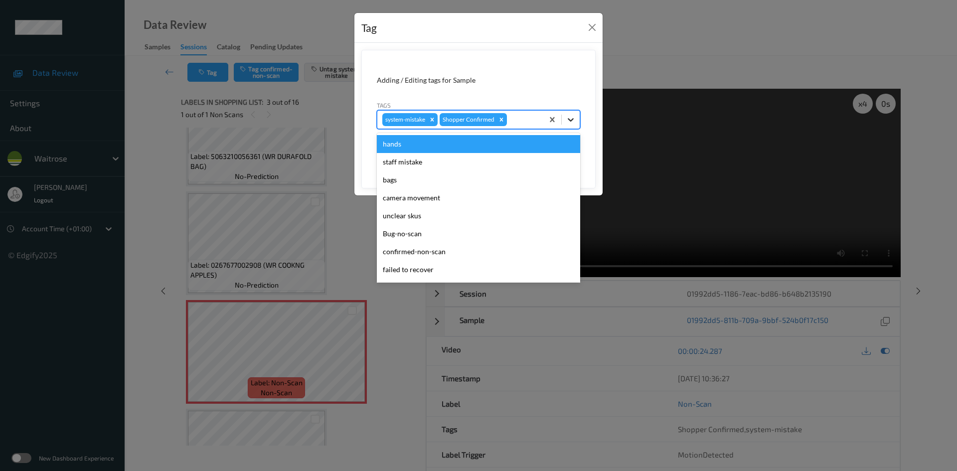
click at [572, 118] on icon at bounding box center [571, 120] width 10 height 10
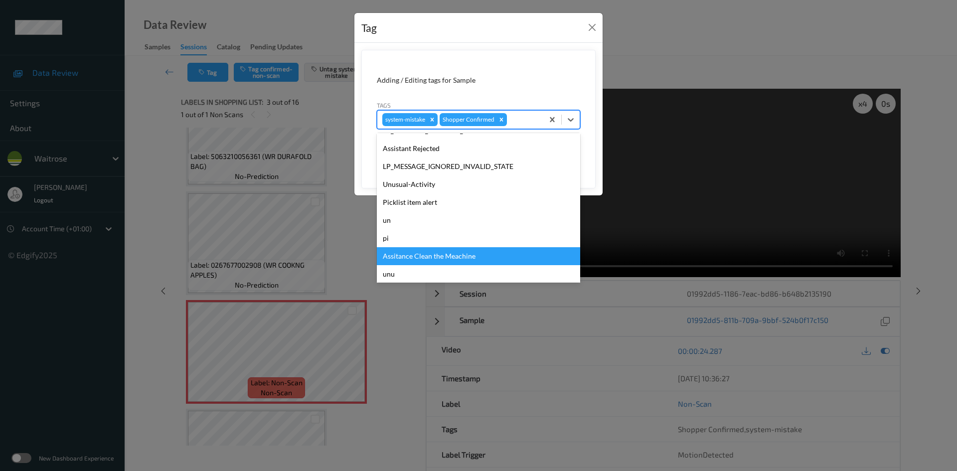
scroll to position [231, 0]
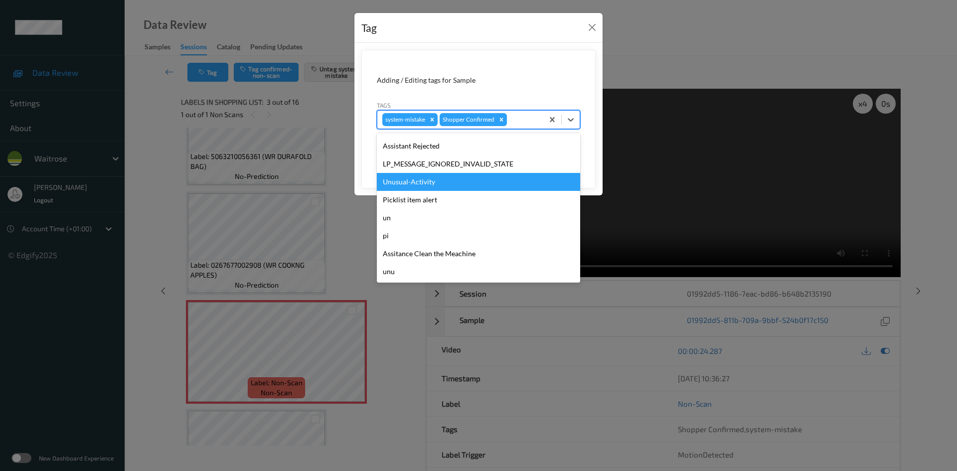
click at [438, 182] on div "Unusual-Activity" at bounding box center [478, 182] width 203 height 18
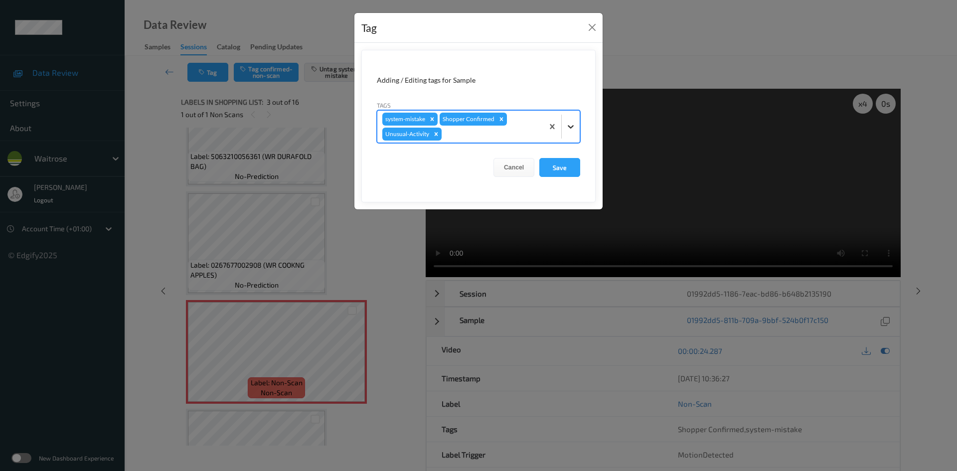
click at [572, 132] on div at bounding box center [571, 127] width 18 height 18
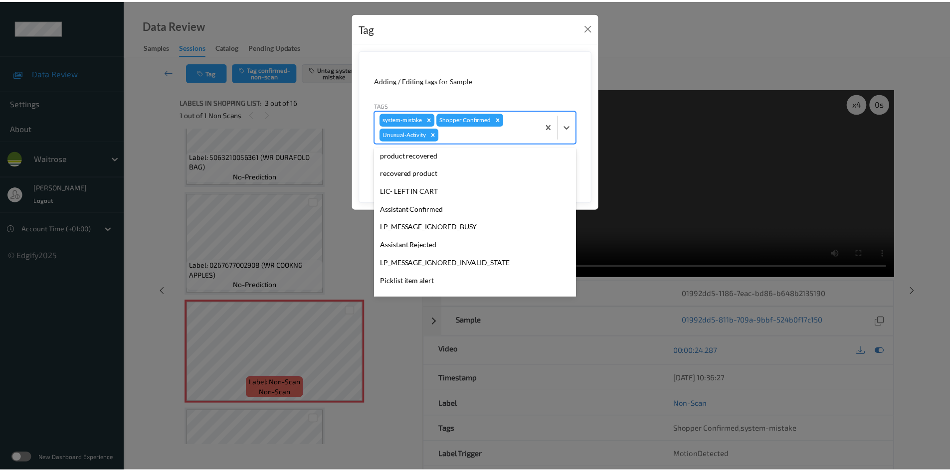
scroll to position [213, 0]
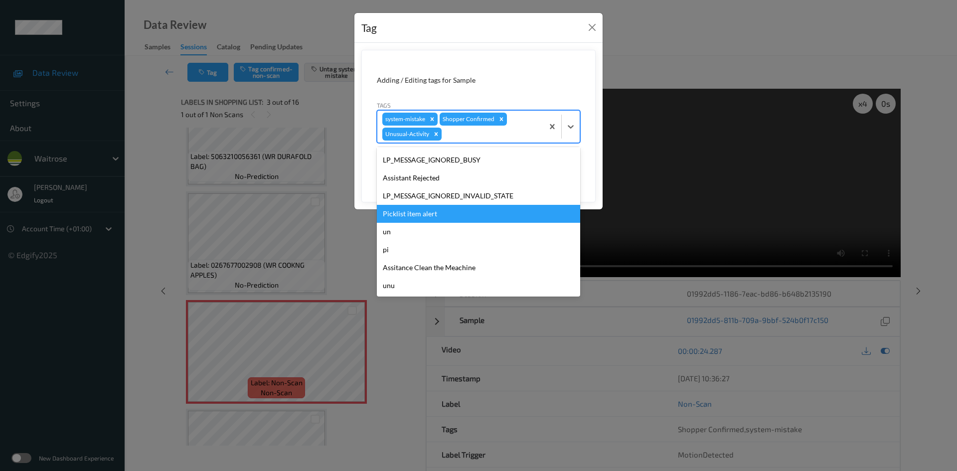
drag, startPoint x: 406, startPoint y: 214, endPoint x: 500, endPoint y: 190, distance: 97.2
click at [406, 214] on div "Picklist item alert" at bounding box center [478, 214] width 203 height 18
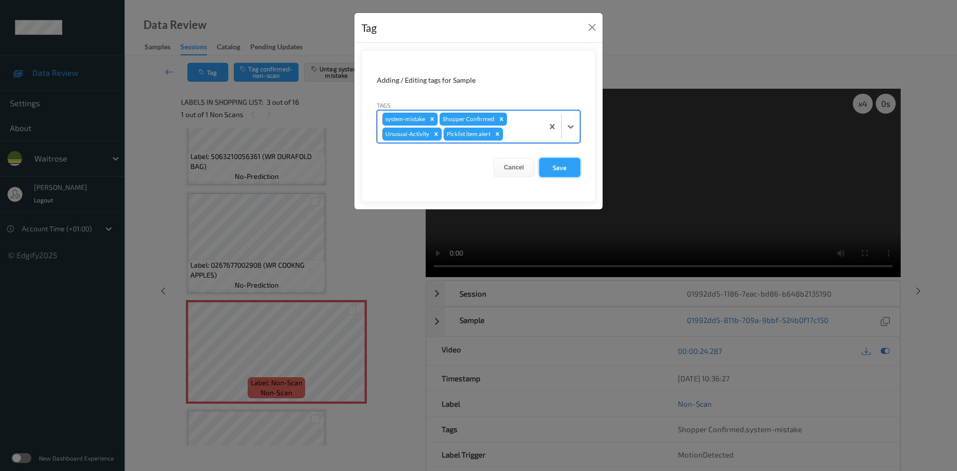
click at [548, 173] on button "Save" at bounding box center [559, 167] width 41 height 19
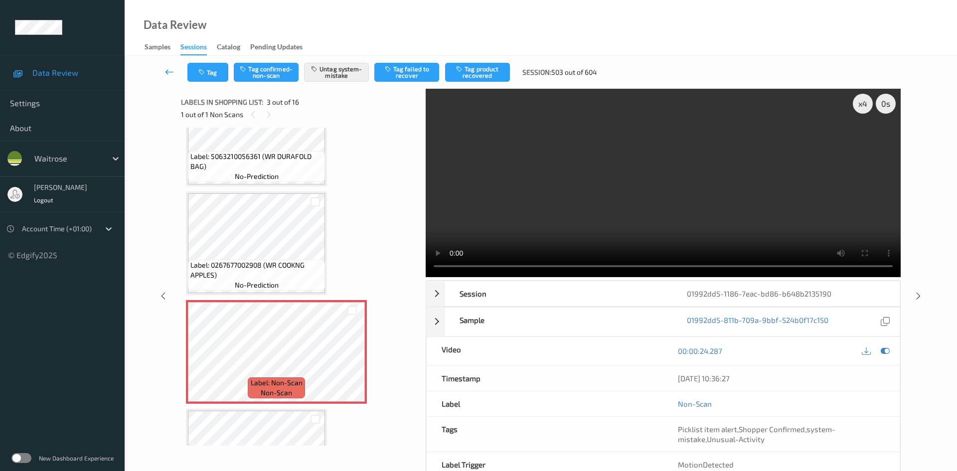
click at [165, 63] on link at bounding box center [169, 72] width 35 height 19
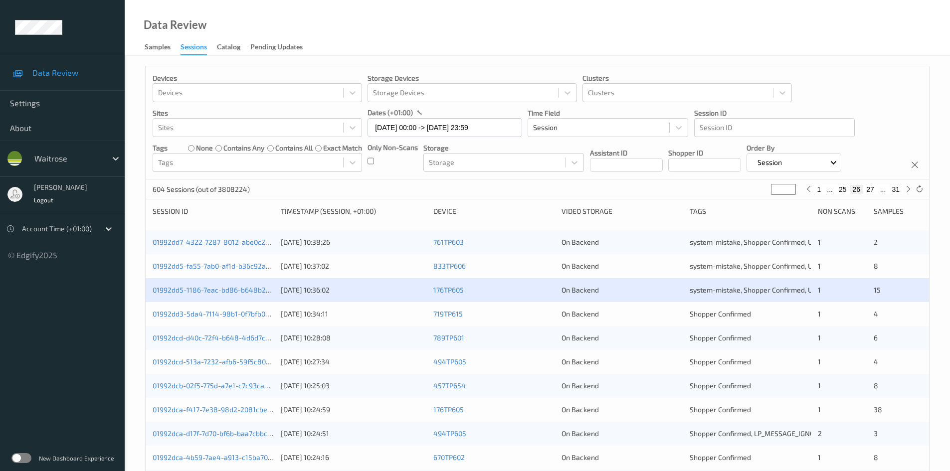
scroll to position [50, 0]
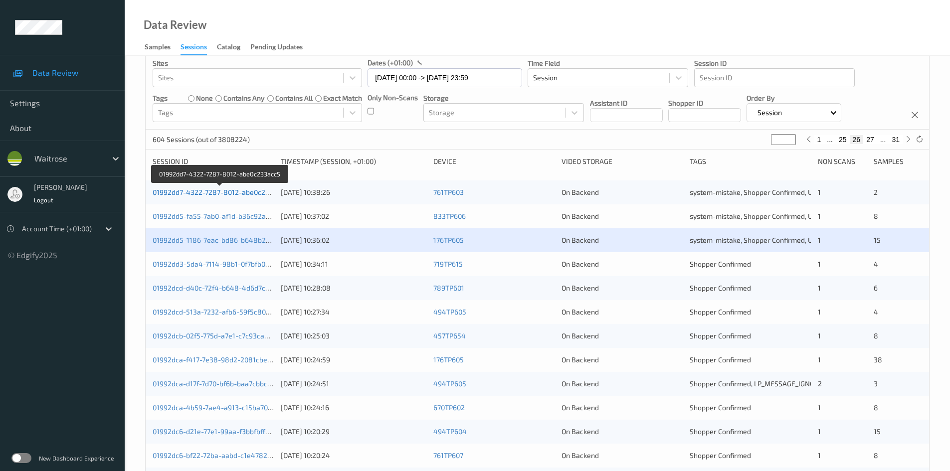
click at [195, 192] on link "01992dd7-4322-7287-8012-abe0c233acc5" at bounding box center [221, 192] width 136 height 8
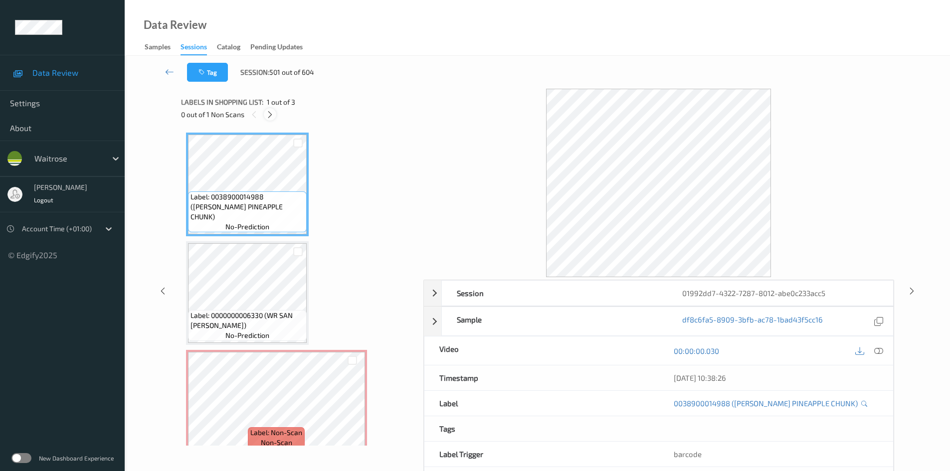
click at [268, 115] on icon at bounding box center [270, 114] width 8 height 9
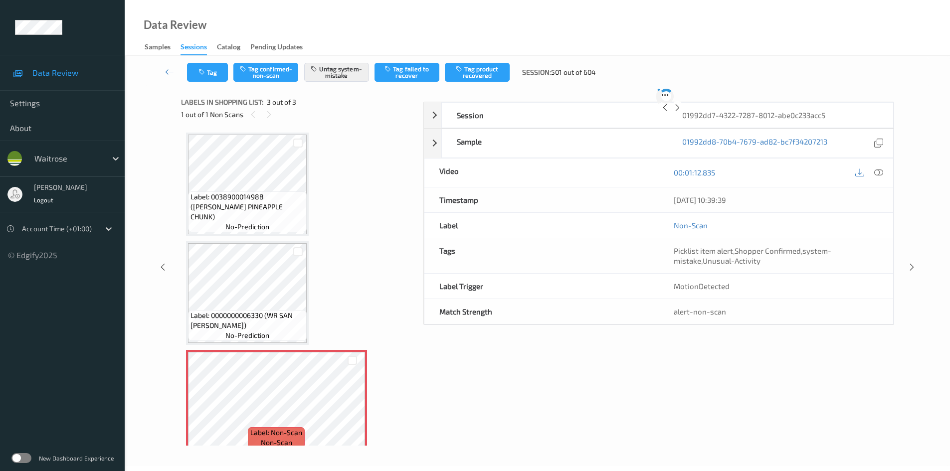
scroll to position [13, 0]
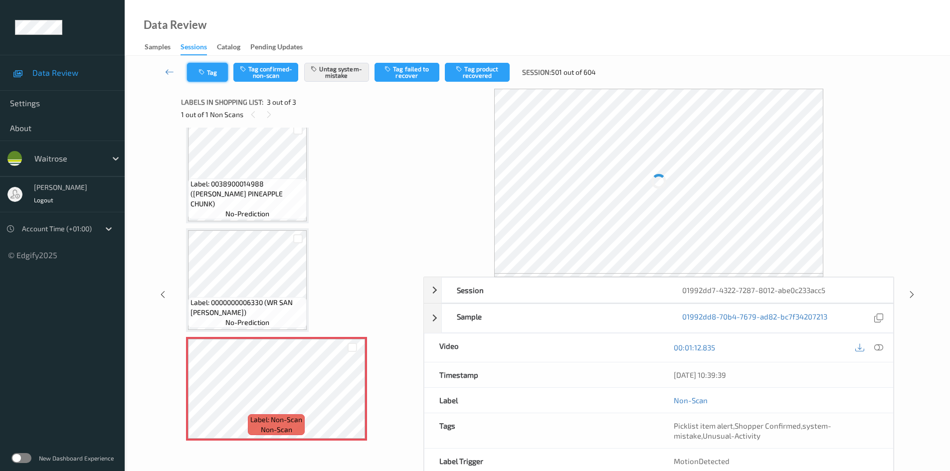
click at [207, 72] on button "Tag" at bounding box center [207, 72] width 41 height 19
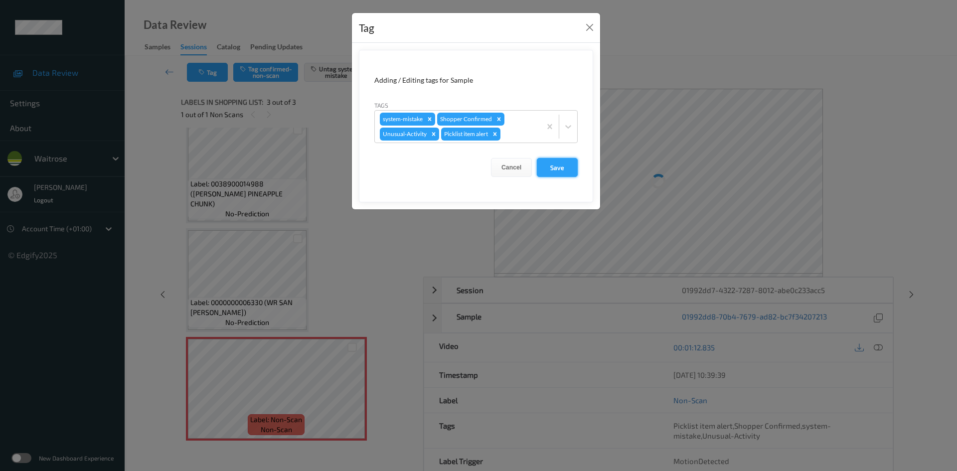
click at [570, 172] on button "Save" at bounding box center [557, 167] width 41 height 19
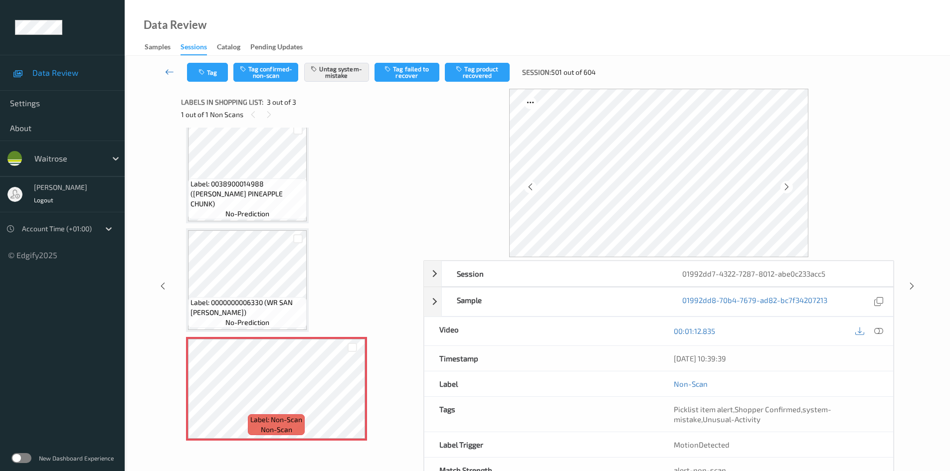
click at [167, 64] on link at bounding box center [169, 72] width 35 height 19
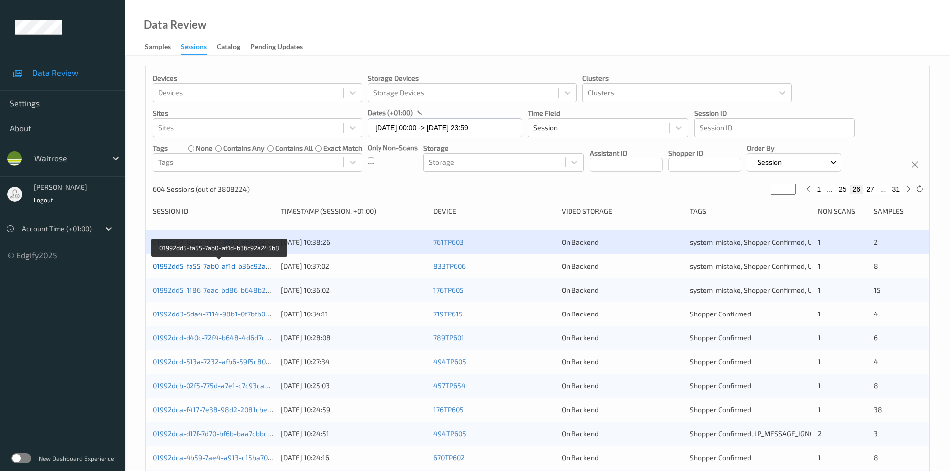
click at [194, 267] on link "01992dd5-fa55-7ab0-af1d-b36c92a245b8" at bounding box center [220, 266] width 134 height 8
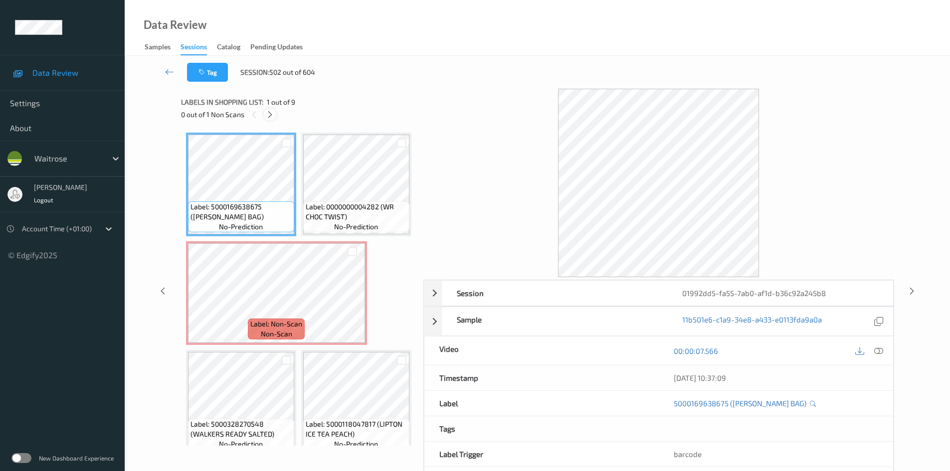
click at [267, 115] on icon at bounding box center [270, 114] width 8 height 9
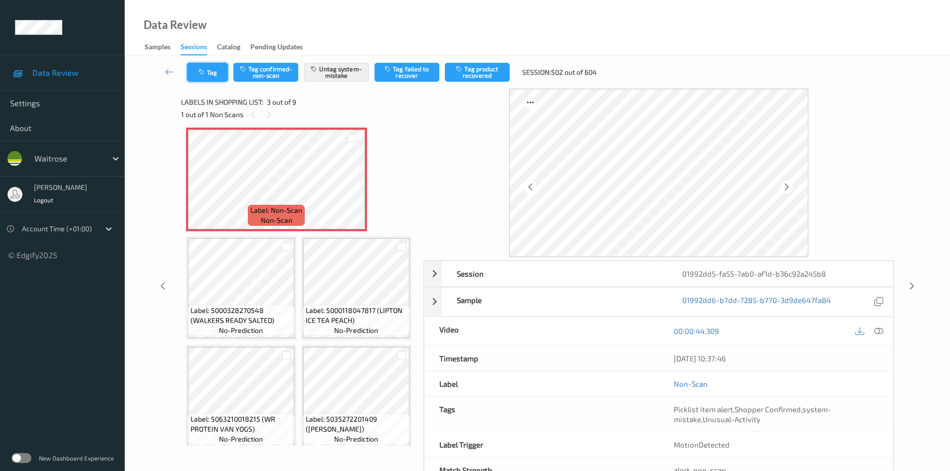
click at [213, 76] on button "Tag" at bounding box center [207, 72] width 41 height 19
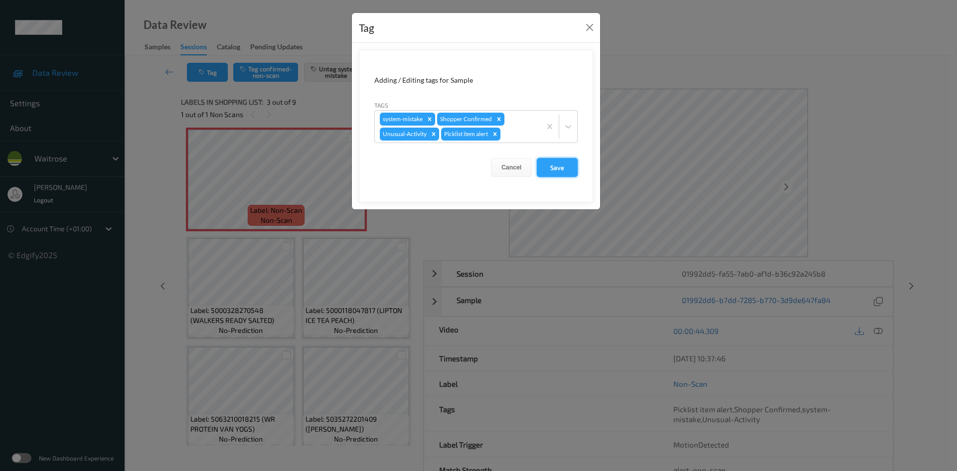
click at [555, 166] on button "Save" at bounding box center [557, 167] width 41 height 19
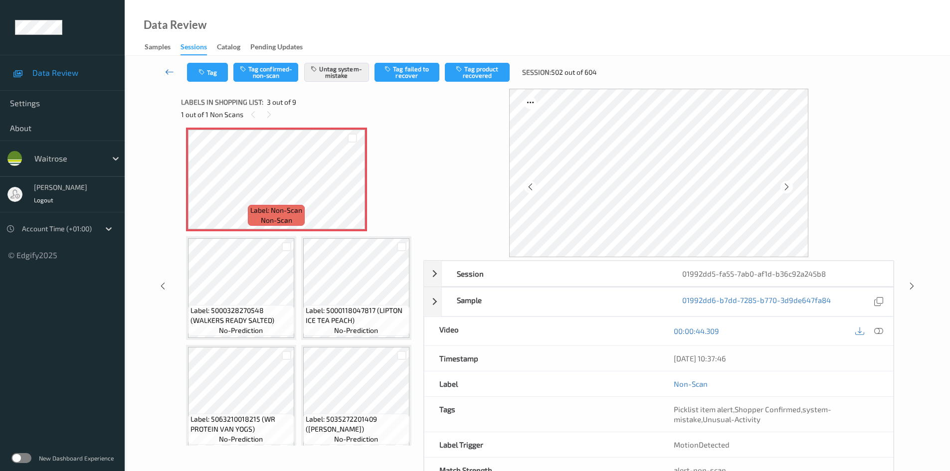
click at [164, 65] on link at bounding box center [169, 72] width 35 height 19
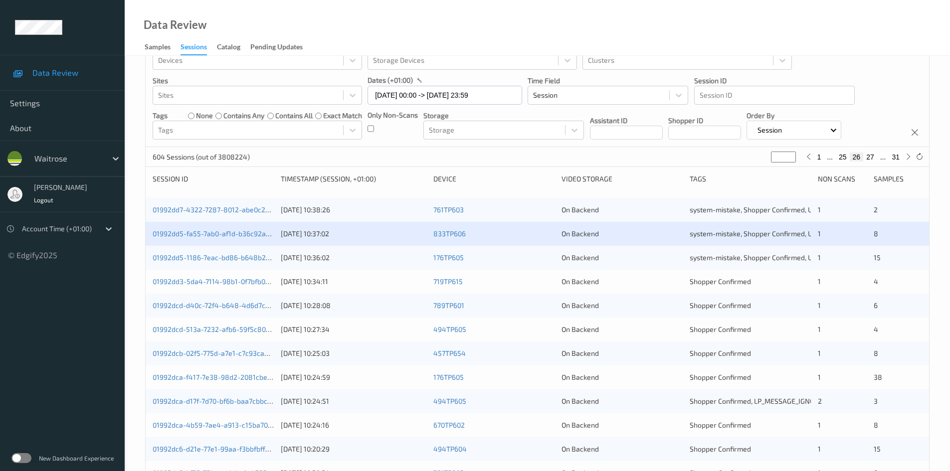
scroll to position [50, 0]
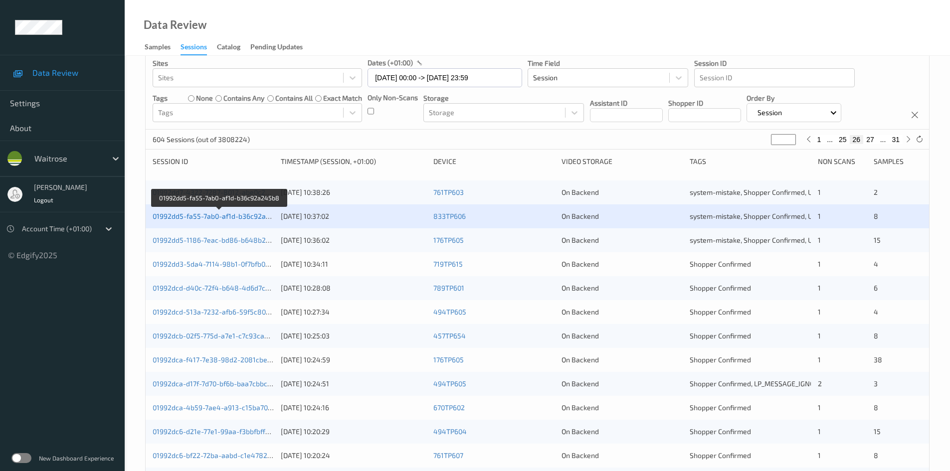
click at [207, 216] on link "01992dd5-fa55-7ab0-af1d-b36c92a245b8" at bounding box center [220, 216] width 134 height 8
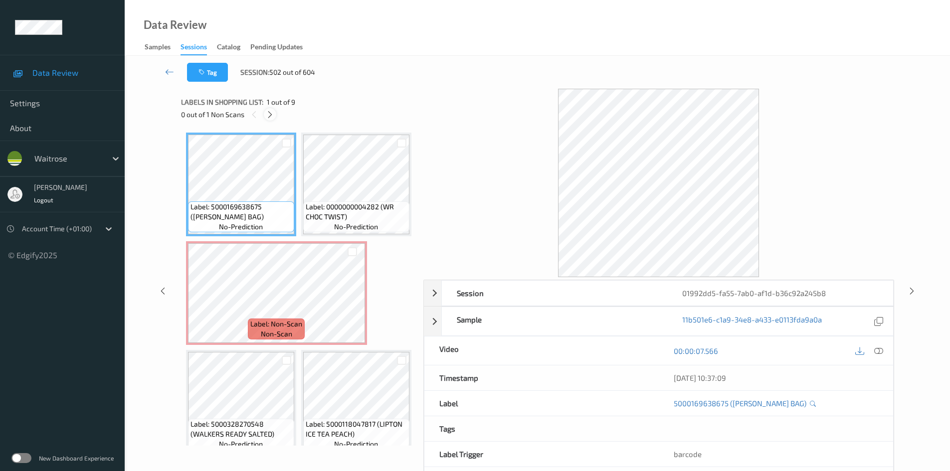
click at [270, 114] on icon at bounding box center [270, 114] width 8 height 9
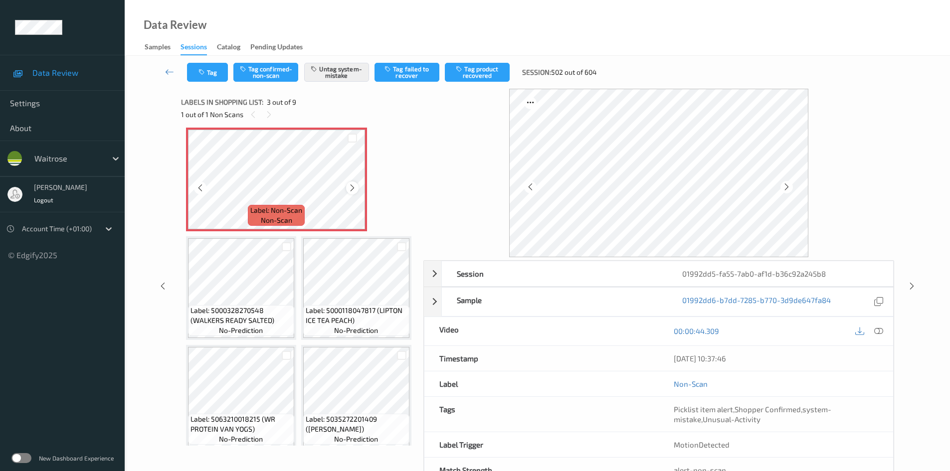
click at [348, 192] on icon at bounding box center [352, 187] width 8 height 9
click at [167, 67] on icon at bounding box center [169, 72] width 9 height 10
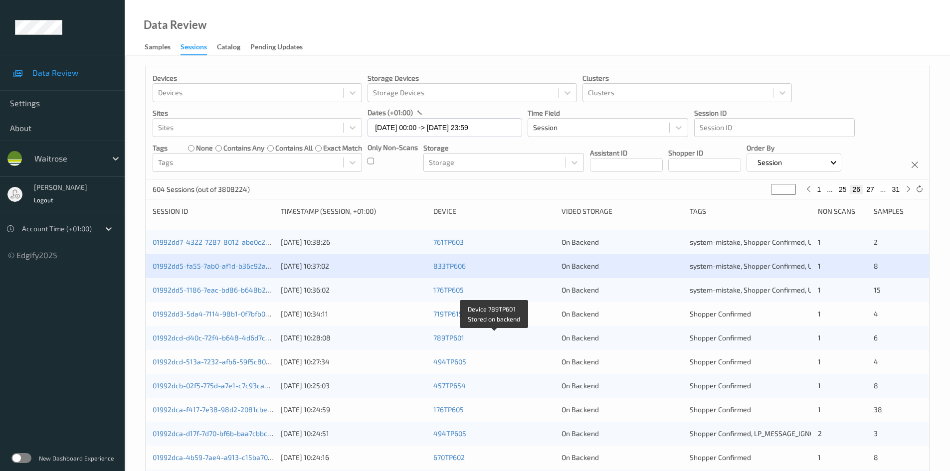
scroll to position [50, 0]
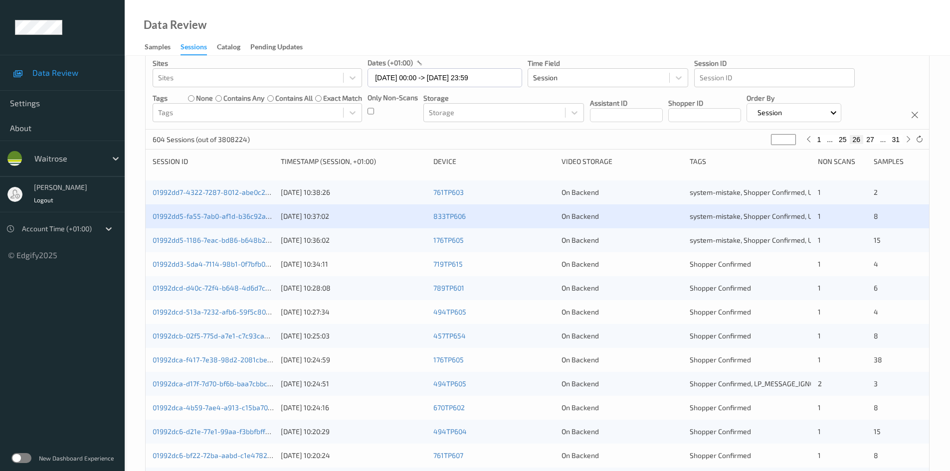
click at [665, 243] on div "On Backend" at bounding box center [621, 240] width 121 height 10
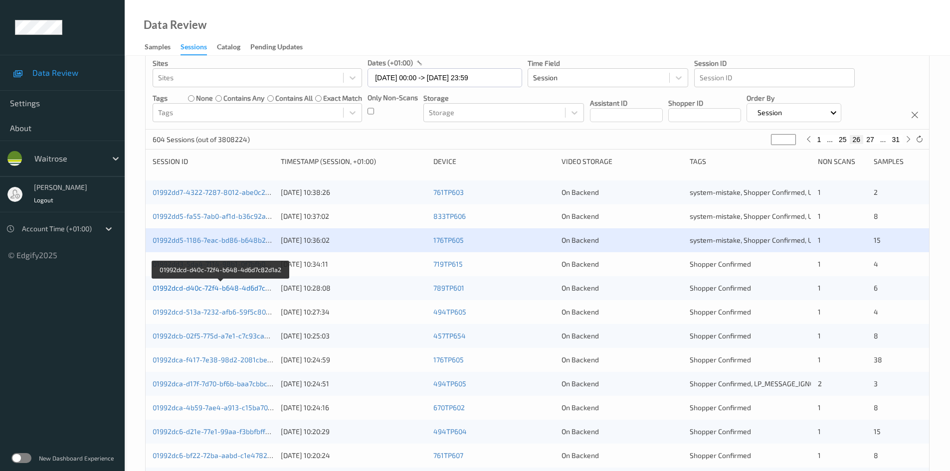
click at [200, 288] on link "01992dcd-d40c-72f4-b648-4d6d7c82d1a2" at bounding box center [221, 288] width 136 height 8
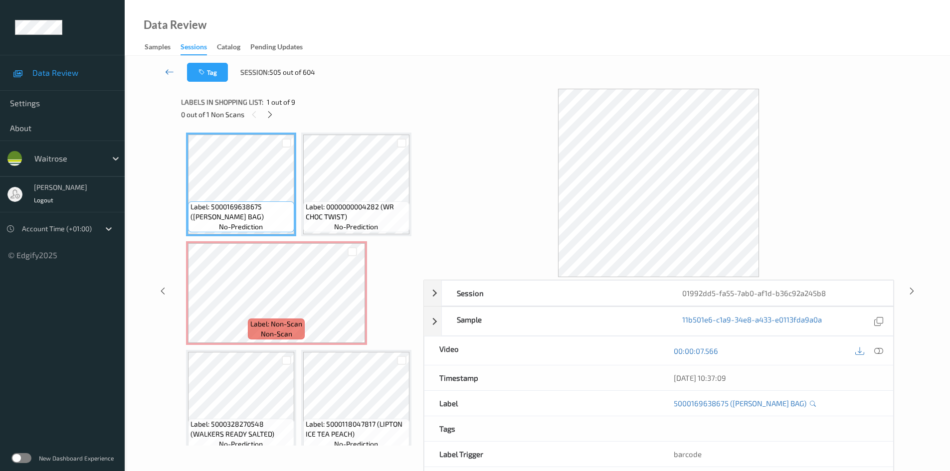
click at [165, 64] on link at bounding box center [169, 72] width 35 height 19
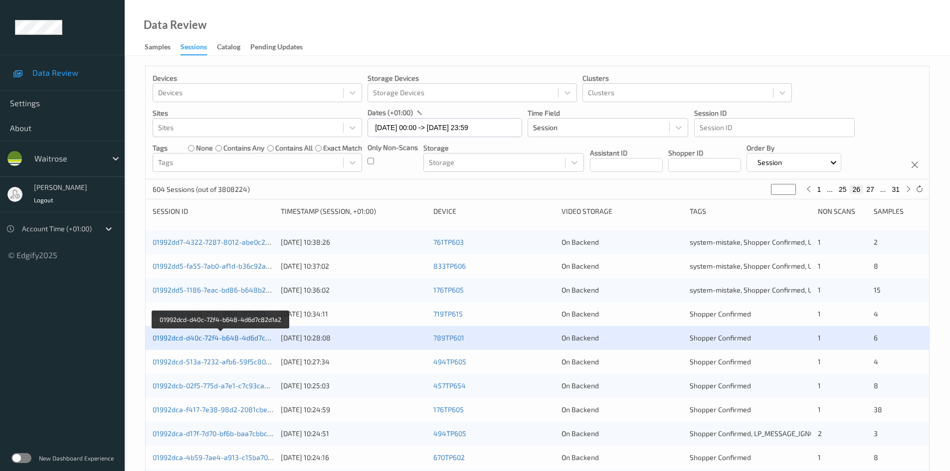
click at [196, 339] on link "01992dcd-d40c-72f4-b648-4d6d7c82d1a2" at bounding box center [221, 338] width 136 height 8
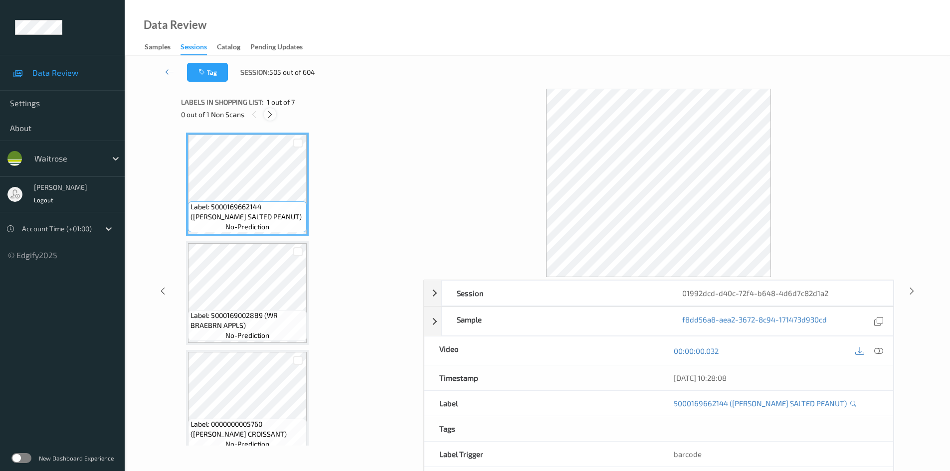
click at [267, 112] on icon at bounding box center [270, 114] width 8 height 9
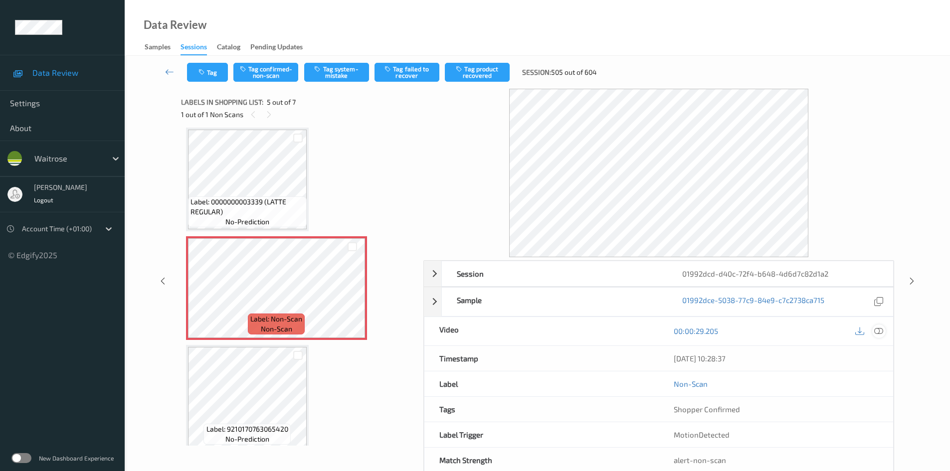
click at [879, 329] on icon at bounding box center [878, 331] width 9 height 9
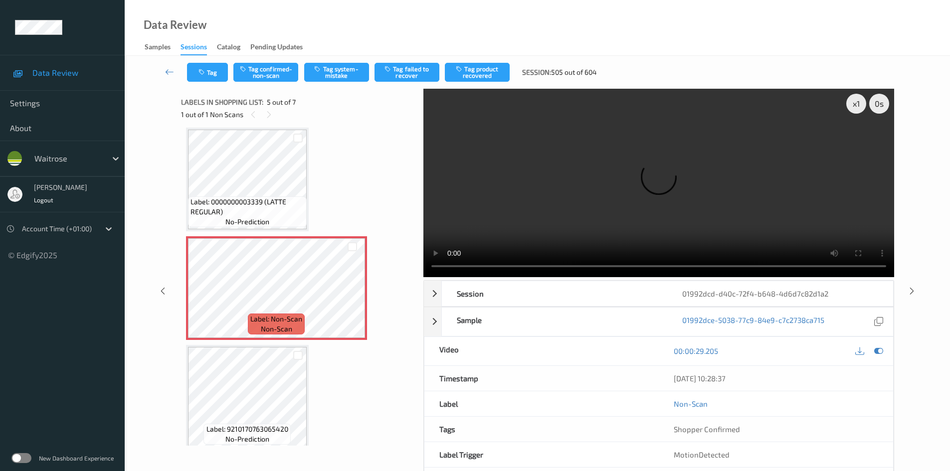
click at [622, 238] on video at bounding box center [658, 183] width 471 height 188
click at [857, 105] on div "x 1" at bounding box center [856, 104] width 20 height 20
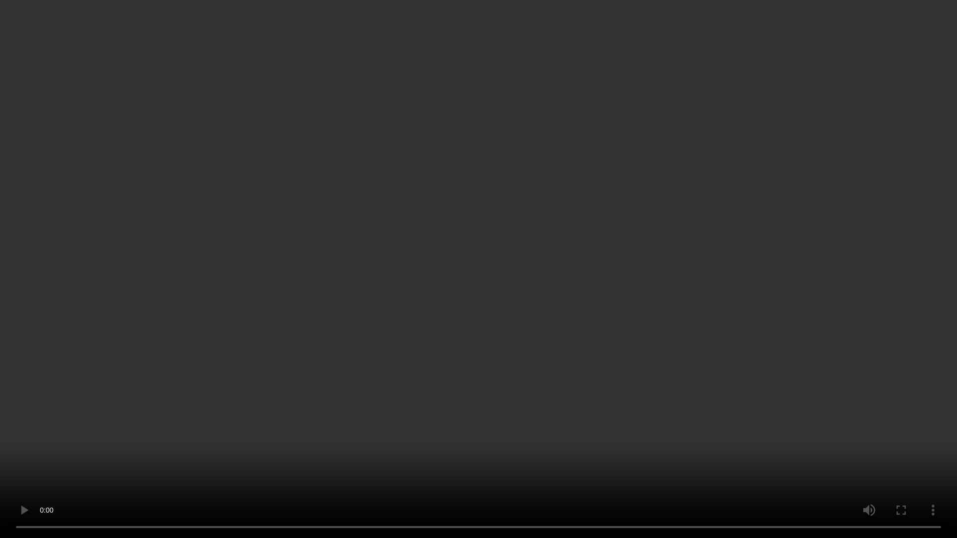
click at [322, 269] on video at bounding box center [478, 269] width 957 height 538
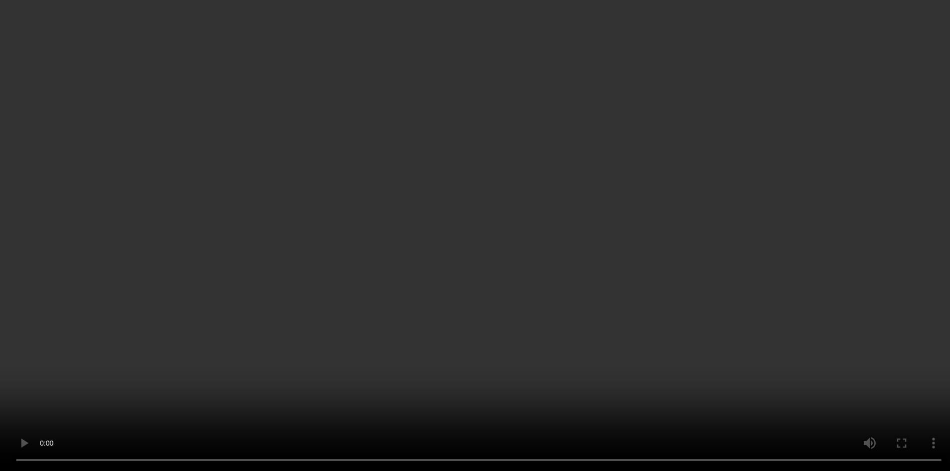
scroll to position [32, 0]
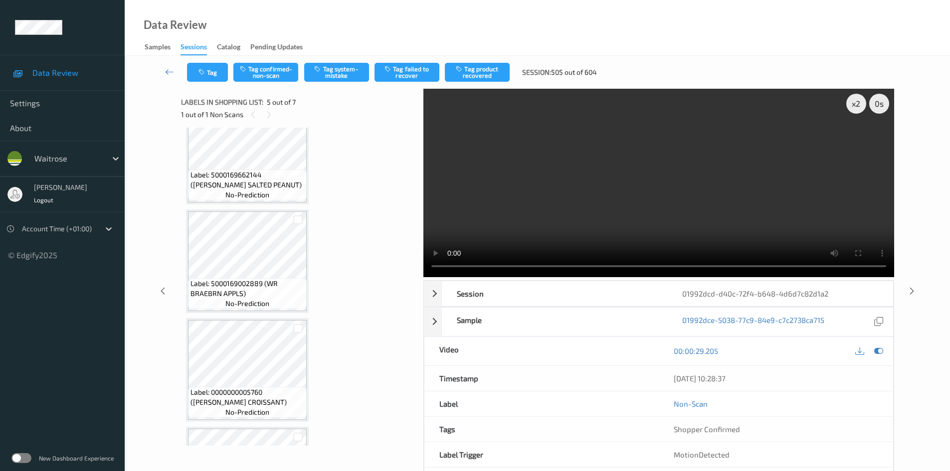
click at [604, 156] on video at bounding box center [658, 183] width 471 height 188
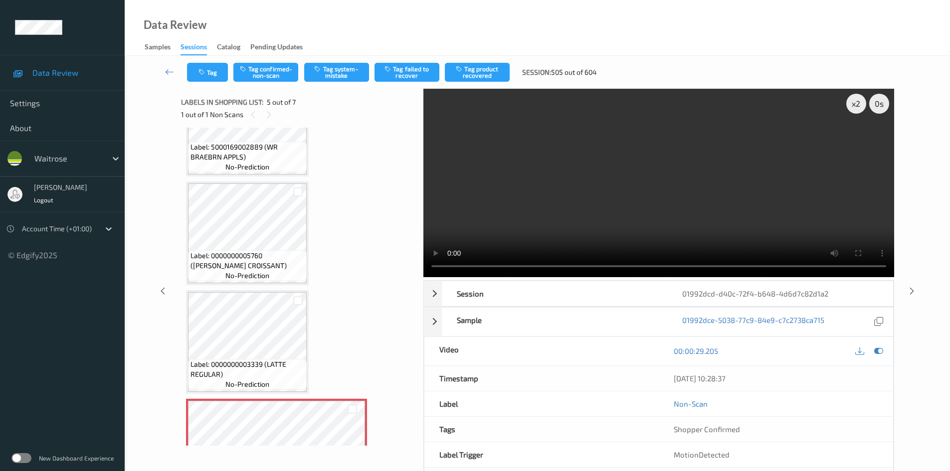
scroll to position [199, 0]
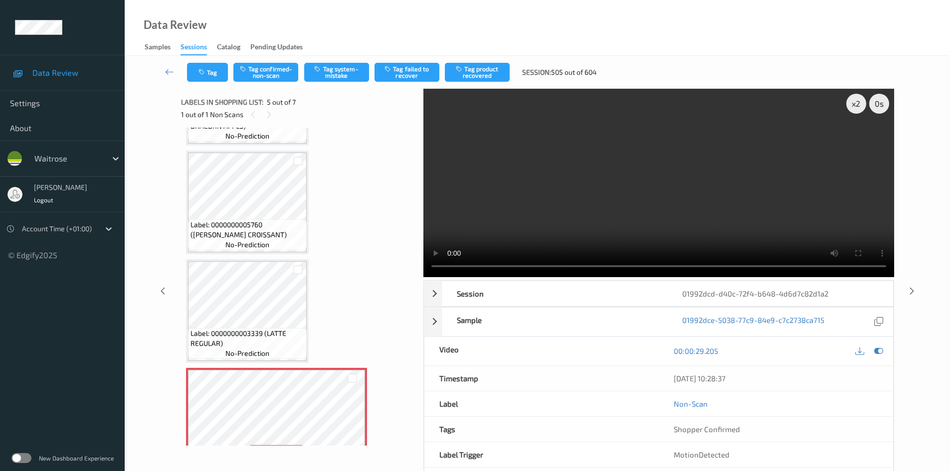
click at [609, 223] on video at bounding box center [658, 183] width 471 height 188
click at [667, 175] on video at bounding box center [658, 183] width 471 height 188
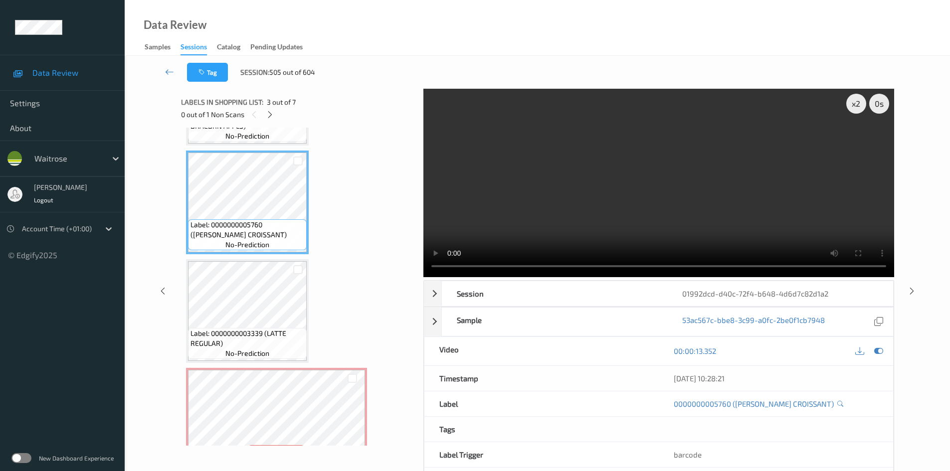
click at [634, 176] on video at bounding box center [658, 183] width 471 height 188
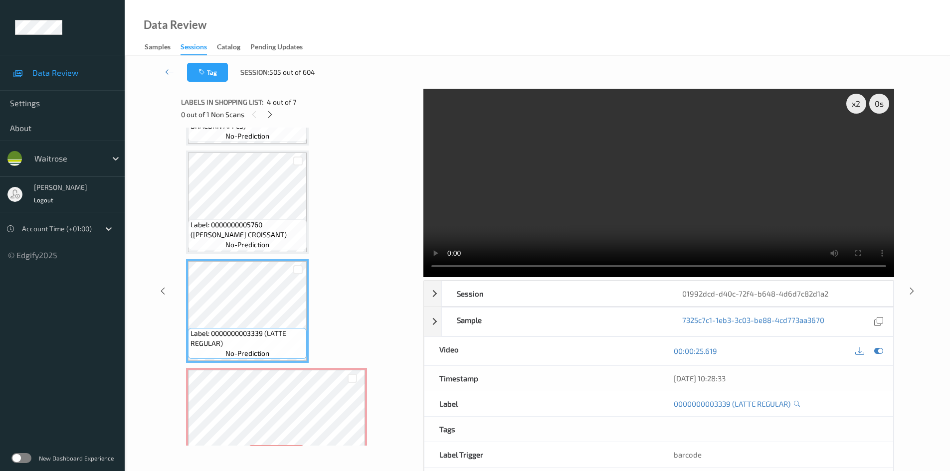
click at [608, 221] on video at bounding box center [658, 183] width 471 height 188
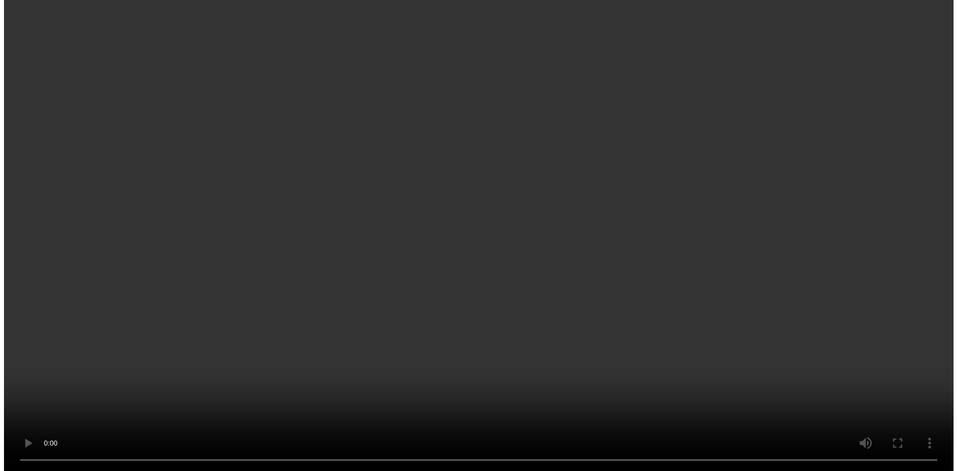
scroll to position [348, 0]
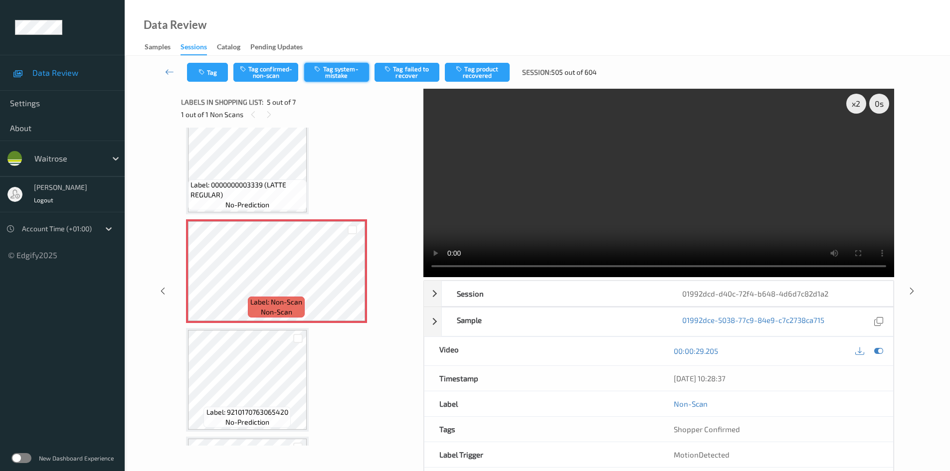
click at [344, 73] on button "Tag system-mistake" at bounding box center [336, 72] width 65 height 19
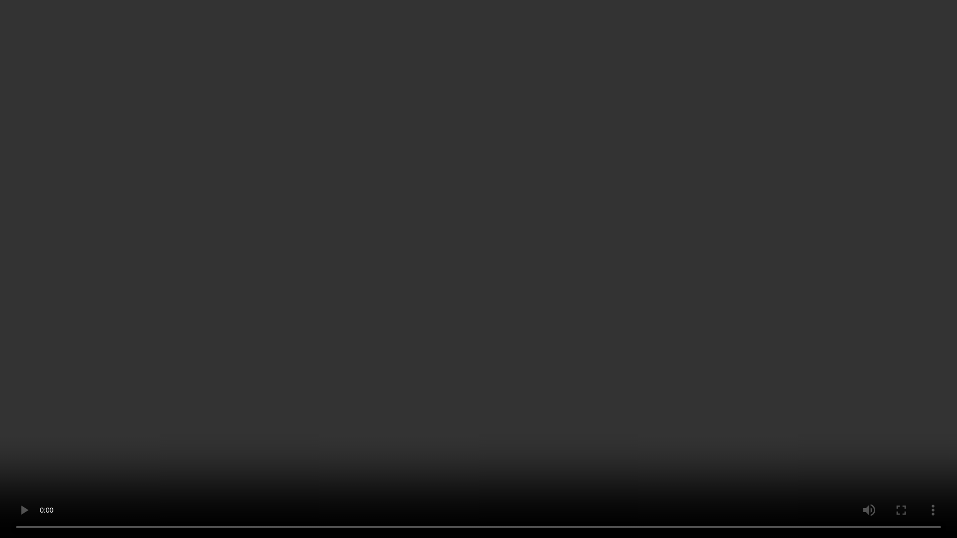
click at [472, 416] on video at bounding box center [478, 269] width 957 height 538
click at [363, 447] on video at bounding box center [478, 269] width 957 height 538
click at [635, 266] on video at bounding box center [478, 269] width 957 height 538
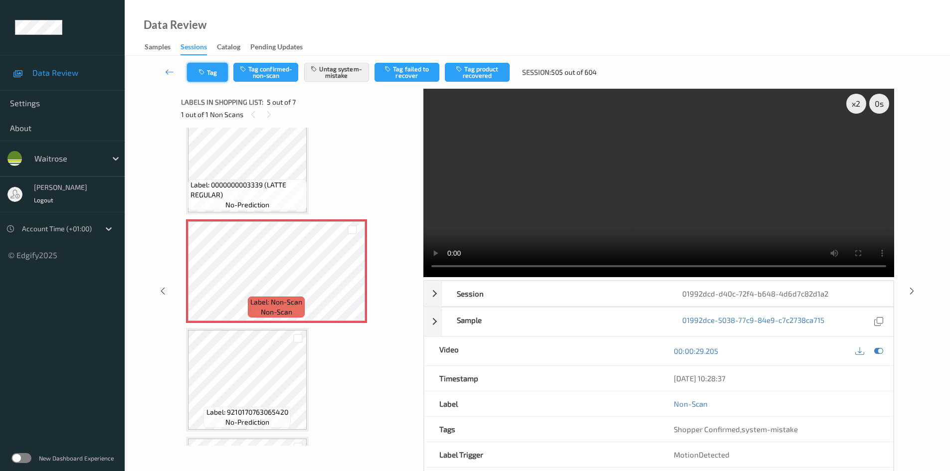
click at [209, 70] on button "Tag" at bounding box center [207, 72] width 41 height 19
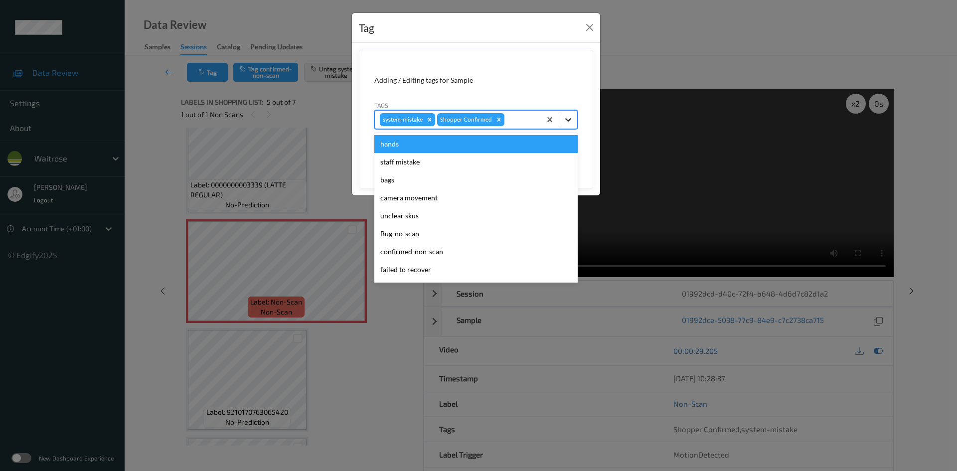
click at [571, 121] on icon at bounding box center [568, 120] width 10 height 10
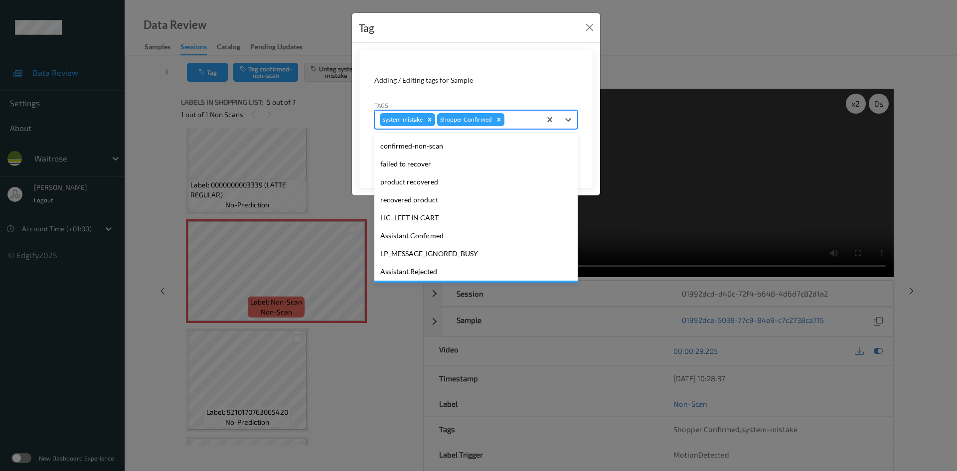
scroll to position [199, 0]
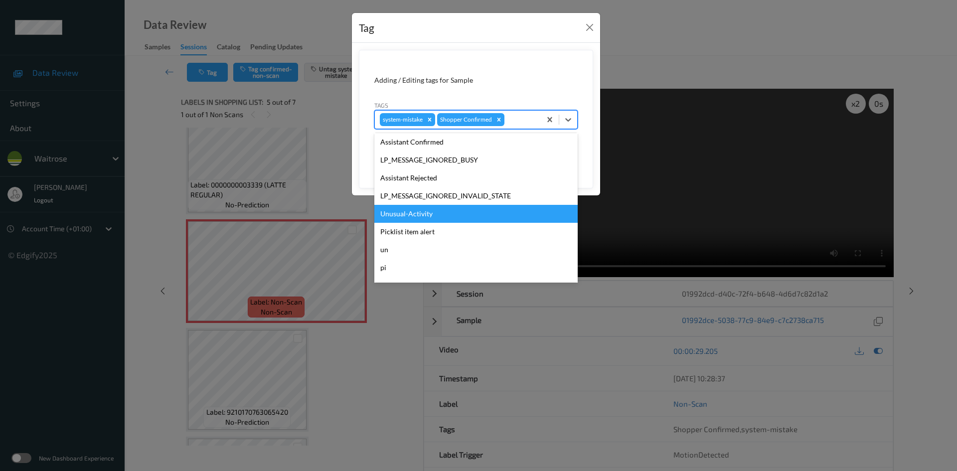
click at [411, 209] on div "Unusual-Activity" at bounding box center [475, 214] width 203 height 18
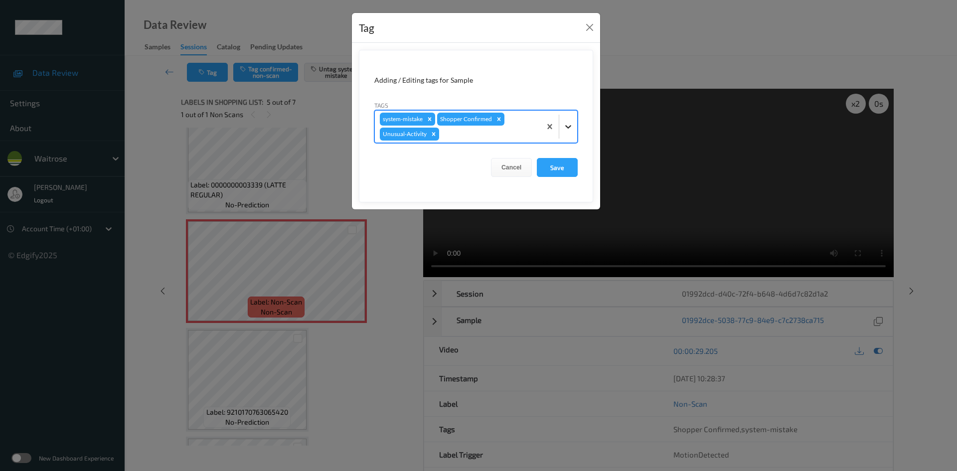
click at [572, 131] on icon at bounding box center [568, 127] width 10 height 10
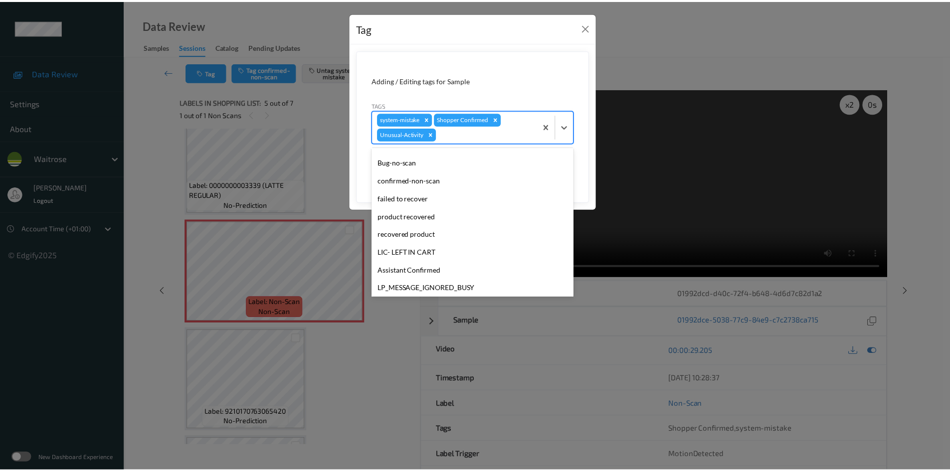
scroll to position [213, 0]
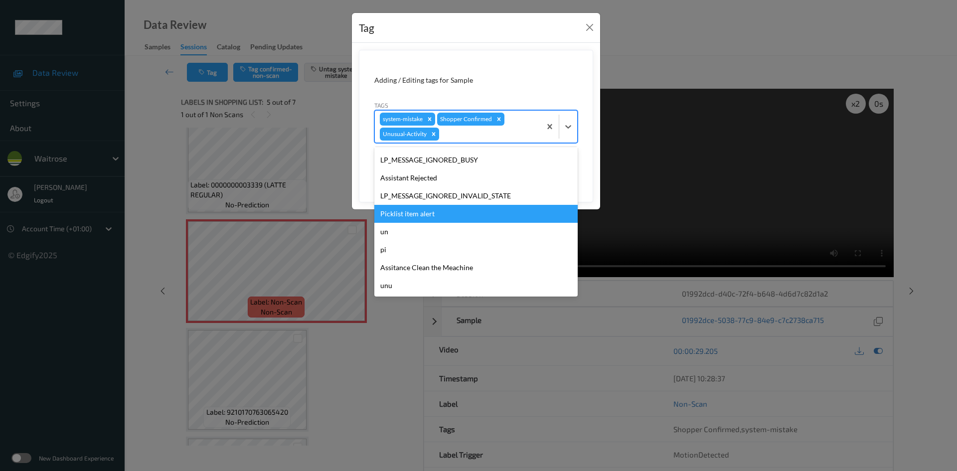
click at [420, 218] on div "Picklist item alert" at bounding box center [475, 214] width 203 height 18
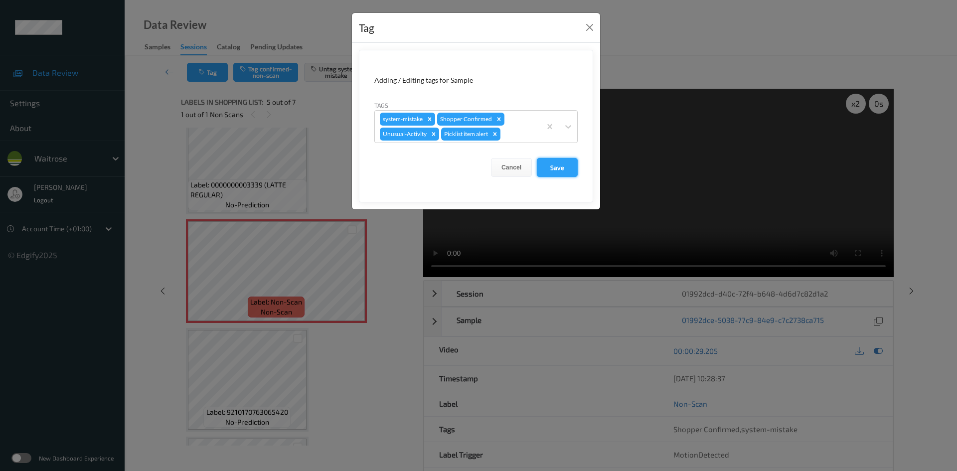
click at [561, 173] on button "Save" at bounding box center [557, 167] width 41 height 19
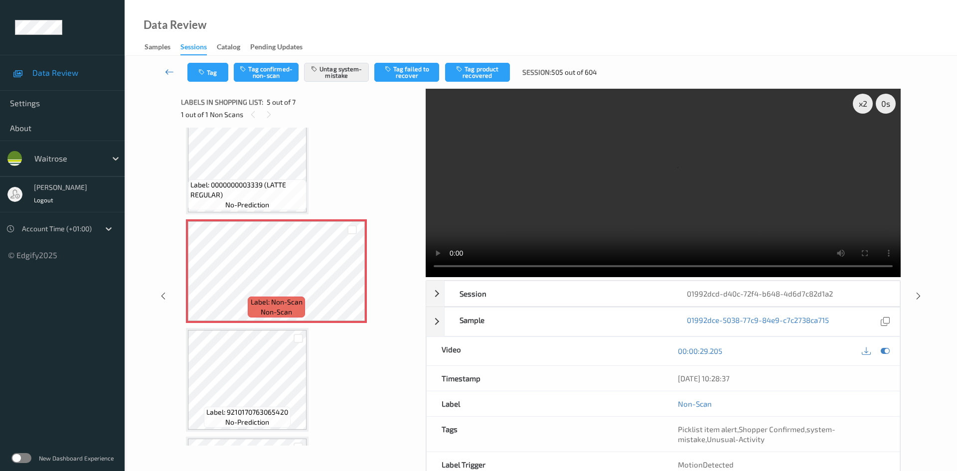
click at [168, 64] on link at bounding box center [169, 72] width 35 height 19
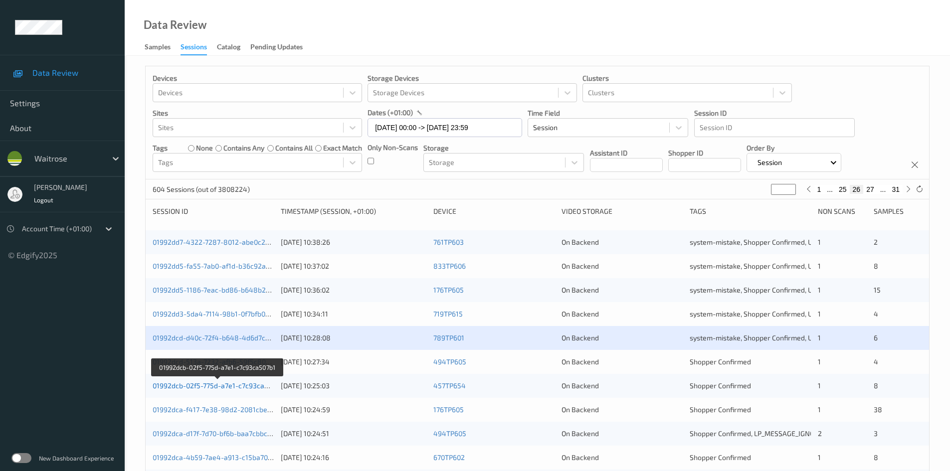
click at [198, 385] on link "01992dcb-02f5-775d-a7e1-c7c93ca507b1" at bounding box center [218, 385] width 130 height 8
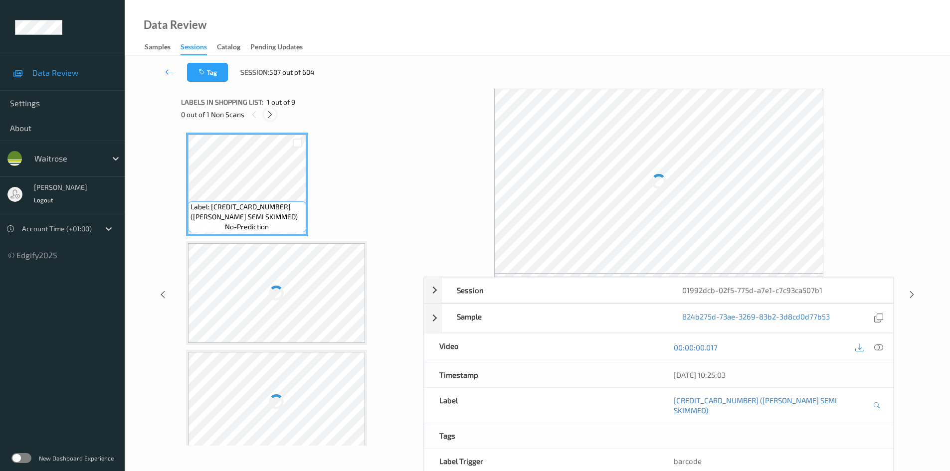
click at [272, 116] on icon at bounding box center [270, 114] width 8 height 9
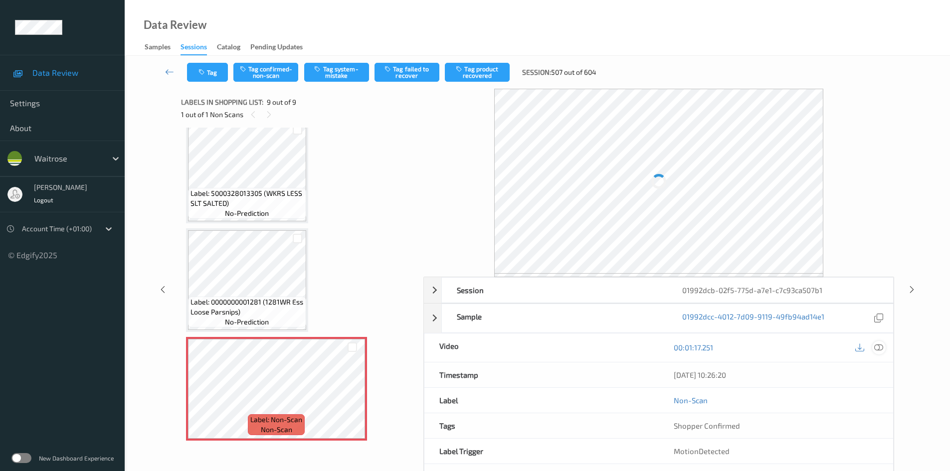
click at [877, 344] on icon at bounding box center [878, 347] width 9 height 9
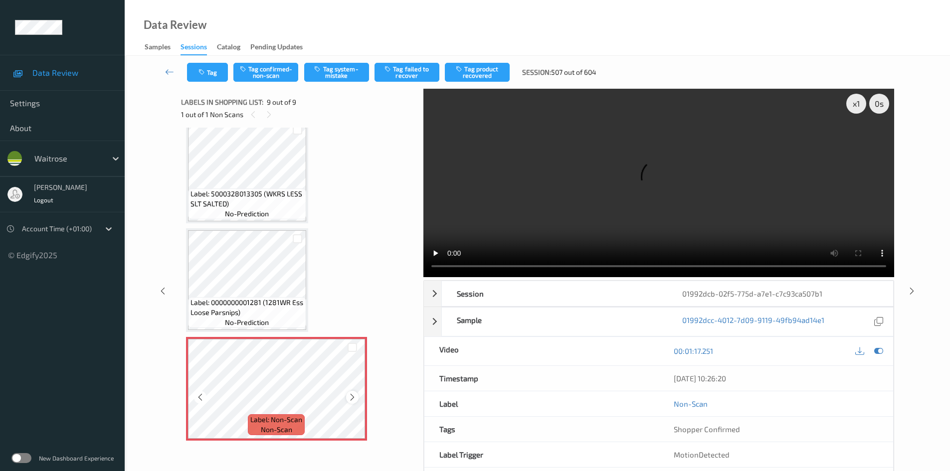
click at [353, 396] on icon at bounding box center [352, 397] width 8 height 9
click at [864, 108] on div "x 1" at bounding box center [856, 104] width 20 height 20
click at [731, 172] on video at bounding box center [658, 183] width 471 height 188
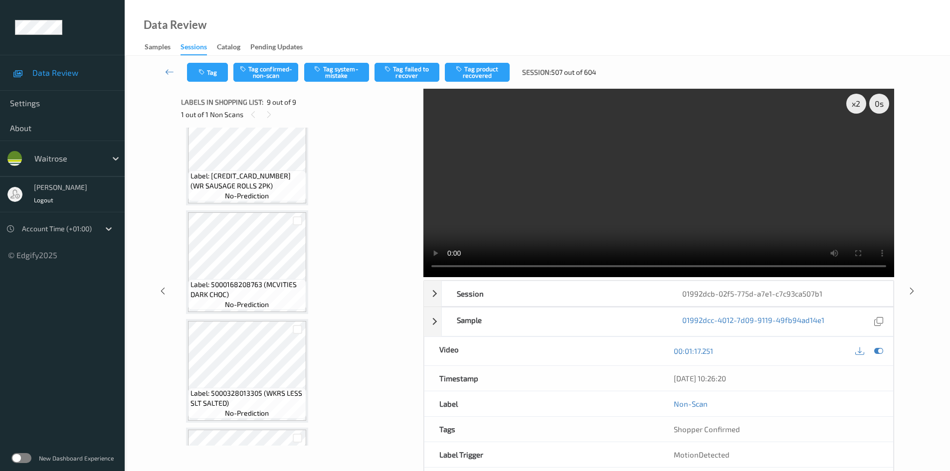
scroll to position [516, 0]
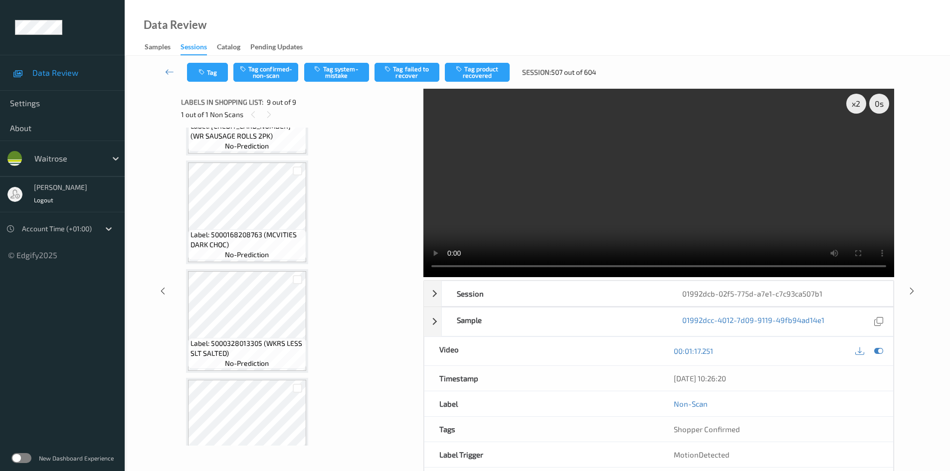
click at [581, 167] on video at bounding box center [658, 183] width 471 height 188
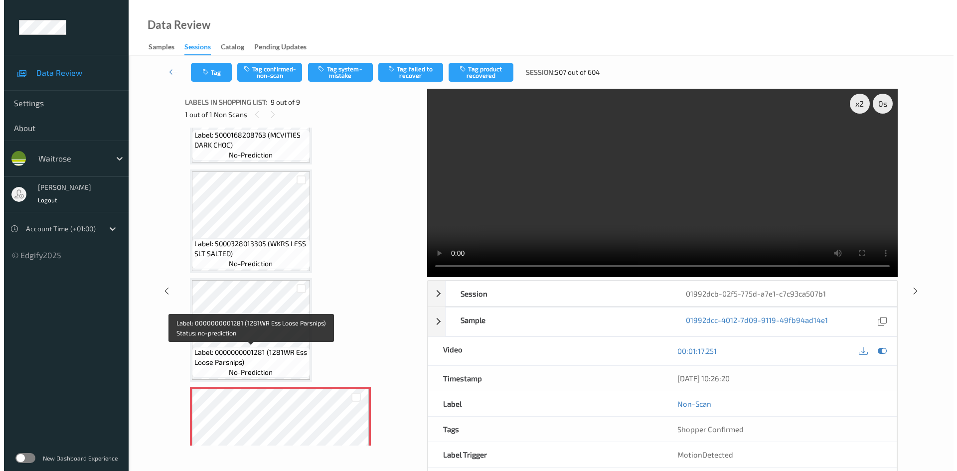
scroll to position [665, 0]
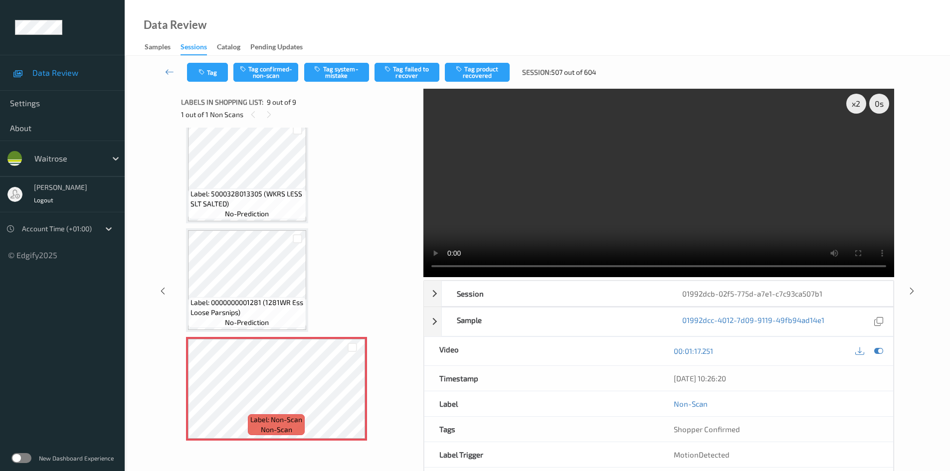
click at [603, 223] on video at bounding box center [658, 183] width 471 height 188
click at [340, 69] on button "Tag system-mistake" at bounding box center [336, 72] width 65 height 19
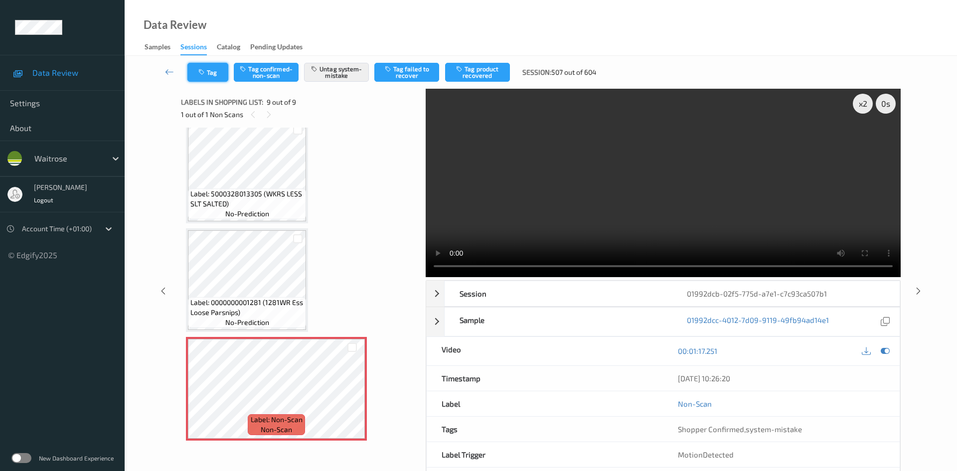
click at [200, 72] on icon "button" at bounding box center [202, 72] width 8 height 7
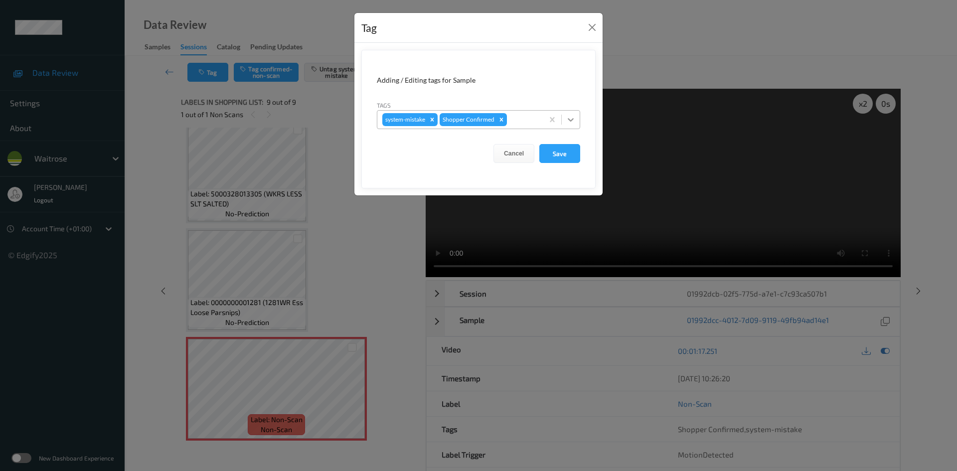
click at [570, 117] on icon at bounding box center [571, 120] width 10 height 10
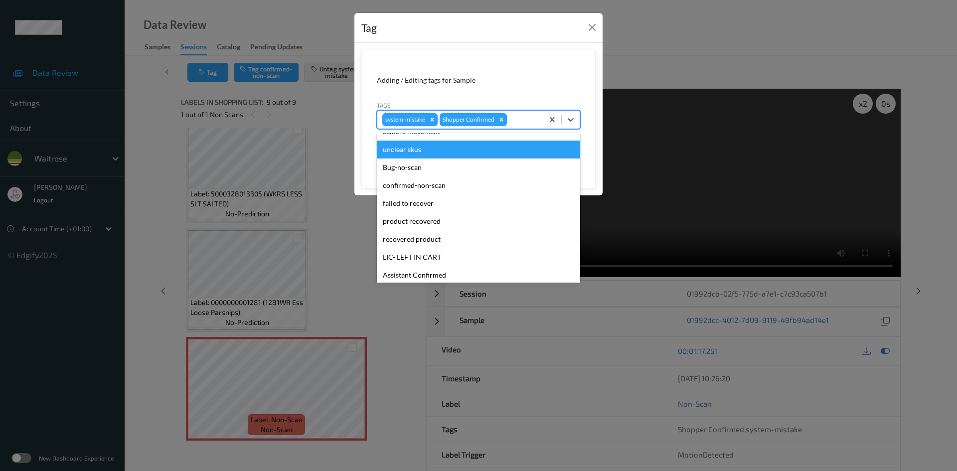
scroll to position [231, 0]
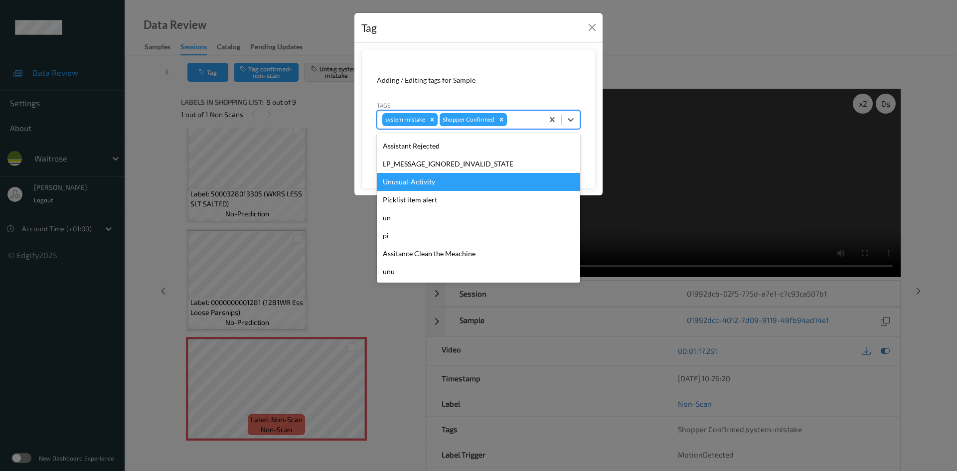
click at [413, 186] on div "Unusual-Activity" at bounding box center [478, 182] width 203 height 18
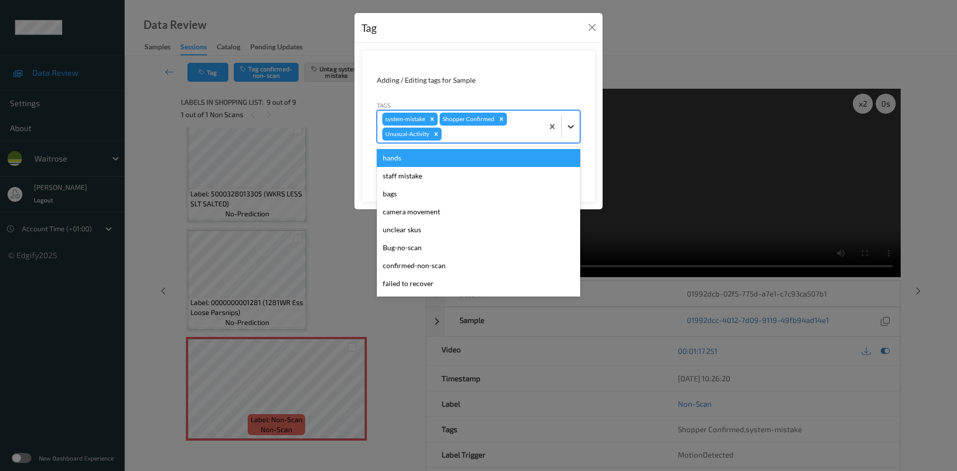
click at [571, 135] on div at bounding box center [571, 127] width 18 height 18
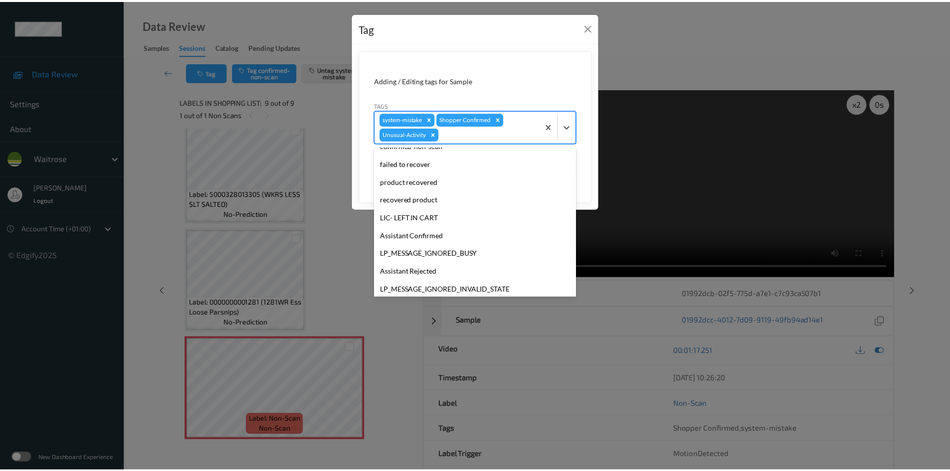
scroll to position [213, 0]
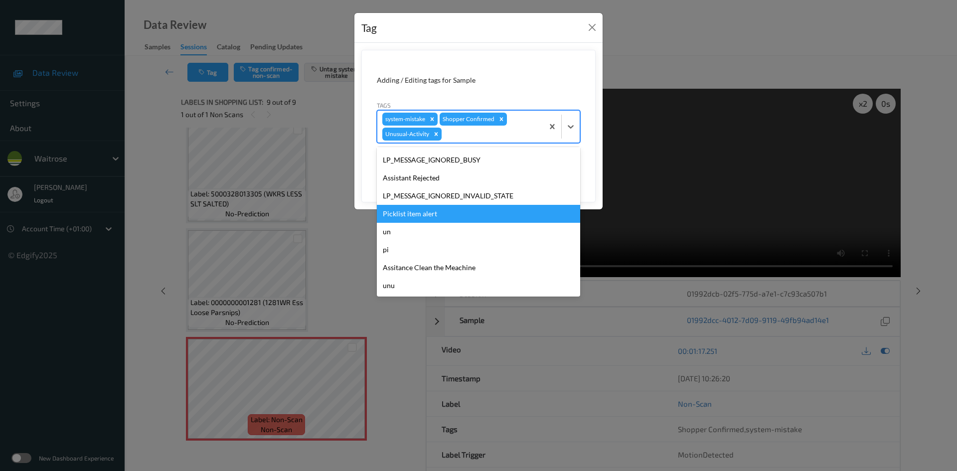
click at [413, 214] on div "Picklist item alert" at bounding box center [478, 214] width 203 height 18
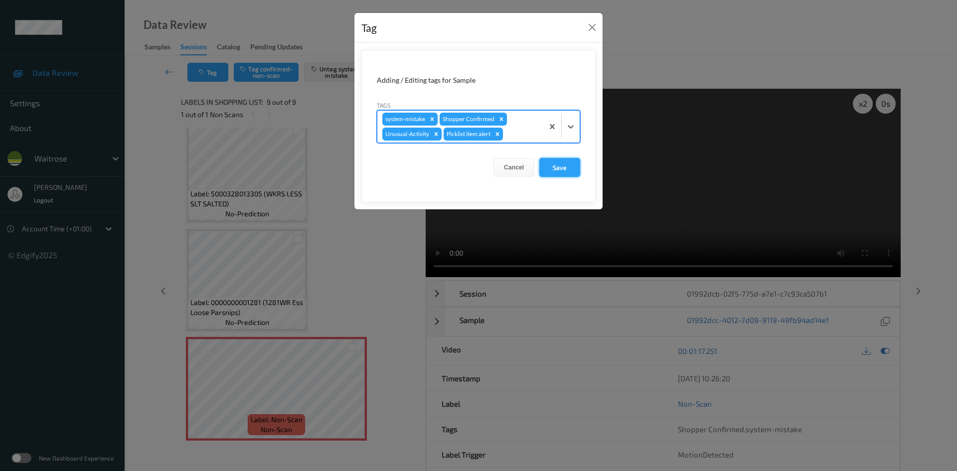
click at [569, 168] on button "Save" at bounding box center [559, 167] width 41 height 19
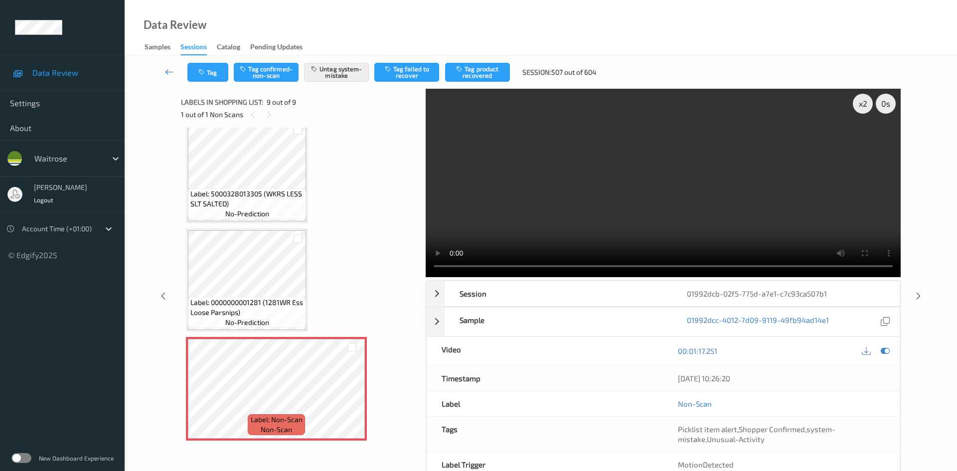
click at [167, 65] on link at bounding box center [169, 72] width 35 height 19
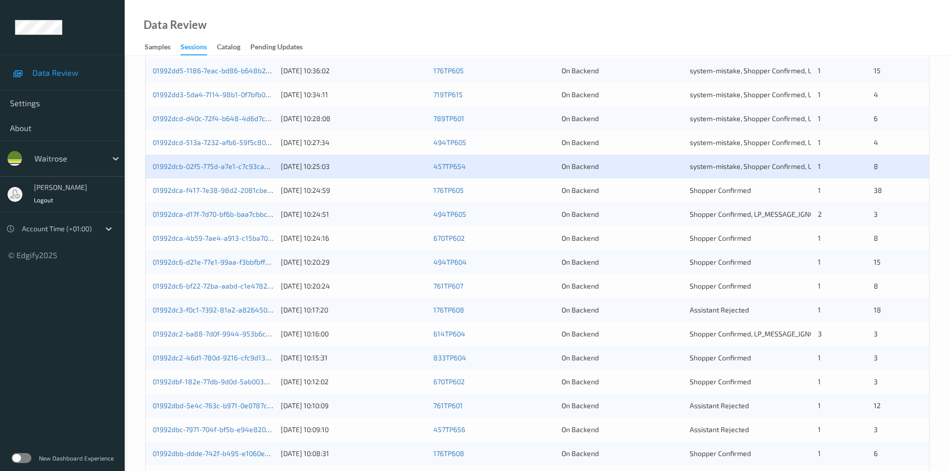
scroll to position [249, 0]
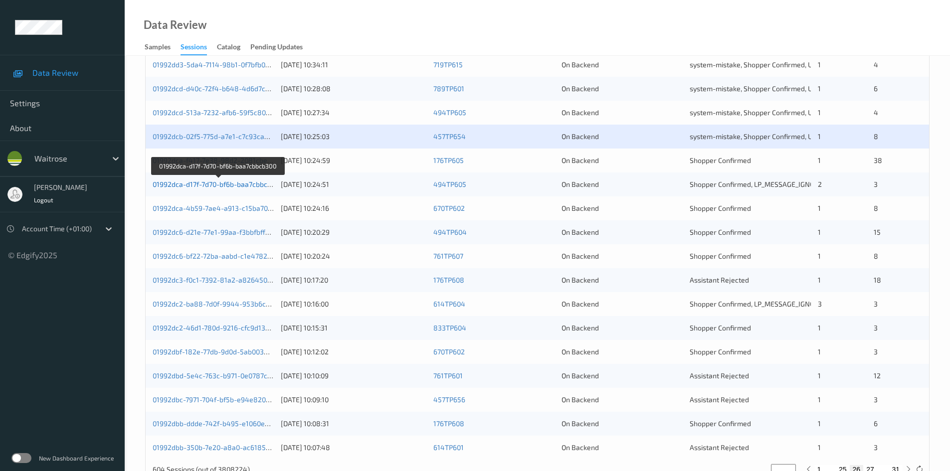
click at [191, 183] on link "01992dca-d17f-7d70-bf6b-baa7cbbcb300" at bounding box center [218, 184] width 131 height 8
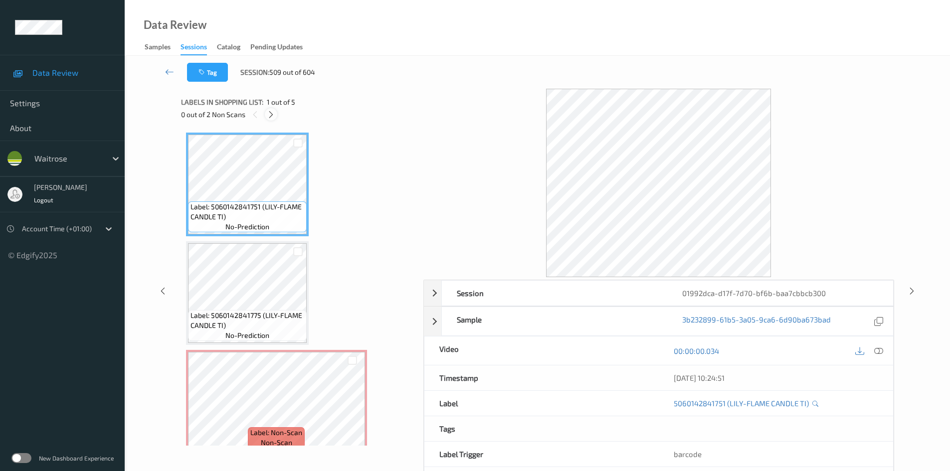
click at [274, 116] on icon at bounding box center [271, 114] width 8 height 9
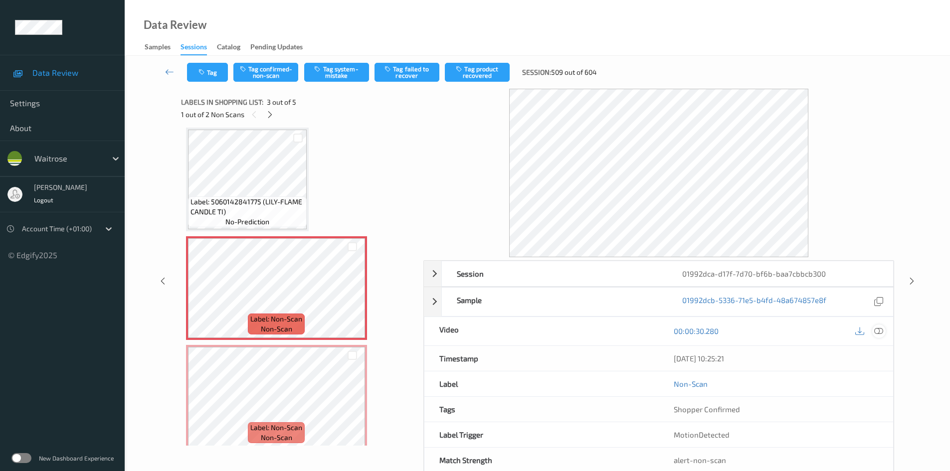
click at [878, 329] on icon at bounding box center [878, 331] width 9 height 9
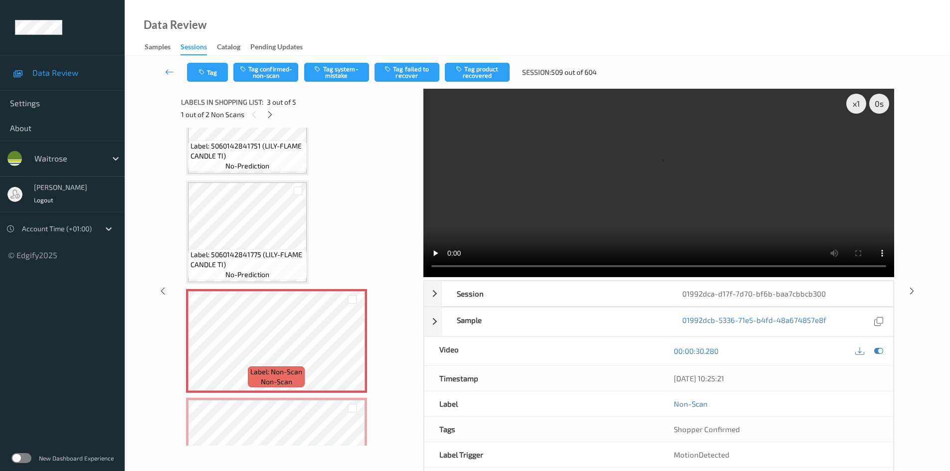
scroll to position [0, 0]
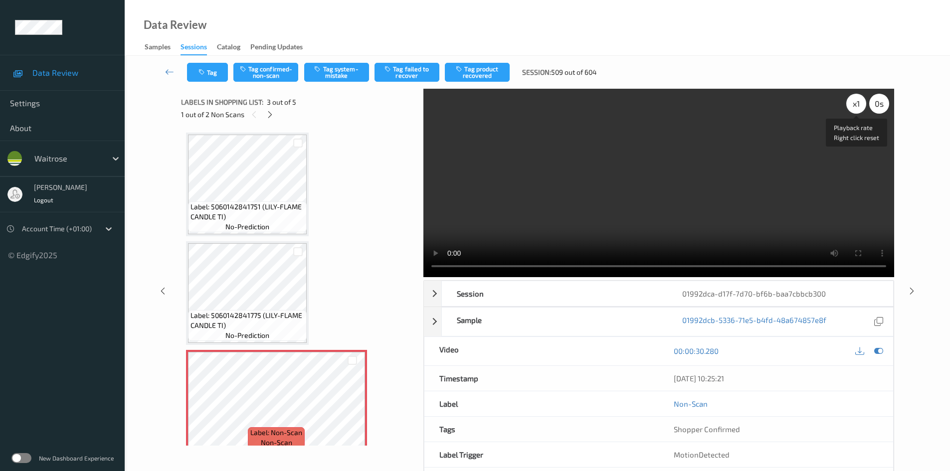
click at [860, 105] on div "x 1" at bounding box center [856, 104] width 20 height 20
click at [534, 229] on video at bounding box center [658, 183] width 471 height 188
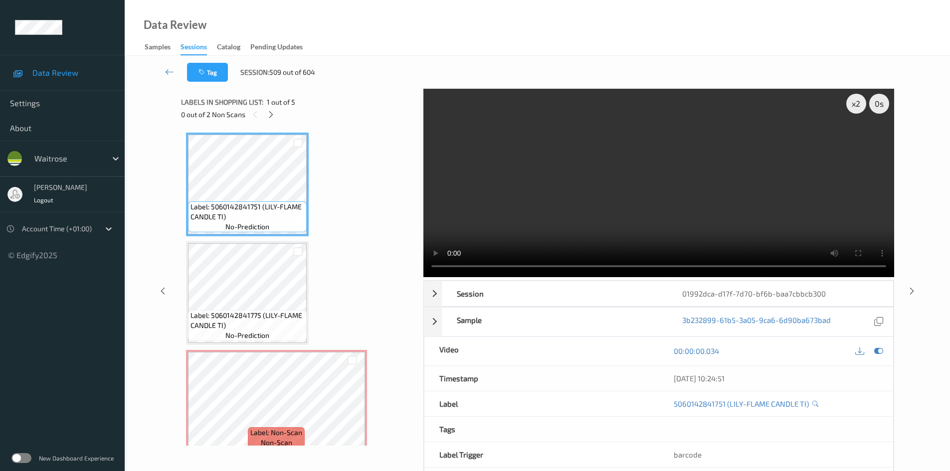
click at [560, 210] on video at bounding box center [658, 183] width 471 height 188
click at [689, 213] on video at bounding box center [658, 183] width 471 height 188
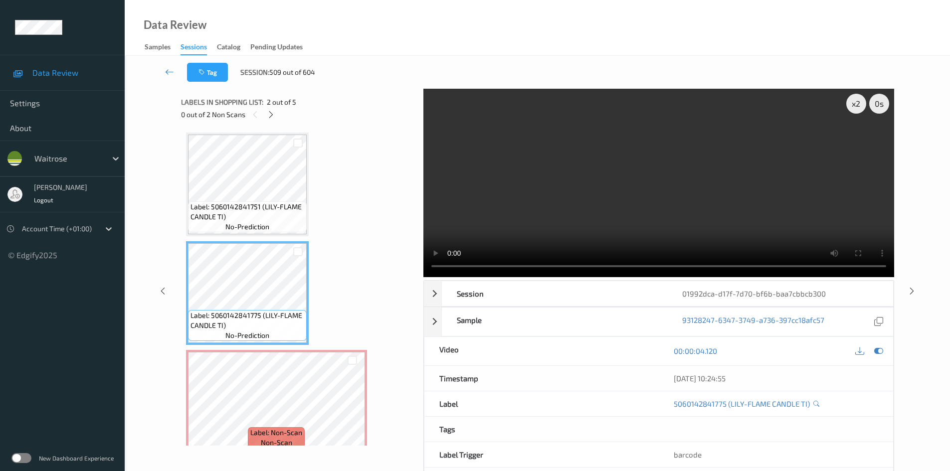
click at [599, 228] on video at bounding box center [658, 183] width 471 height 188
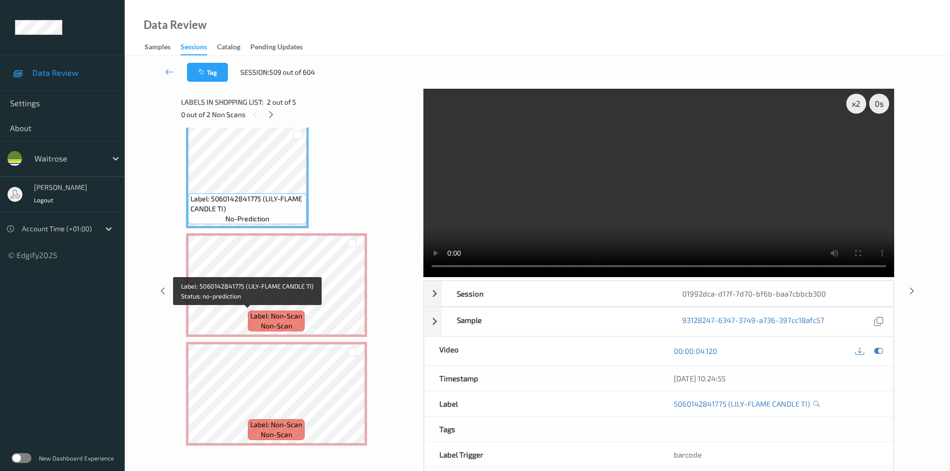
scroll to position [199, 0]
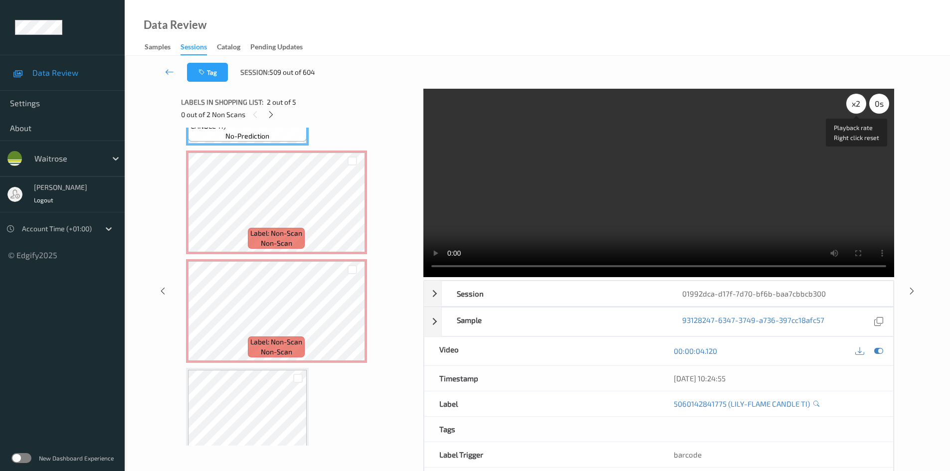
click at [856, 107] on div "x 2" at bounding box center [856, 104] width 20 height 20
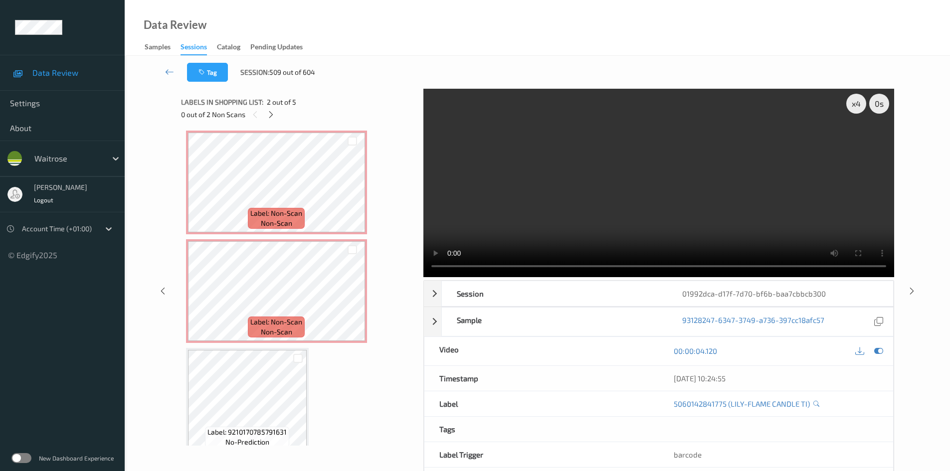
scroll to position [230, 0]
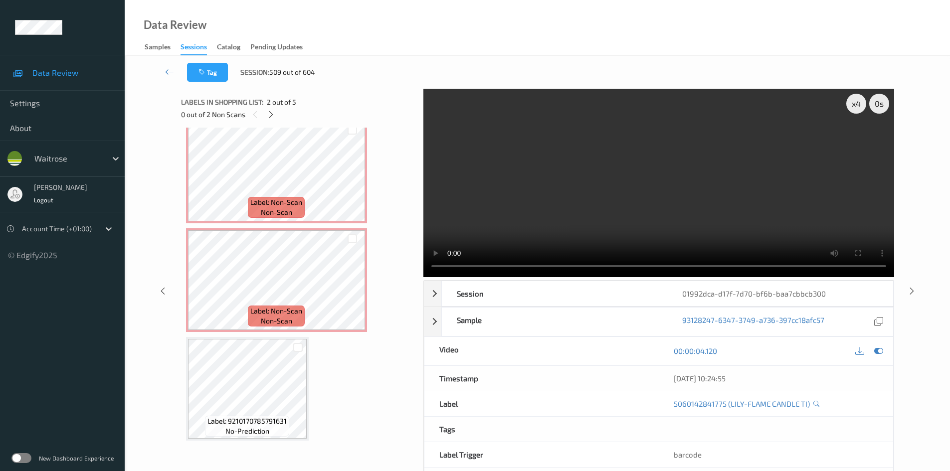
click at [567, 207] on video at bounding box center [658, 183] width 471 height 188
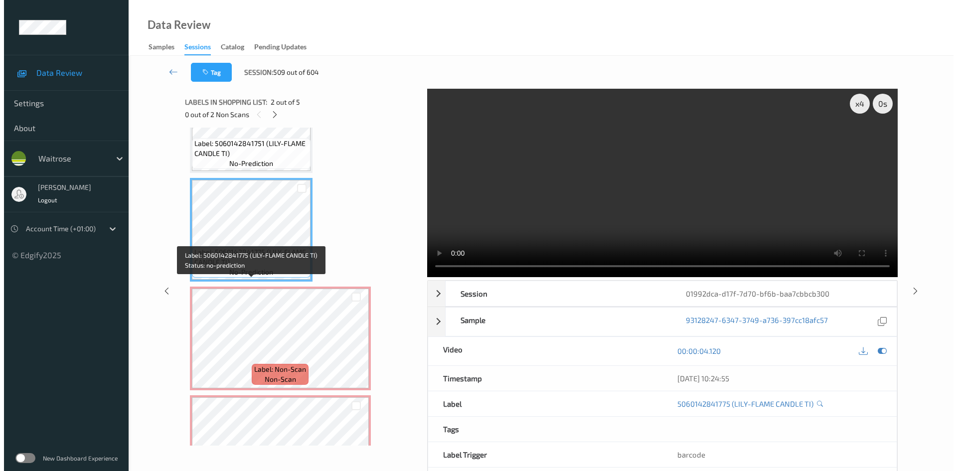
scroll to position [81, 0]
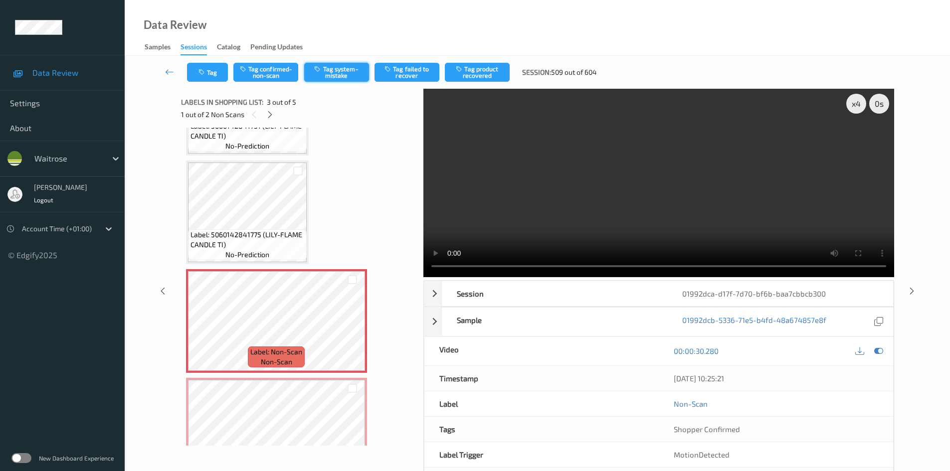
click at [326, 72] on button "Tag system-mistake" at bounding box center [336, 72] width 65 height 19
click at [347, 75] on button "Tag system-mistake" at bounding box center [336, 72] width 65 height 19
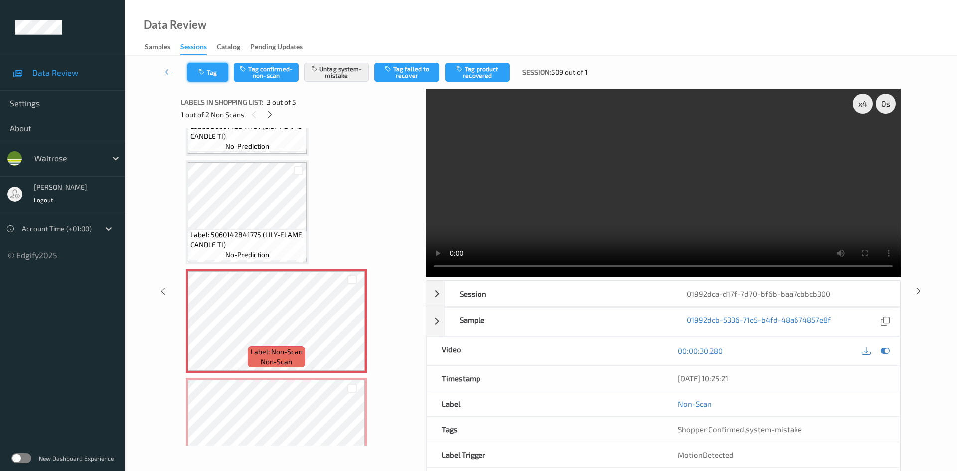
click at [220, 79] on button "Tag" at bounding box center [207, 72] width 41 height 19
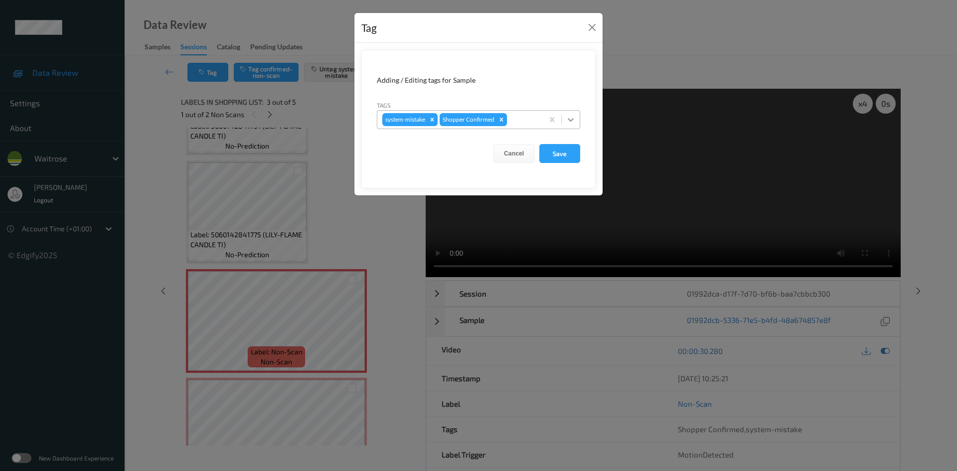
click at [564, 119] on div at bounding box center [571, 120] width 18 height 18
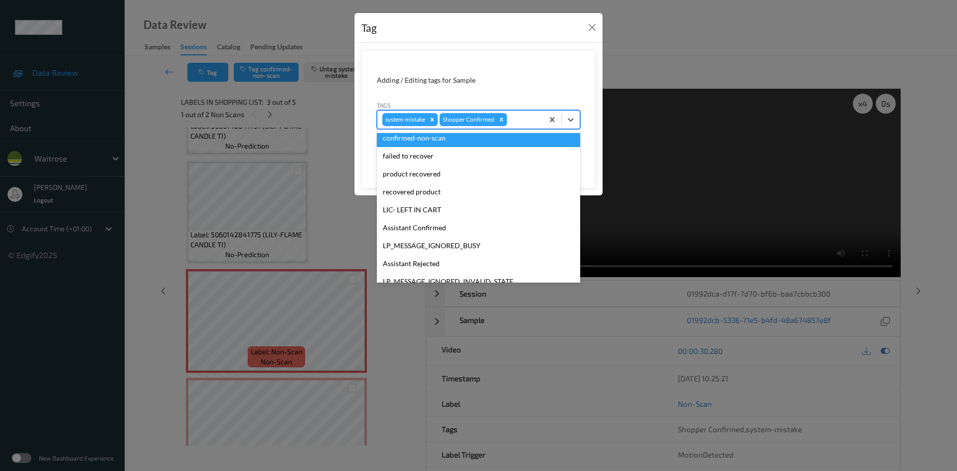
scroll to position [231, 0]
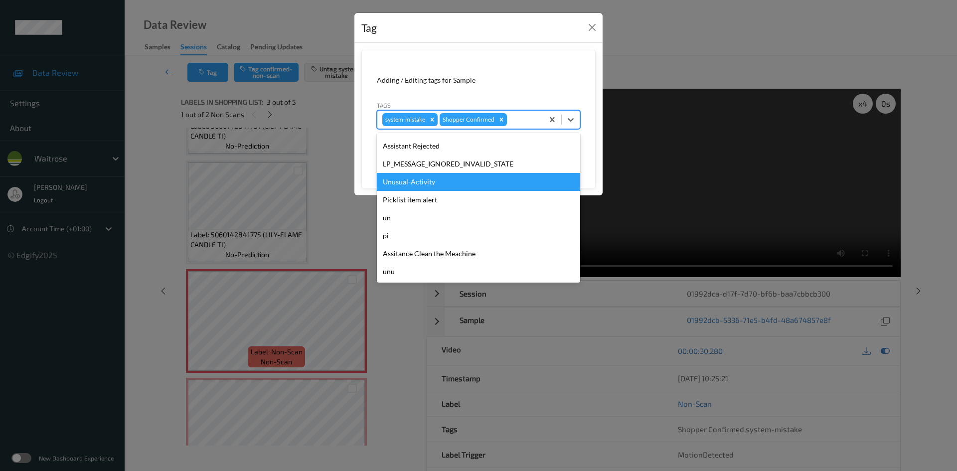
click at [427, 187] on div "Unusual-Activity" at bounding box center [478, 182] width 203 height 18
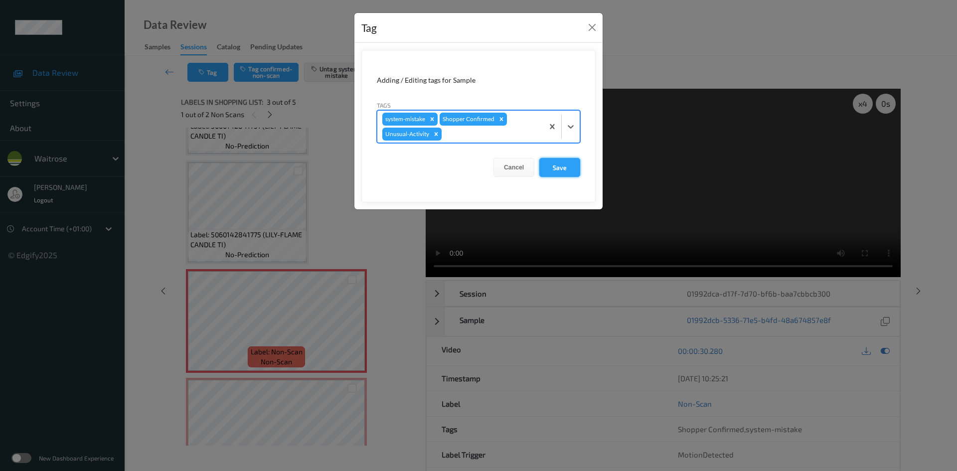
click at [550, 171] on button "Save" at bounding box center [559, 167] width 41 height 19
click at [563, 163] on button "Save" at bounding box center [559, 167] width 41 height 19
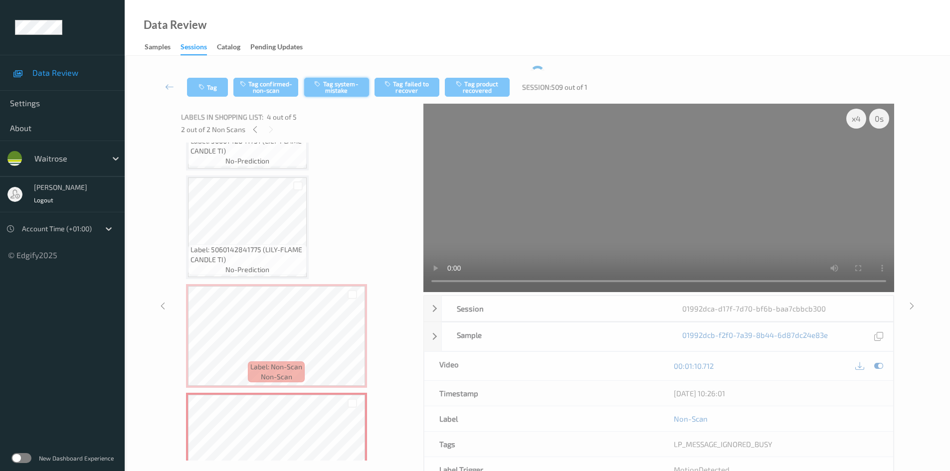
click at [352, 90] on button "Tag system-mistake" at bounding box center [336, 87] width 65 height 19
click at [216, 83] on button "Tag" at bounding box center [207, 87] width 41 height 19
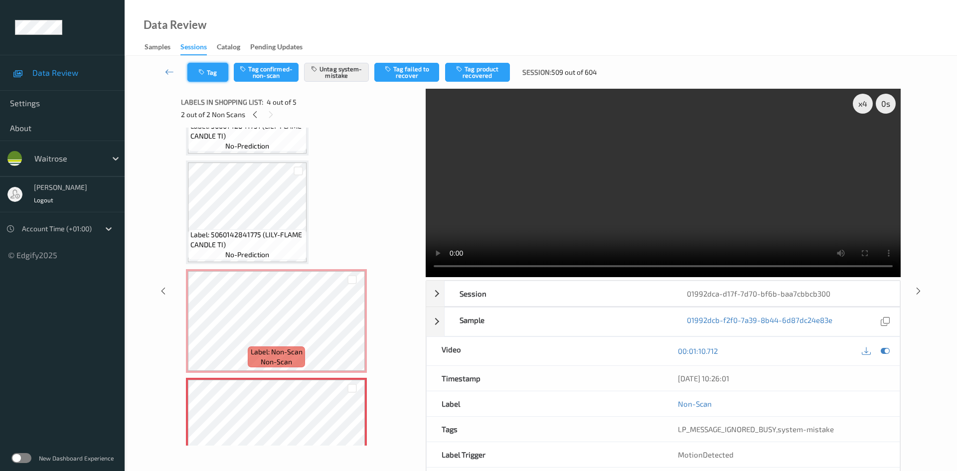
click at [220, 73] on button "Tag" at bounding box center [207, 72] width 41 height 19
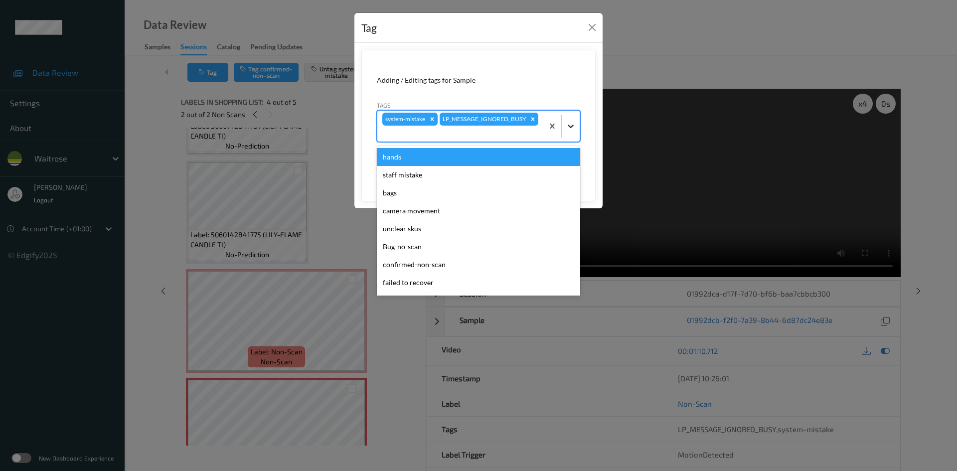
click at [569, 129] on icon at bounding box center [571, 126] width 10 height 10
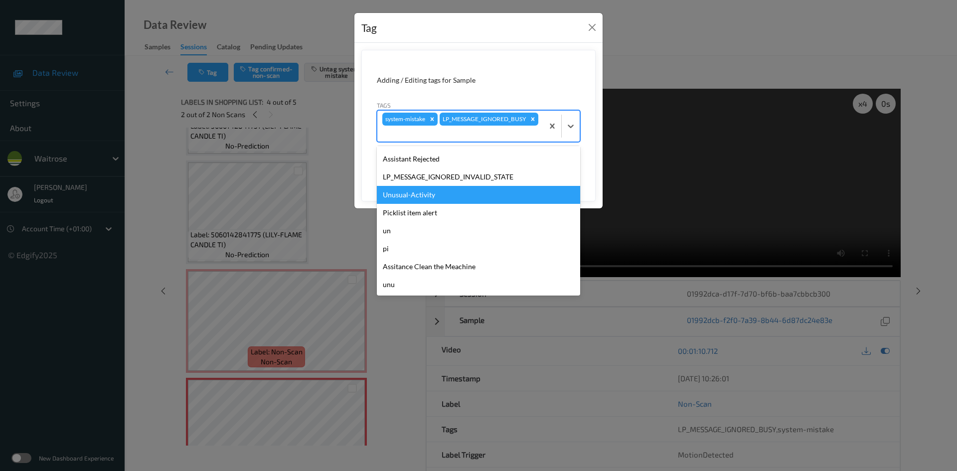
drag, startPoint x: 424, startPoint y: 194, endPoint x: 438, endPoint y: 193, distance: 14.0
click at [427, 194] on div "Unusual-Activity" at bounding box center [478, 195] width 203 height 18
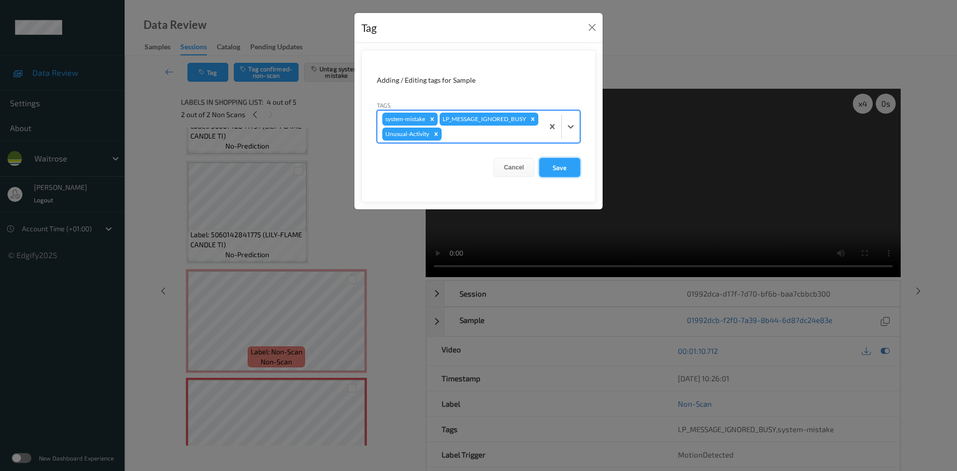
click at [555, 177] on button "Save" at bounding box center [559, 167] width 41 height 19
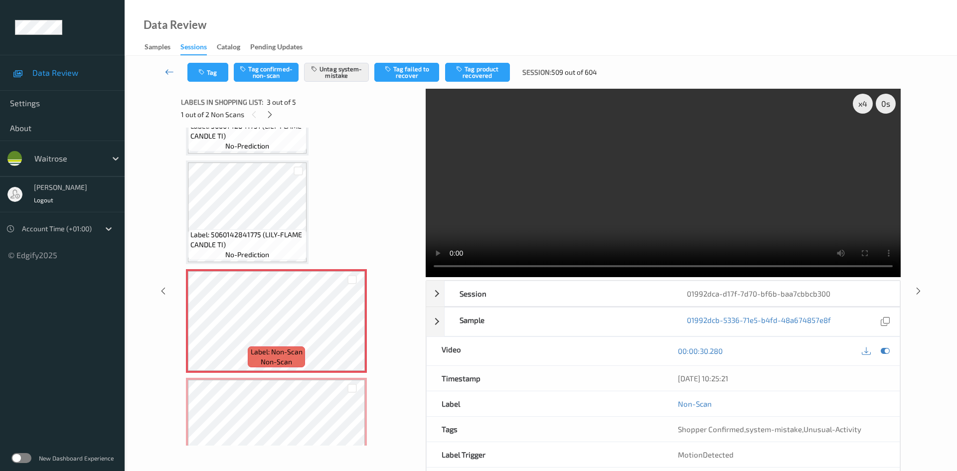
click at [169, 67] on icon at bounding box center [169, 72] width 9 height 10
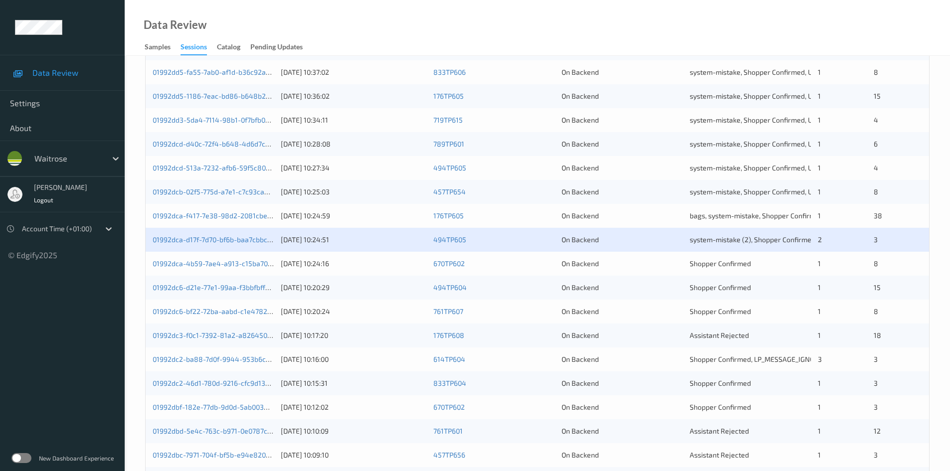
scroll to position [199, 0]
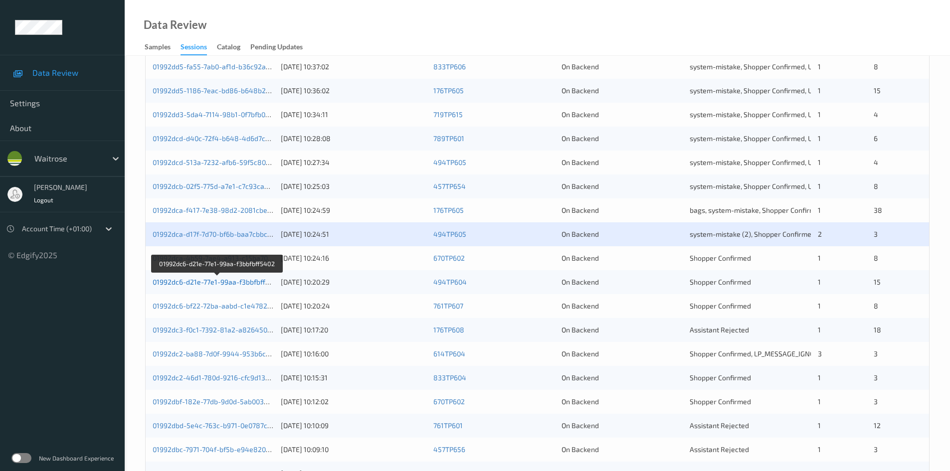
click at [192, 283] on link "01992dc6-d21e-77e1-99aa-f3bbfbff5402" at bounding box center [217, 282] width 129 height 8
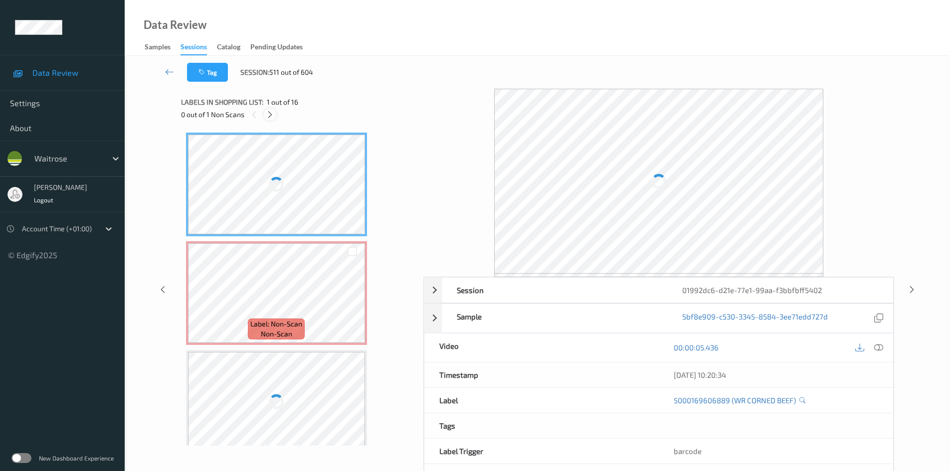
click at [270, 112] on icon at bounding box center [270, 114] width 8 height 9
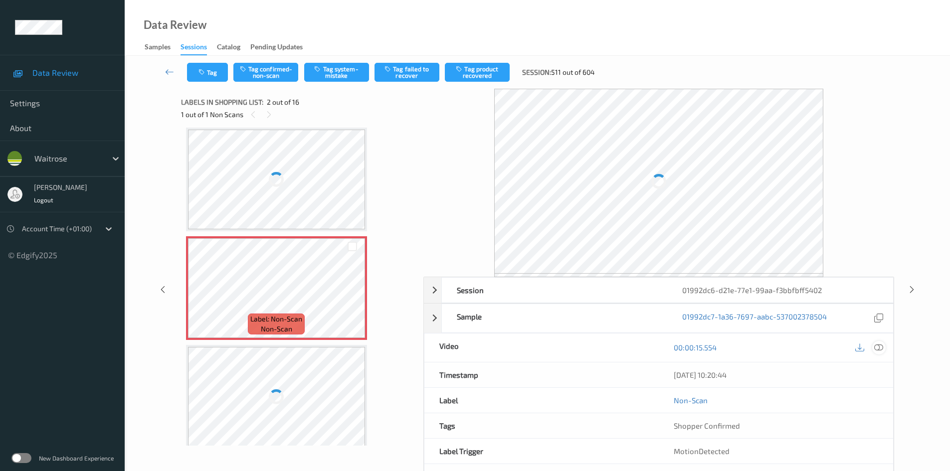
click at [882, 348] on icon at bounding box center [878, 347] width 9 height 9
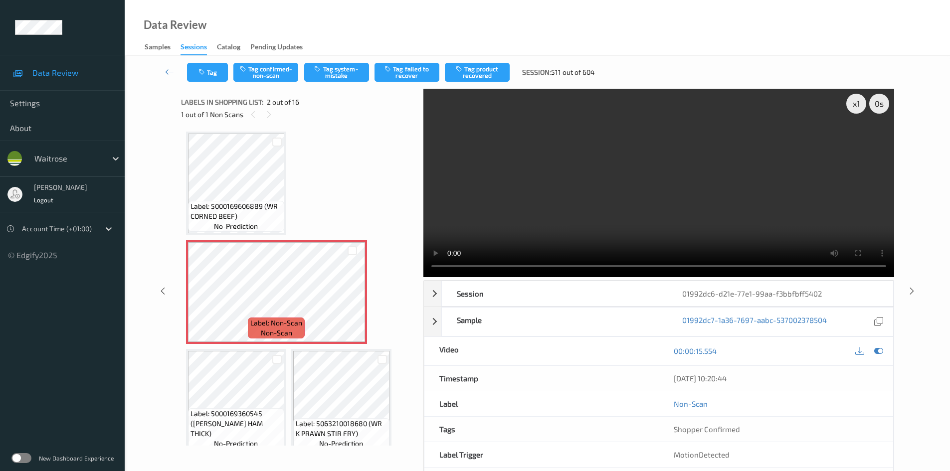
scroll to position [0, 0]
drag, startPoint x: 558, startPoint y: 186, endPoint x: 577, endPoint y: 180, distance: 20.0
click at [559, 186] on video at bounding box center [658, 183] width 471 height 188
click at [861, 107] on div "x 1" at bounding box center [856, 104] width 20 height 20
click at [560, 185] on video at bounding box center [658, 183] width 471 height 188
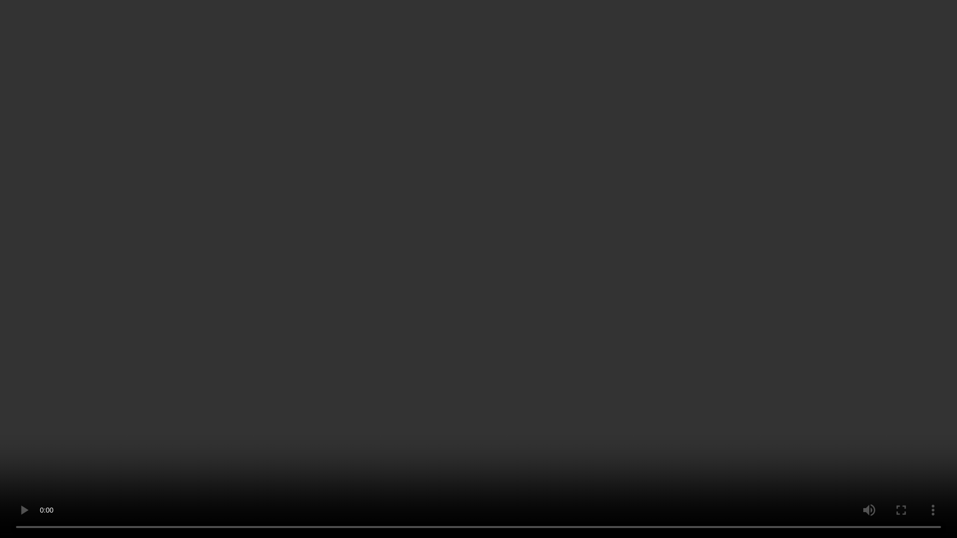
click at [766, 447] on video at bounding box center [478, 269] width 957 height 538
drag, startPoint x: 597, startPoint y: 435, endPoint x: 657, endPoint y: 427, distance: 60.4
click at [598, 435] on video at bounding box center [478, 269] width 957 height 538
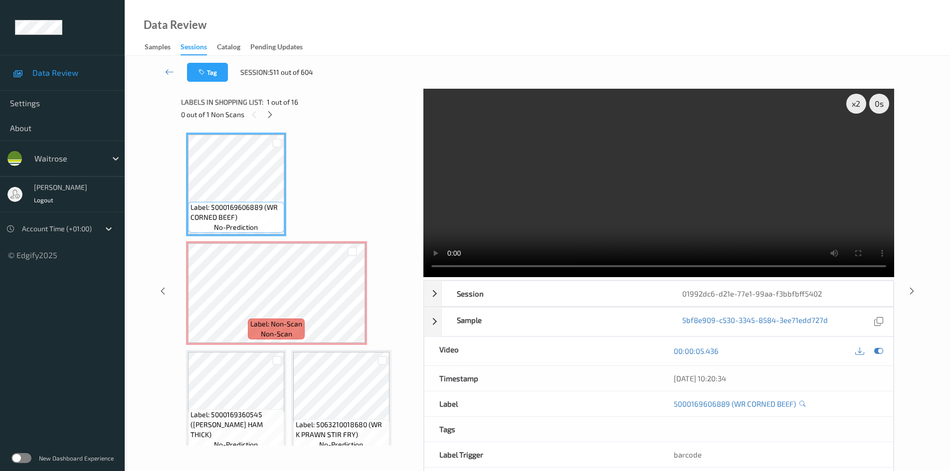
click at [654, 188] on video at bounding box center [658, 183] width 471 height 188
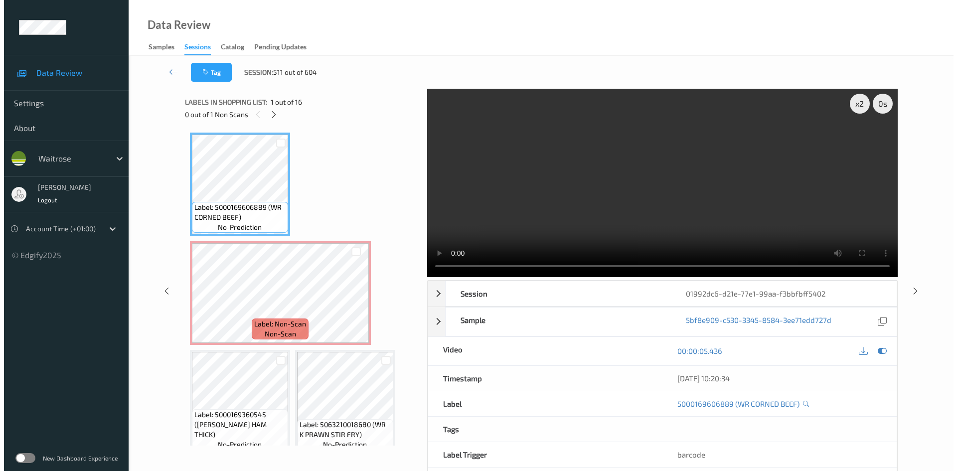
scroll to position [50, 0]
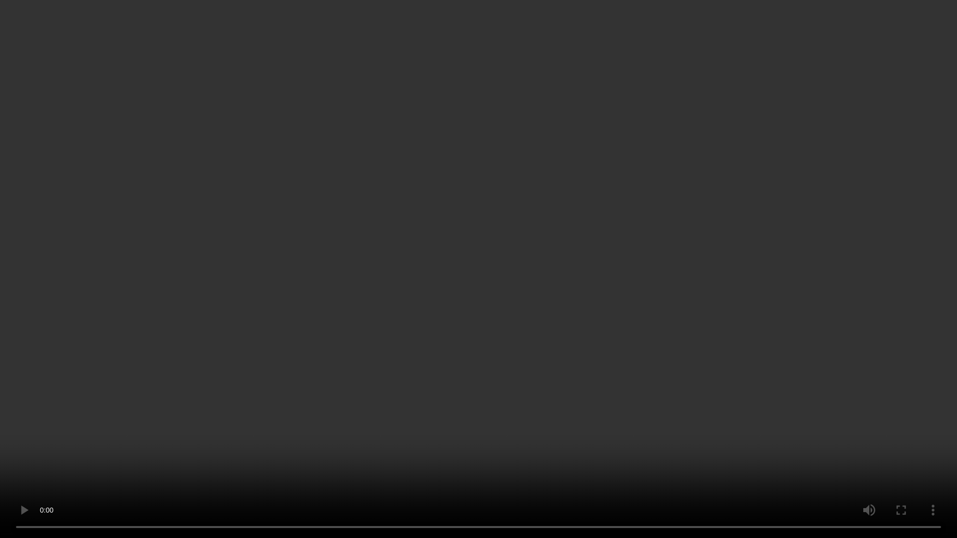
click at [699, 328] on video at bounding box center [478, 269] width 957 height 538
click at [732, 373] on video at bounding box center [478, 269] width 957 height 538
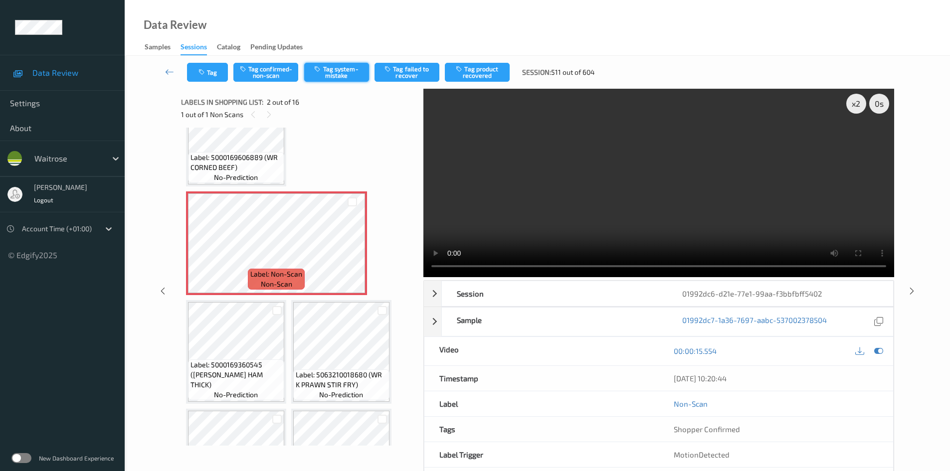
click at [348, 72] on button "Tag system-mistake" at bounding box center [336, 72] width 65 height 19
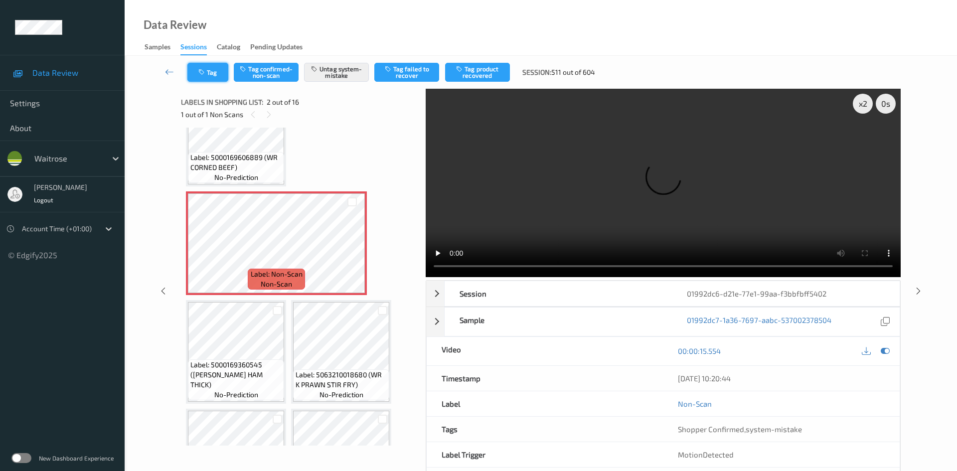
click at [214, 73] on button "Tag" at bounding box center [207, 72] width 41 height 19
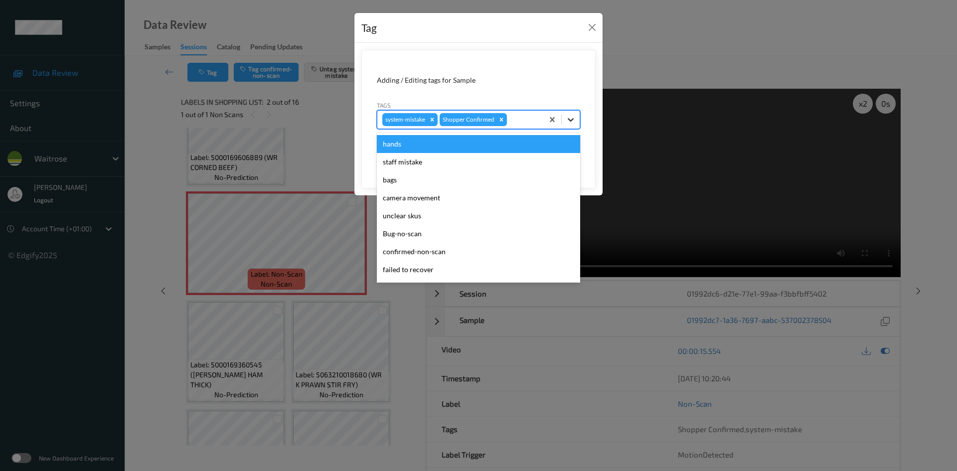
click at [573, 121] on icon at bounding box center [571, 120] width 10 height 10
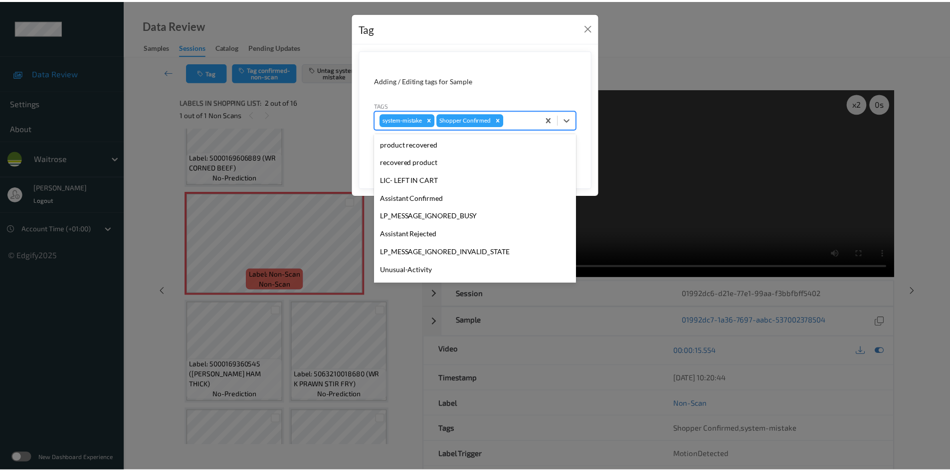
scroll to position [231, 0]
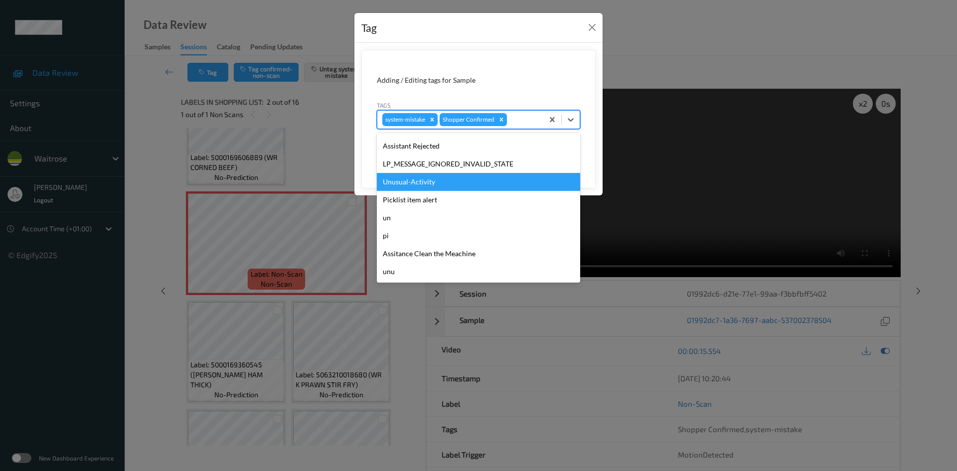
click at [418, 183] on div "Unusual-Activity" at bounding box center [478, 182] width 203 height 18
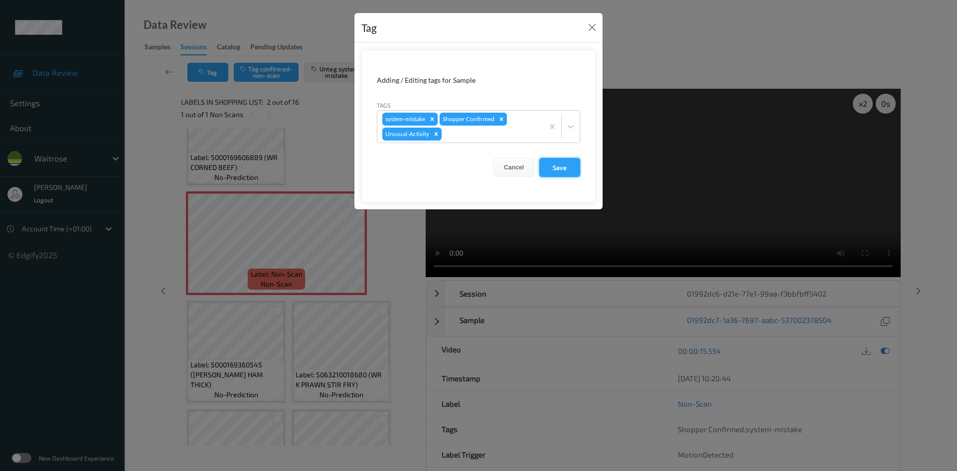
click at [568, 166] on button "Save" at bounding box center [559, 167] width 41 height 19
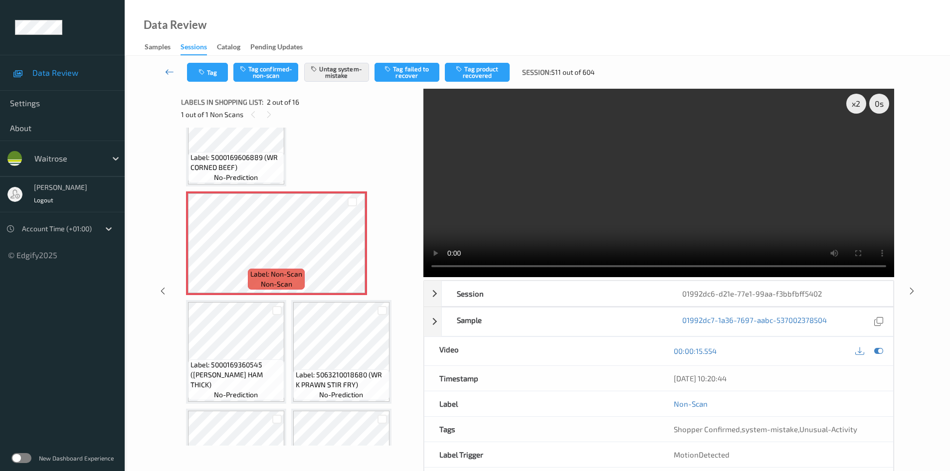
click at [166, 65] on link at bounding box center [169, 72] width 35 height 19
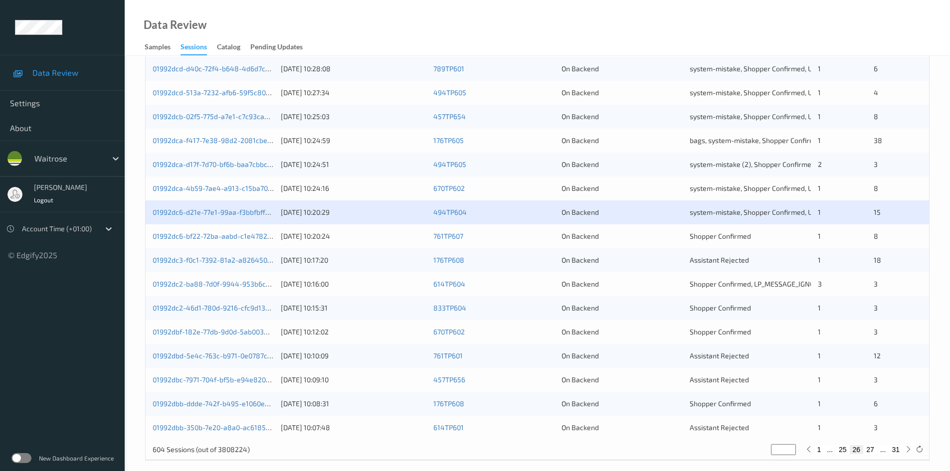
scroll to position [279, 0]
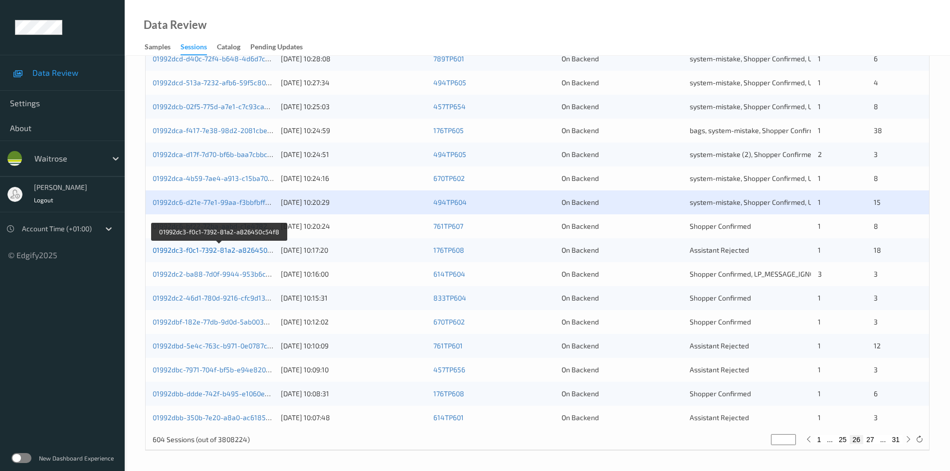
click at [198, 250] on link "01992dc3-f0c1-7392-81a2-a826450c54f8" at bounding box center [220, 250] width 134 height 8
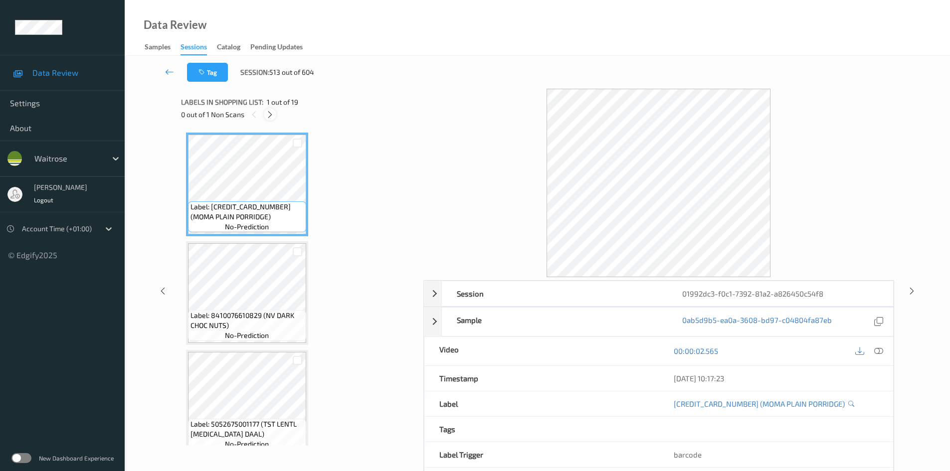
click at [266, 113] on icon at bounding box center [270, 114] width 8 height 9
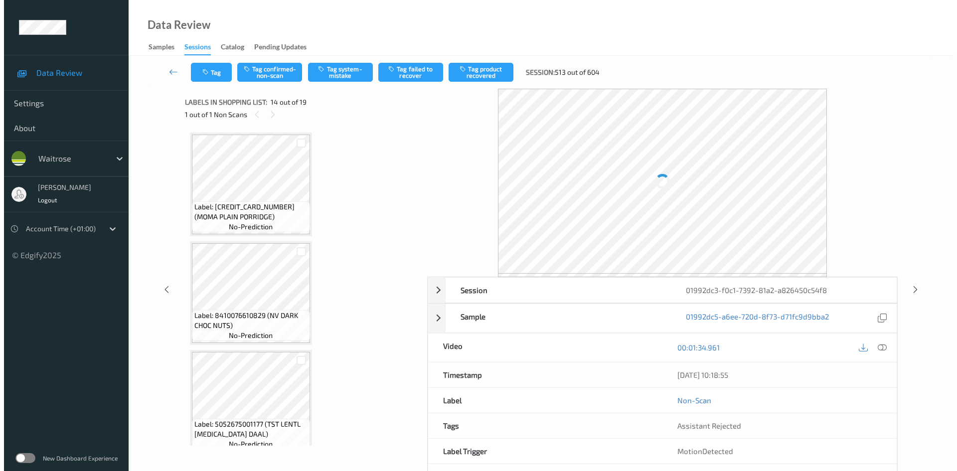
scroll to position [1309, 0]
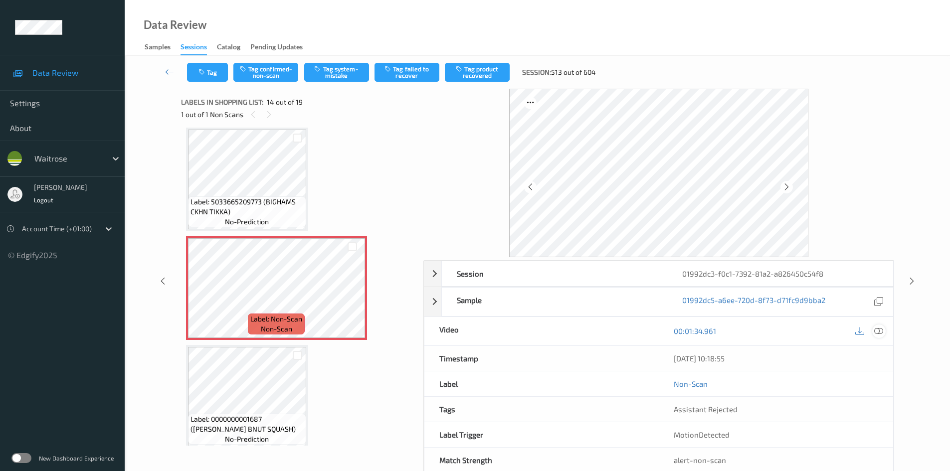
click at [877, 331] on icon at bounding box center [878, 331] width 9 height 9
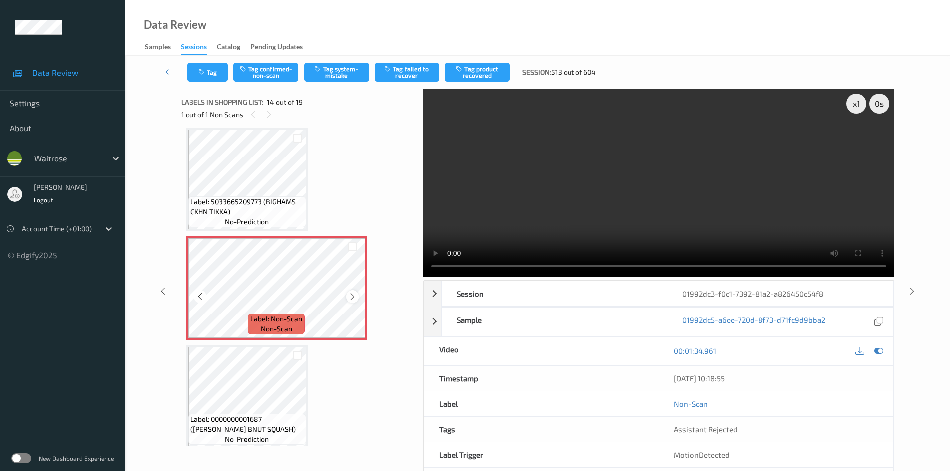
click at [355, 296] on icon at bounding box center [352, 296] width 8 height 9
click at [354, 296] on icon at bounding box center [352, 296] width 8 height 9
click at [353, 296] on icon at bounding box center [352, 296] width 8 height 9
click at [353, 295] on icon at bounding box center [352, 296] width 8 height 9
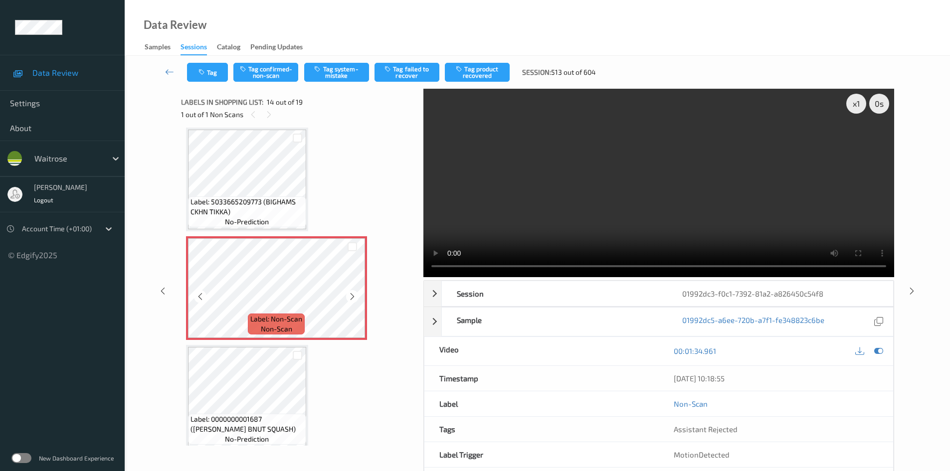
click at [353, 295] on icon at bounding box center [352, 296] width 8 height 9
drag, startPoint x: 673, startPoint y: 235, endPoint x: 685, endPoint y: 227, distance: 14.3
click at [677, 233] on video at bounding box center [658, 183] width 471 height 188
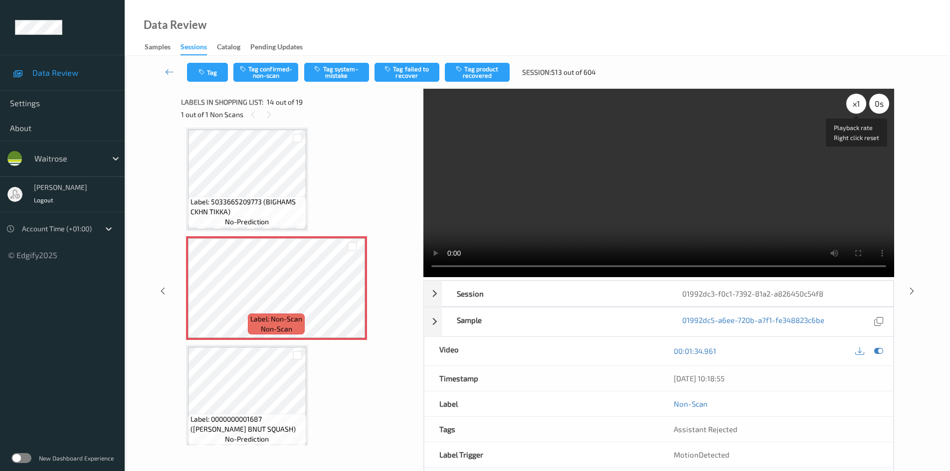
click at [853, 104] on div "x 1" at bounding box center [856, 104] width 20 height 20
click at [852, 101] on div "x 2" at bounding box center [856, 104] width 20 height 20
click at [655, 225] on video at bounding box center [658, 183] width 471 height 188
click at [348, 75] on button "Tag system-mistake" at bounding box center [336, 72] width 65 height 19
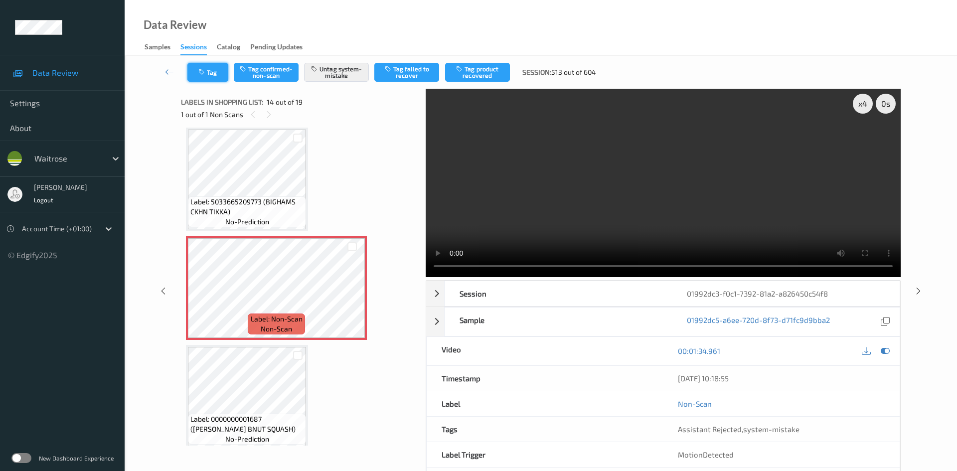
click at [204, 71] on icon "button" at bounding box center [202, 72] width 8 height 7
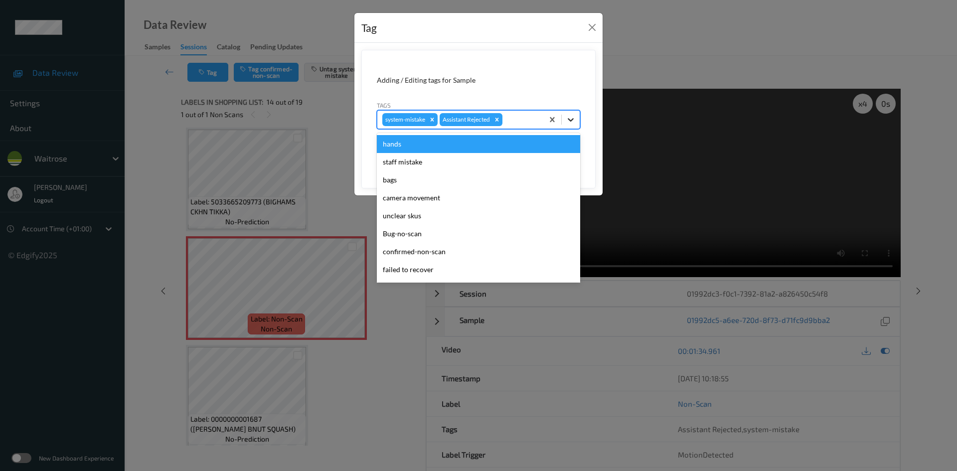
click at [568, 122] on icon at bounding box center [571, 120] width 10 height 10
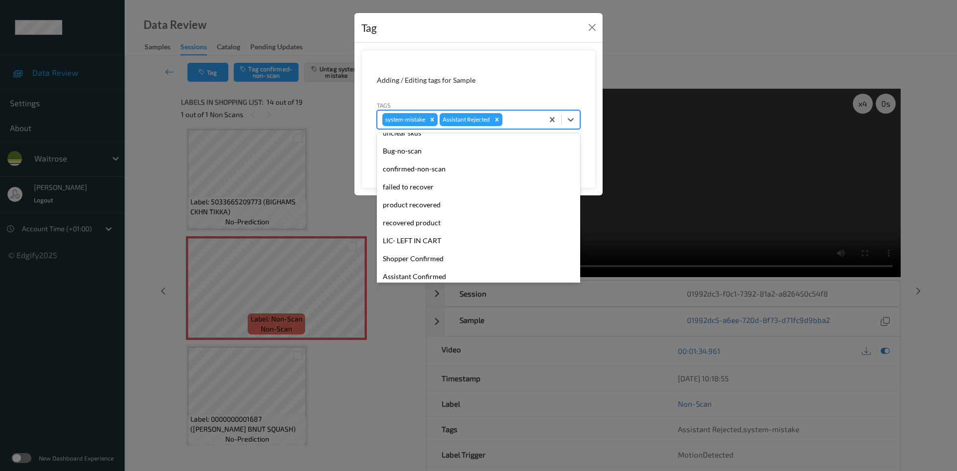
scroll to position [0, 0]
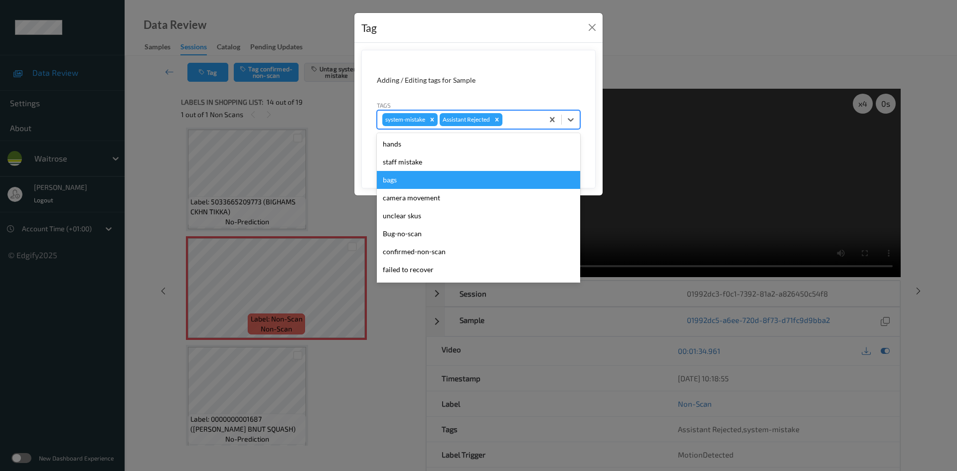
drag, startPoint x: 401, startPoint y: 180, endPoint x: 546, endPoint y: 138, distance: 151.3
click at [402, 179] on div "bags" at bounding box center [478, 180] width 203 height 18
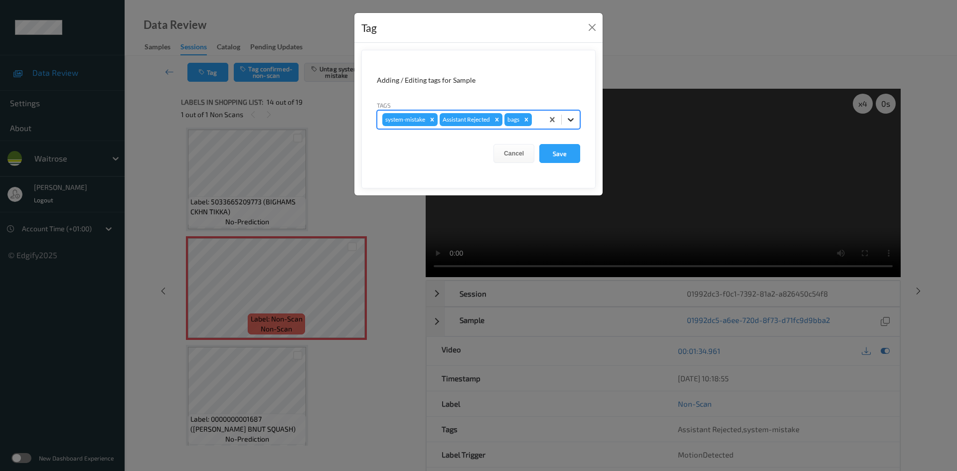
click at [573, 123] on icon at bounding box center [571, 120] width 10 height 10
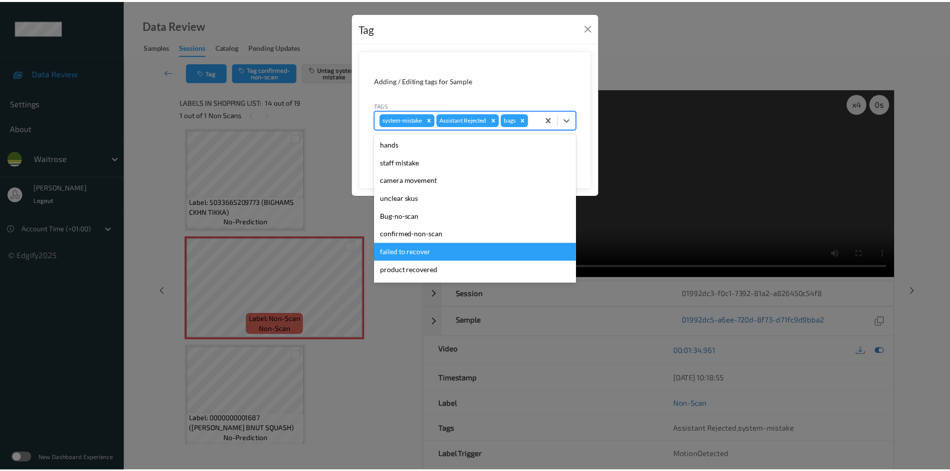
scroll to position [213, 0]
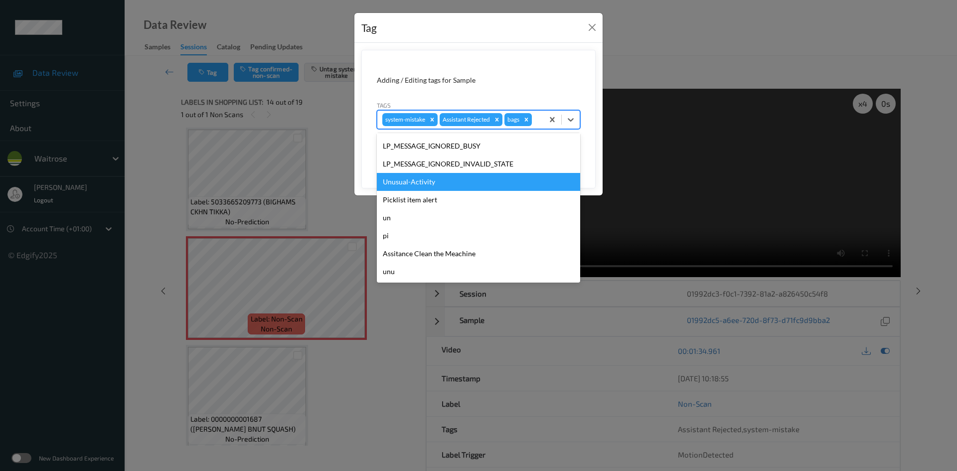
click at [429, 180] on div "Unusual-Activity" at bounding box center [478, 182] width 203 height 18
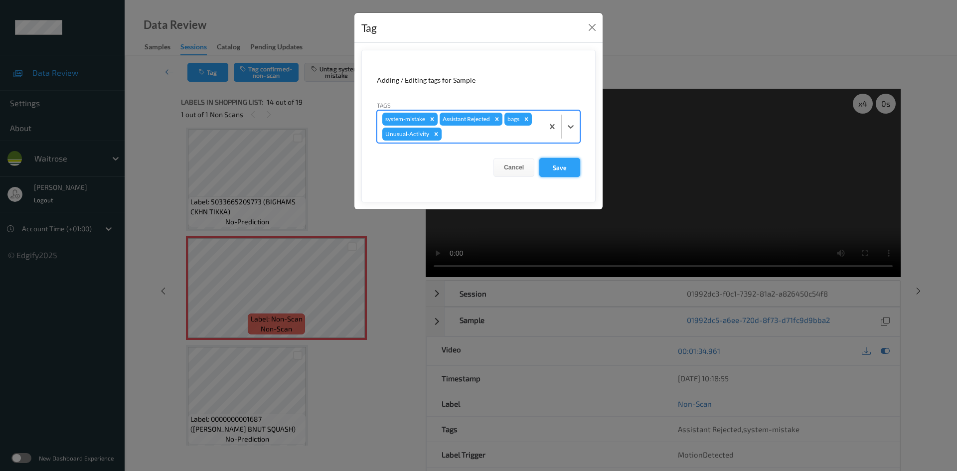
click at [545, 172] on button "Save" at bounding box center [559, 167] width 41 height 19
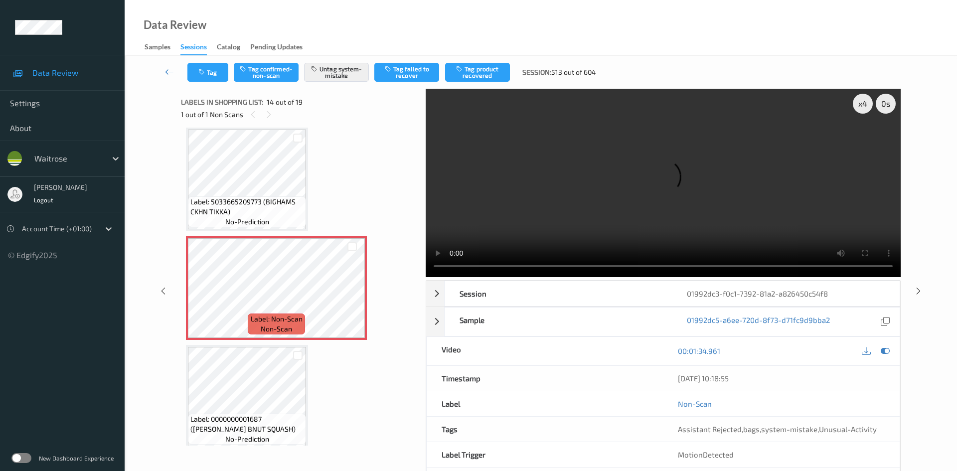
click at [165, 66] on link at bounding box center [169, 72] width 35 height 19
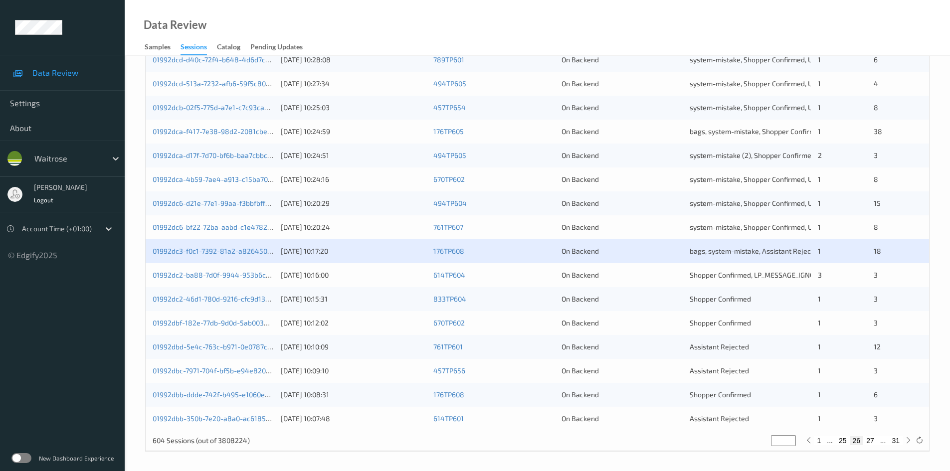
scroll to position [279, 0]
click at [195, 297] on link "01992dc2-46d1-780d-9216-cfc9d1301b91" at bounding box center [218, 298] width 131 height 8
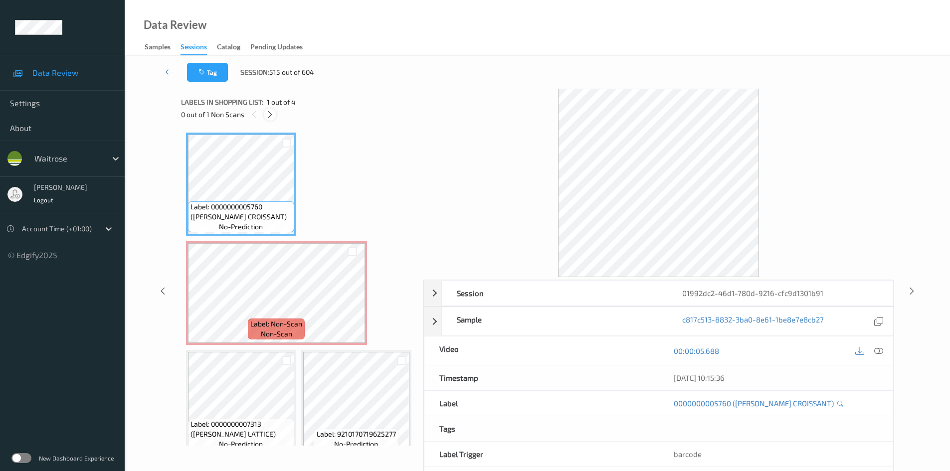
click at [269, 118] on icon at bounding box center [270, 114] width 8 height 9
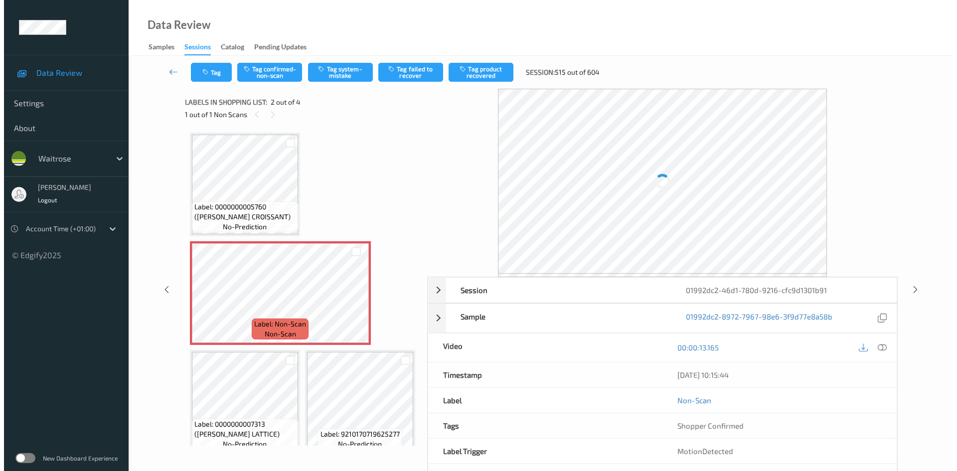
scroll to position [5, 0]
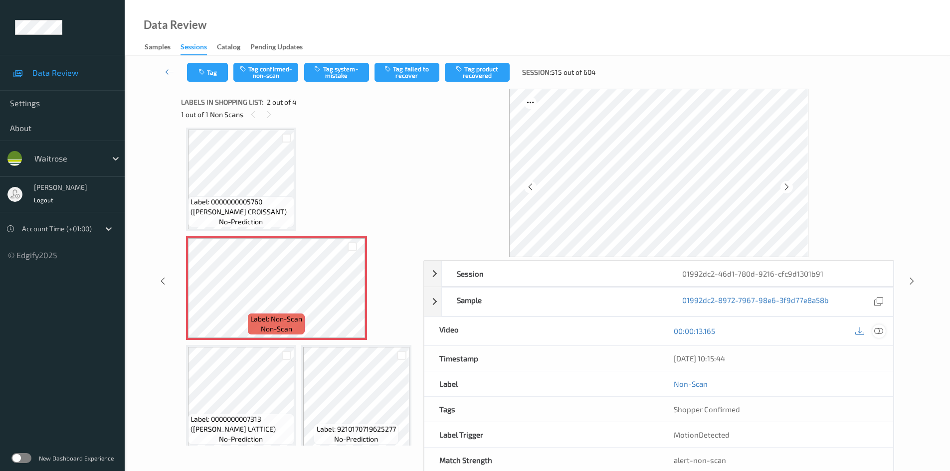
click at [881, 327] on icon at bounding box center [878, 331] width 9 height 9
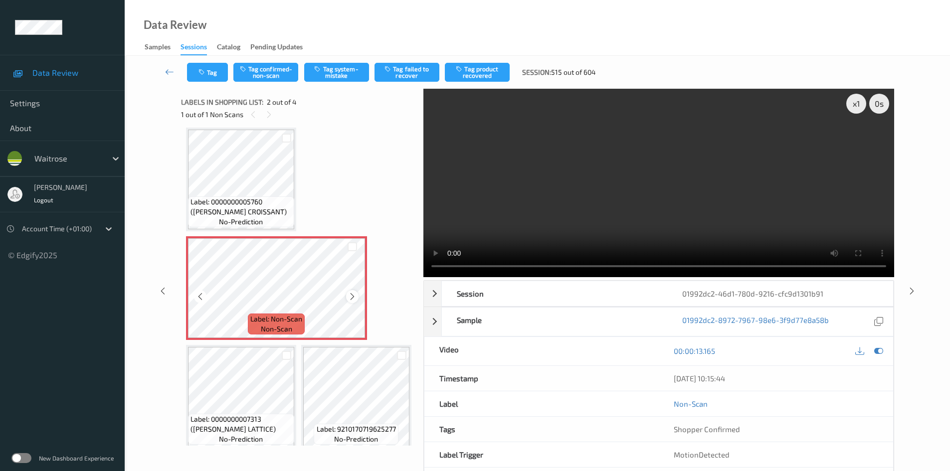
click at [352, 295] on icon at bounding box center [352, 296] width 8 height 9
click at [566, 173] on video at bounding box center [658, 183] width 471 height 188
click at [855, 104] on div "x 1" at bounding box center [856, 104] width 20 height 20
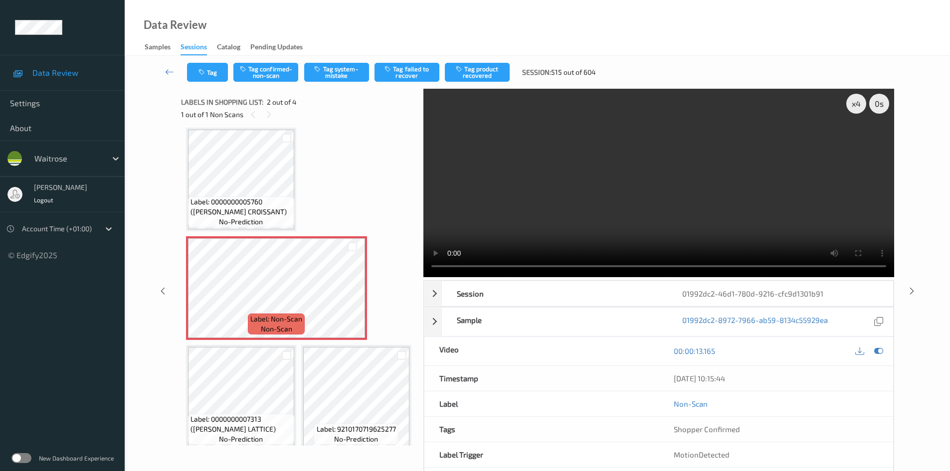
click at [601, 240] on video at bounding box center [658, 183] width 471 height 188
click at [532, 212] on video at bounding box center [658, 183] width 471 height 188
click at [592, 201] on video at bounding box center [658, 183] width 471 height 188
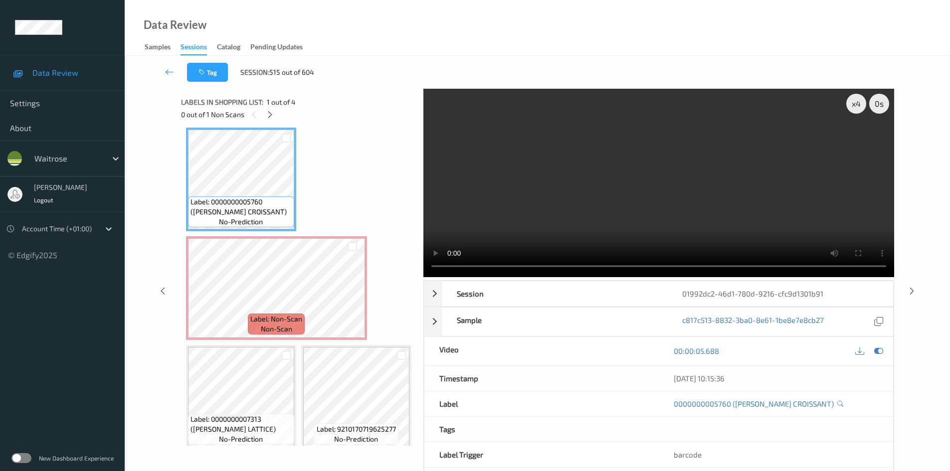
click at [496, 207] on video at bounding box center [658, 183] width 471 height 188
click at [734, 233] on video at bounding box center [658, 183] width 471 height 188
drag, startPoint x: 601, startPoint y: 192, endPoint x: 681, endPoint y: 216, distance: 83.1
click at [602, 193] on video at bounding box center [658, 183] width 471 height 188
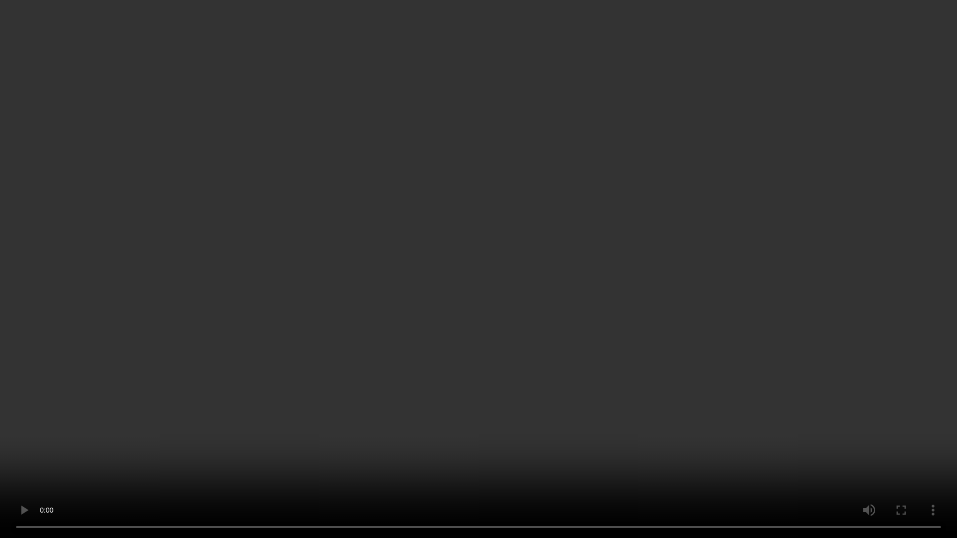
click at [697, 380] on video at bounding box center [478, 269] width 957 height 538
click at [664, 371] on video at bounding box center [478, 269] width 957 height 538
click at [696, 367] on video at bounding box center [478, 269] width 957 height 538
click at [627, 306] on video at bounding box center [478, 269] width 957 height 538
click at [651, 316] on video at bounding box center [478, 269] width 957 height 538
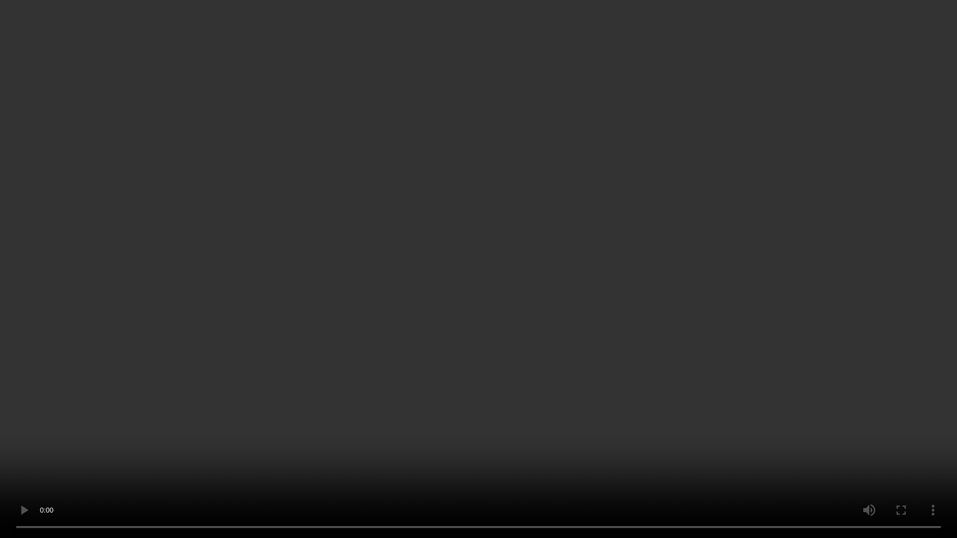
click at [619, 350] on video at bounding box center [478, 269] width 957 height 538
click at [714, 330] on video at bounding box center [478, 269] width 957 height 538
click at [567, 326] on video at bounding box center [478, 269] width 957 height 538
click at [646, 326] on video at bounding box center [478, 269] width 957 height 538
click at [639, 327] on video at bounding box center [478, 269] width 957 height 538
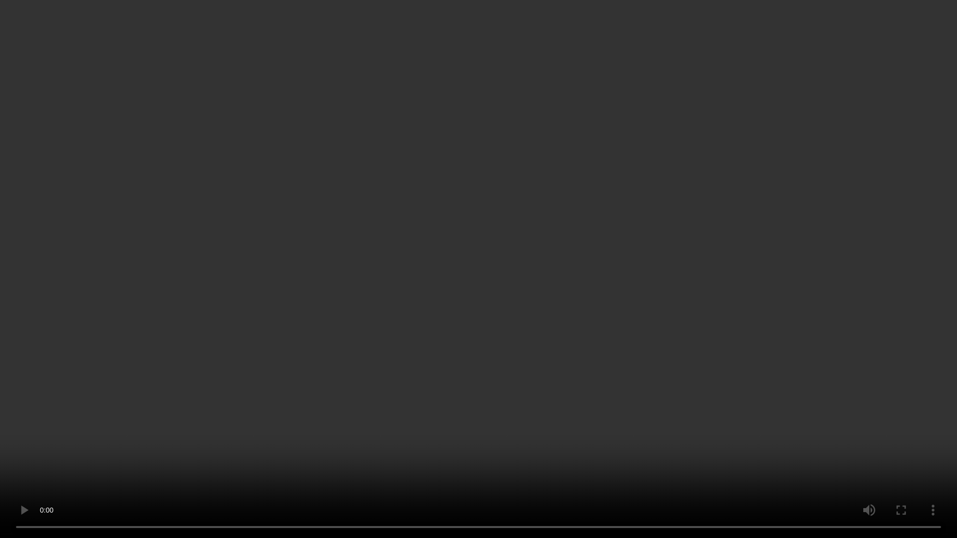
click at [629, 330] on video at bounding box center [478, 269] width 957 height 538
click at [551, 342] on video at bounding box center [478, 269] width 957 height 538
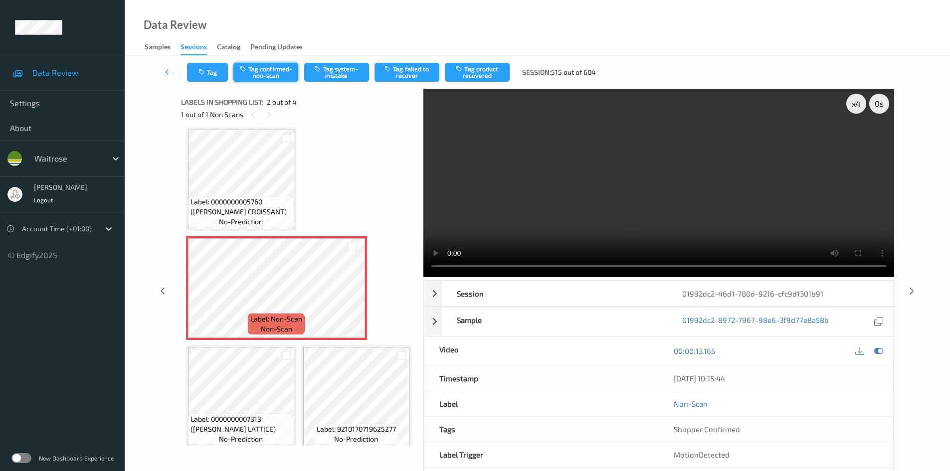
click at [283, 73] on button "Tag confirmed-non-scan" at bounding box center [265, 72] width 65 height 19
click at [863, 106] on div "x 4" at bounding box center [856, 104] width 20 height 20
click at [863, 106] on div "x 1" at bounding box center [856, 104] width 20 height 20
click at [863, 106] on div "x 2" at bounding box center [856, 104] width 20 height 20
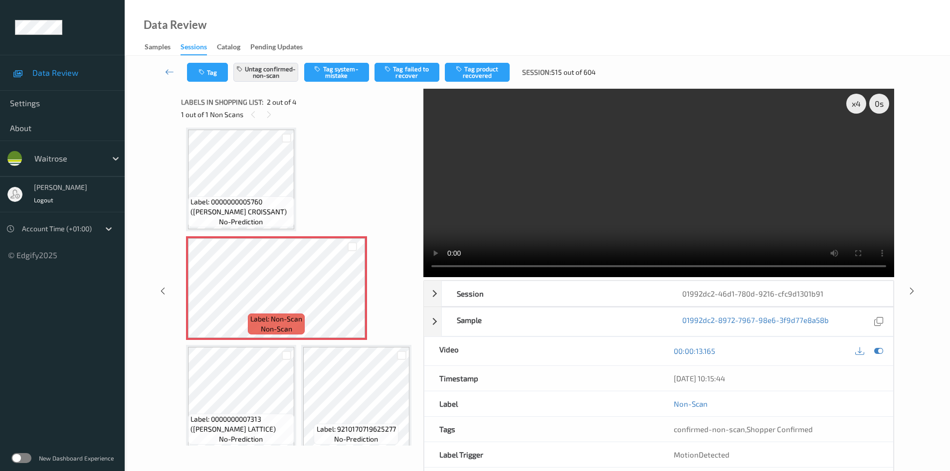
click at [779, 186] on video at bounding box center [658, 183] width 471 height 188
click at [497, 72] on button "Tag product recovered" at bounding box center [477, 72] width 65 height 19
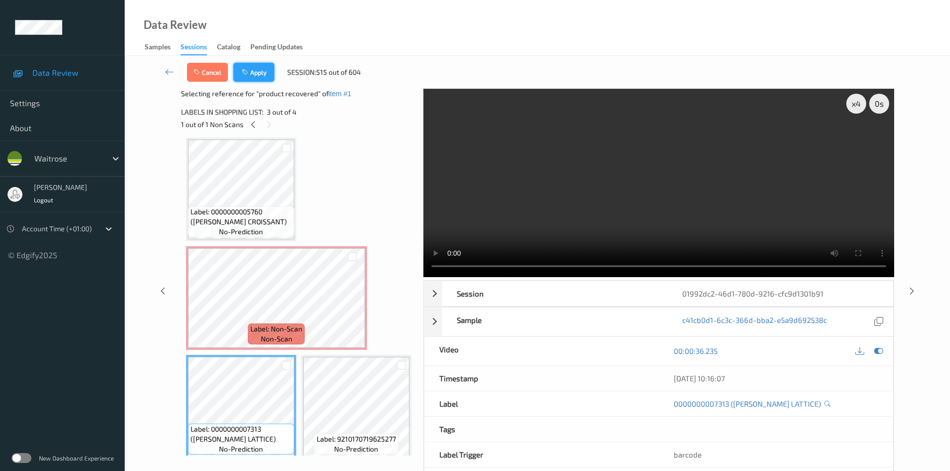
click at [262, 66] on button "Apply" at bounding box center [253, 72] width 41 height 19
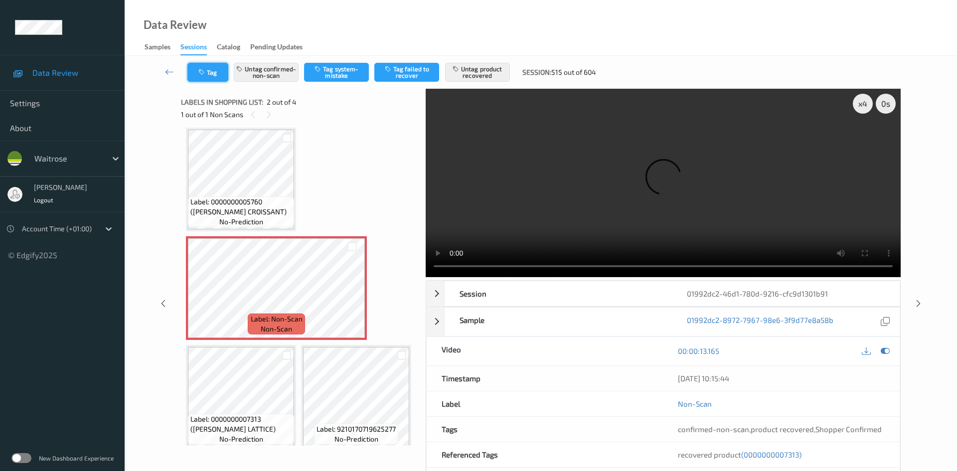
click at [217, 73] on button "Tag" at bounding box center [207, 72] width 41 height 19
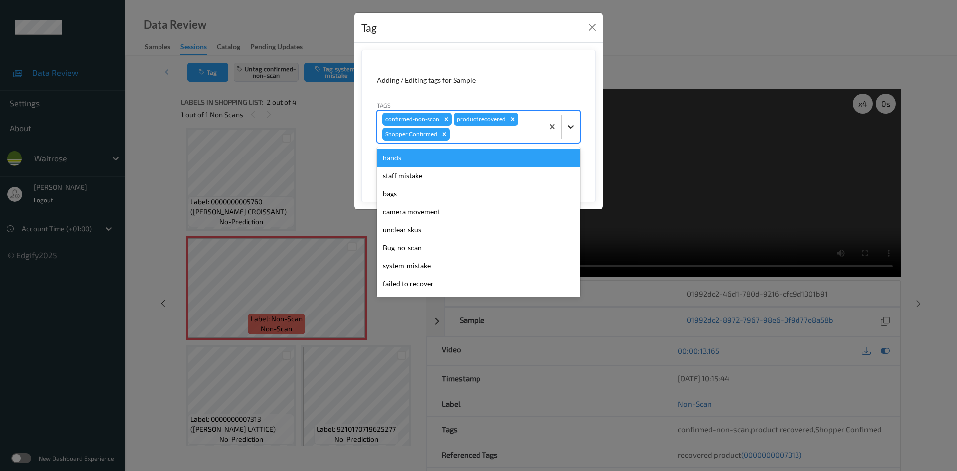
click at [568, 126] on icon at bounding box center [571, 126] width 6 height 3
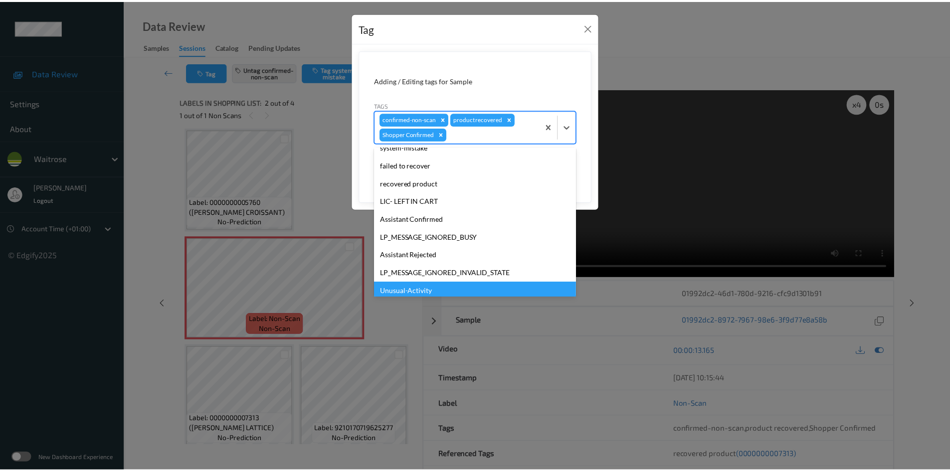
scroll to position [213, 0]
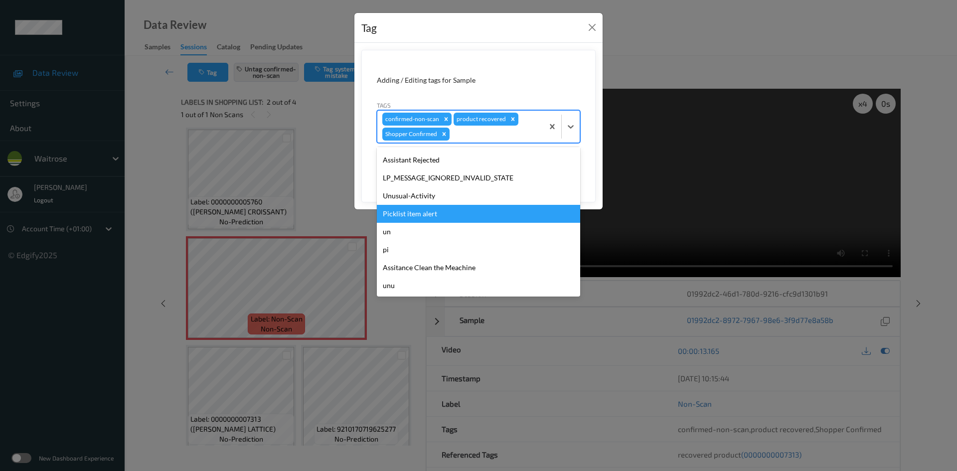
click at [395, 209] on div "Picklist item alert" at bounding box center [478, 214] width 203 height 18
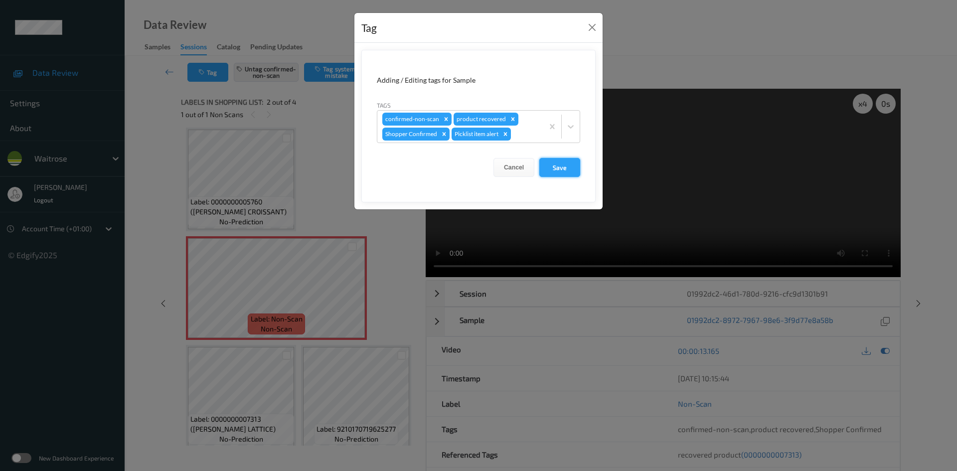
click at [561, 168] on button "Save" at bounding box center [559, 167] width 41 height 19
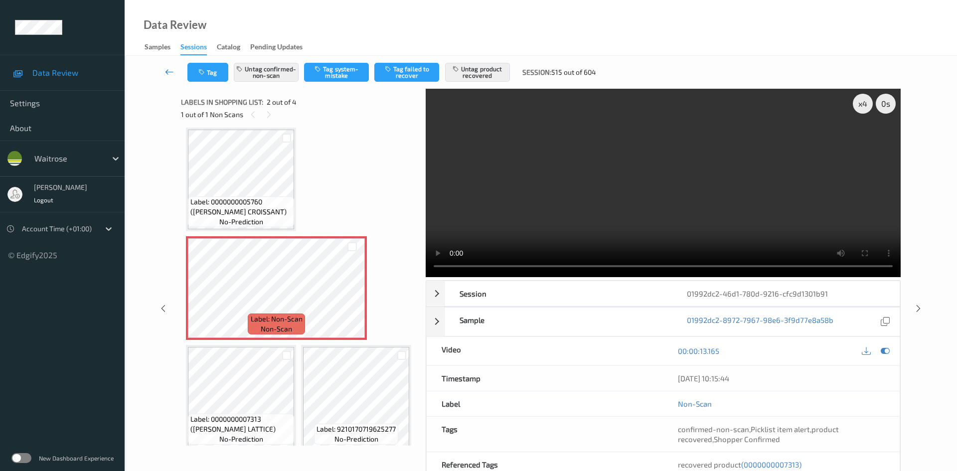
click at [168, 66] on link at bounding box center [169, 72] width 35 height 19
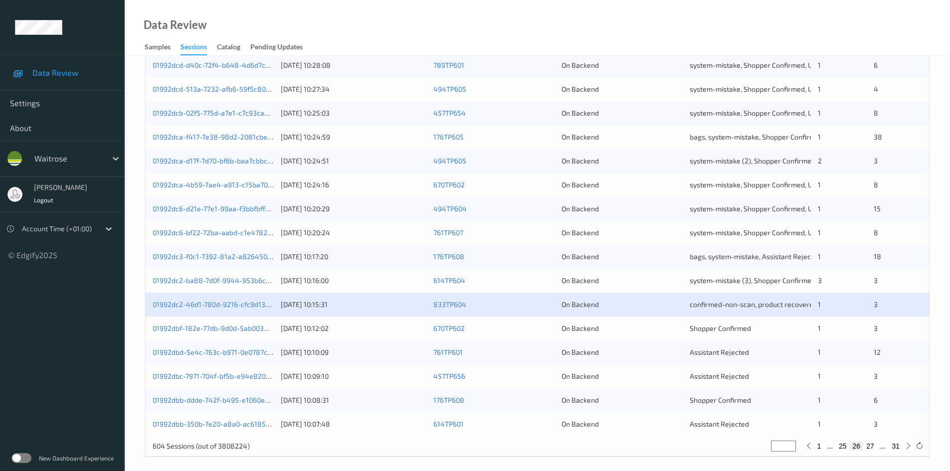
scroll to position [279, 0]
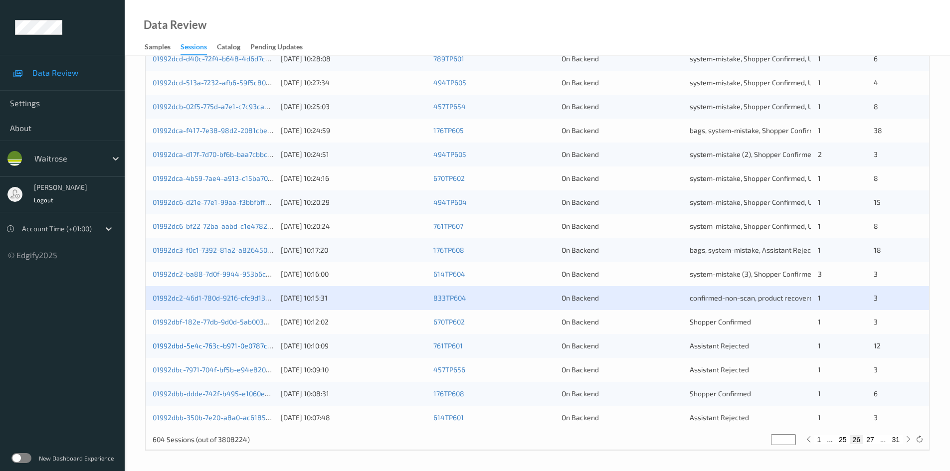
click at [199, 346] on link "01992dbd-5e4c-763c-b971-0e0787c60a4c" at bounding box center [220, 346] width 135 height 8
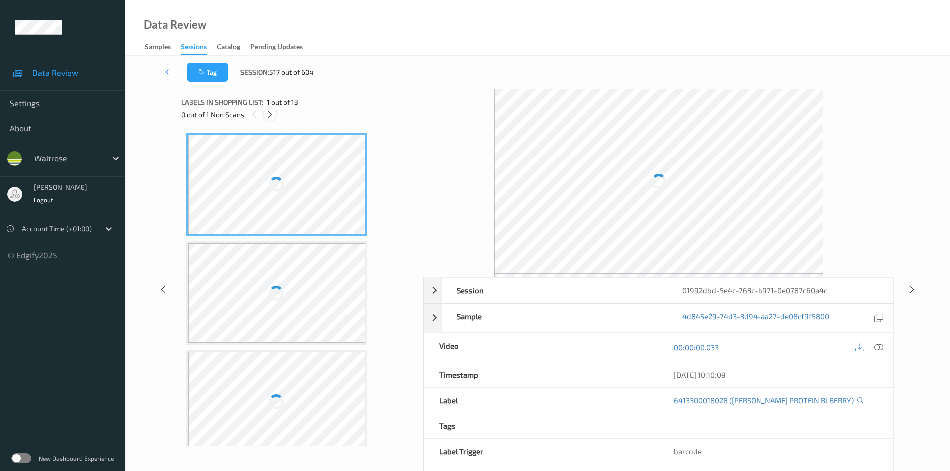
click at [265, 116] on div at bounding box center [270, 114] width 12 height 12
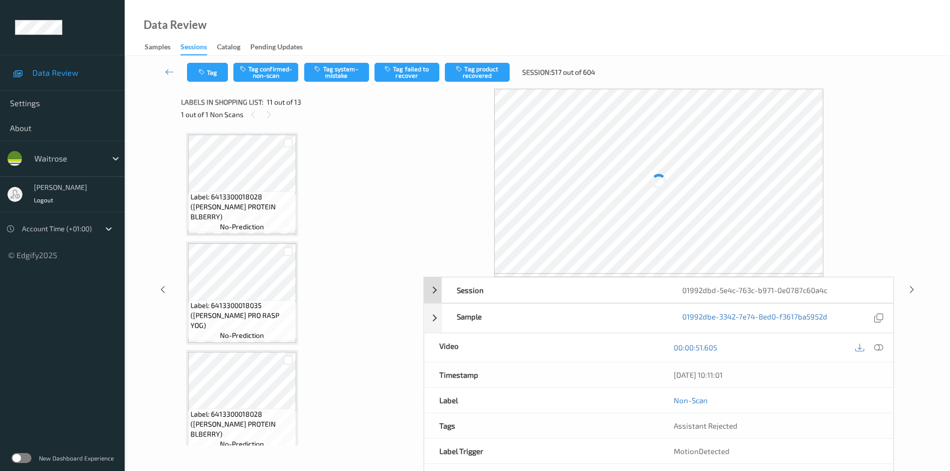
scroll to position [983, 0]
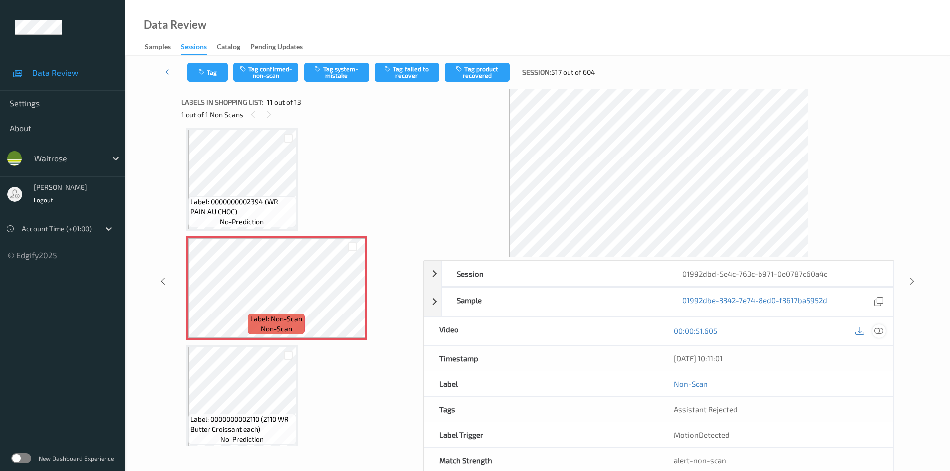
click at [879, 330] on icon at bounding box center [878, 331] width 9 height 9
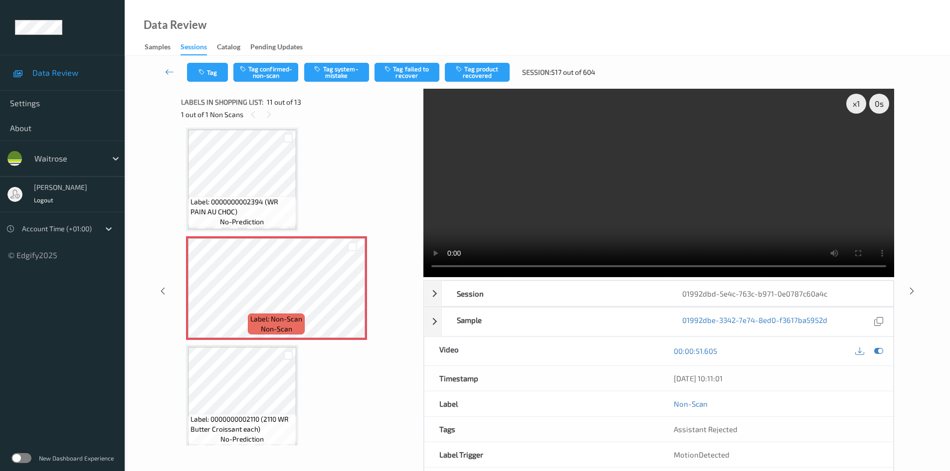
click at [543, 229] on video at bounding box center [658, 183] width 471 height 188
click at [641, 202] on video at bounding box center [658, 183] width 471 height 188
click at [600, 197] on video at bounding box center [658, 183] width 471 height 188
click at [852, 115] on video at bounding box center [658, 183] width 471 height 188
click at [855, 107] on div "x 1" at bounding box center [856, 104] width 20 height 20
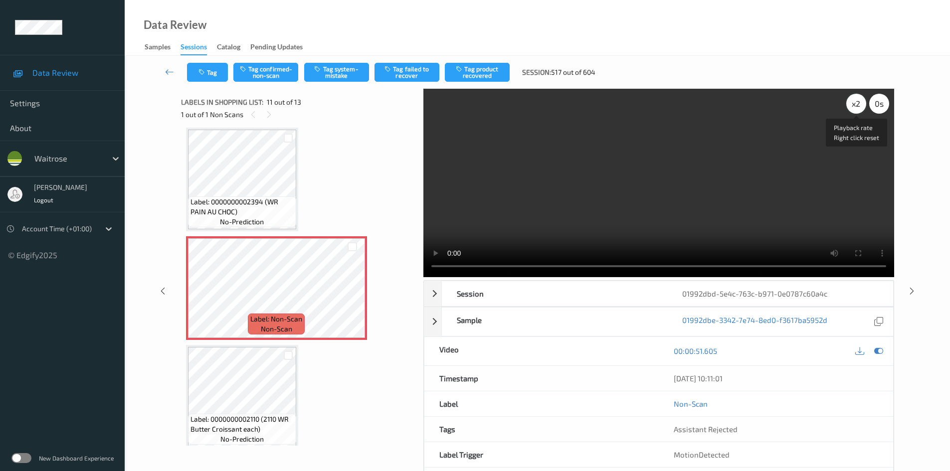
click at [855, 107] on div "x 2" at bounding box center [856, 104] width 20 height 20
click at [720, 155] on video at bounding box center [658, 183] width 471 height 188
click at [553, 236] on video at bounding box center [658, 183] width 471 height 188
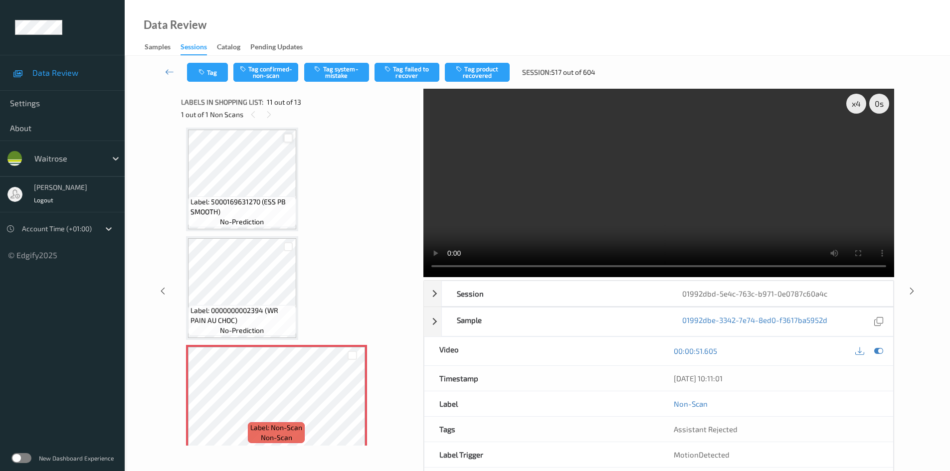
scroll to position [883, 0]
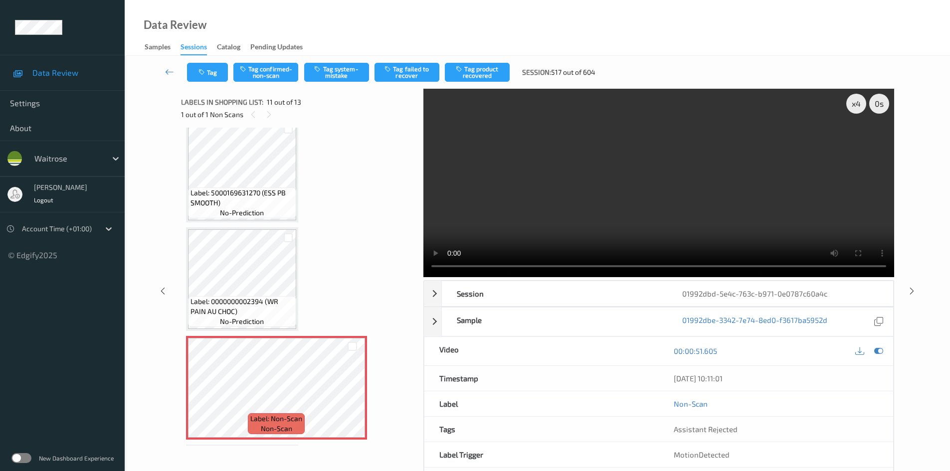
click at [527, 209] on video at bounding box center [658, 183] width 471 height 188
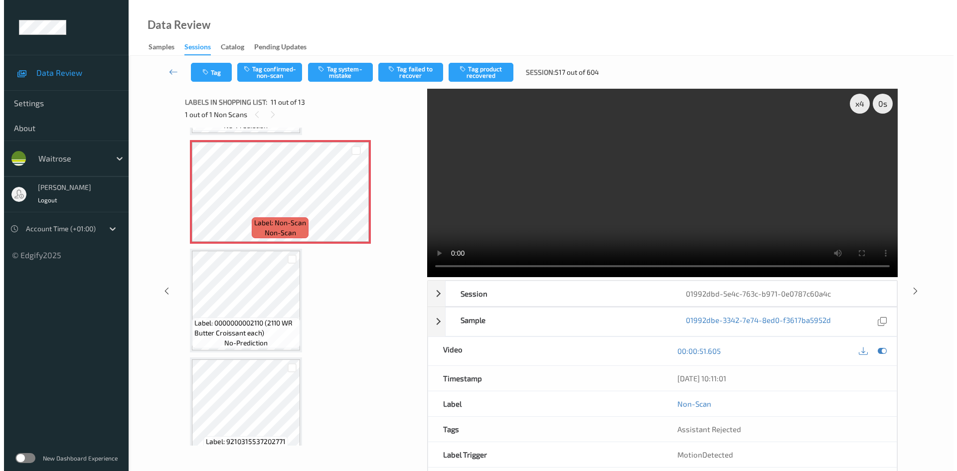
scroll to position [1083, 0]
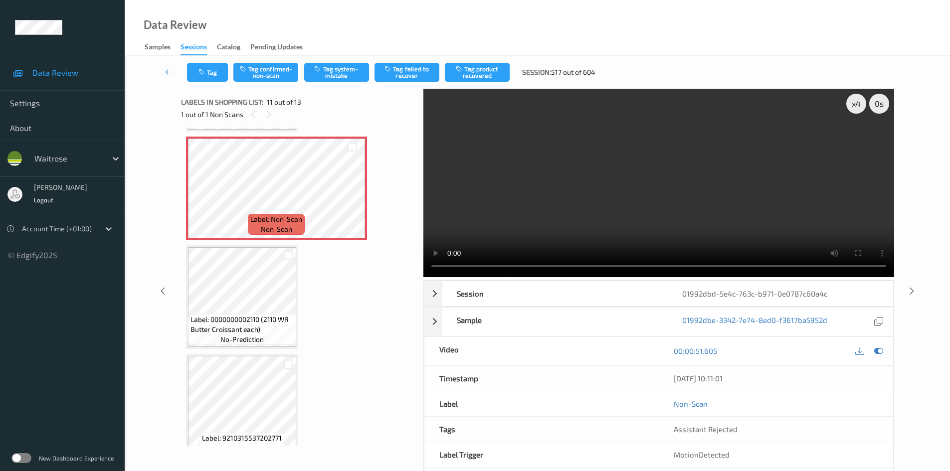
click at [683, 159] on video at bounding box center [658, 183] width 471 height 188
click at [328, 74] on button "Tag system-mistake" at bounding box center [336, 72] width 65 height 19
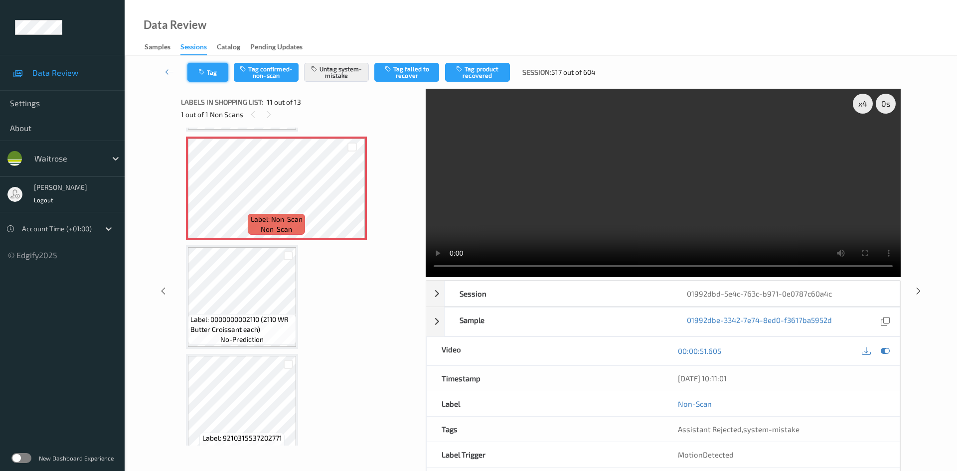
click at [199, 76] on button "Tag" at bounding box center [207, 72] width 41 height 19
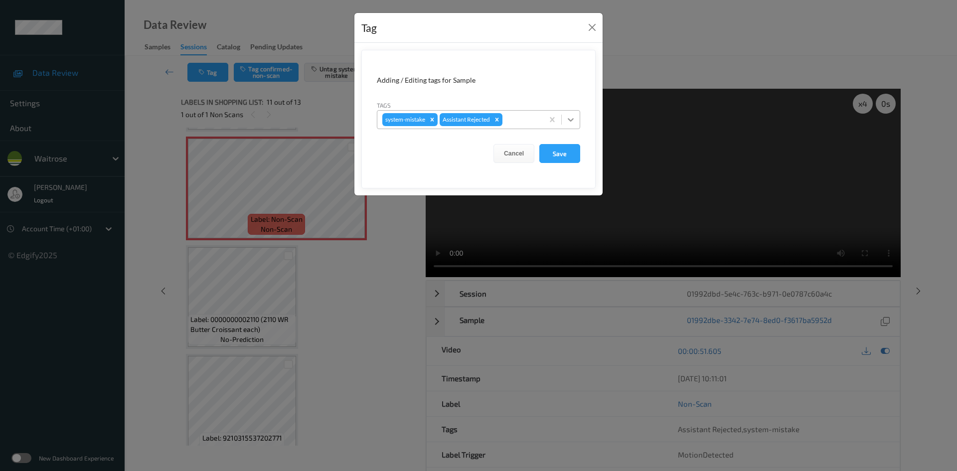
click at [582, 125] on form "Adding / Editing tags for Sample Tags system-mistake Assistant Rejected Cancel …" at bounding box center [478, 119] width 234 height 139
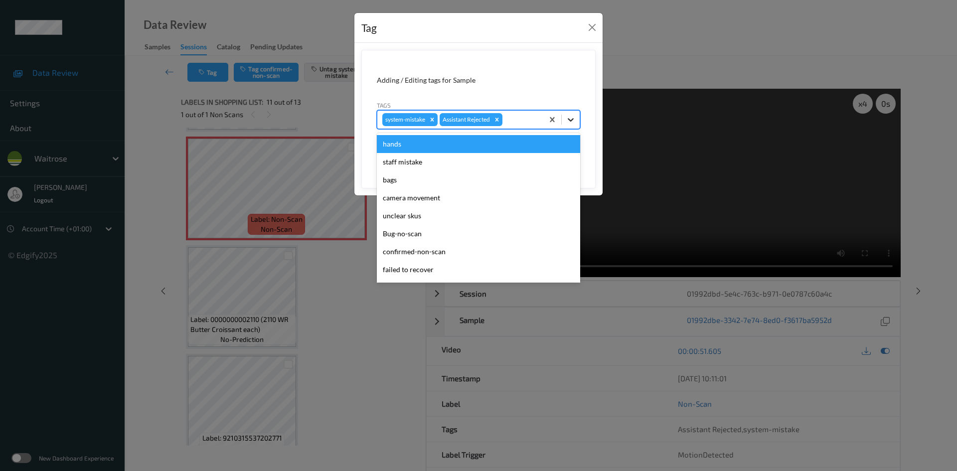
click at [579, 119] on div at bounding box center [571, 120] width 18 height 18
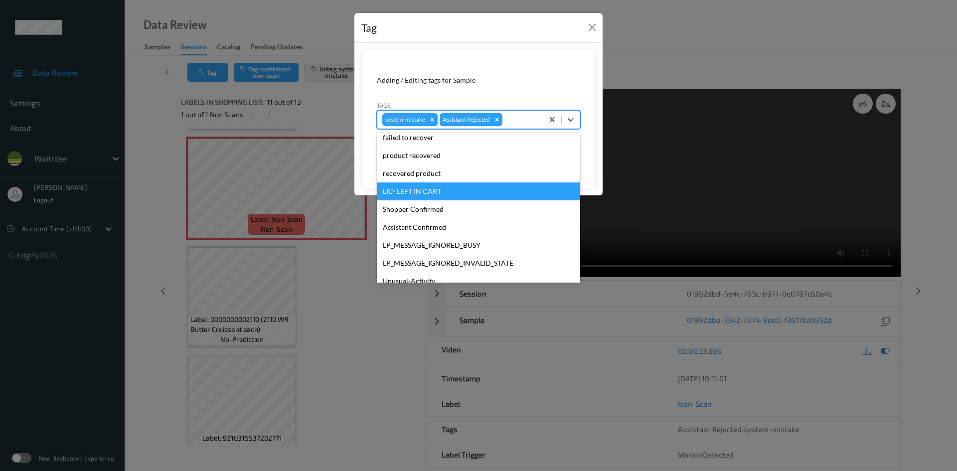
scroll to position [231, 0]
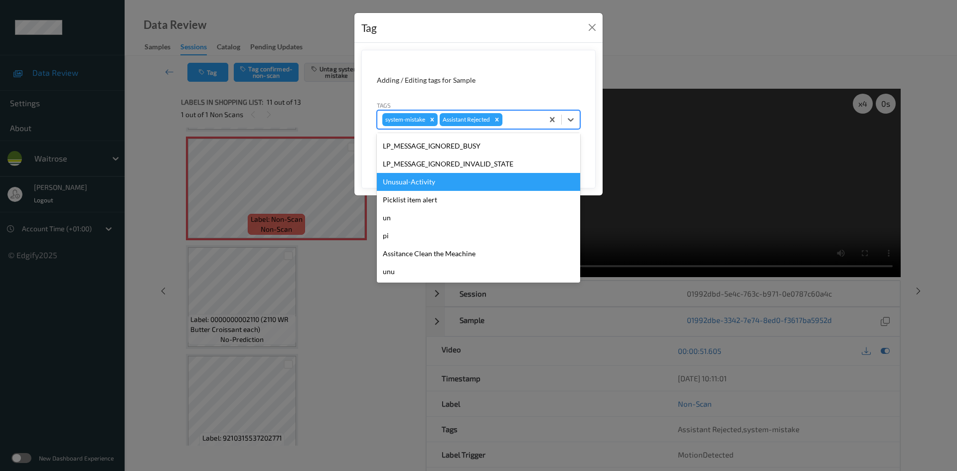
click at [450, 187] on div "Unusual-Activity" at bounding box center [478, 182] width 203 height 18
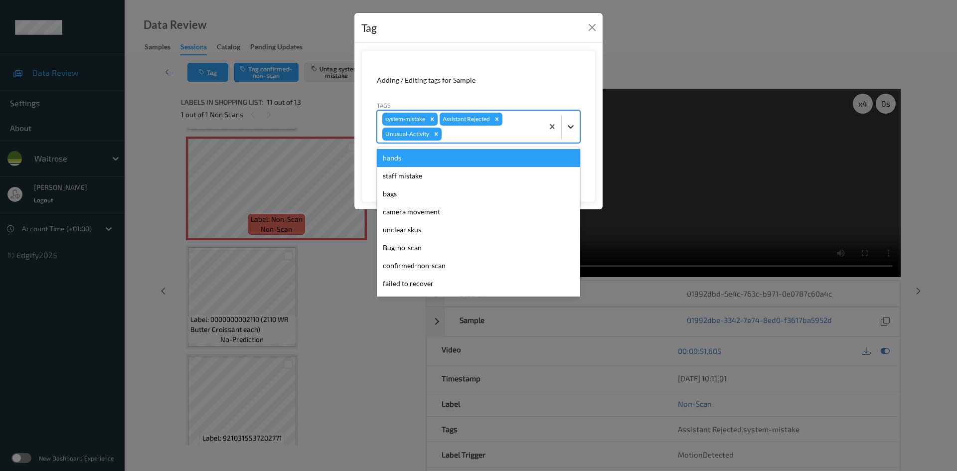
click at [573, 122] on icon at bounding box center [571, 127] width 10 height 10
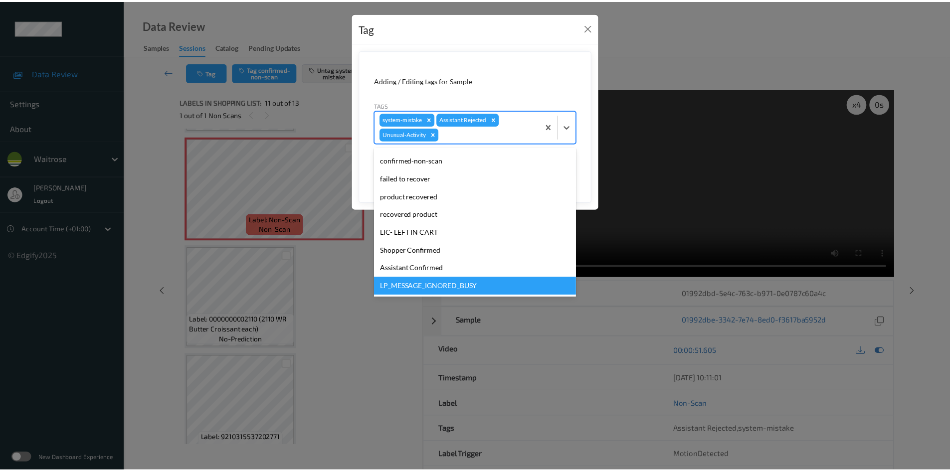
scroll to position [150, 0]
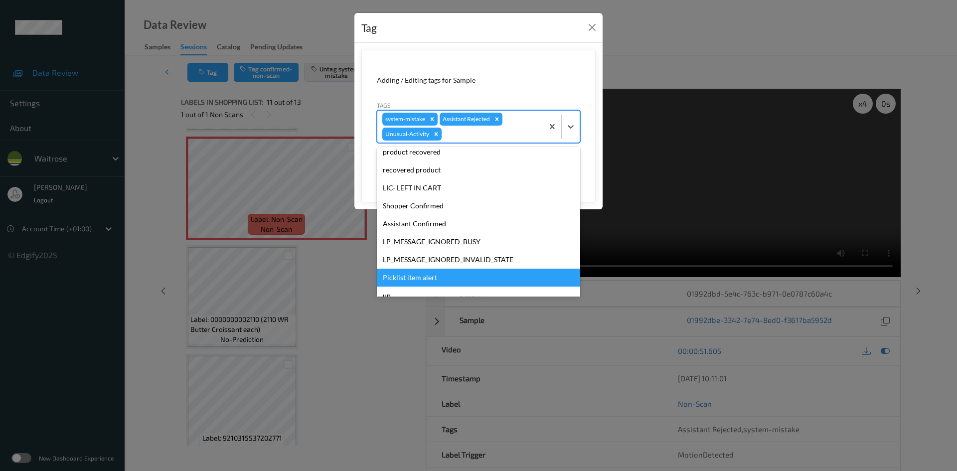
drag, startPoint x: 411, startPoint y: 276, endPoint x: 433, endPoint y: 273, distance: 22.2
click at [420, 275] on div "Picklist item alert" at bounding box center [478, 278] width 203 height 18
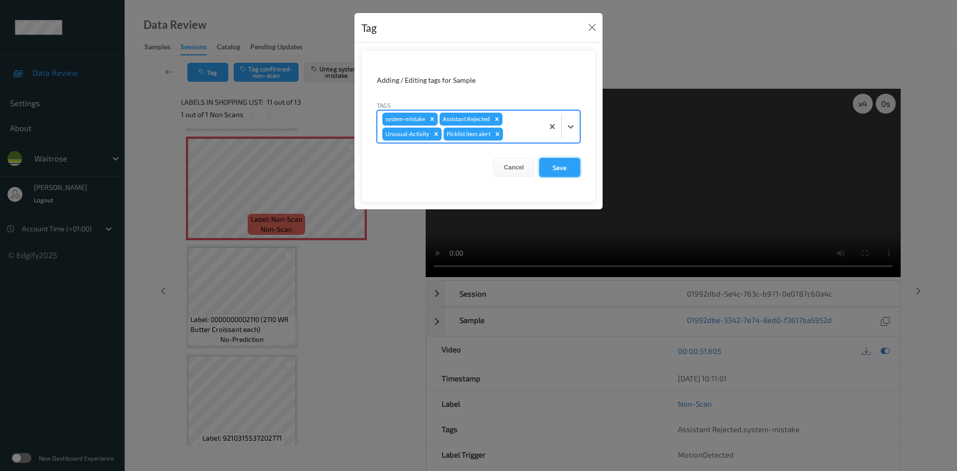
click at [561, 171] on button "Save" at bounding box center [559, 167] width 41 height 19
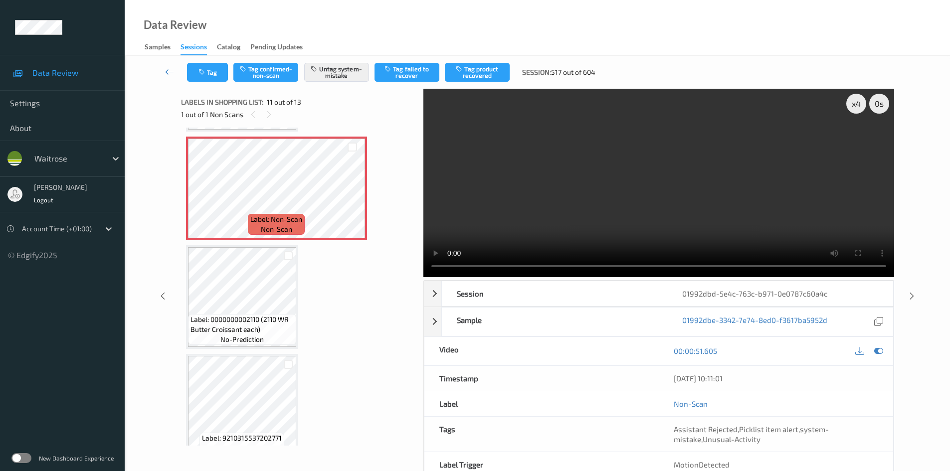
click at [166, 65] on link at bounding box center [169, 72] width 35 height 19
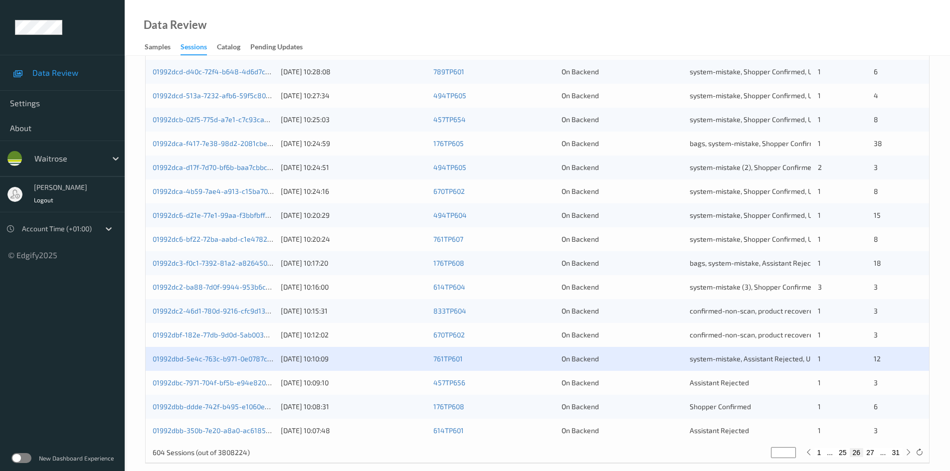
scroll to position [279, 0]
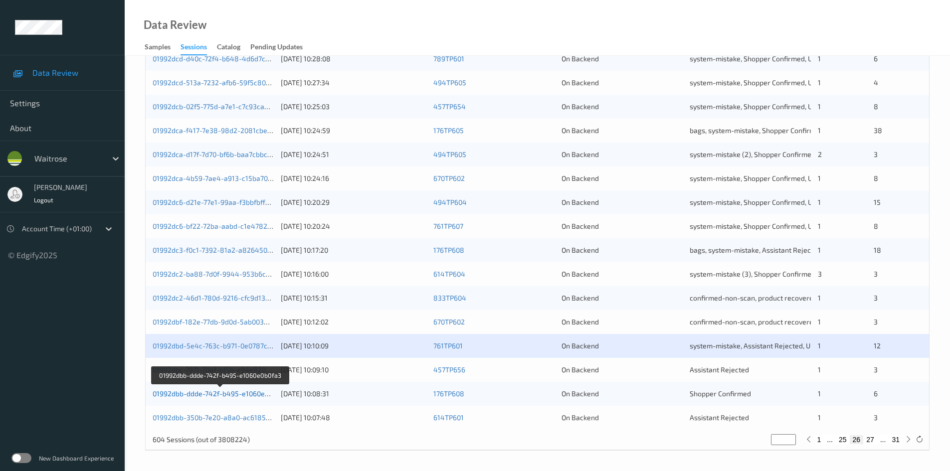
click at [187, 396] on link "01992dbb-ddde-742f-b495-e1060e0b0fa3" at bounding box center [220, 393] width 135 height 8
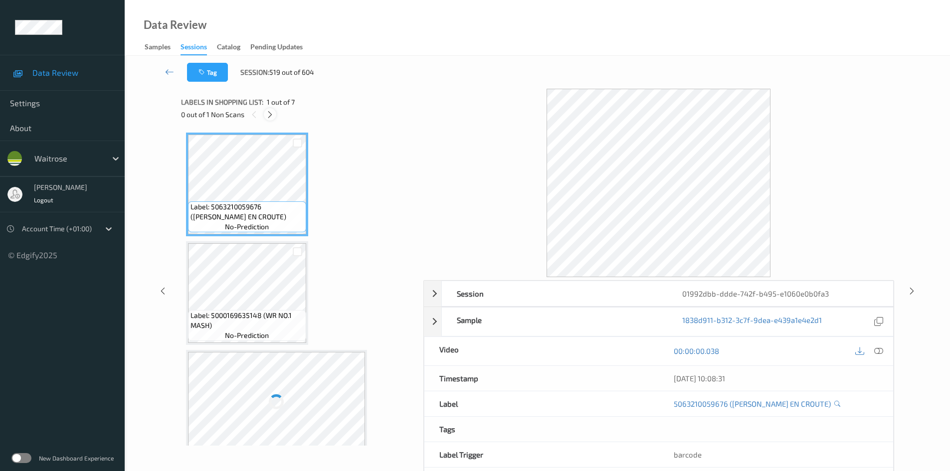
click at [271, 115] on icon at bounding box center [270, 114] width 8 height 9
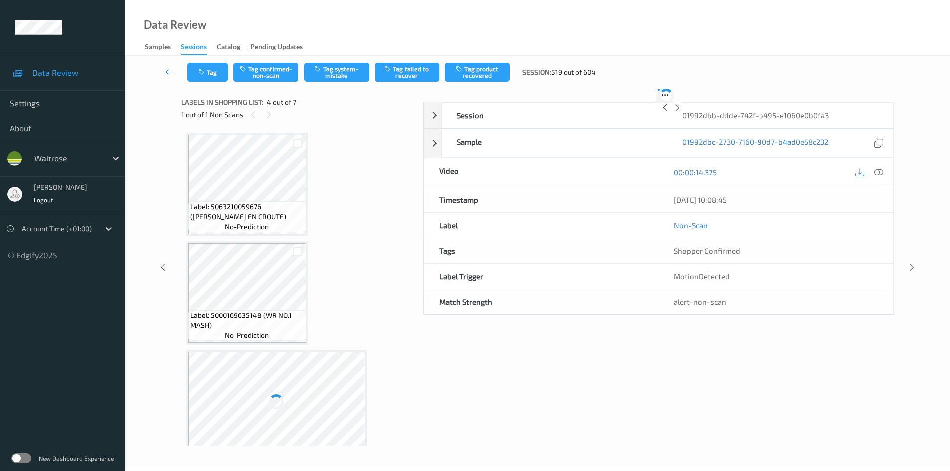
scroll to position [222, 0]
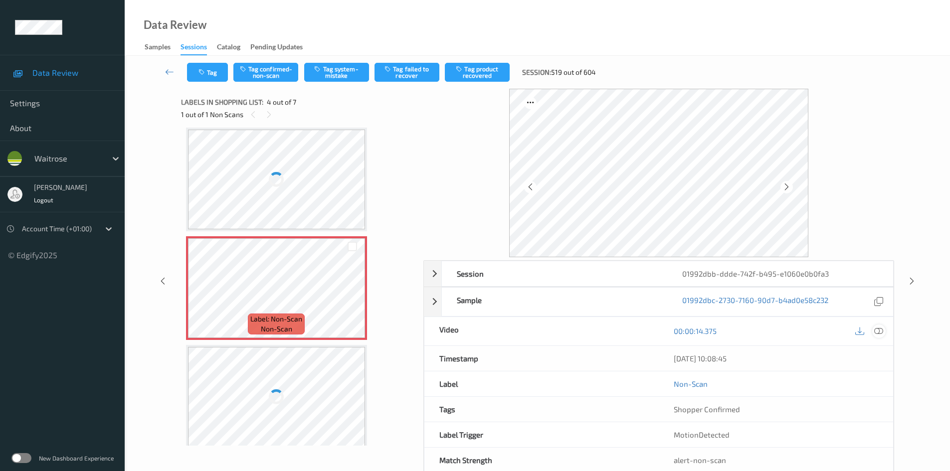
click at [878, 332] on icon at bounding box center [878, 331] width 9 height 9
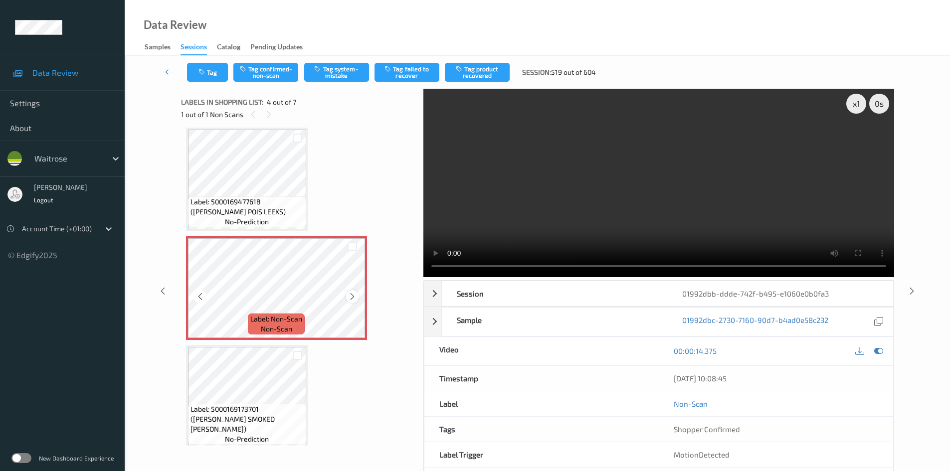
click at [350, 297] on icon at bounding box center [352, 296] width 8 height 9
click at [356, 296] on div at bounding box center [352, 296] width 12 height 12
click at [350, 296] on icon at bounding box center [352, 296] width 8 height 9
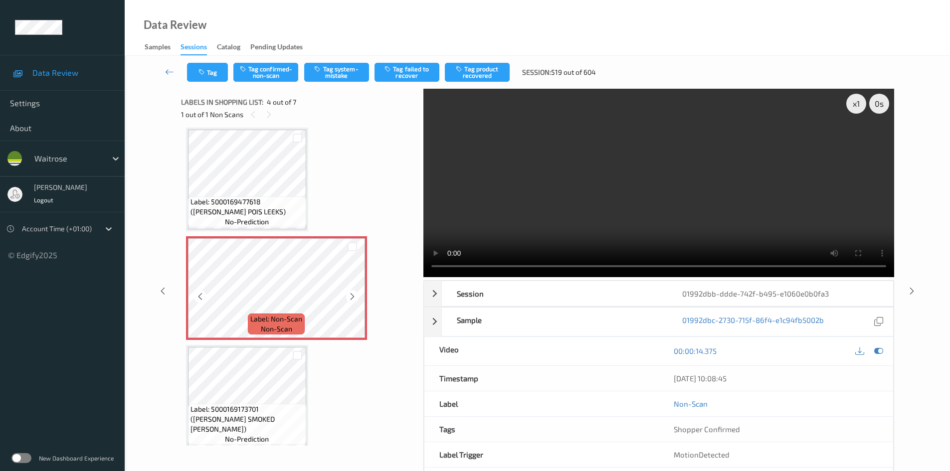
click at [350, 296] on icon at bounding box center [352, 296] width 8 height 9
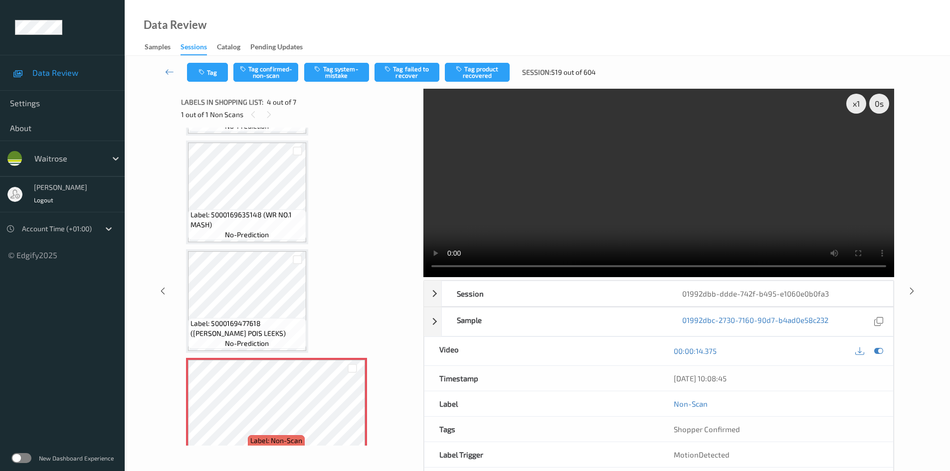
scroll to position [0, 0]
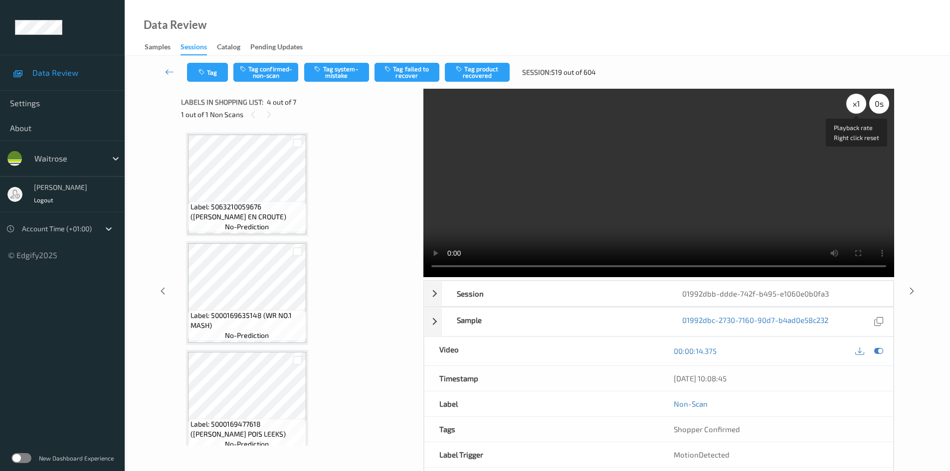
click at [863, 105] on div "x 1" at bounding box center [856, 104] width 20 height 20
click at [599, 193] on video at bounding box center [658, 183] width 471 height 188
click at [575, 201] on video at bounding box center [658, 183] width 471 height 188
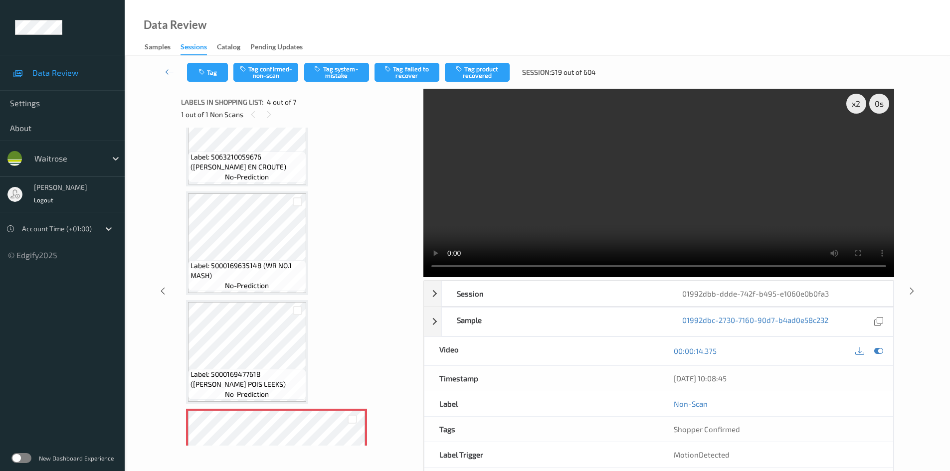
click at [587, 208] on video at bounding box center [658, 183] width 471 height 188
click at [526, 215] on video at bounding box center [658, 183] width 471 height 188
click at [746, 210] on video at bounding box center [658, 183] width 471 height 188
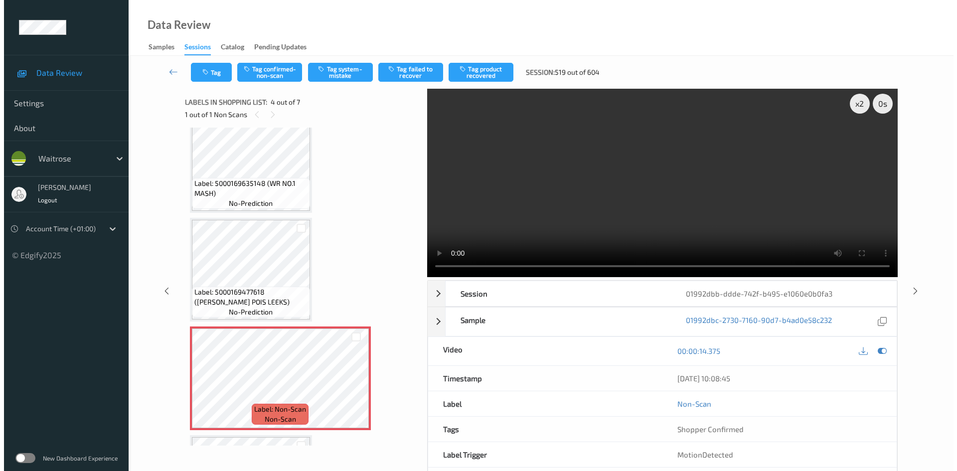
scroll to position [199, 0]
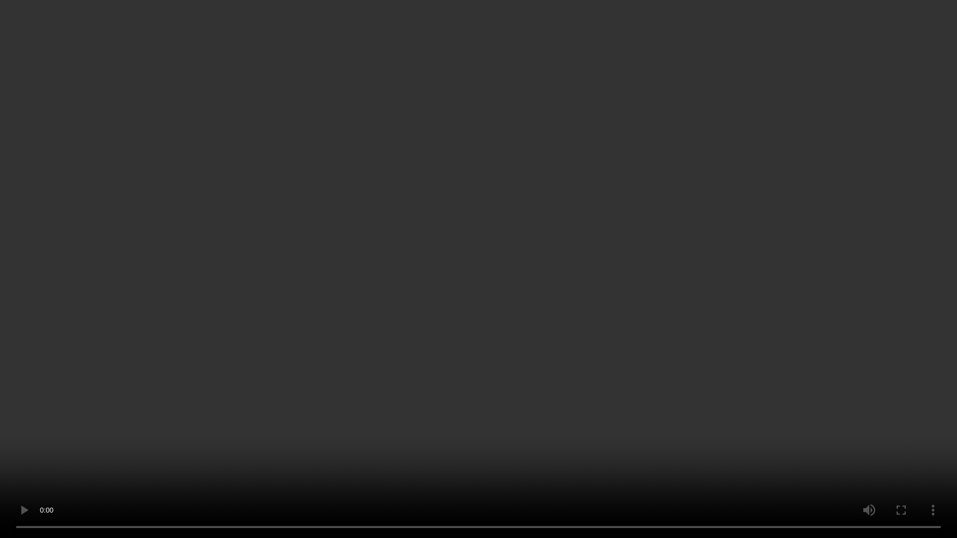
drag, startPoint x: 649, startPoint y: 328, endPoint x: 669, endPoint y: 327, distance: 20.0
click at [649, 328] on video at bounding box center [478, 269] width 957 height 538
click at [609, 345] on video at bounding box center [478, 269] width 957 height 538
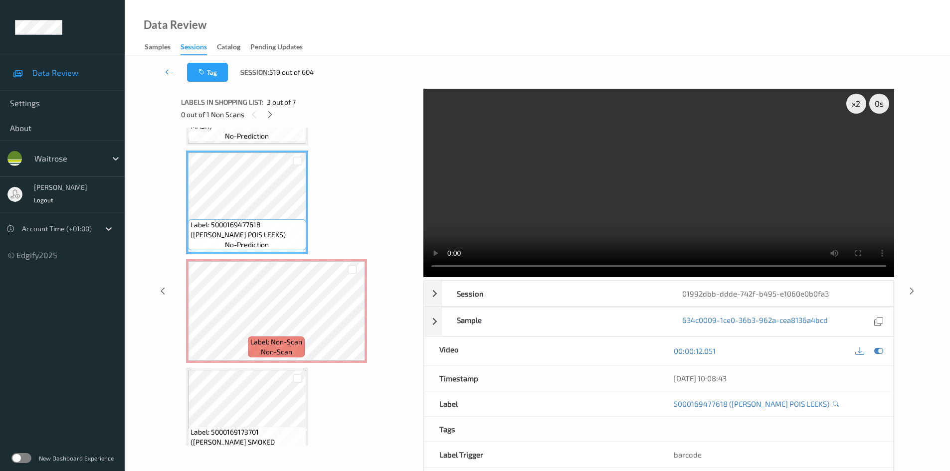
click at [545, 238] on video at bounding box center [658, 183] width 471 height 188
click at [853, 103] on div "x 2" at bounding box center [856, 104] width 20 height 20
click at [563, 201] on video at bounding box center [658, 183] width 471 height 188
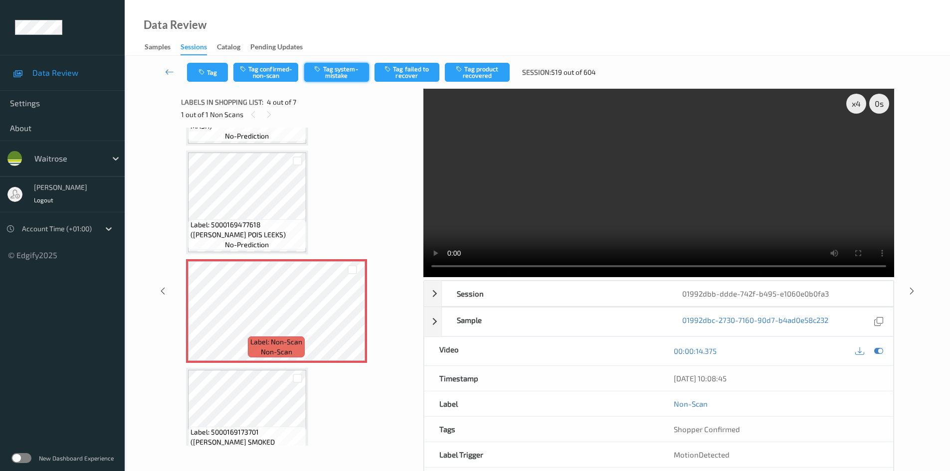
click at [346, 71] on button "Tag system-mistake" at bounding box center [336, 72] width 65 height 19
click at [342, 65] on button "Tag system-mistake" at bounding box center [336, 72] width 65 height 19
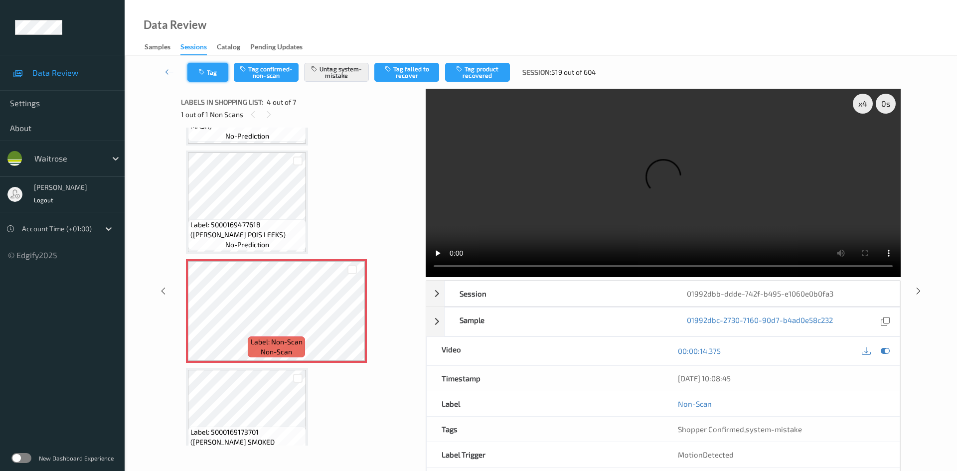
click at [202, 69] on button "Tag" at bounding box center [207, 72] width 41 height 19
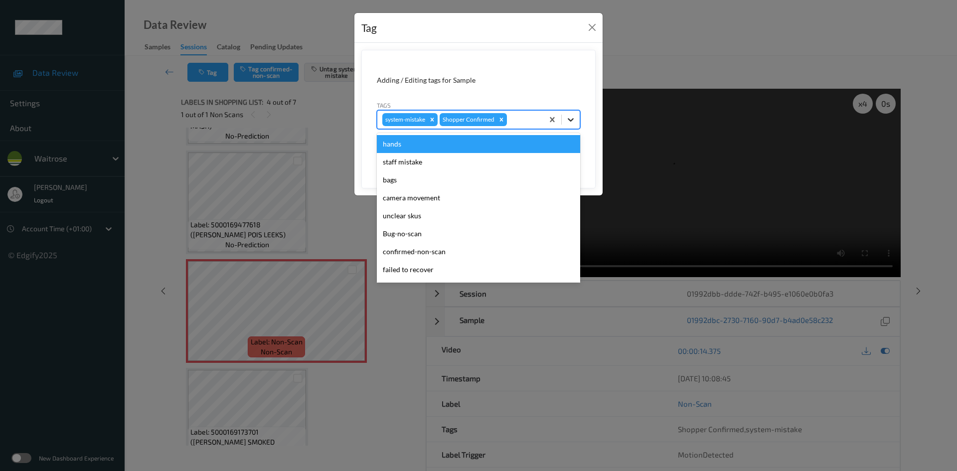
click at [566, 117] on icon at bounding box center [571, 120] width 10 height 10
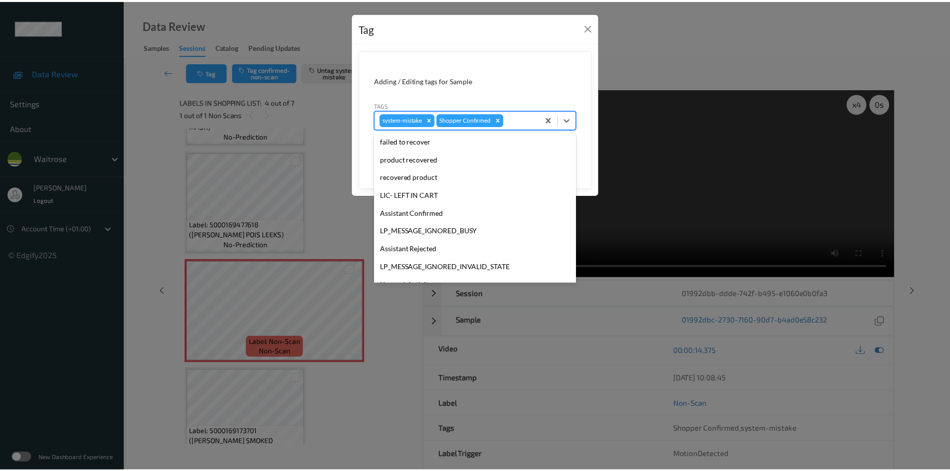
scroll to position [231, 0]
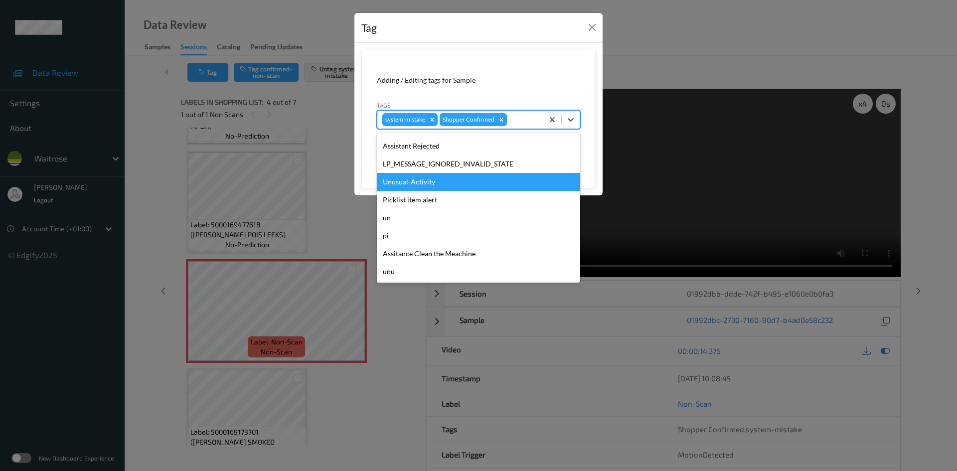
click at [410, 183] on div "Unusual-Activity" at bounding box center [478, 182] width 203 height 18
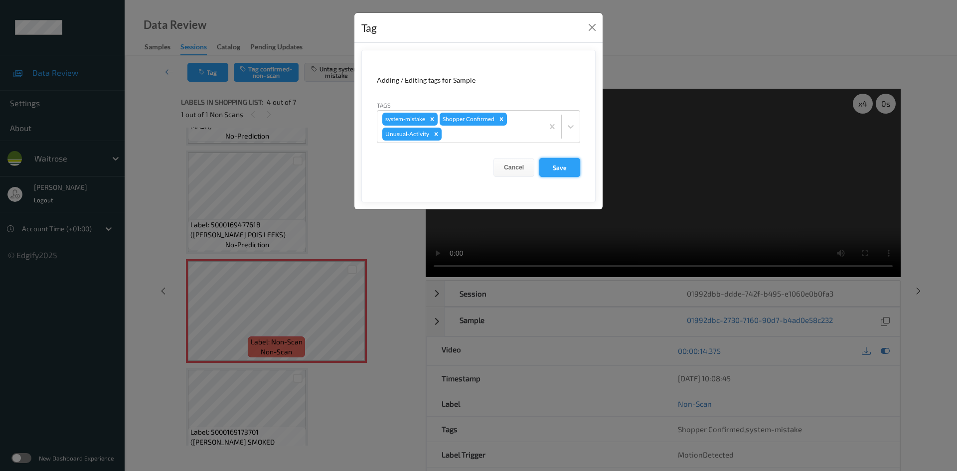
click at [569, 165] on button "Save" at bounding box center [559, 167] width 41 height 19
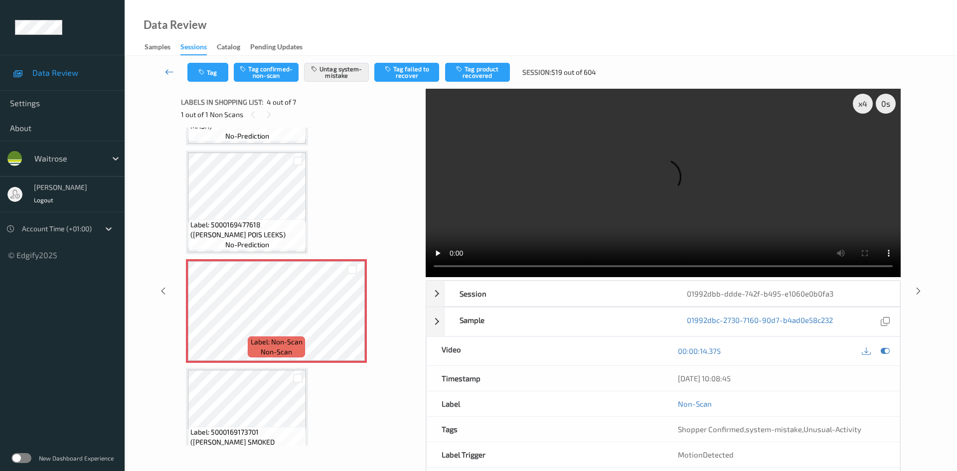
click at [166, 63] on link at bounding box center [169, 72] width 35 height 19
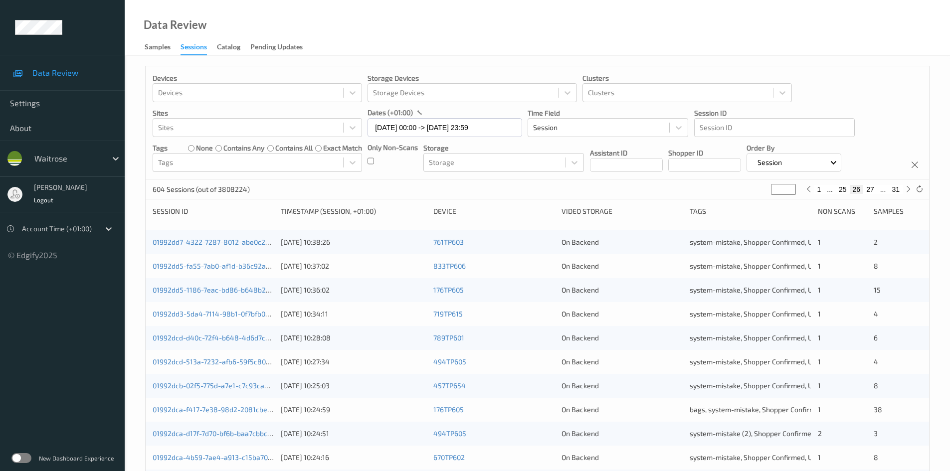
type input "**"
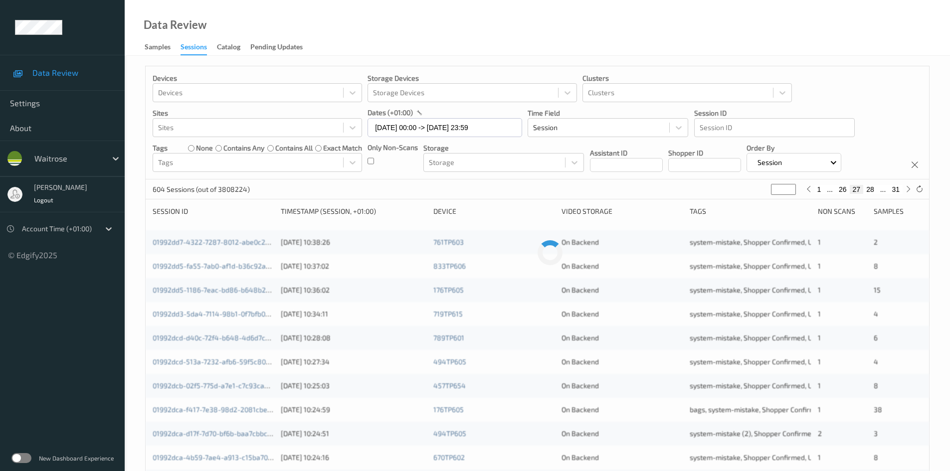
type input "**"
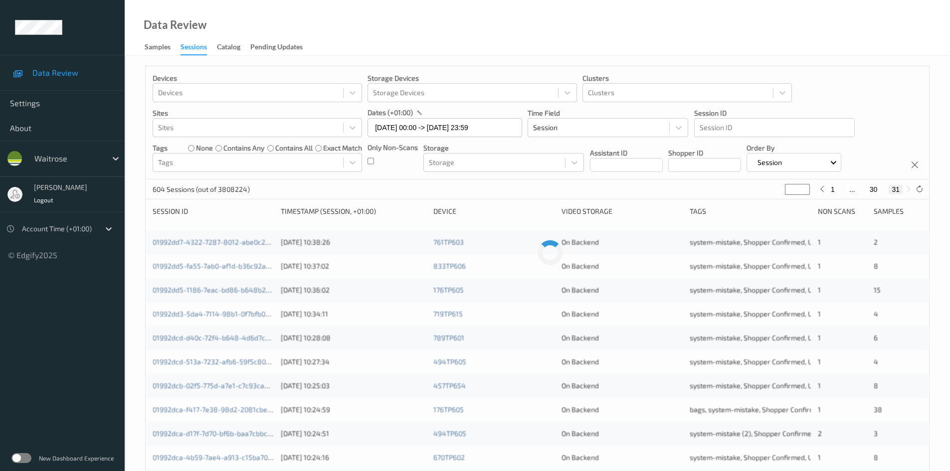
drag, startPoint x: 786, startPoint y: 189, endPoint x: 750, endPoint y: 189, distance: 36.4
type input "**"
click at [785, 189] on input "**" at bounding box center [797, 189] width 25 height 11
